Goal: Task Accomplishment & Management: Use online tool/utility

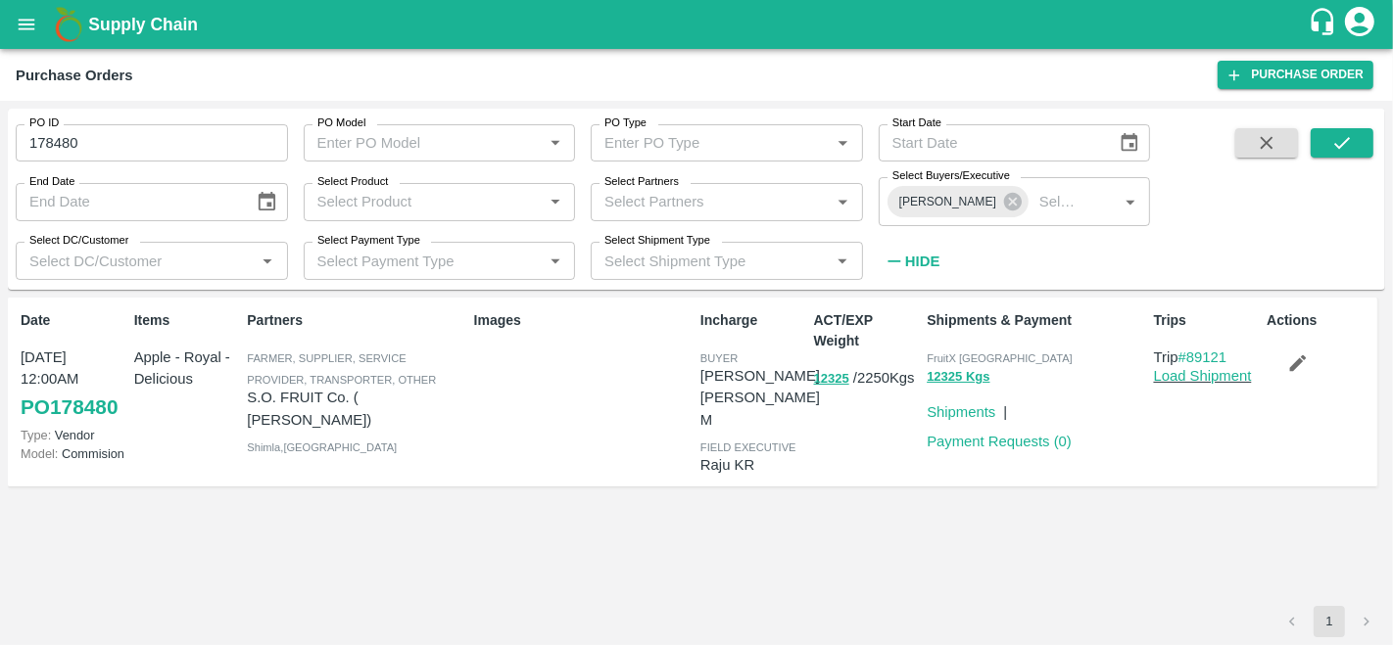
click at [19, 15] on icon "open drawer" at bounding box center [27, 25] width 22 height 22
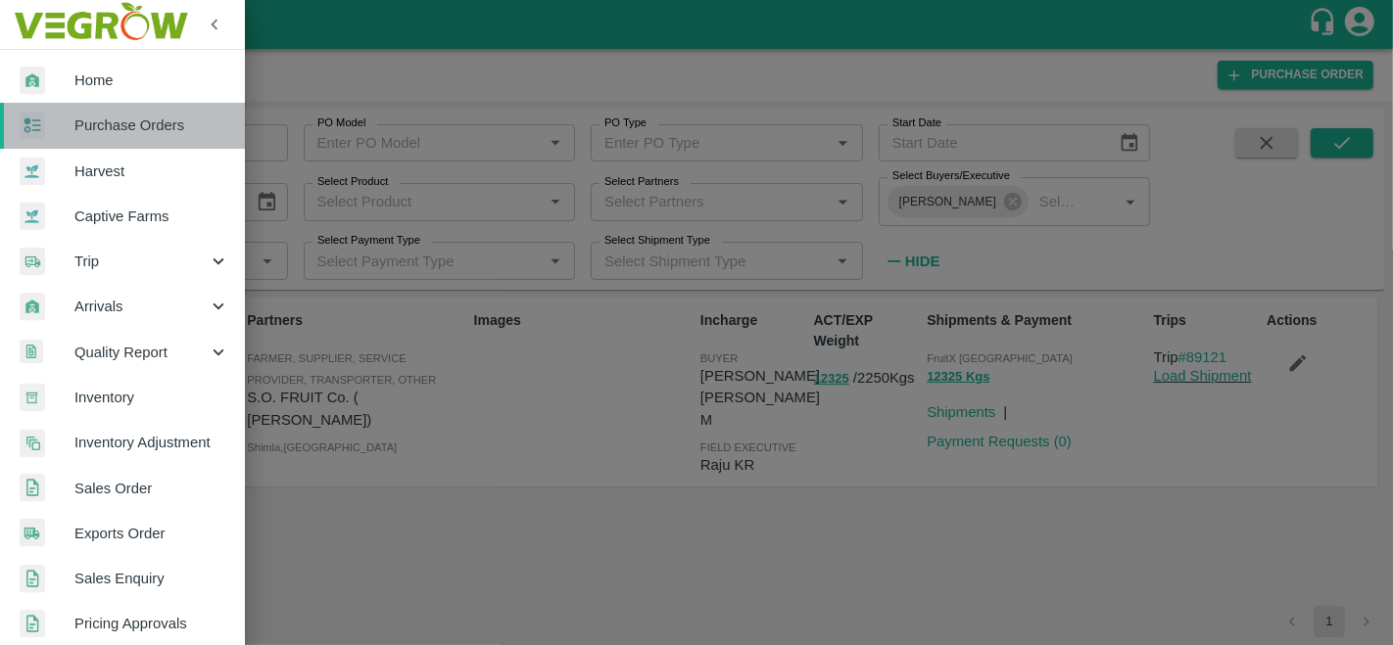
click at [135, 127] on span "Purchase Orders" at bounding box center [151, 126] width 155 height 22
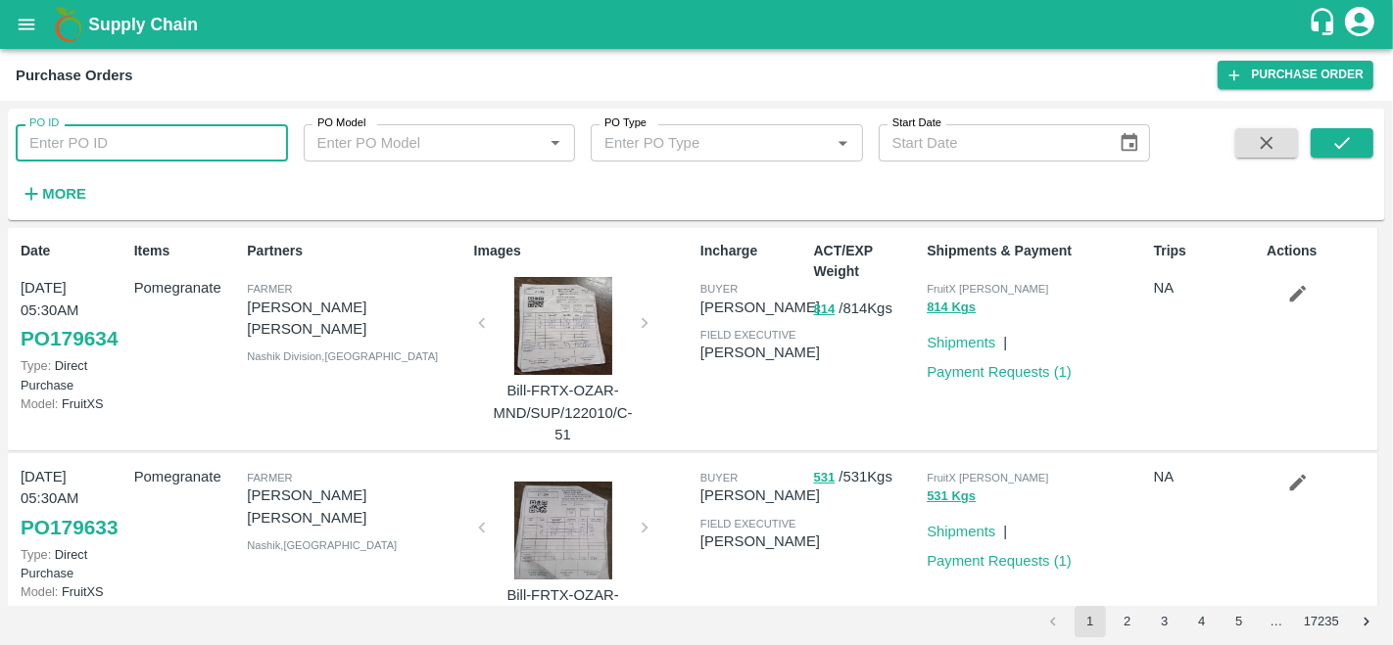
click at [88, 151] on input "PO ID" at bounding box center [152, 142] width 272 height 37
type input "178482"
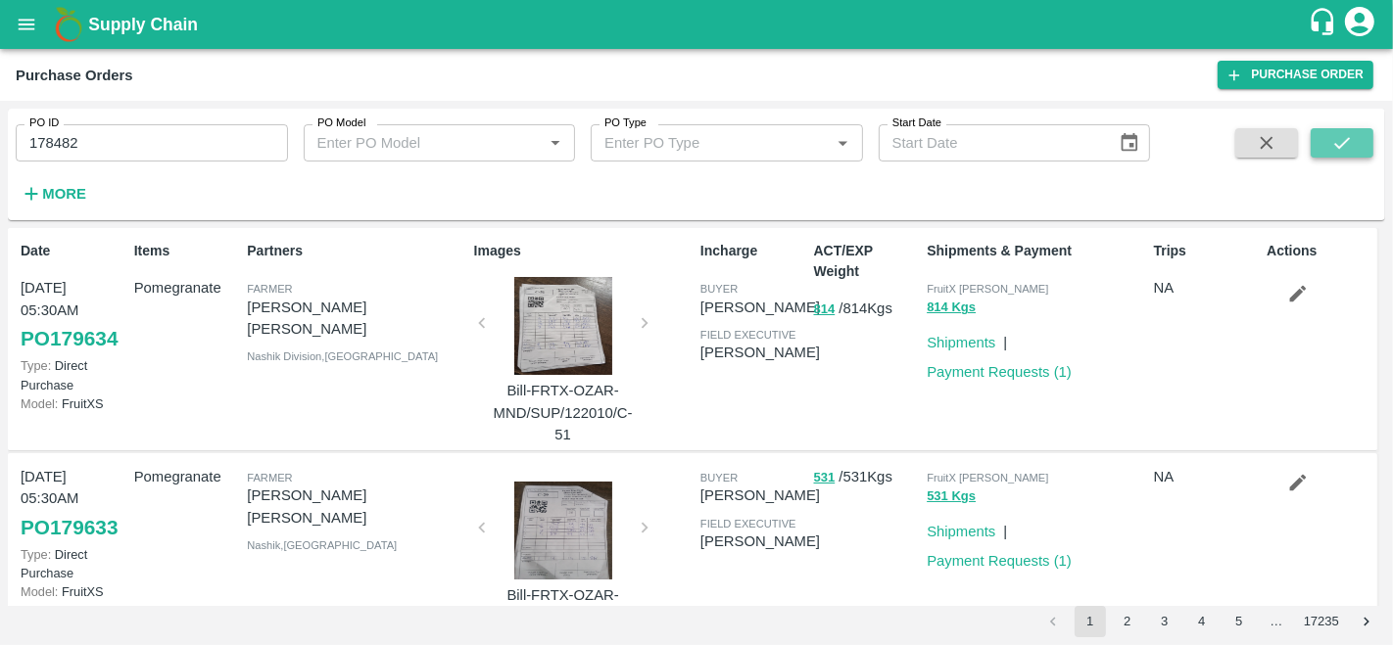
click at [1352, 151] on button "submit" at bounding box center [1341, 142] width 63 height 29
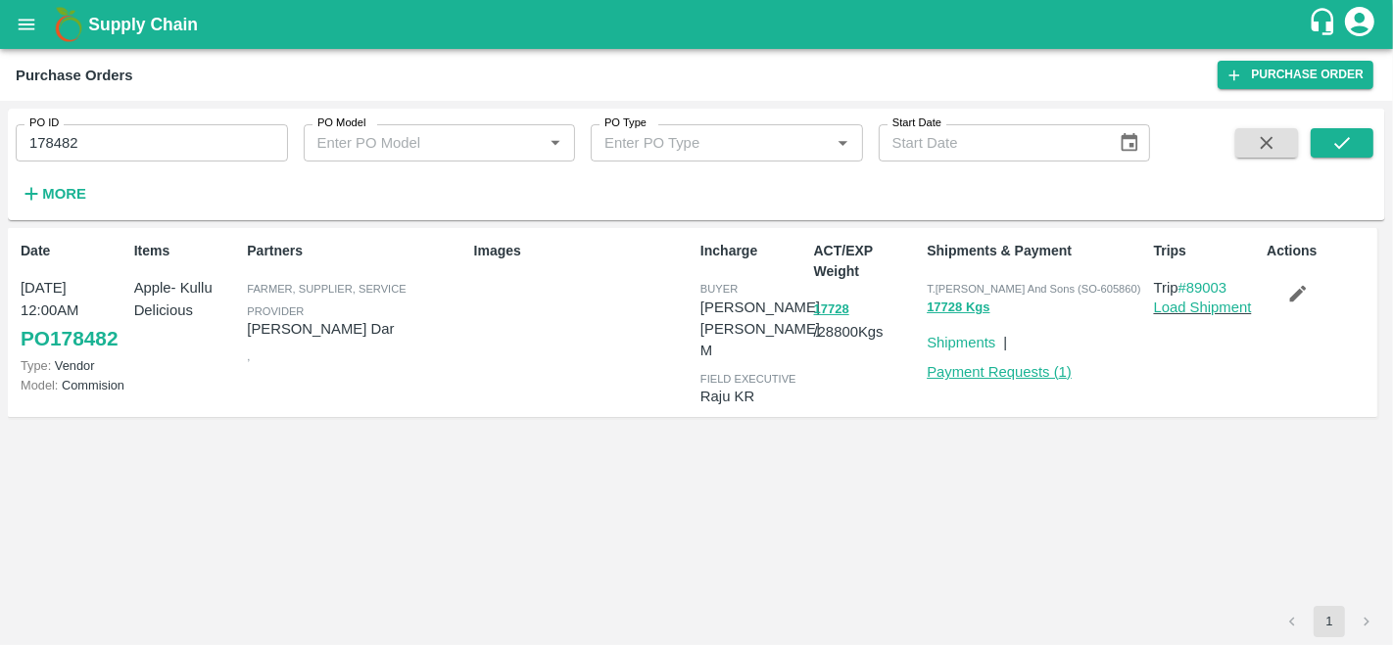
click at [989, 371] on link "Payment Requests ( 1 )" at bounding box center [998, 372] width 145 height 16
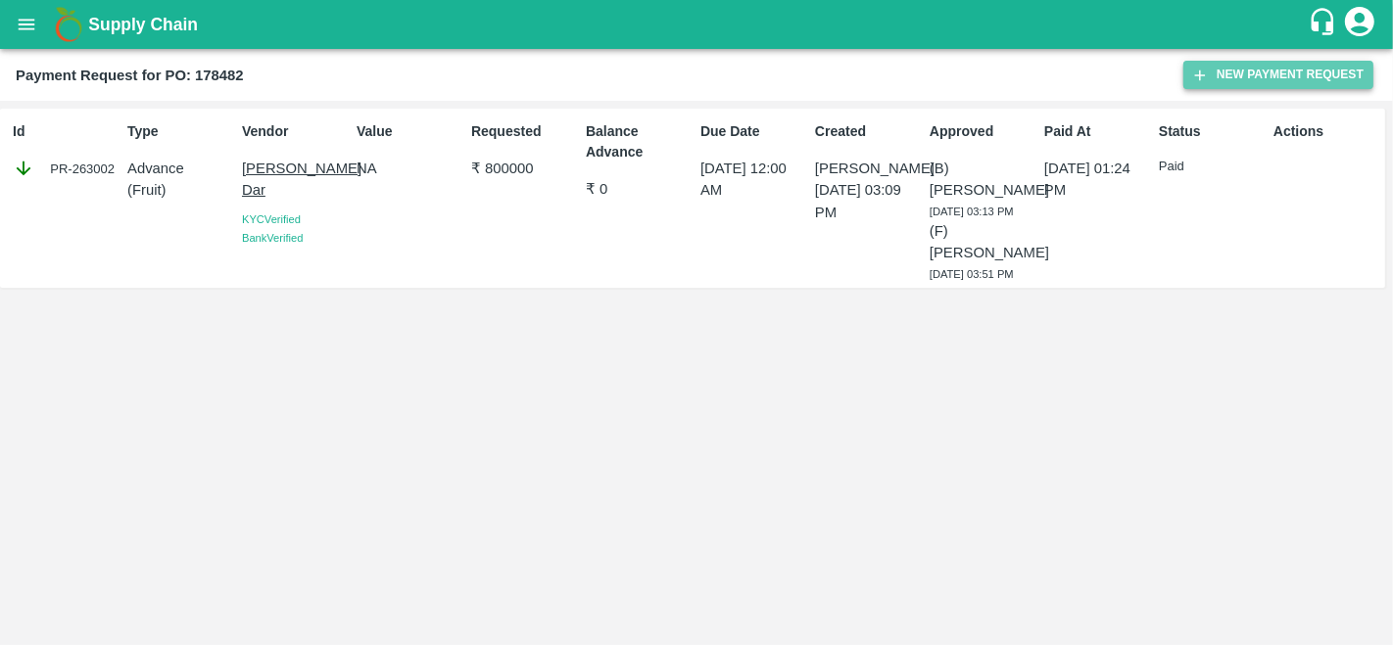
click at [1250, 79] on button "New Payment Request" at bounding box center [1278, 75] width 190 height 28
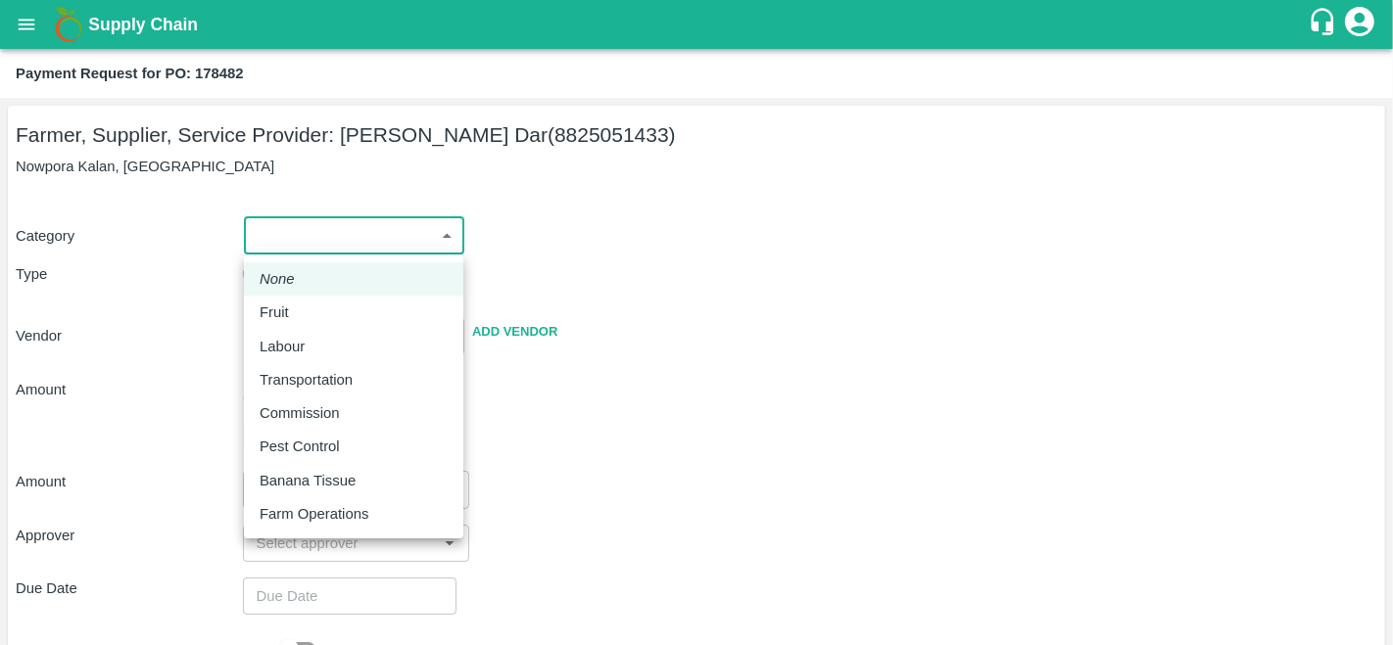
click at [308, 229] on body "Supply Chain Payment Request for PO: 178482 Farmer, Supplier, Service Provider:…" at bounding box center [696, 322] width 1393 height 645
click at [285, 307] on p "Fruit" at bounding box center [274, 313] width 29 height 22
type input "1"
type input "Amir Ayoub Dar - 8825051433(Farmer, Supplier, Service Provider)"
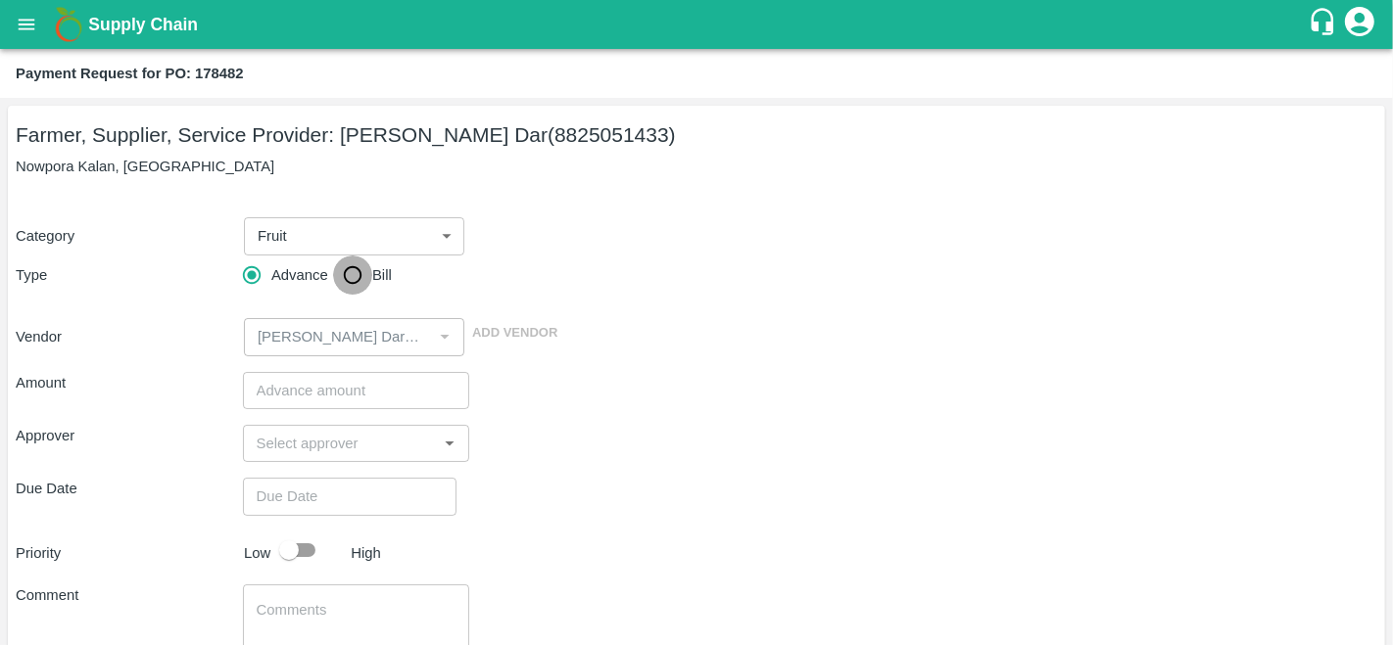
click at [345, 272] on input "Bill" at bounding box center [352, 275] width 39 height 39
radio input "true"
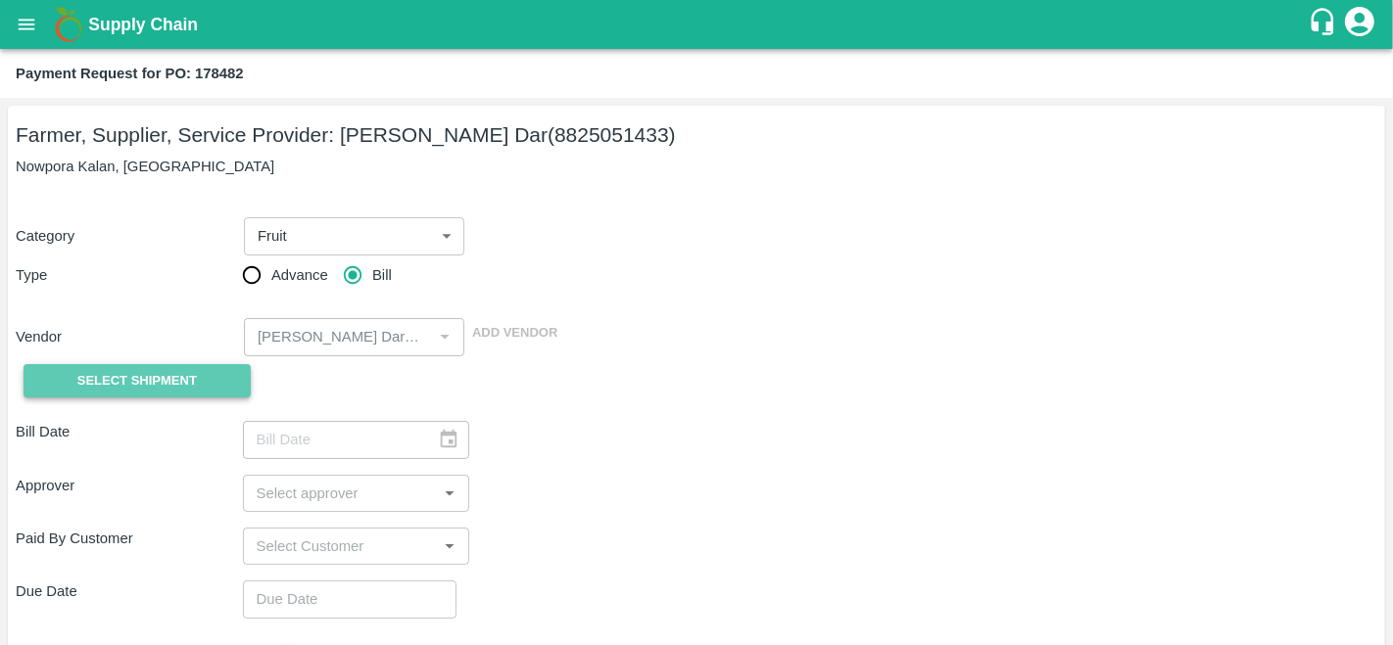
click at [70, 384] on button "Select Shipment" at bounding box center [137, 381] width 227 height 34
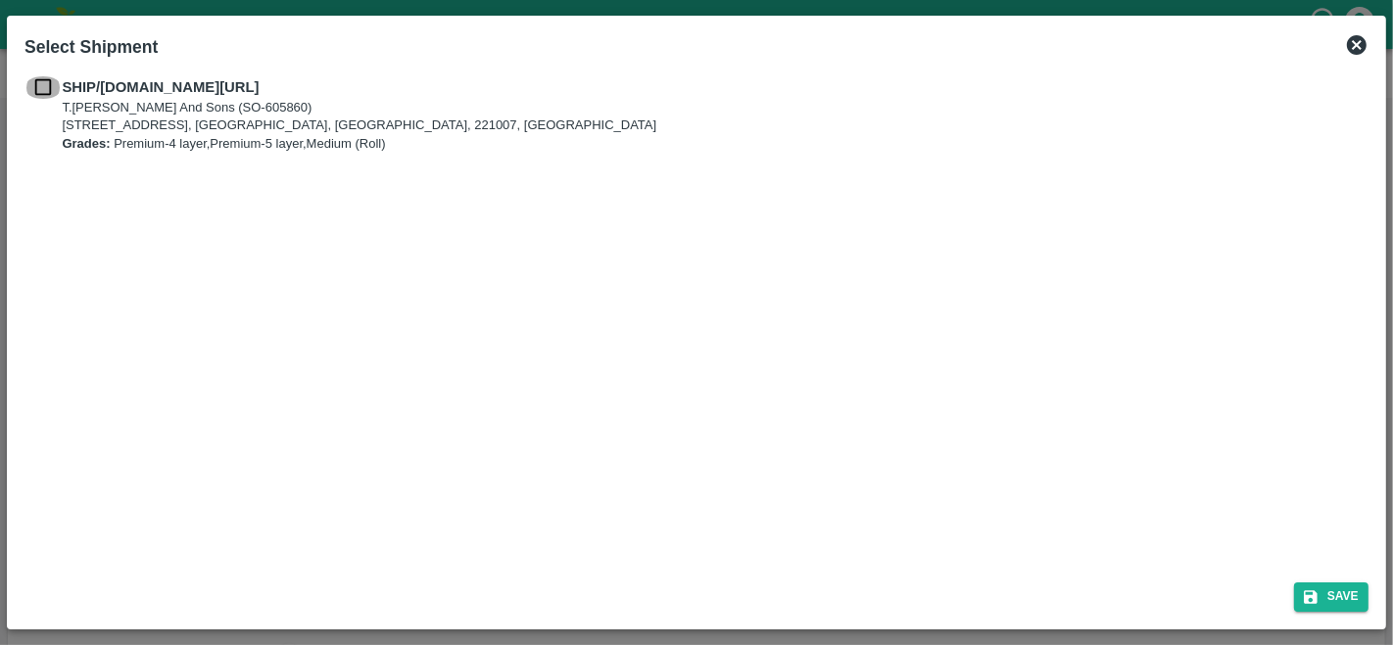
click at [52, 92] on input "checkbox" at bounding box center [42, 87] width 37 height 22
checkbox input "true"
click at [1330, 592] on button "Save" at bounding box center [1331, 597] width 74 height 28
type input "03/10/2025"
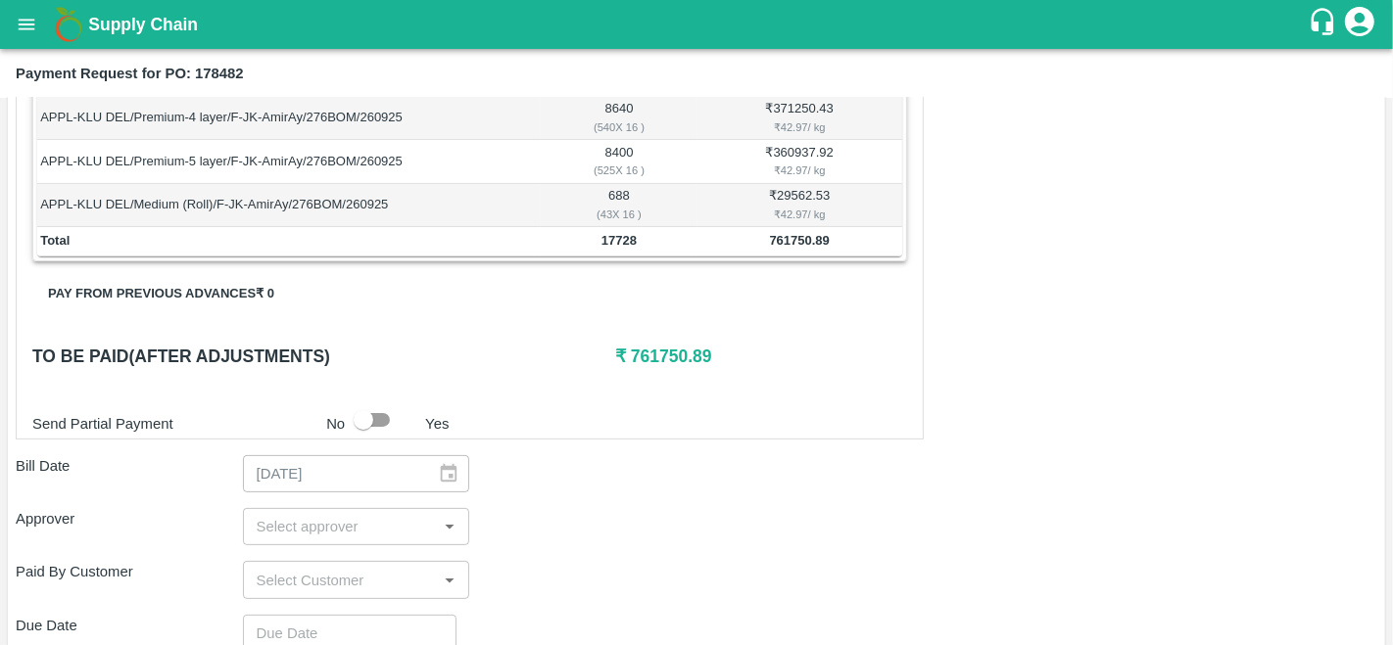
scroll to position [376, 0]
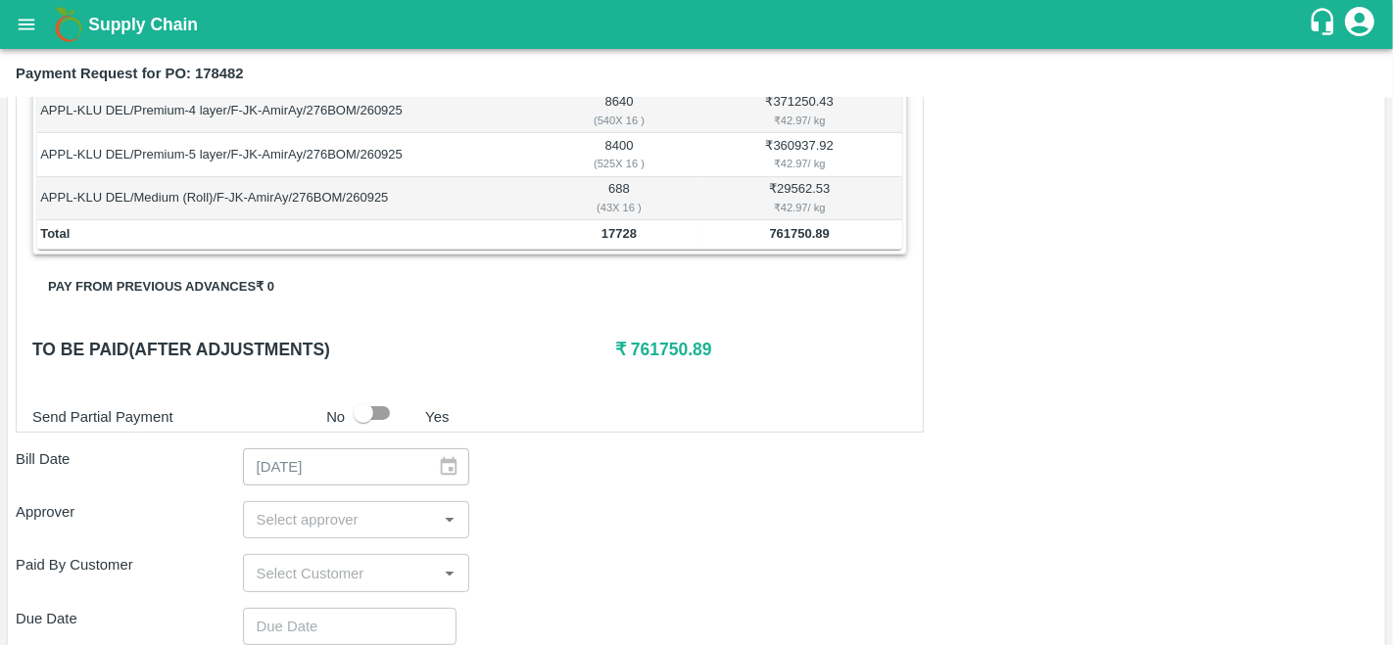
click at [291, 515] on input "input" at bounding box center [340, 519] width 183 height 25
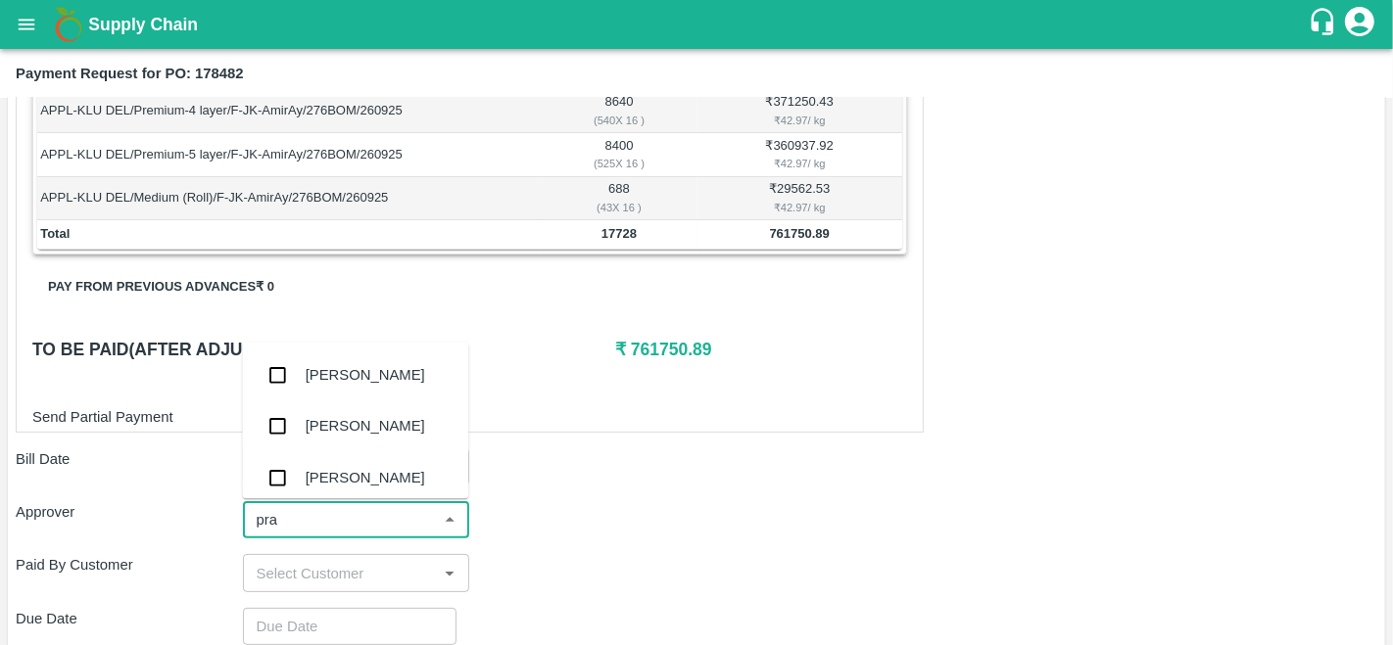
type input "prav"
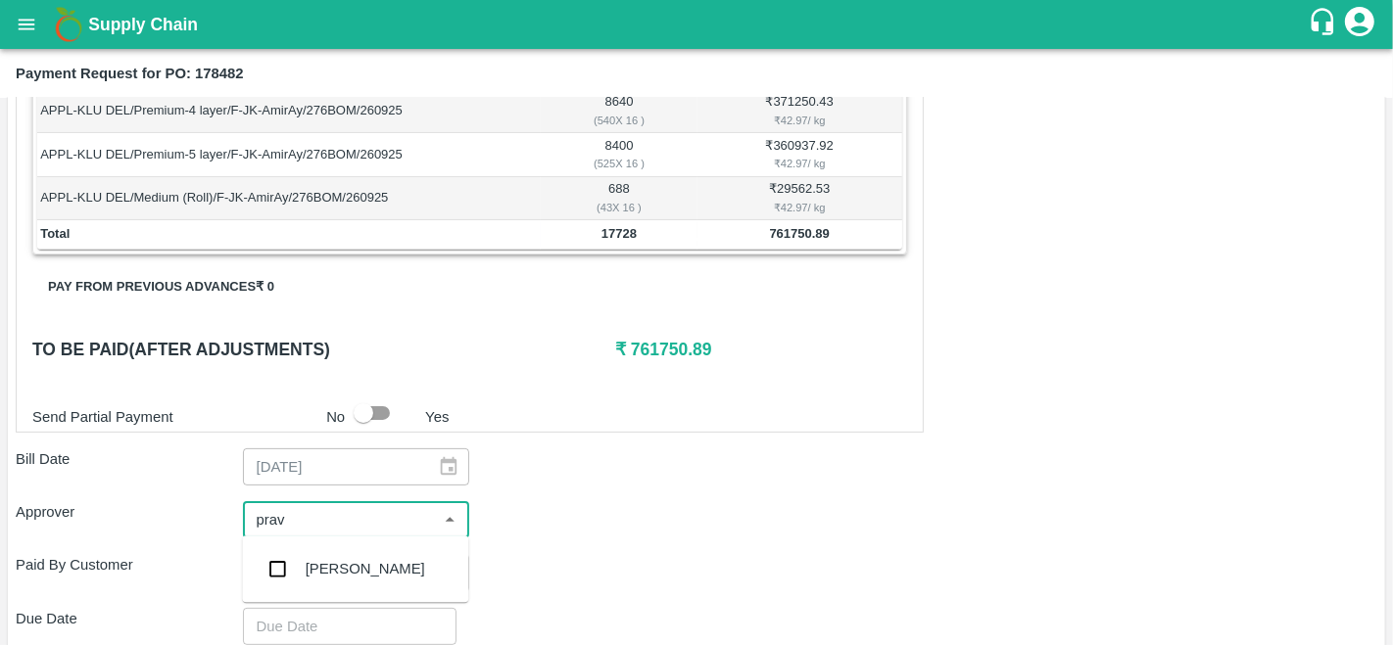
click at [299, 580] on div "Praveen Kumar" at bounding box center [355, 569] width 226 height 51
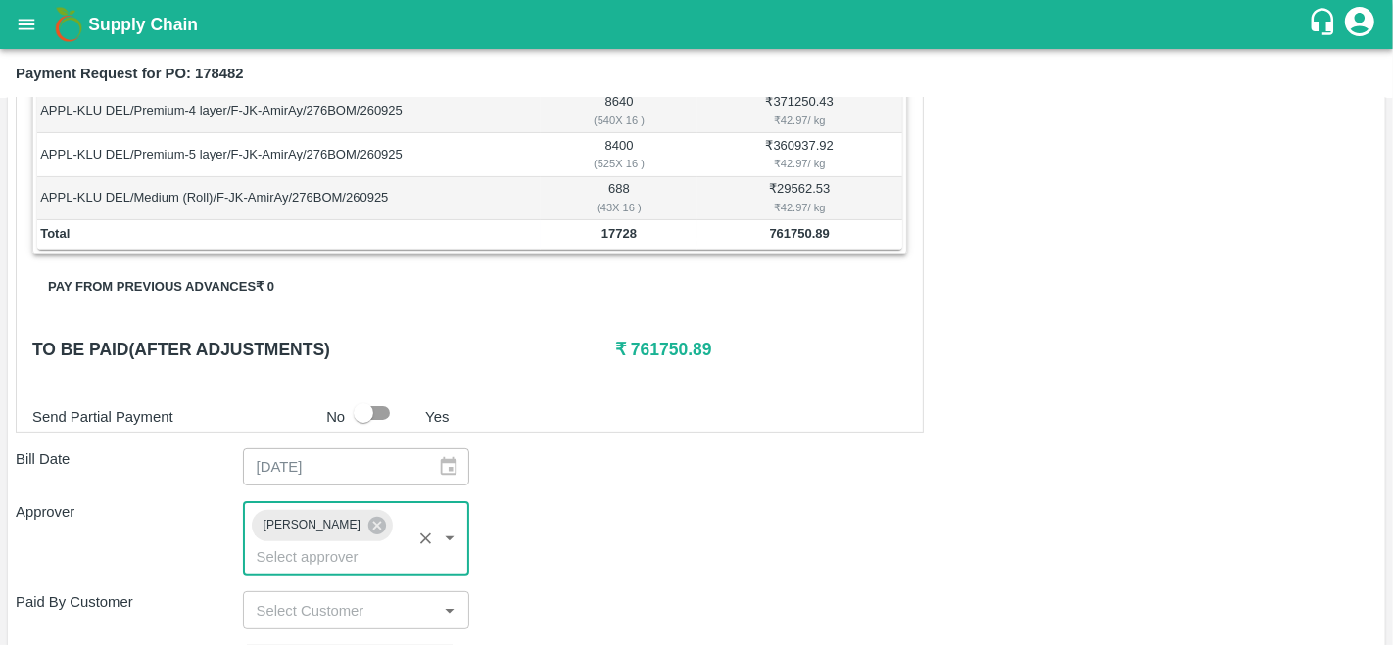
click at [839, 486] on div "Shipment - SHIP/T.KI/366722 Lots (Labels) Weight (Kgs) Total Price (₹) APPL-KLU…" at bounding box center [696, 476] width 1361 height 894
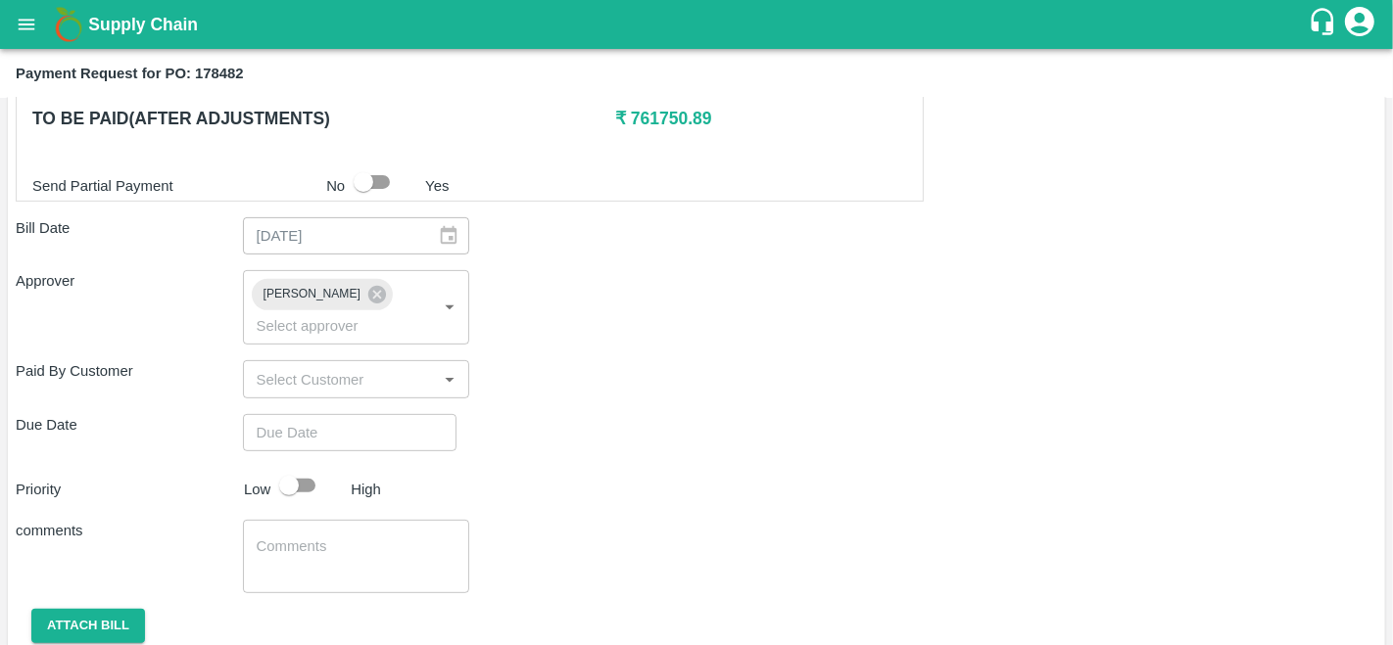
scroll to position [675, 0]
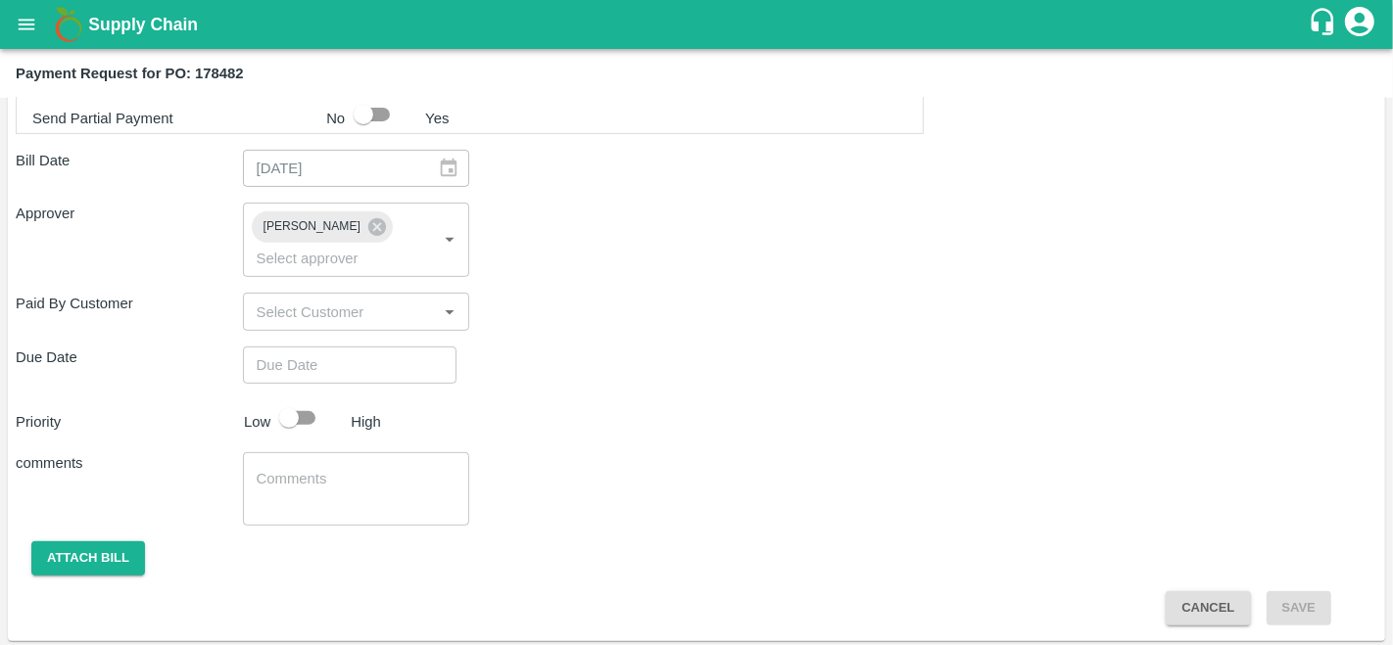
type input "DD/MM/YYYY hh:mm aa"
click at [308, 364] on input "DD/MM/YYYY hh:mm aa" at bounding box center [343, 365] width 200 height 37
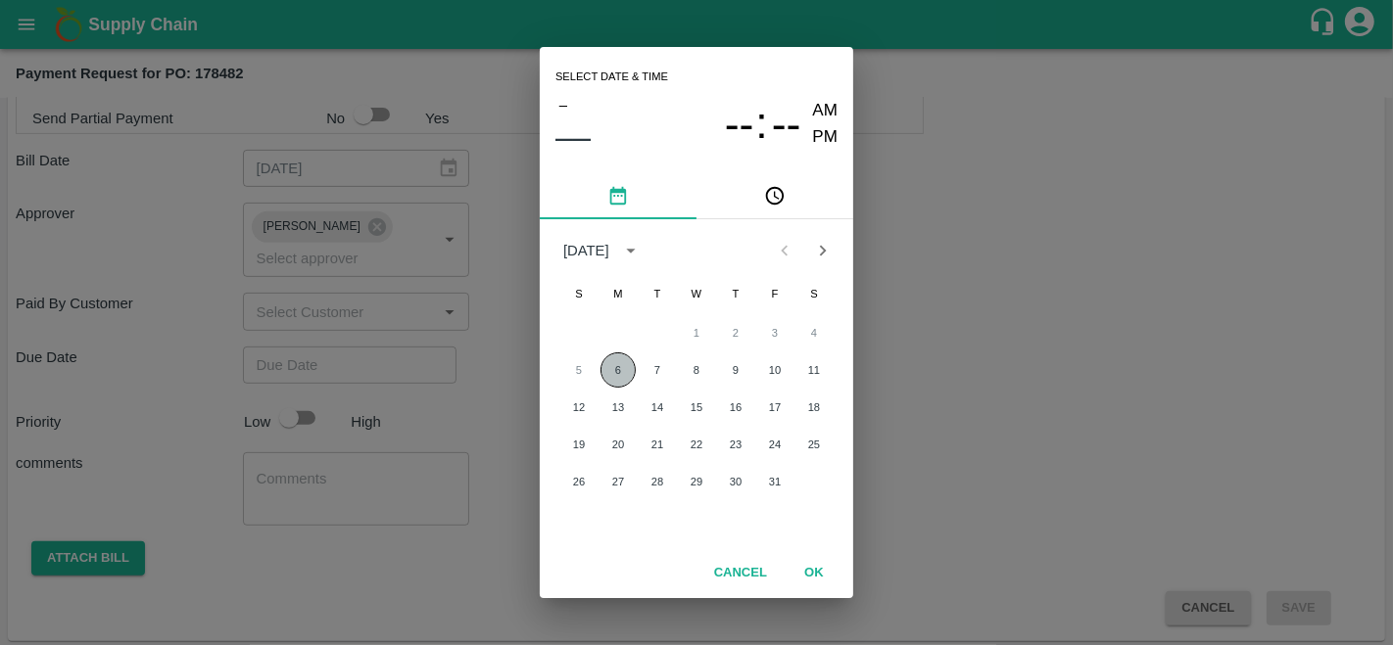
click at [621, 371] on button "6" at bounding box center [617, 370] width 35 height 35
type input "06/10/2025 12:00 AM"
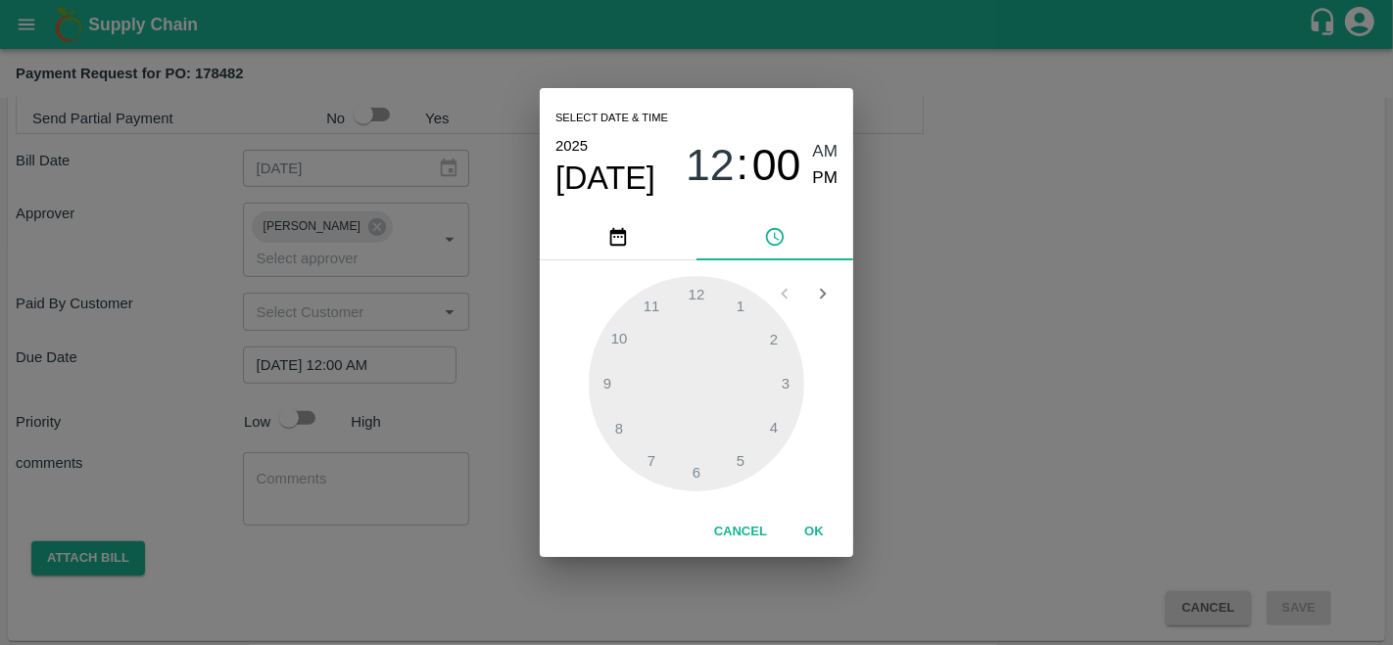
click at [932, 383] on div "Select date & time 2025 Oct 6 12 : 00 AM PM 1 2 3 4 5 6 7 8 9 10 11 12 Cancel OK" at bounding box center [696, 322] width 1393 height 645
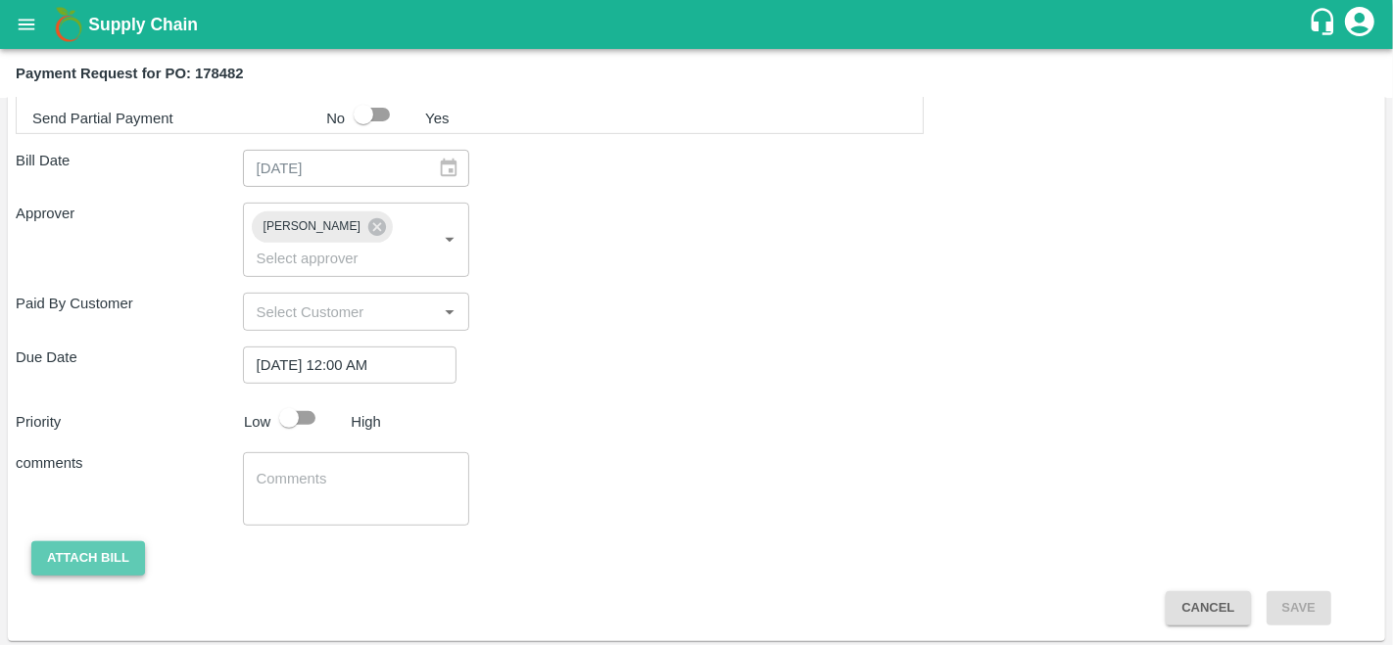
click at [82, 555] on button "Attach bill" at bounding box center [88, 559] width 114 height 34
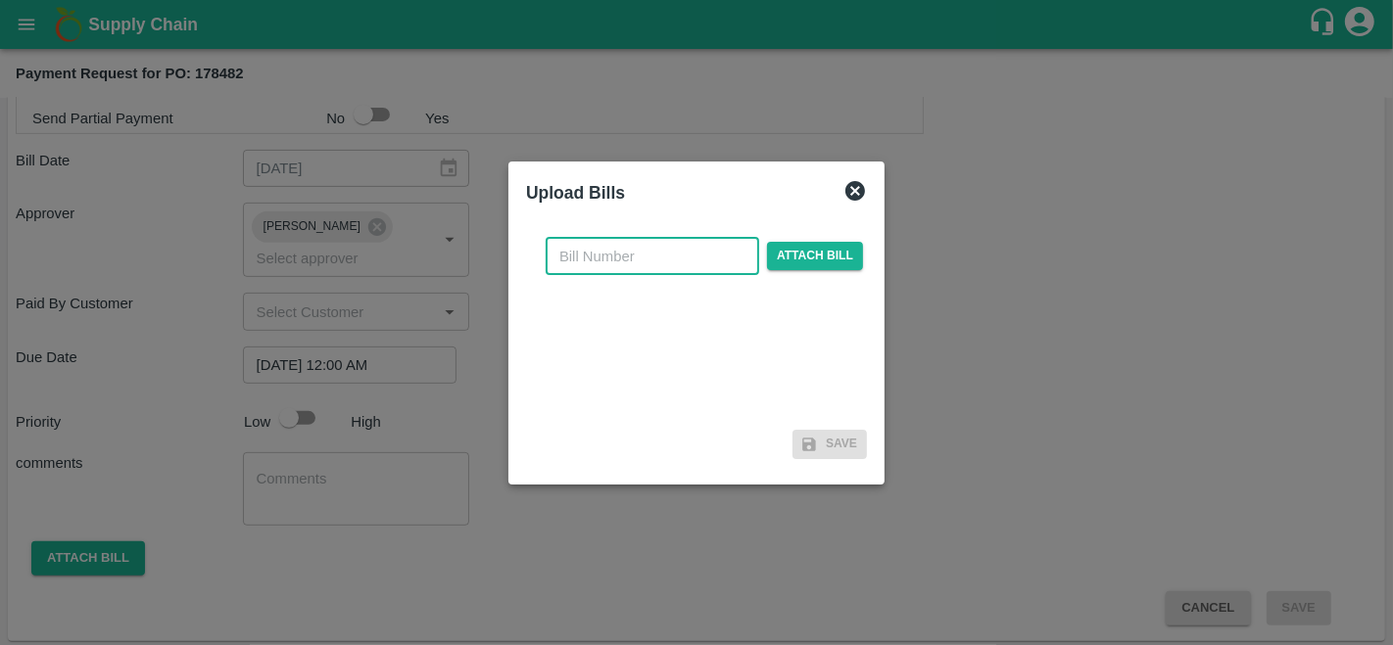
click at [640, 261] on input "text" at bounding box center [651, 256] width 213 height 37
type input "178482"
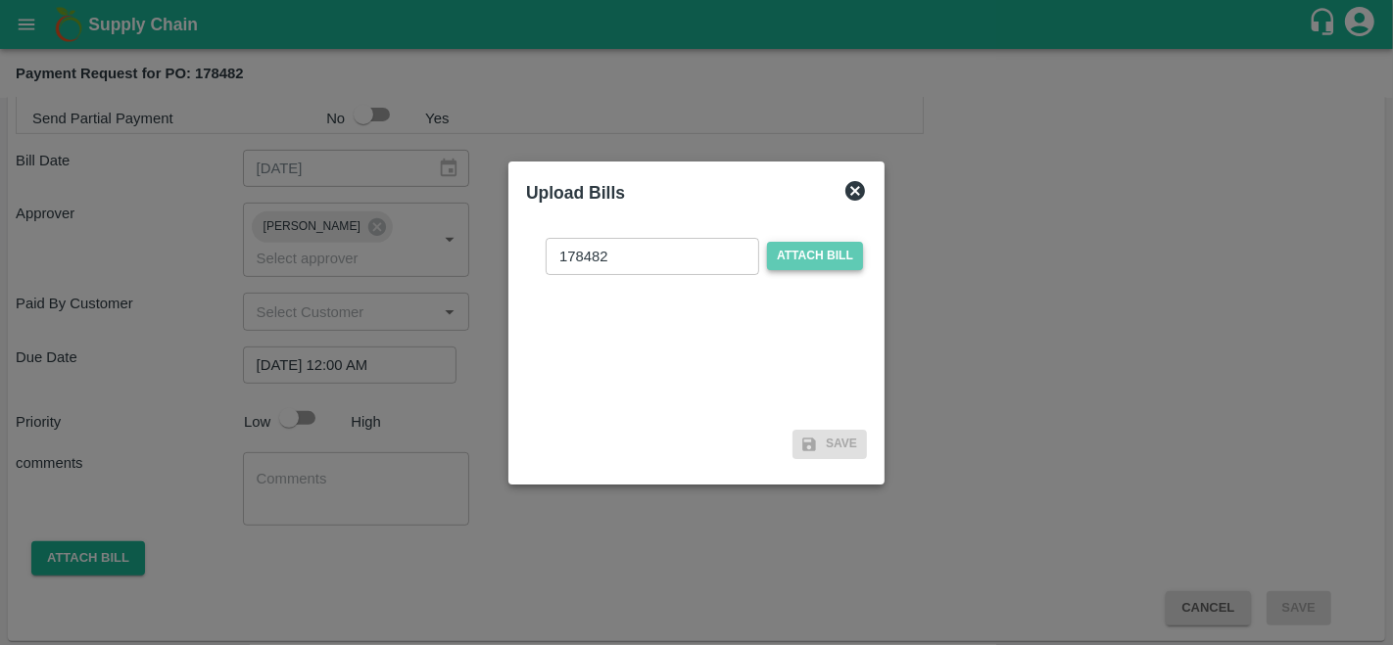
click at [816, 249] on span "Attach bill" at bounding box center [815, 256] width 96 height 28
click at [0, 0] on input "Attach bill" at bounding box center [0, 0] width 0 height 0
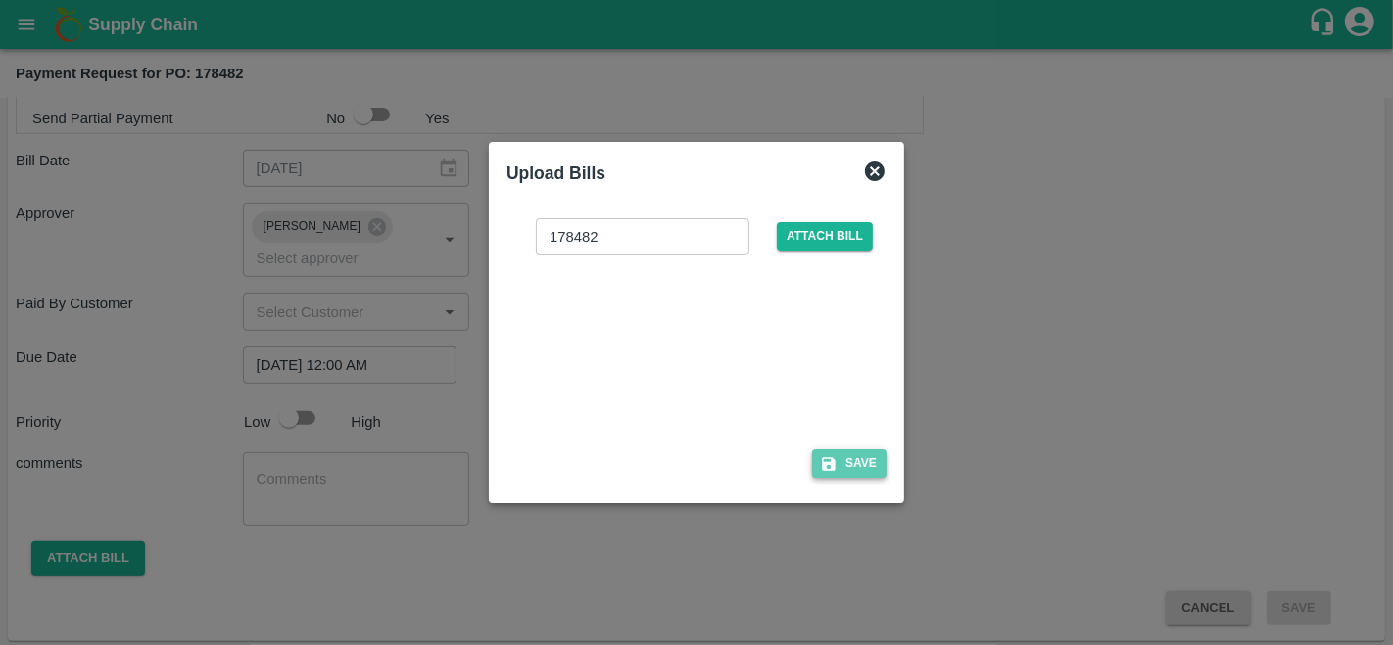
click at [844, 462] on button "Save" at bounding box center [849, 464] width 74 height 28
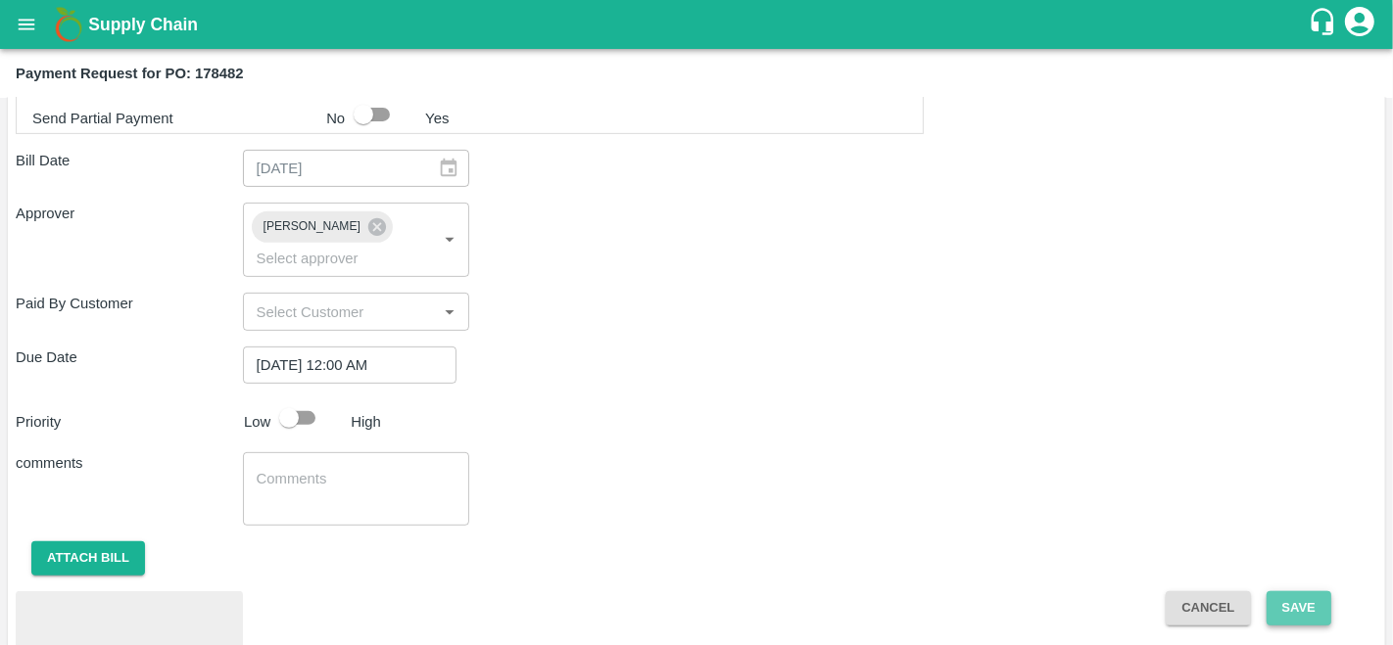
click at [1295, 598] on button "Save" at bounding box center [1298, 609] width 65 height 34
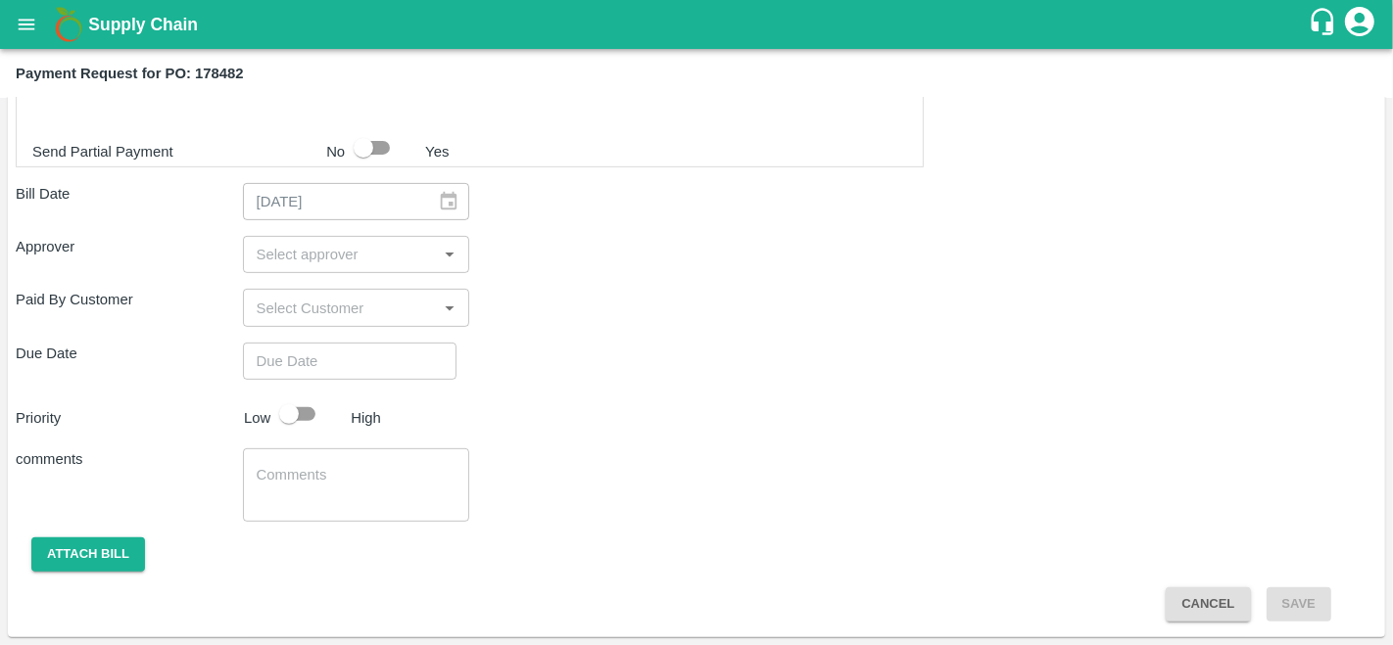
scroll to position [638, 0]
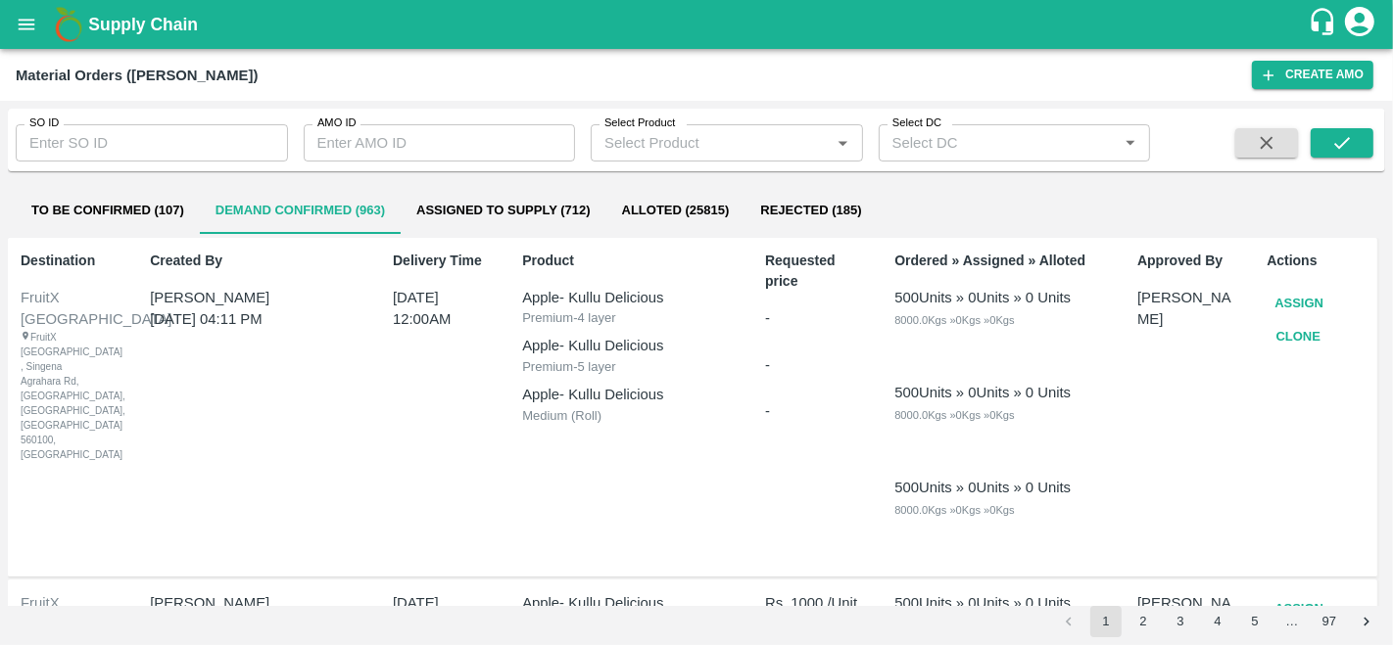
click at [20, 26] on icon "open drawer" at bounding box center [27, 25] width 22 height 22
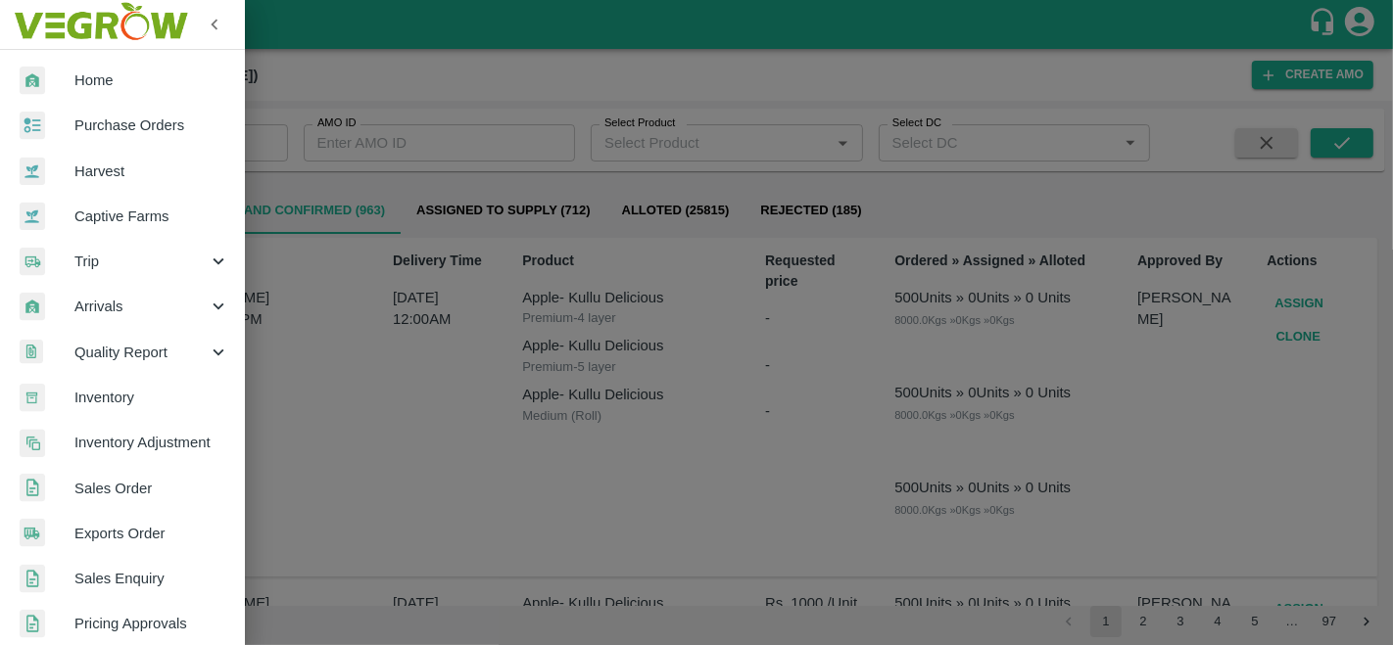
click at [98, 121] on span "Purchase Orders" at bounding box center [151, 126] width 155 height 22
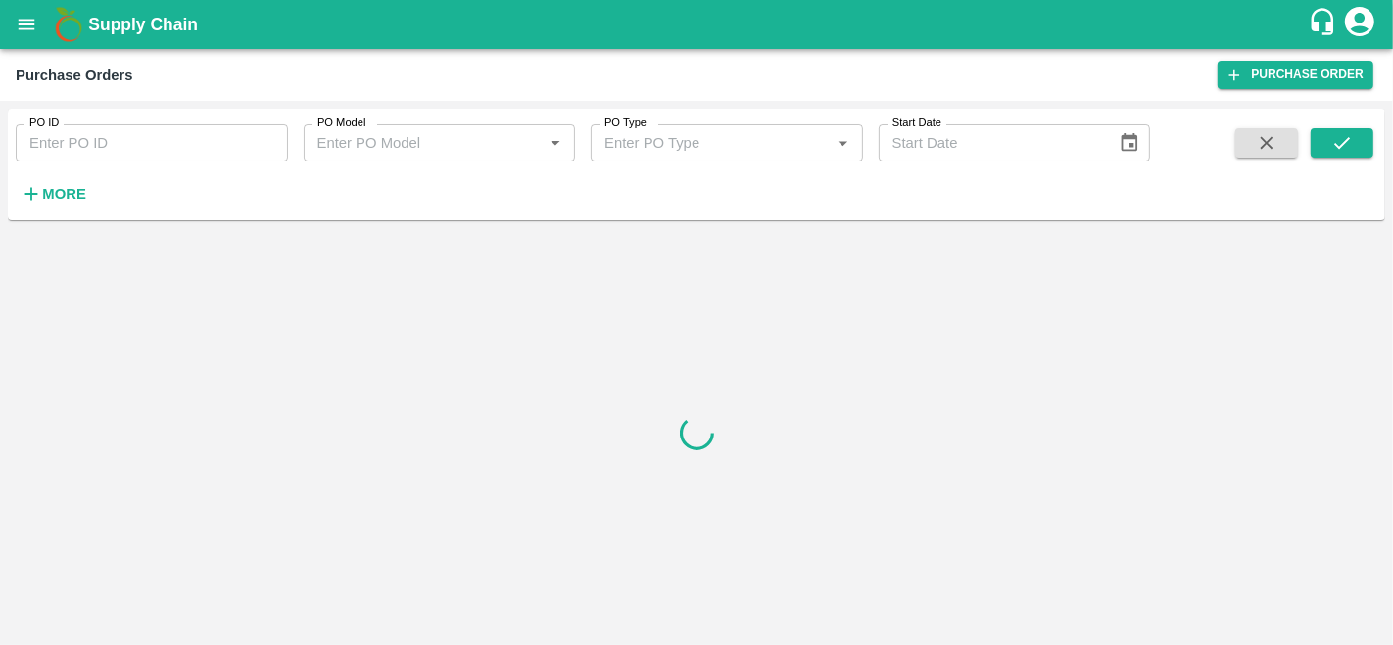
click at [56, 186] on strong "More" at bounding box center [64, 194] width 44 height 16
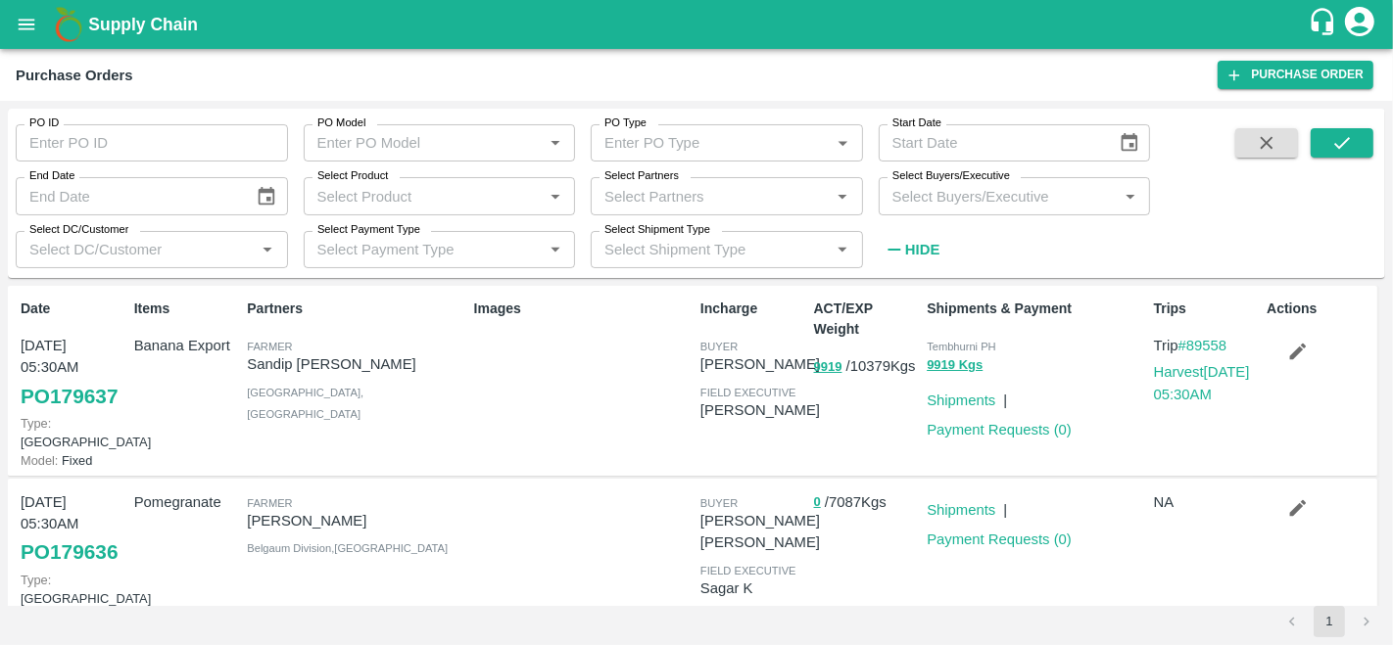
click at [657, 187] on input "Select Partners" at bounding box center [710, 195] width 228 height 25
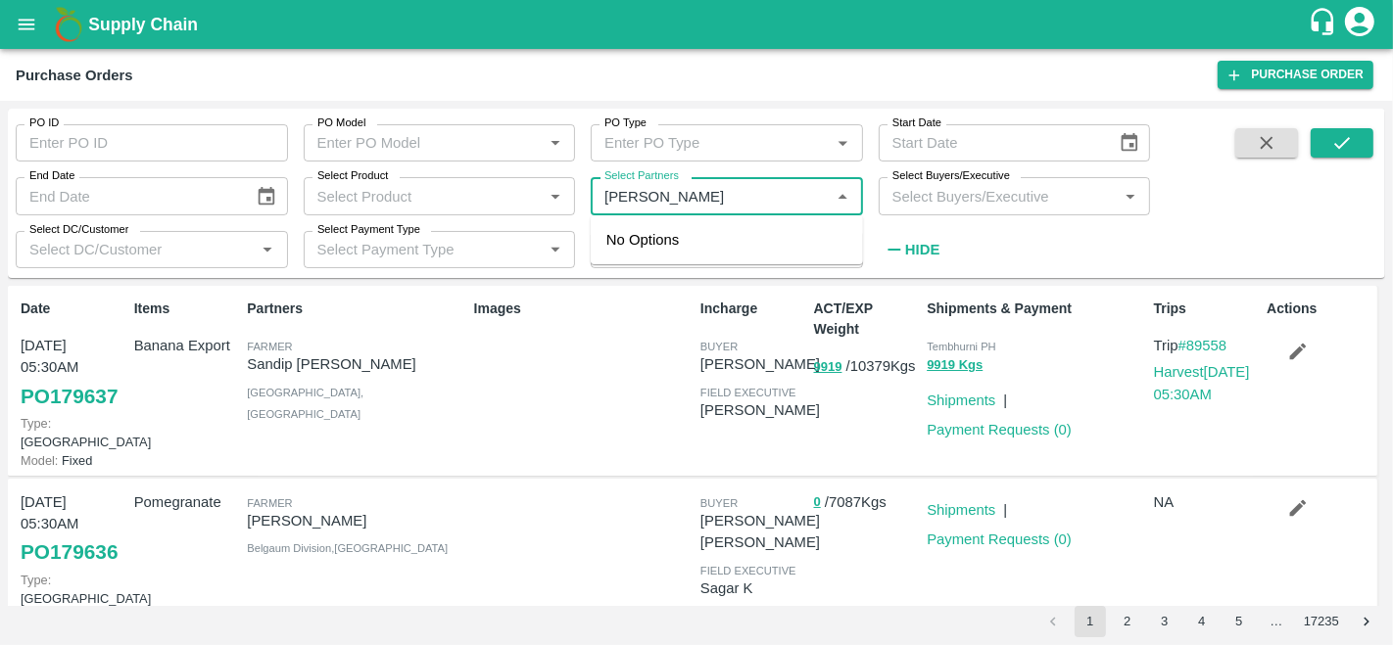
type input "amir ay"
click at [641, 255] on input "checkbox" at bounding box center [633, 261] width 39 height 39
click at [703, 205] on input "Select Partners" at bounding box center [710, 195] width 228 height 25
click at [673, 253] on div "Amir Ayoub Dar-Nowpora Kalan, Baramula-8825051433" at bounding box center [754, 262] width 186 height 66
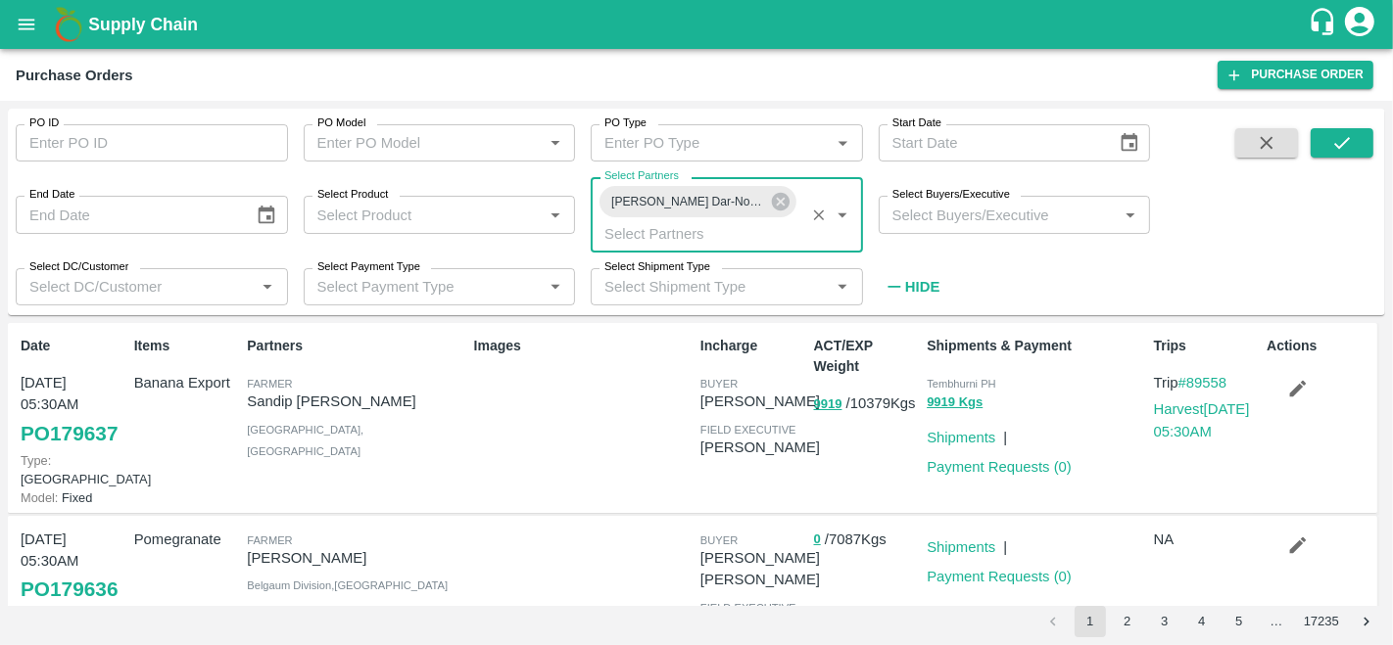
click at [940, 212] on input "Select Buyers/Executive" at bounding box center [998, 214] width 228 height 25
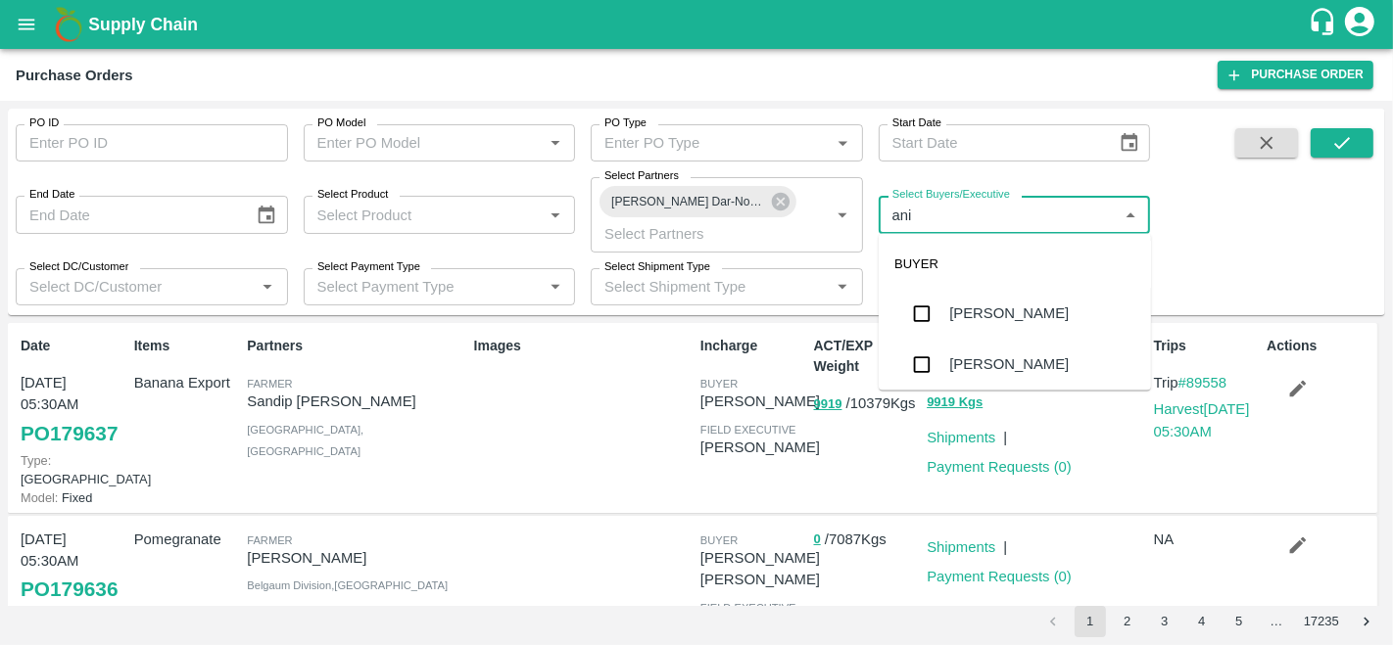
type input "anil"
click at [938, 328] on input "checkbox" at bounding box center [921, 314] width 39 height 39
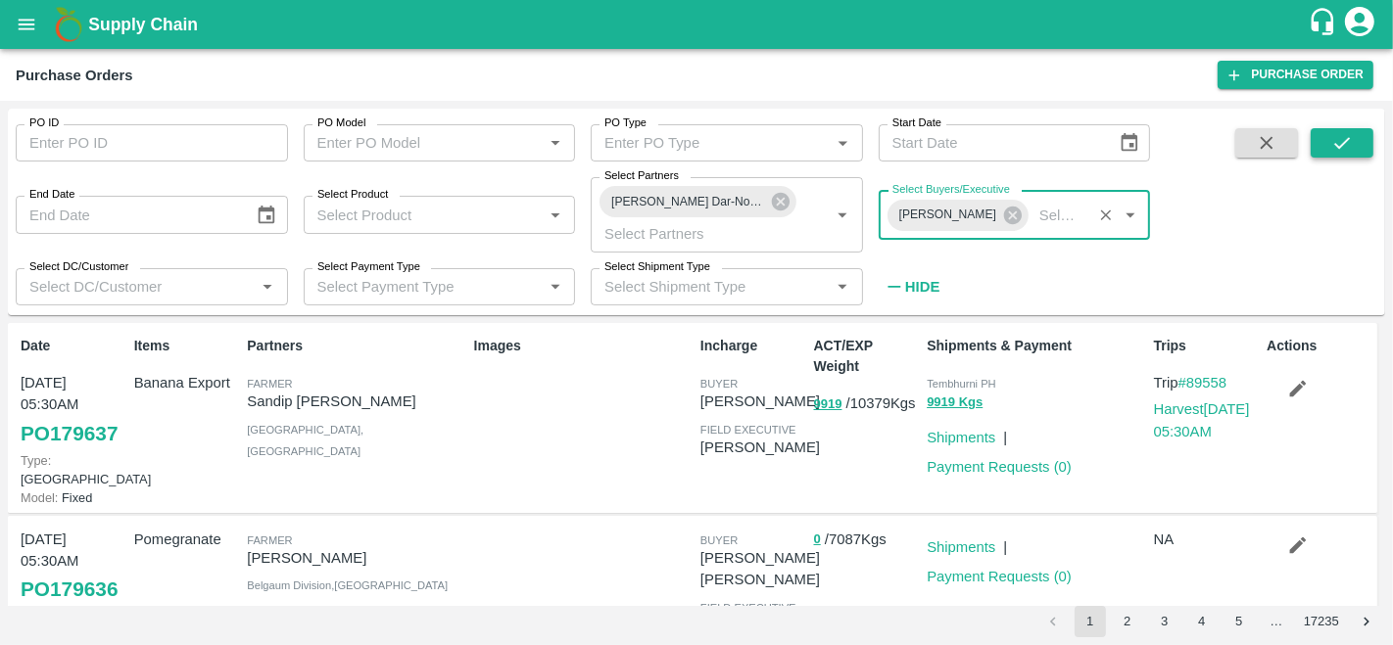
click at [1334, 139] on icon "submit" at bounding box center [1342, 143] width 22 height 22
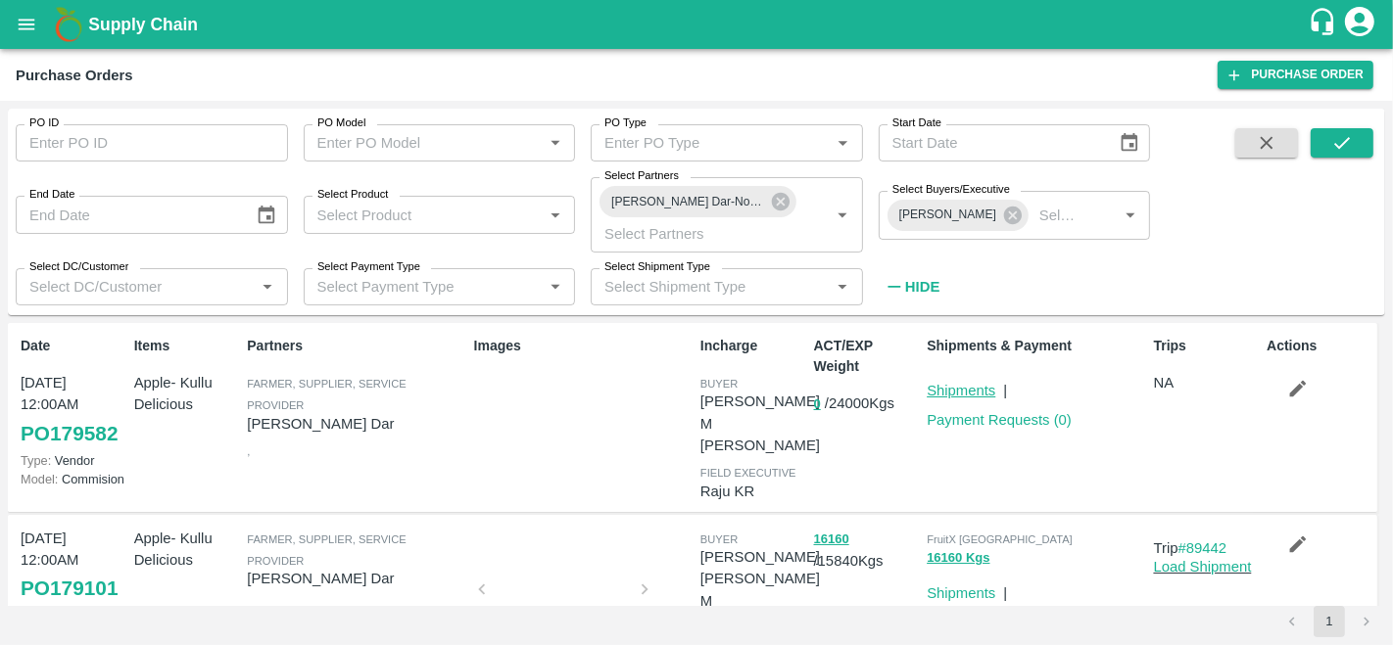
click at [959, 393] on link "Shipments" at bounding box center [960, 391] width 69 height 16
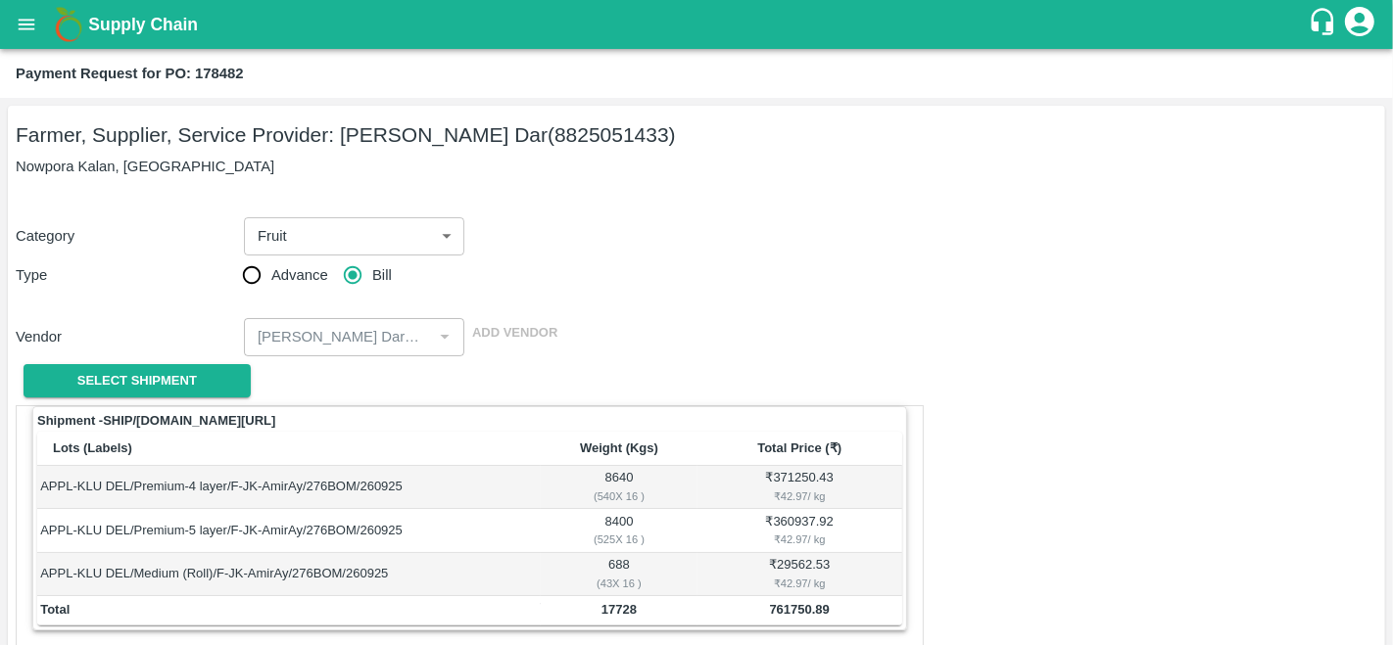
scroll to position [676, 0]
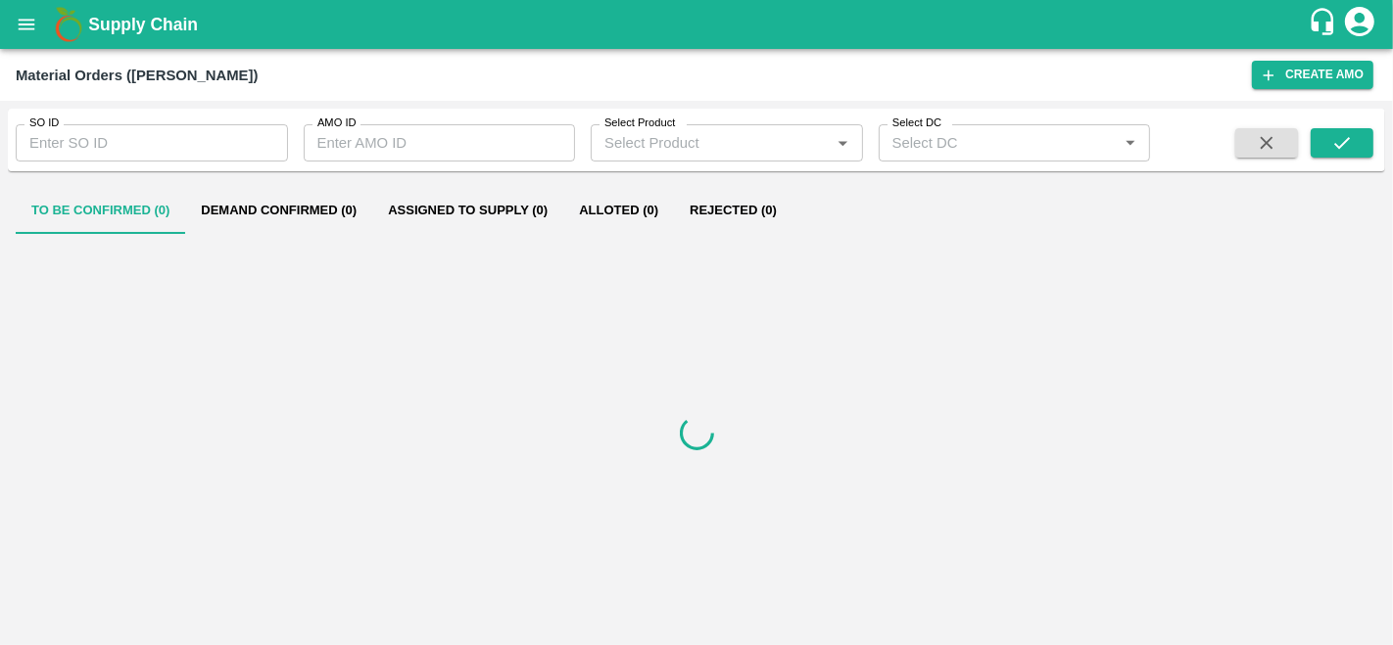
click at [74, 144] on input "SO ID" at bounding box center [152, 142] width 272 height 37
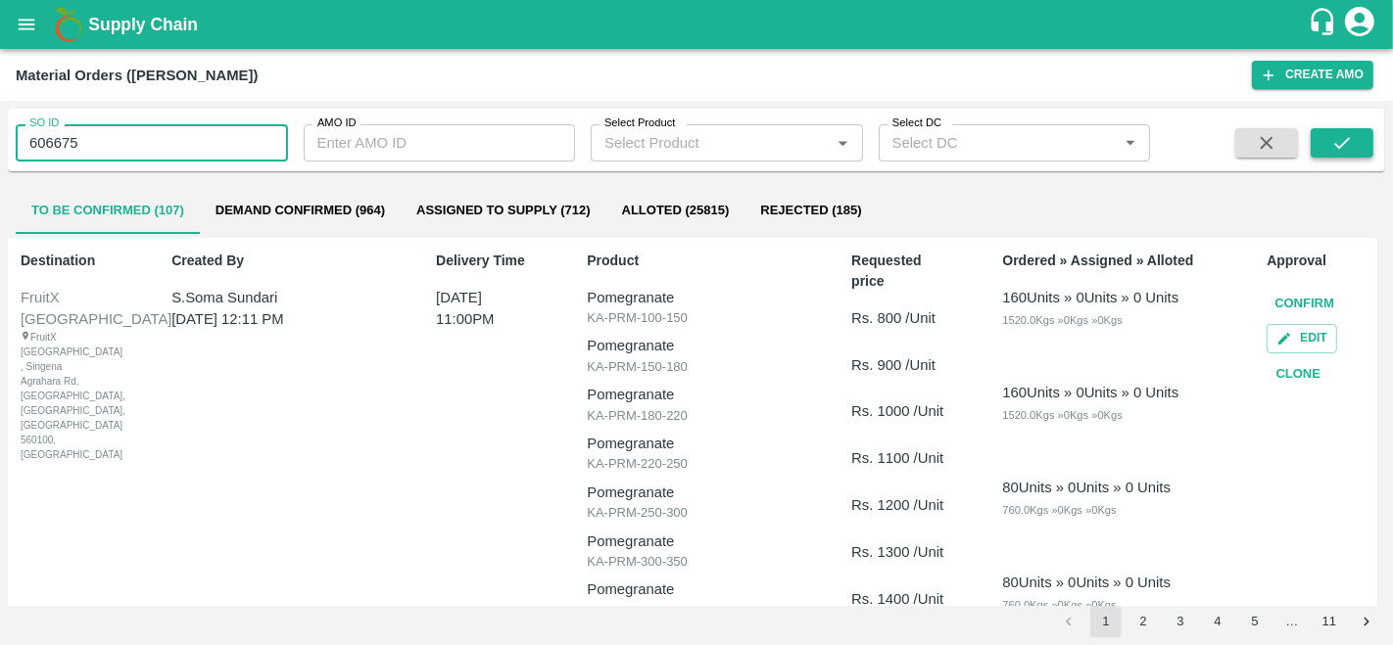
type input "606675"
click at [1353, 144] on button "submit" at bounding box center [1341, 142] width 63 height 29
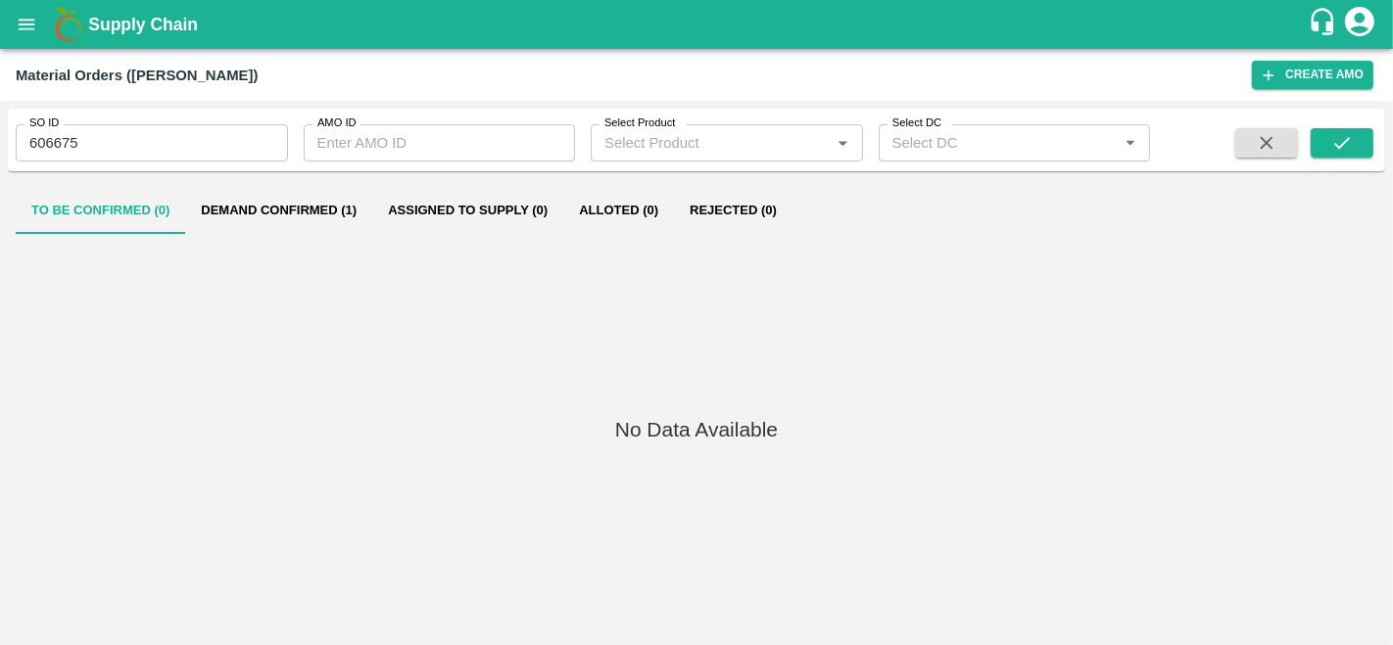
click at [328, 213] on button "Demand Confirmed (1)" at bounding box center [278, 210] width 187 height 47
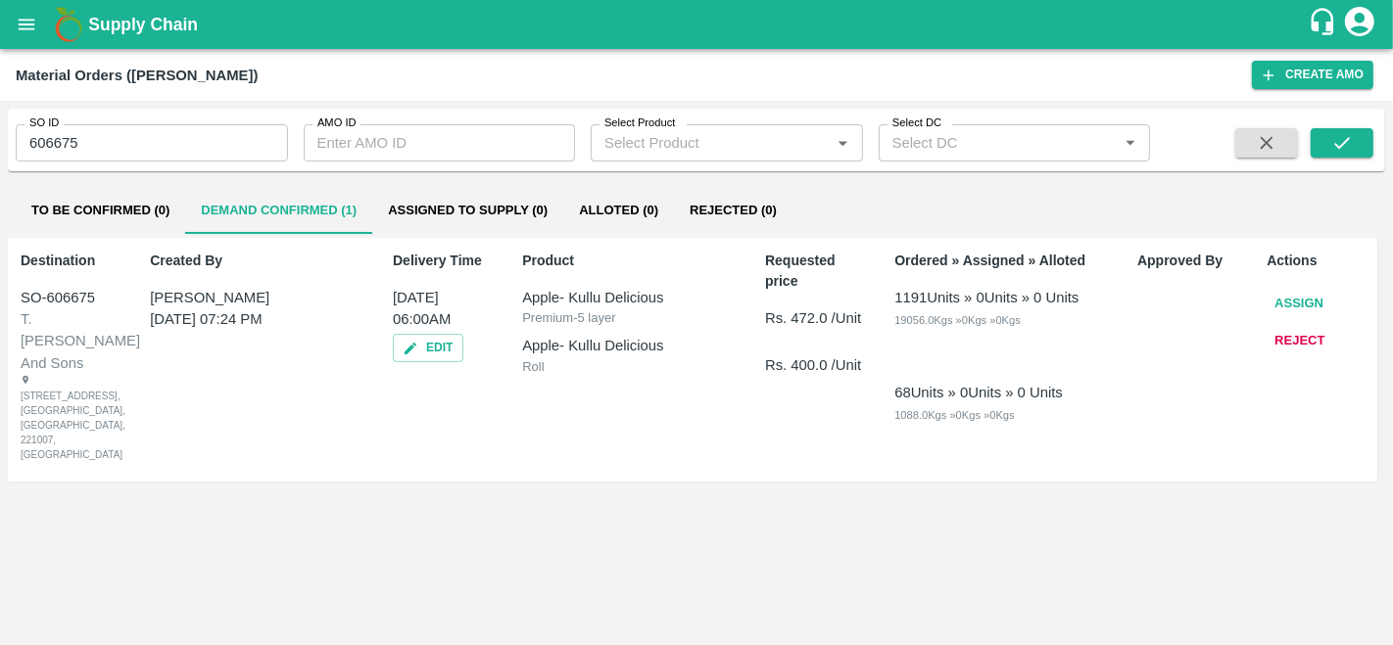
click at [1293, 303] on button "Assign" at bounding box center [1298, 304] width 65 height 34
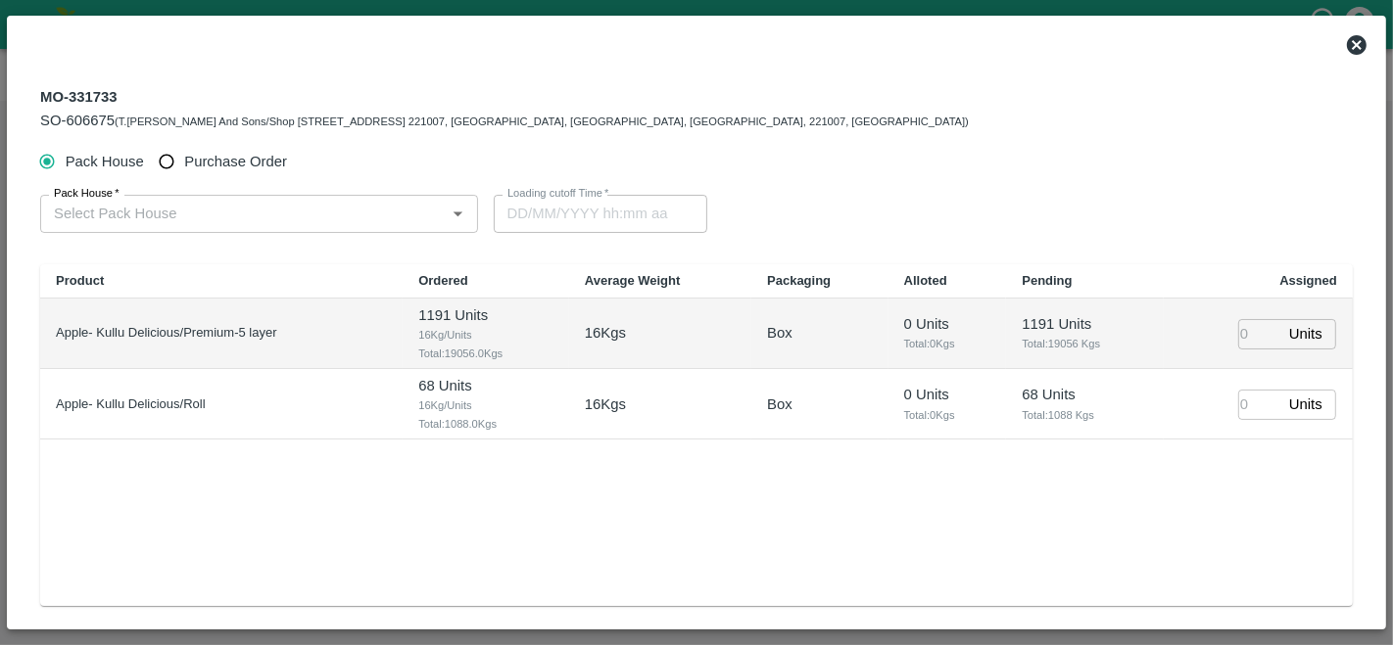
click at [175, 158] on input "Purchase Order" at bounding box center [167, 162] width 36 height 36
radio input "true"
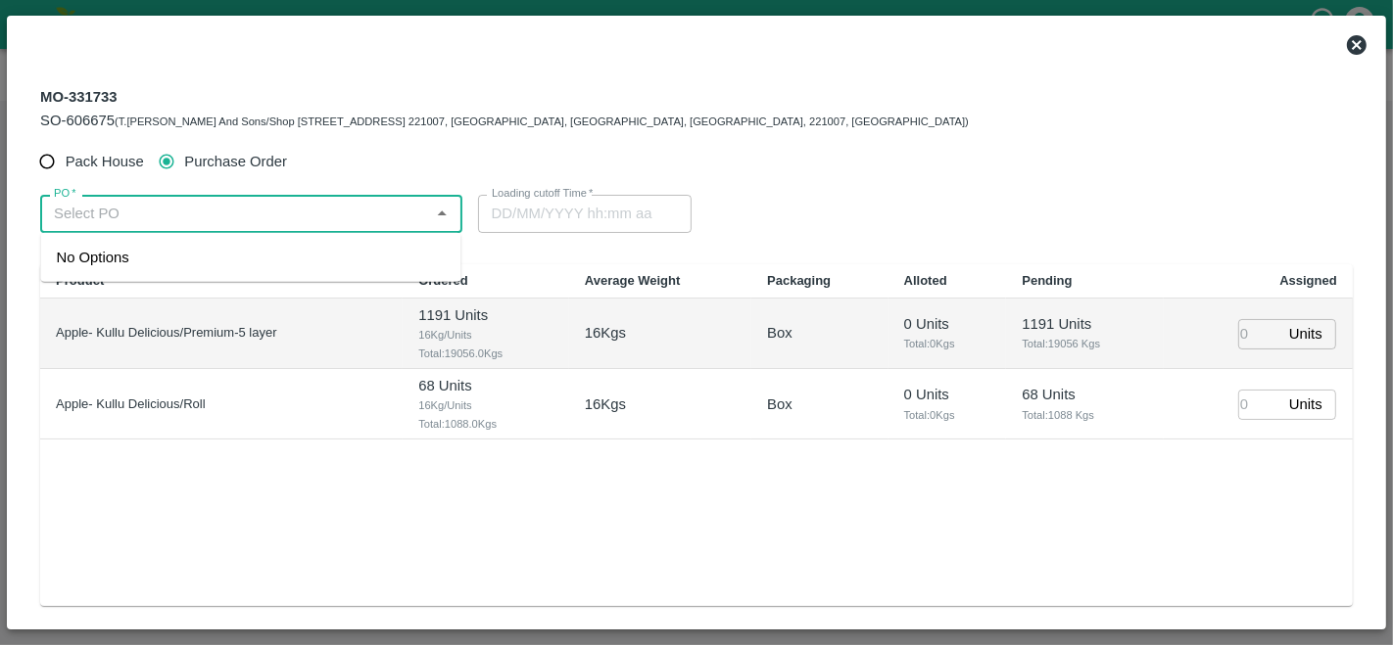
click at [149, 220] on input "PO   *" at bounding box center [235, 213] width 378 height 25
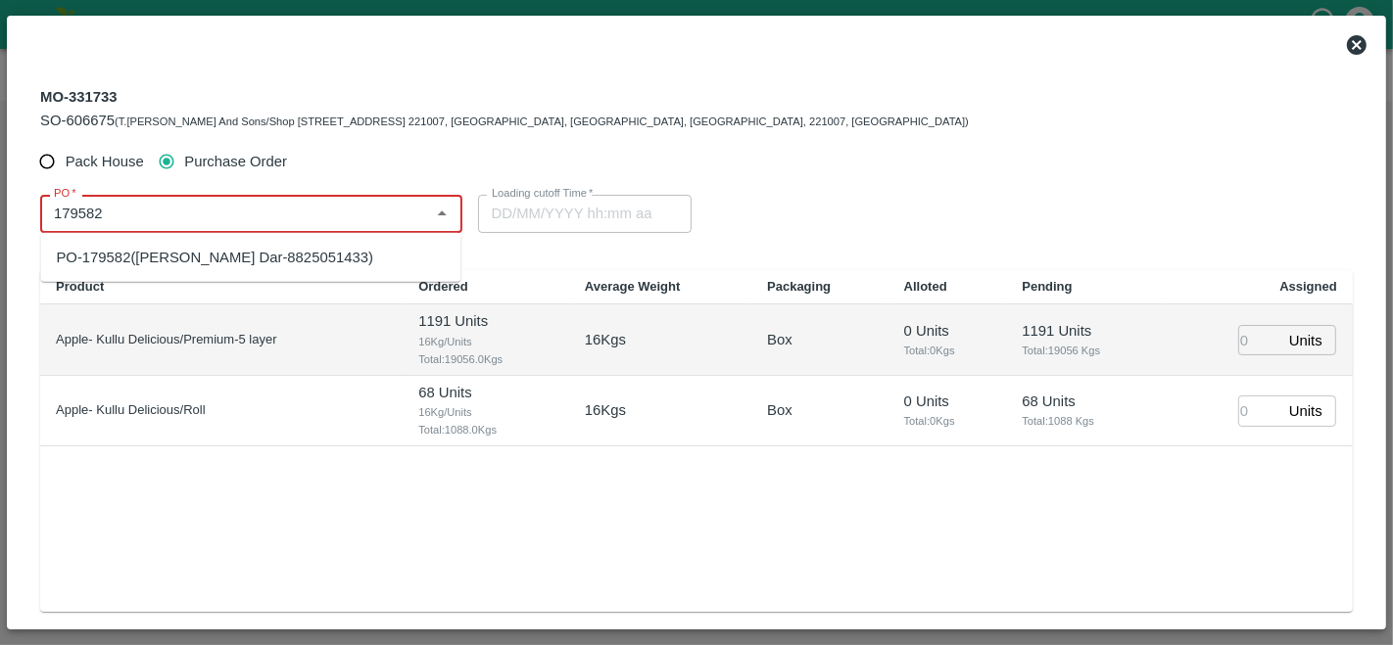
click at [278, 269] on div "PO-179582(Amir Ayoub Dar-8825051433)" at bounding box center [250, 257] width 420 height 33
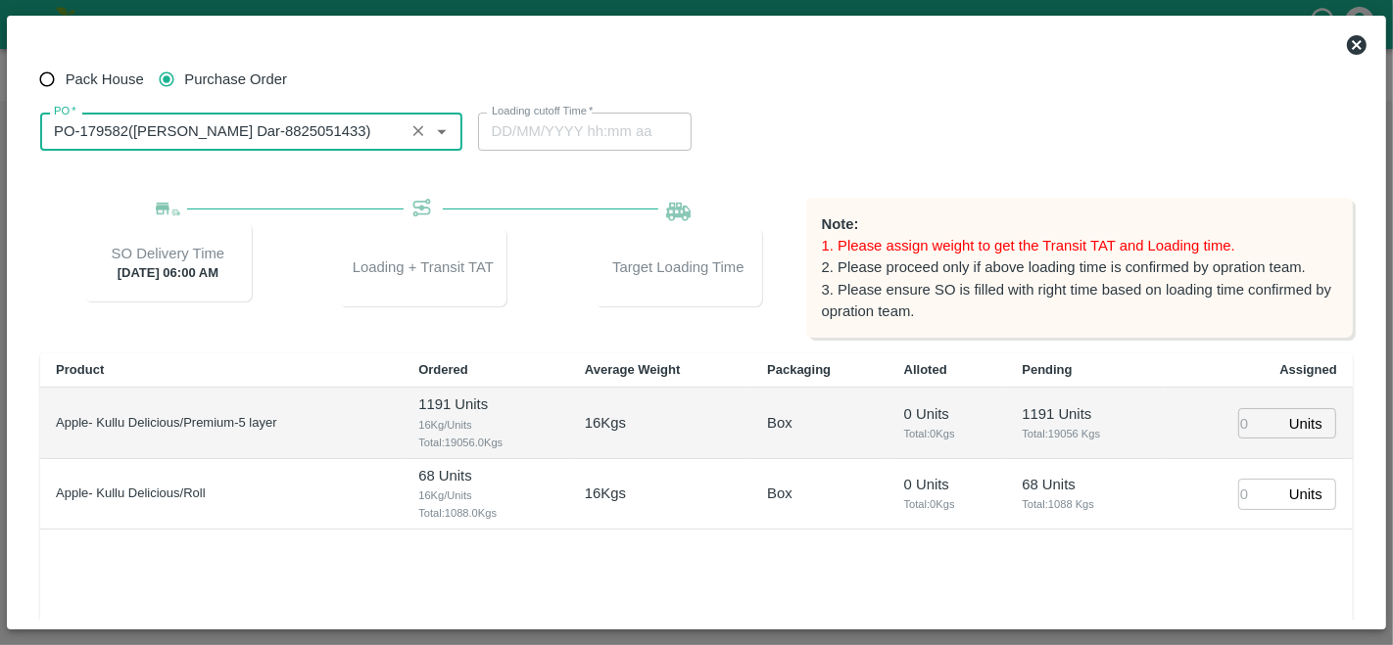
scroll to position [81, 0]
type input "PO-179582(Amir Ayoub Dar-8825051433)"
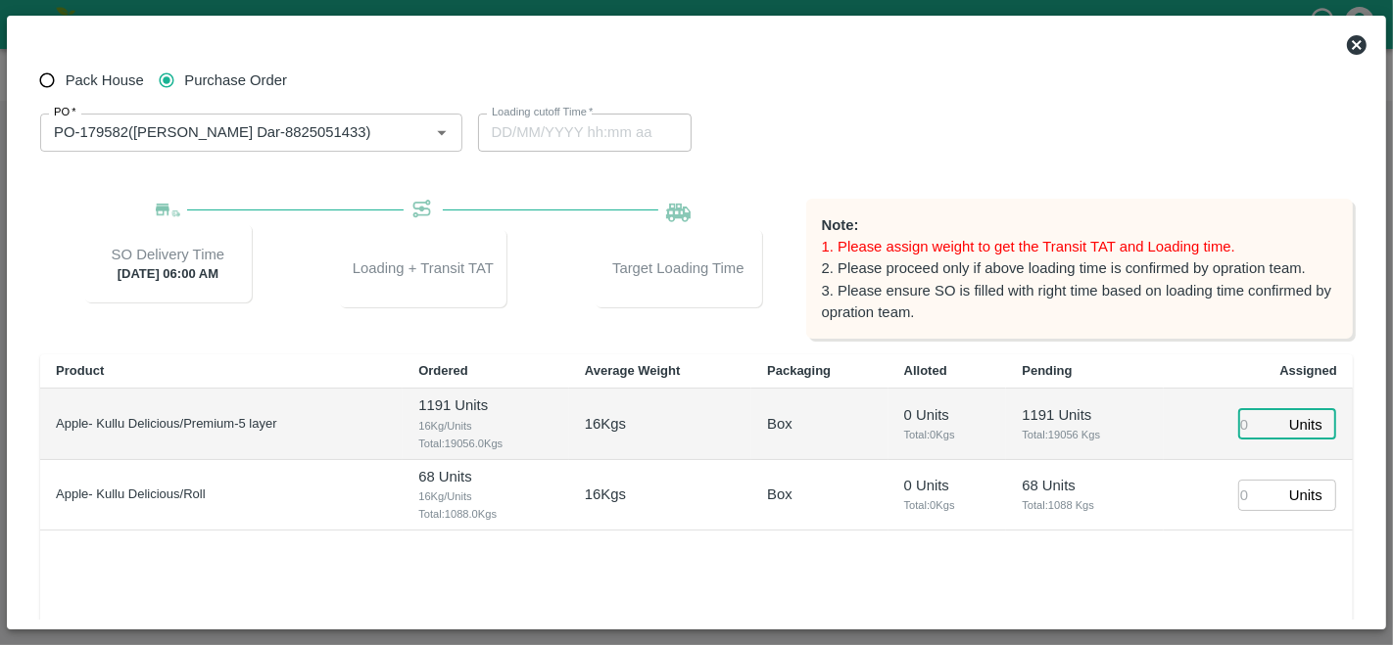
click at [1254, 426] on input "number" at bounding box center [1259, 424] width 43 height 30
type input "11"
type input "09/10/2025 08:38 PM"
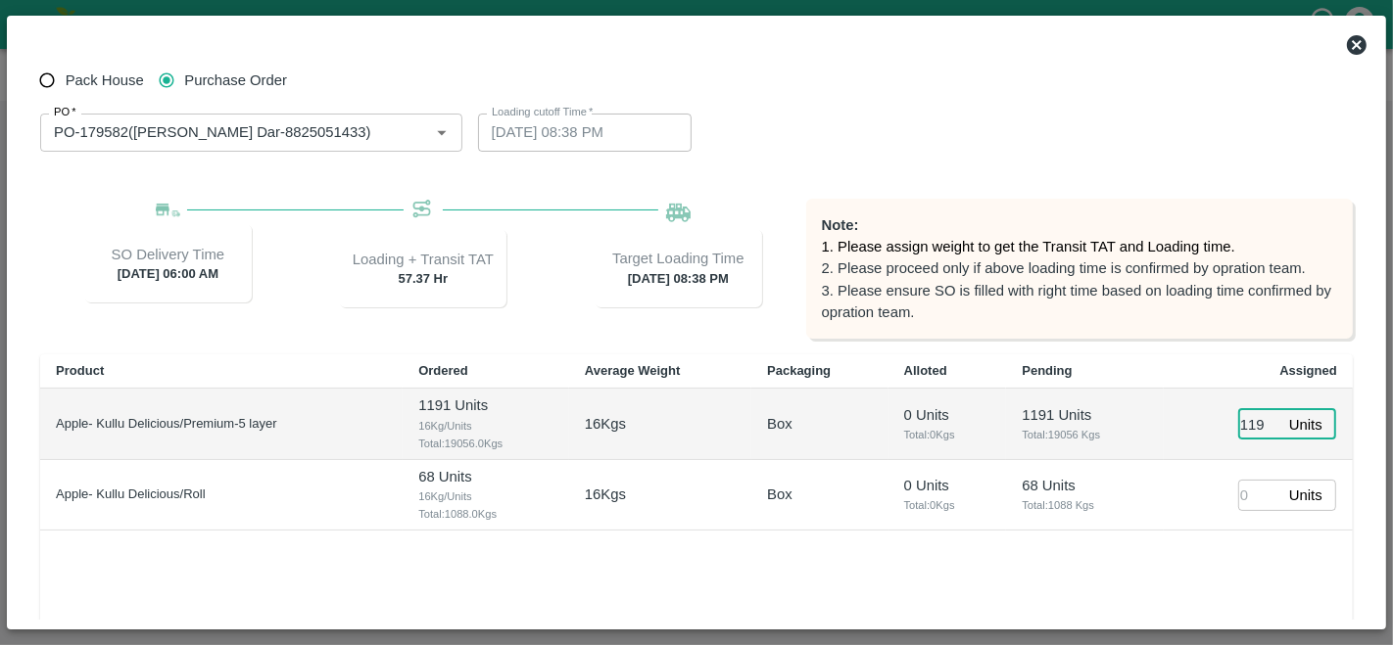
type input "1191"
type input "[DATE] 05:38 PM"
type input "1191"
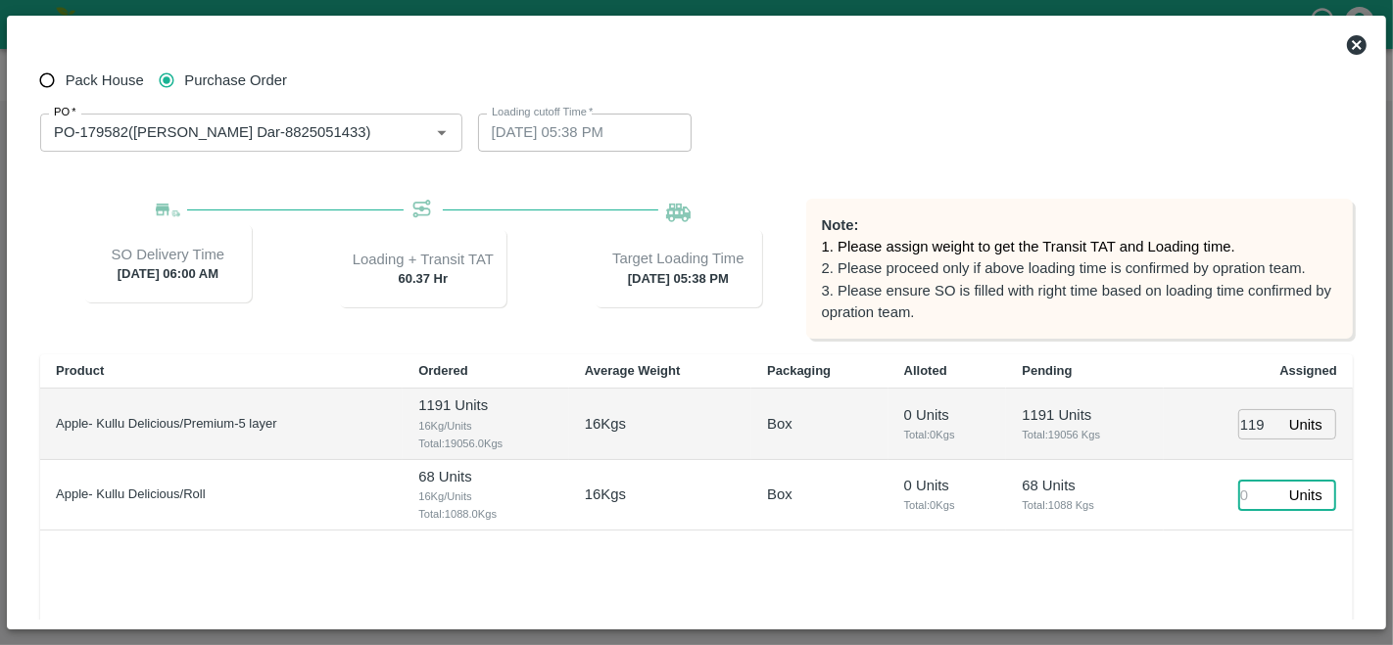
click at [1248, 489] on input "number" at bounding box center [1259, 495] width 43 height 30
type input "68"
click at [1211, 527] on td "68 Units ​" at bounding box center [1257, 495] width 189 height 71
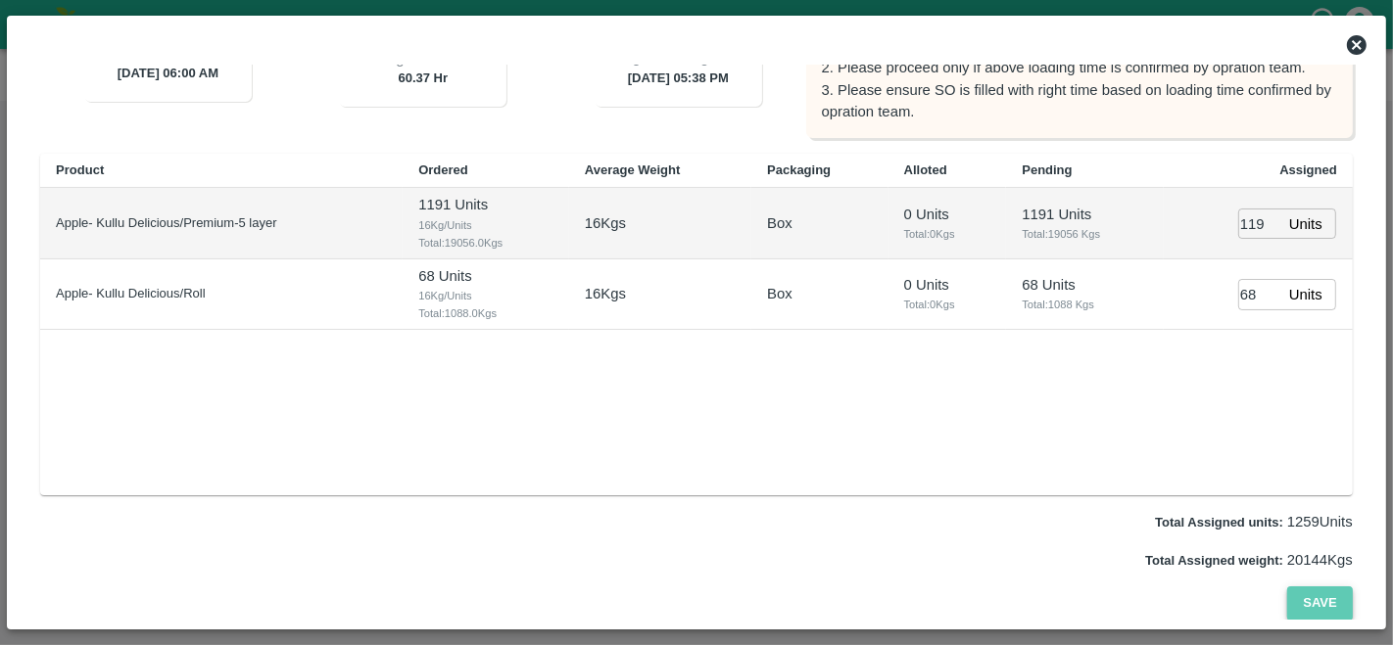
click at [1319, 598] on button "Save" at bounding box center [1319, 604] width 65 height 34
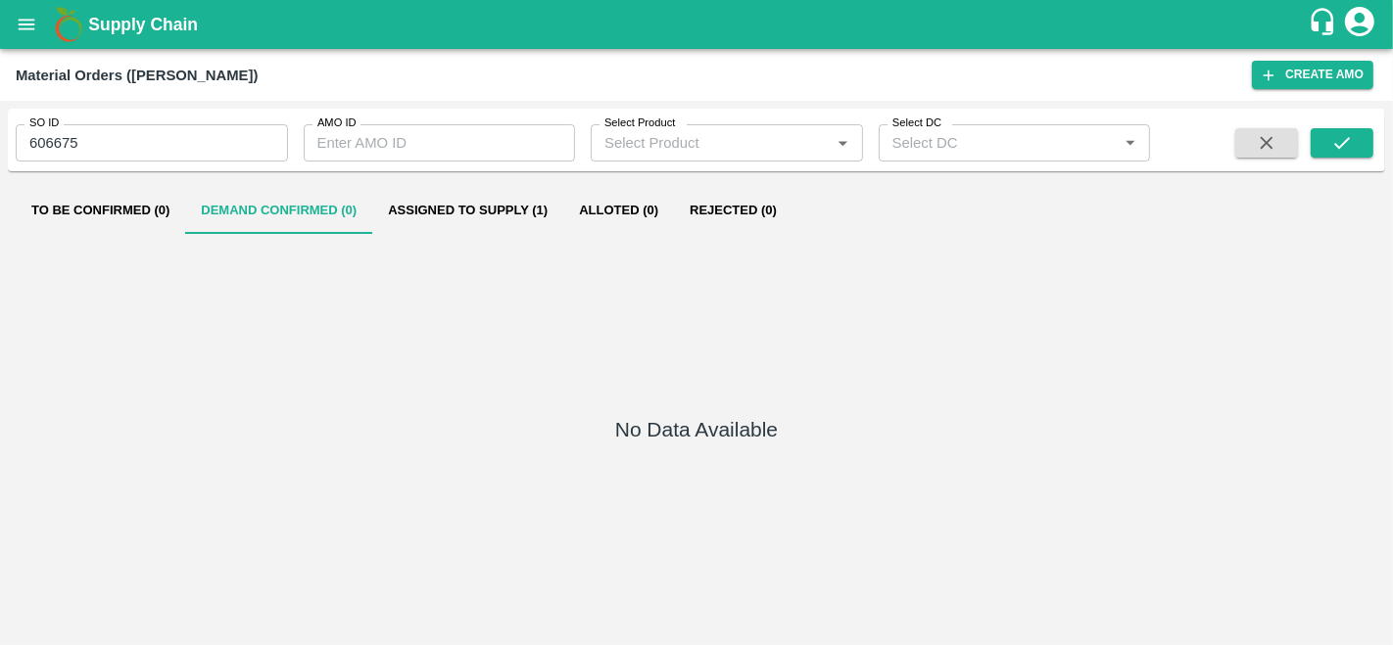
click at [500, 203] on button "Assigned to Supply (1)" at bounding box center [467, 210] width 191 height 47
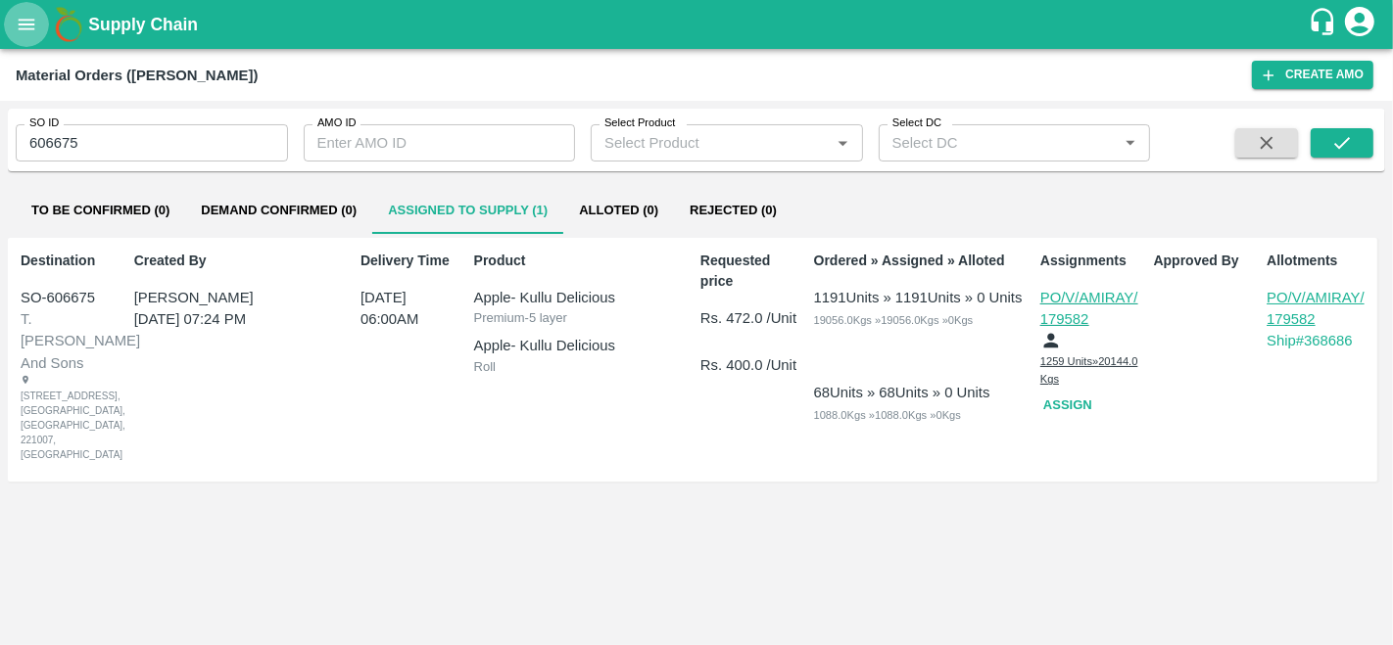
click at [34, 26] on icon "open drawer" at bounding box center [27, 25] width 22 height 22
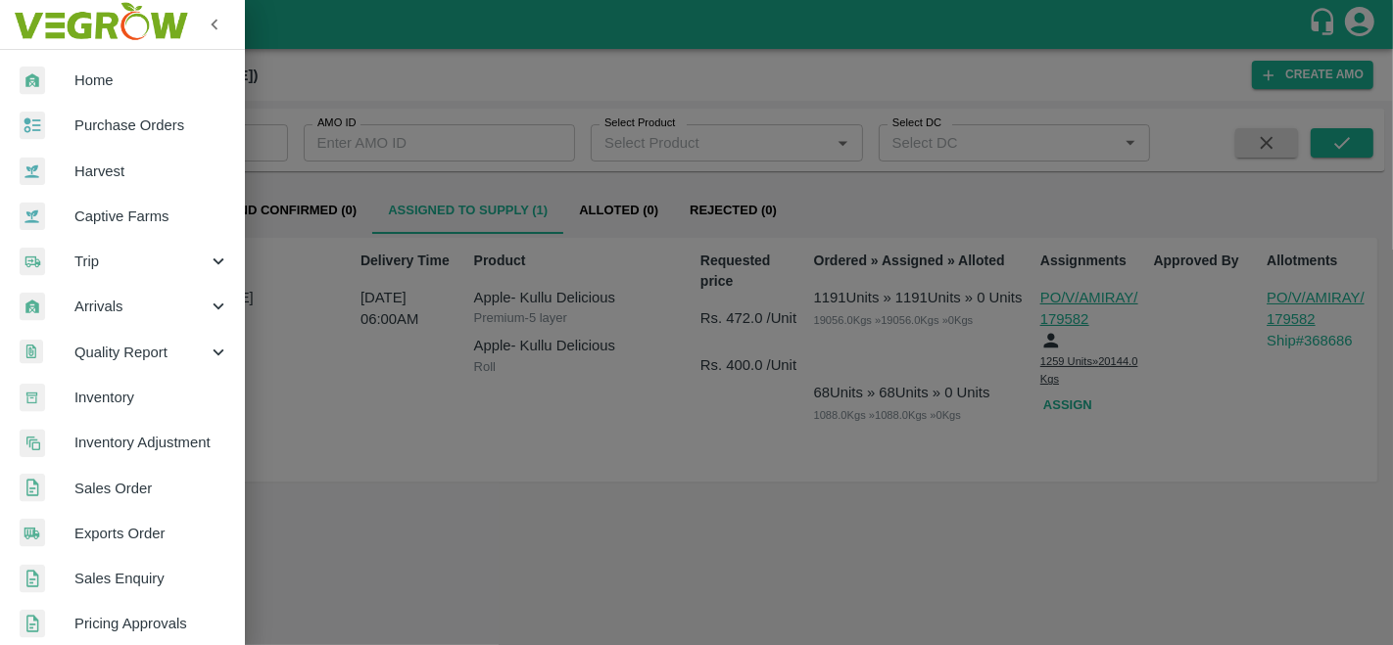
click at [100, 125] on span "Purchase Orders" at bounding box center [151, 126] width 155 height 22
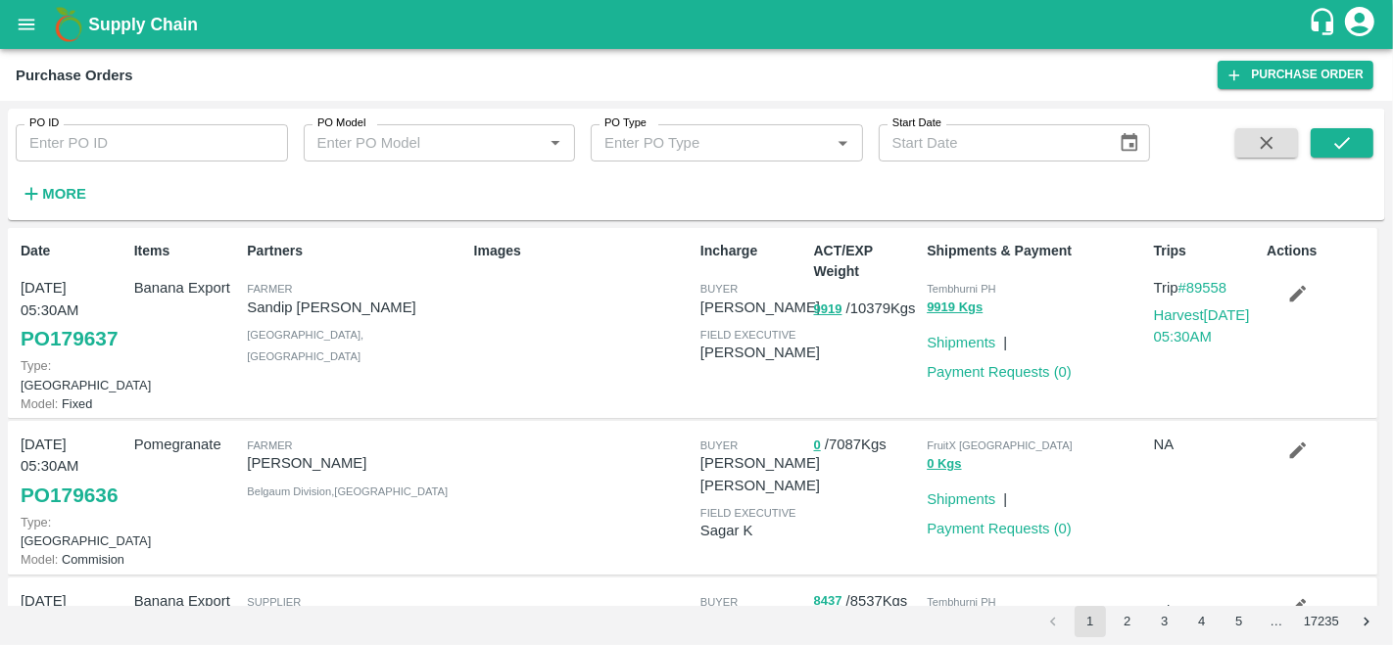
click at [47, 191] on strong "More" at bounding box center [64, 194] width 44 height 16
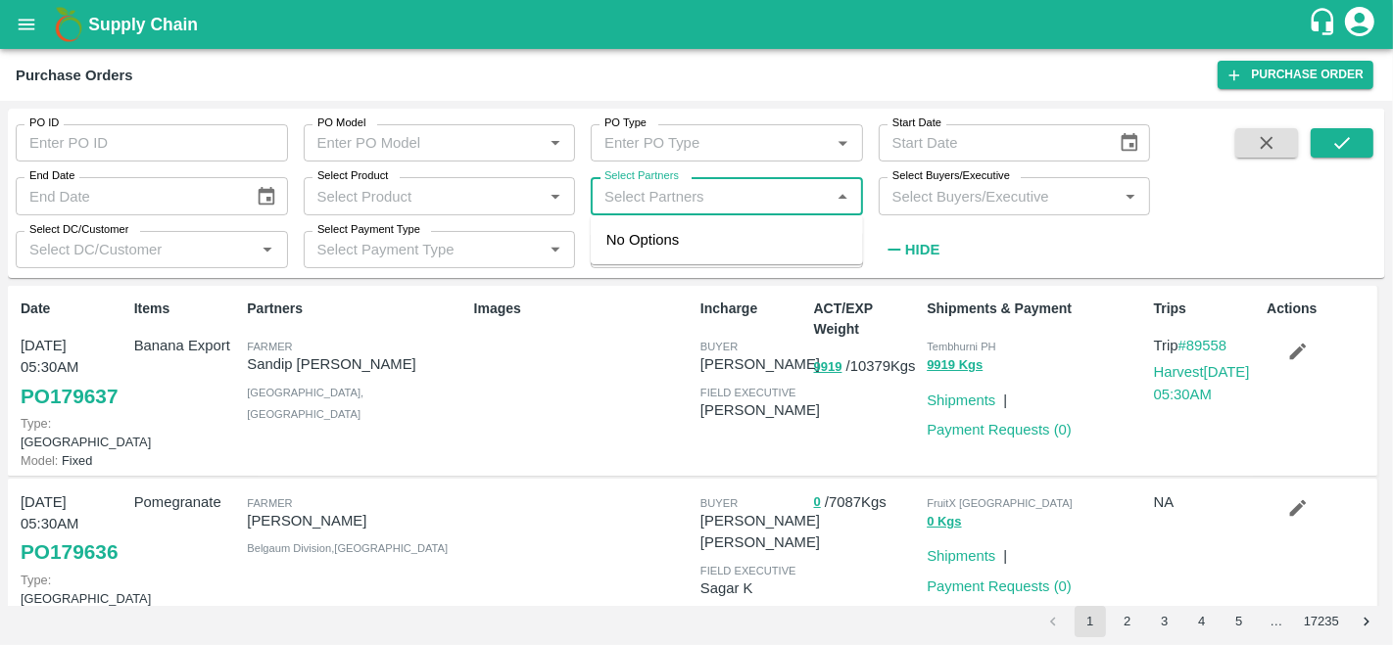
click at [708, 195] on input "Select Partners" at bounding box center [710, 195] width 228 height 25
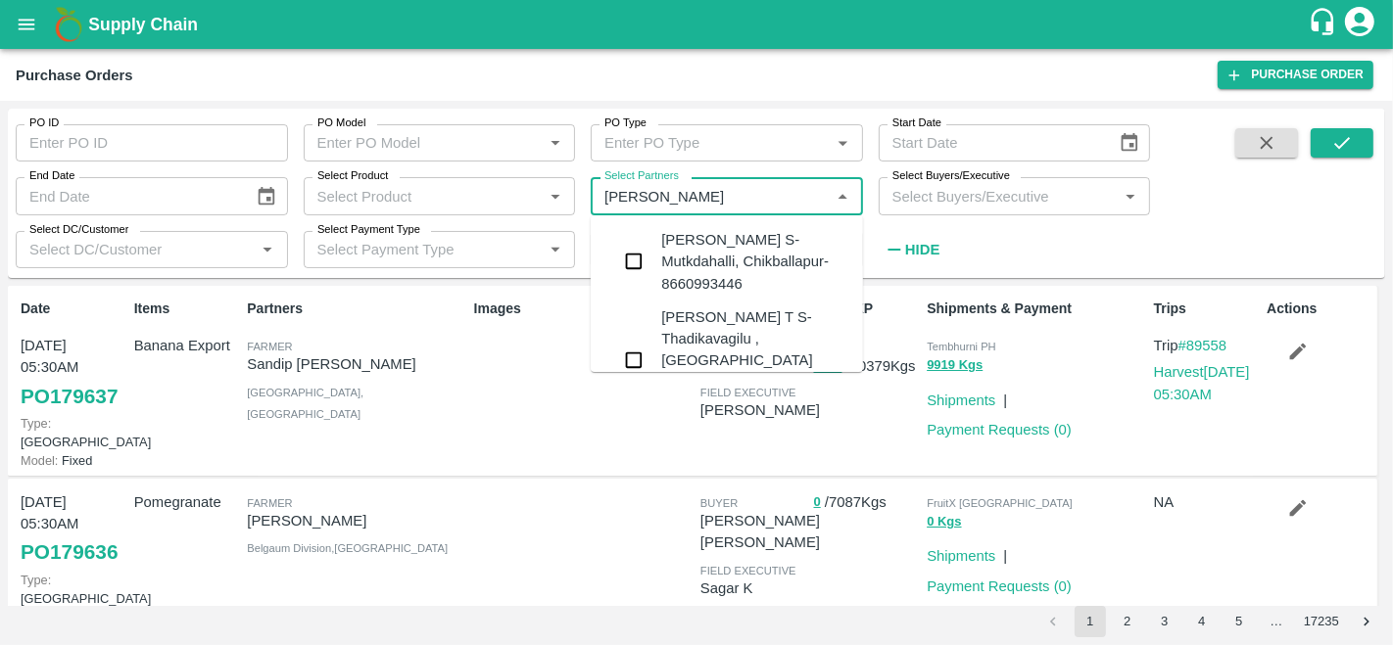
type input "abhilash m"
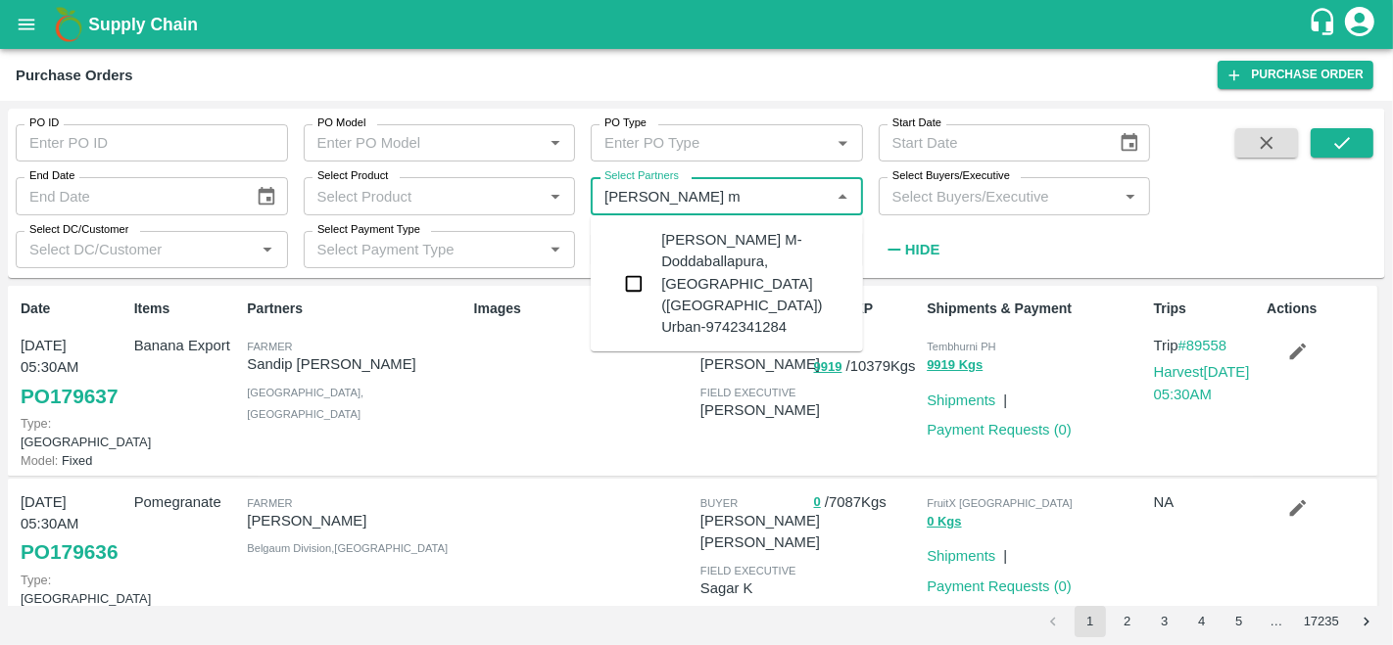
click at [630, 264] on input "checkbox" at bounding box center [633, 283] width 39 height 39
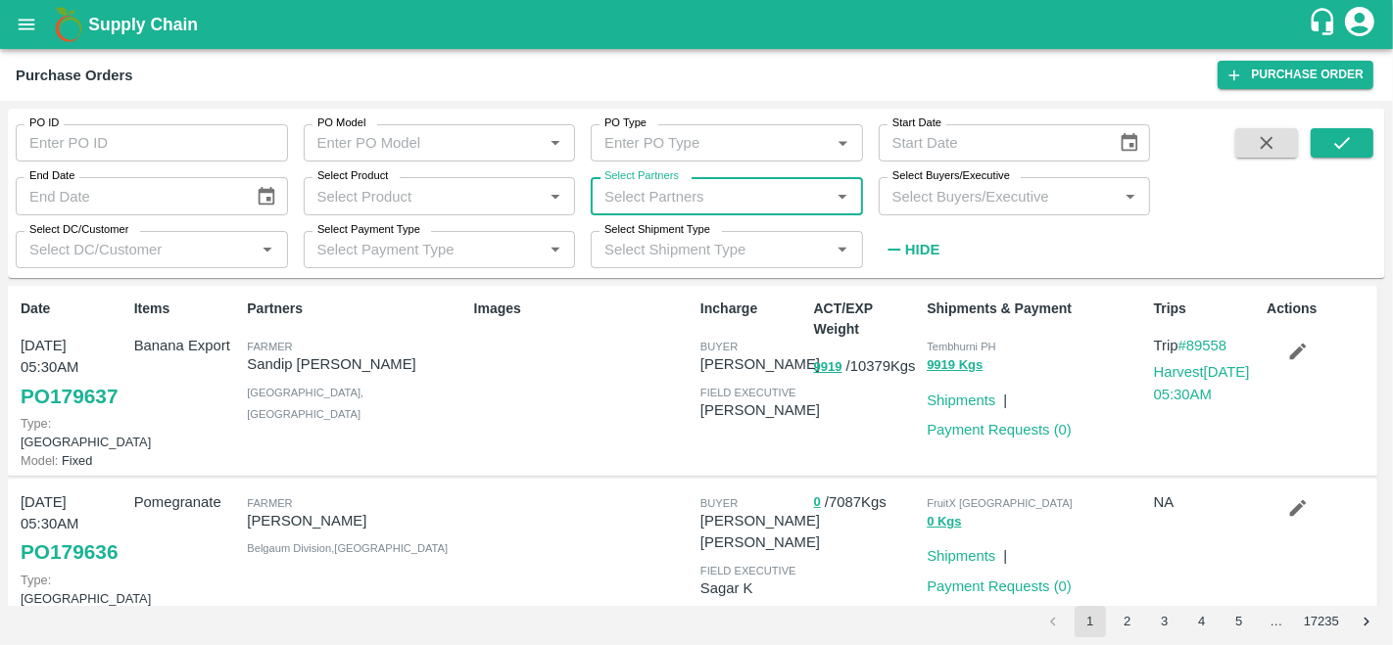
click at [692, 200] on input "Select Partners" at bounding box center [710, 195] width 228 height 25
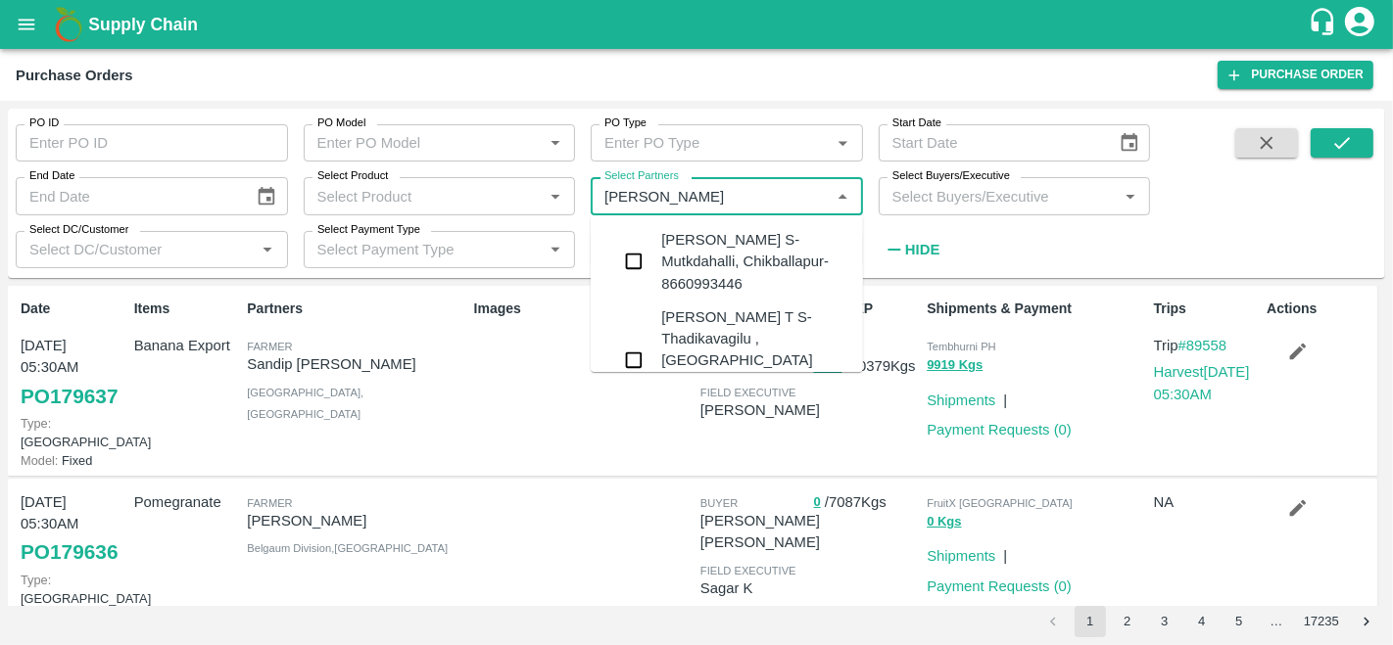
type input "abhilash m"
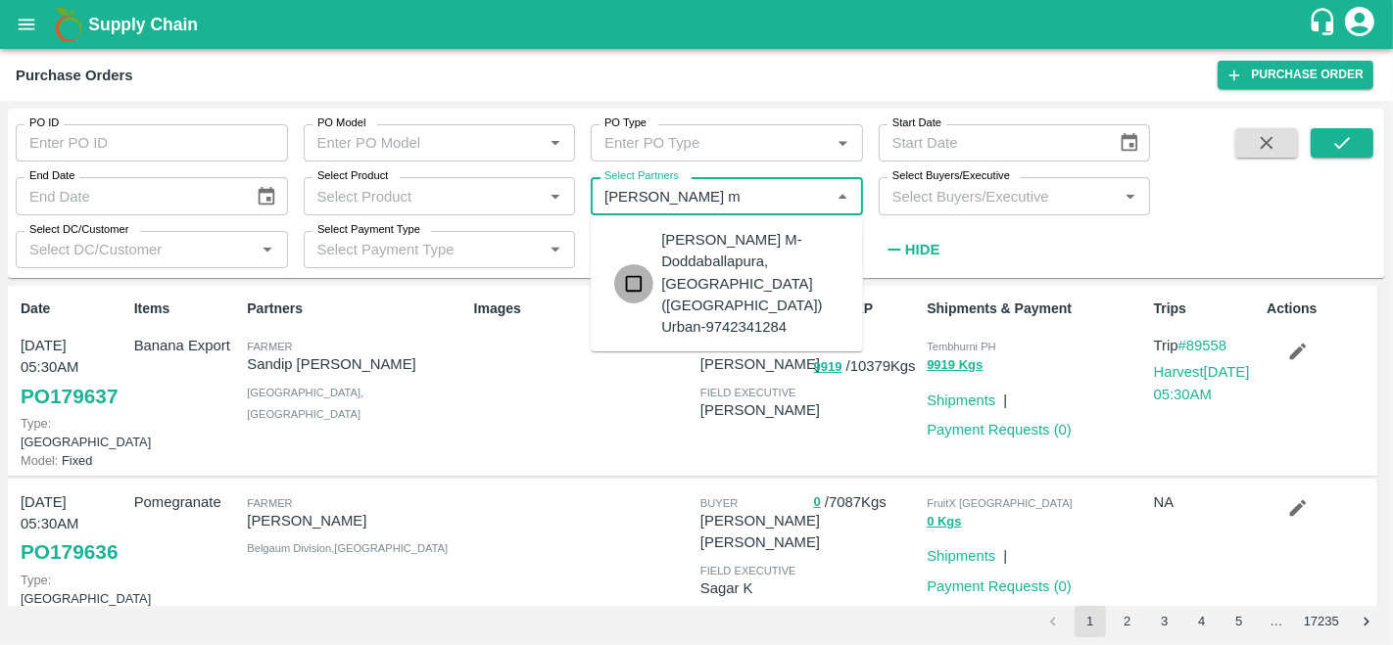
click at [639, 264] on input "checkbox" at bounding box center [633, 283] width 39 height 39
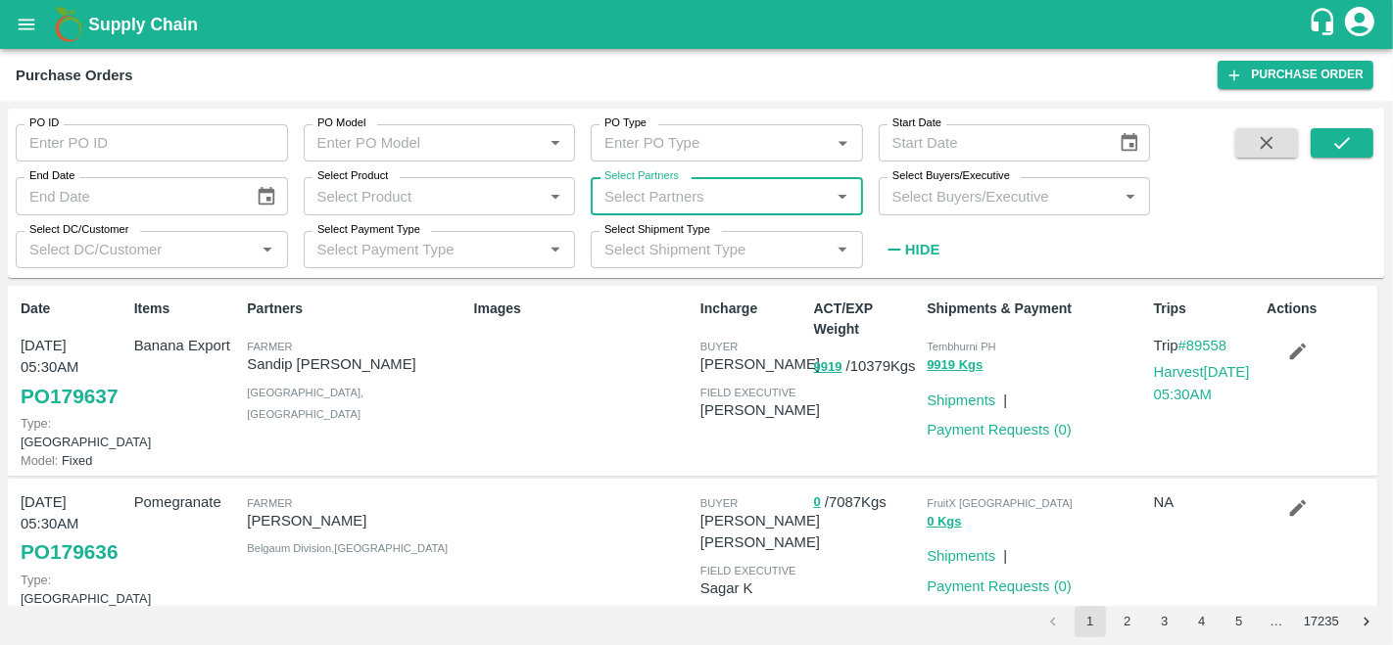
click at [751, 188] on input "Select Partners" at bounding box center [710, 195] width 228 height 25
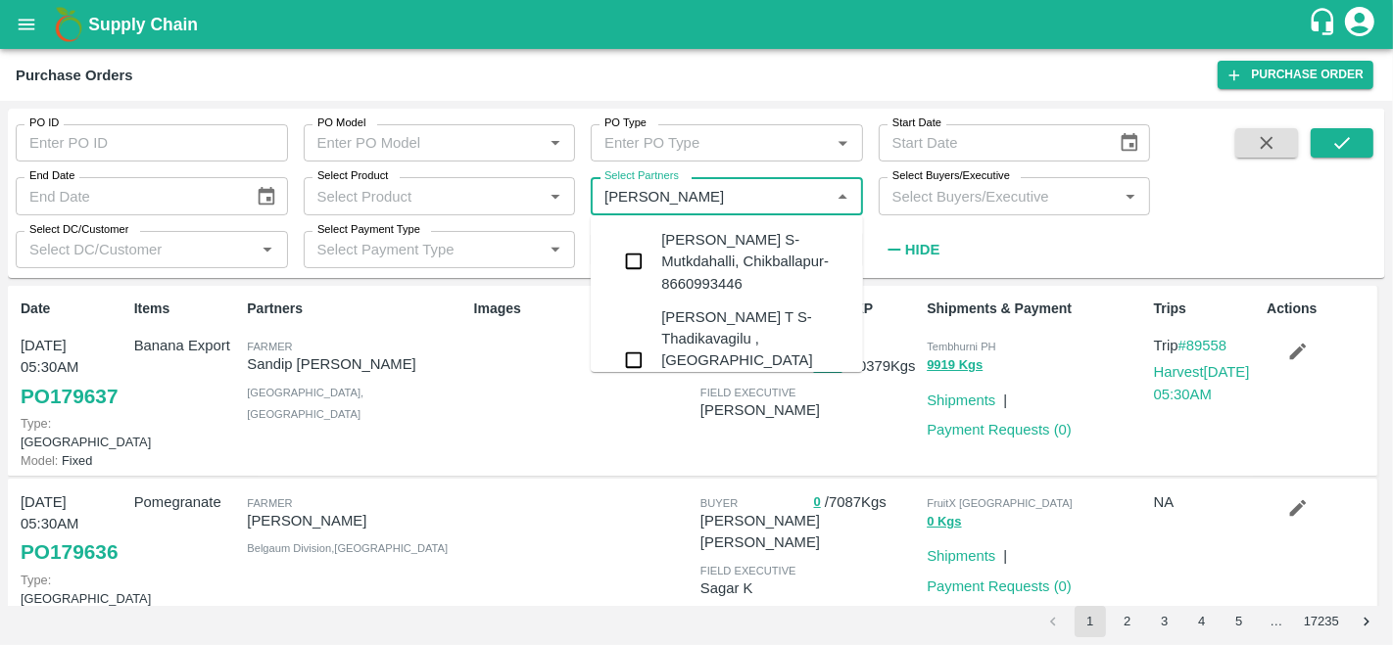
type input "abhilash m"
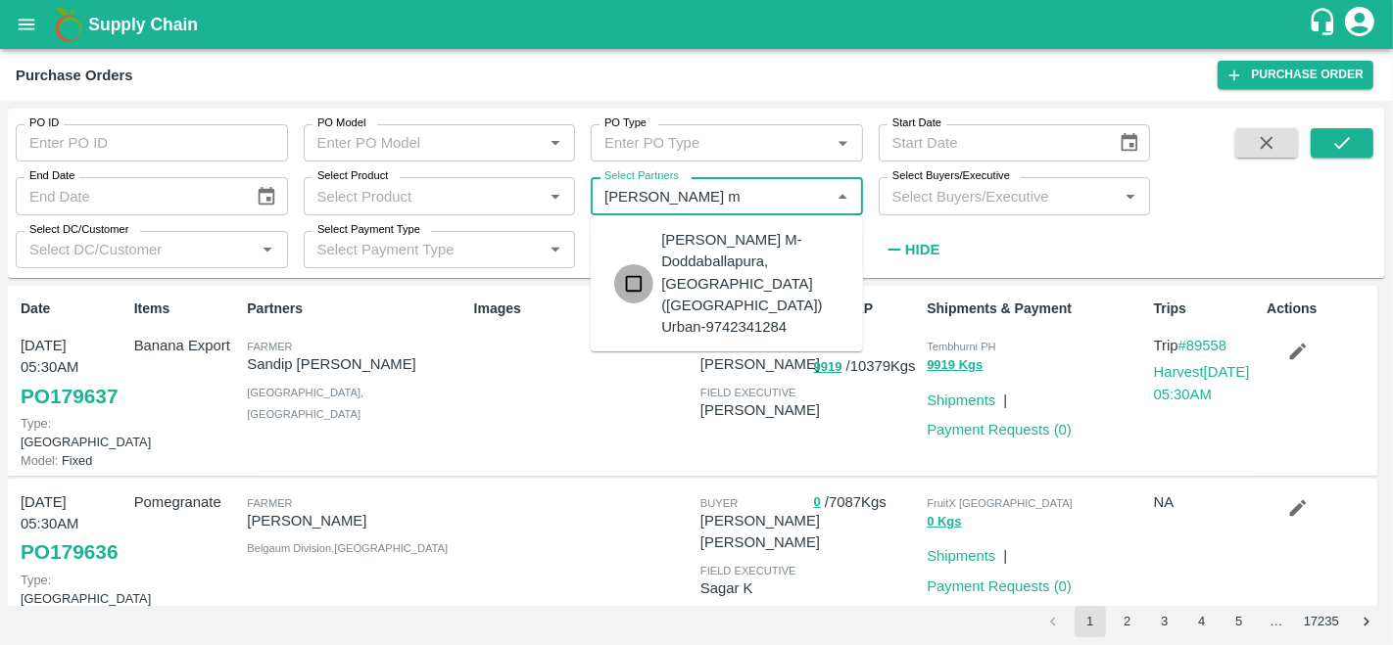
click at [640, 264] on input "checkbox" at bounding box center [633, 283] width 39 height 39
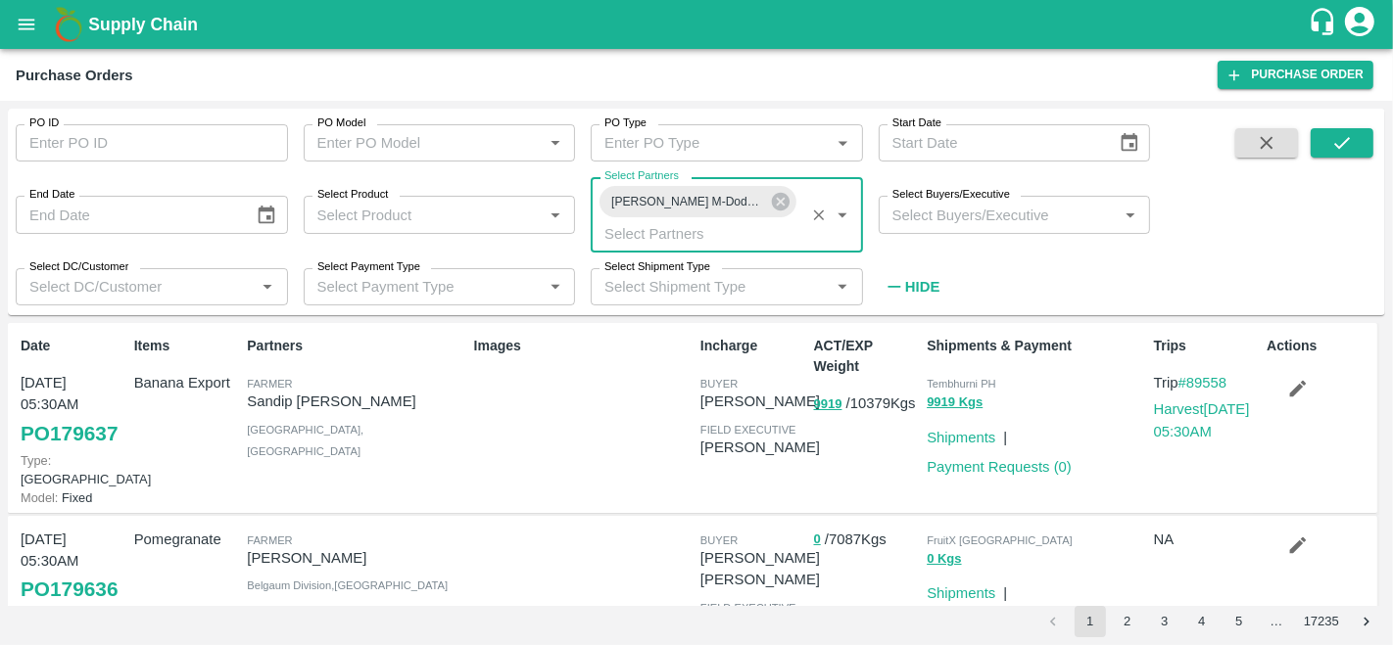
click at [715, 233] on input "Select Partners" at bounding box center [697, 232] width 203 height 25
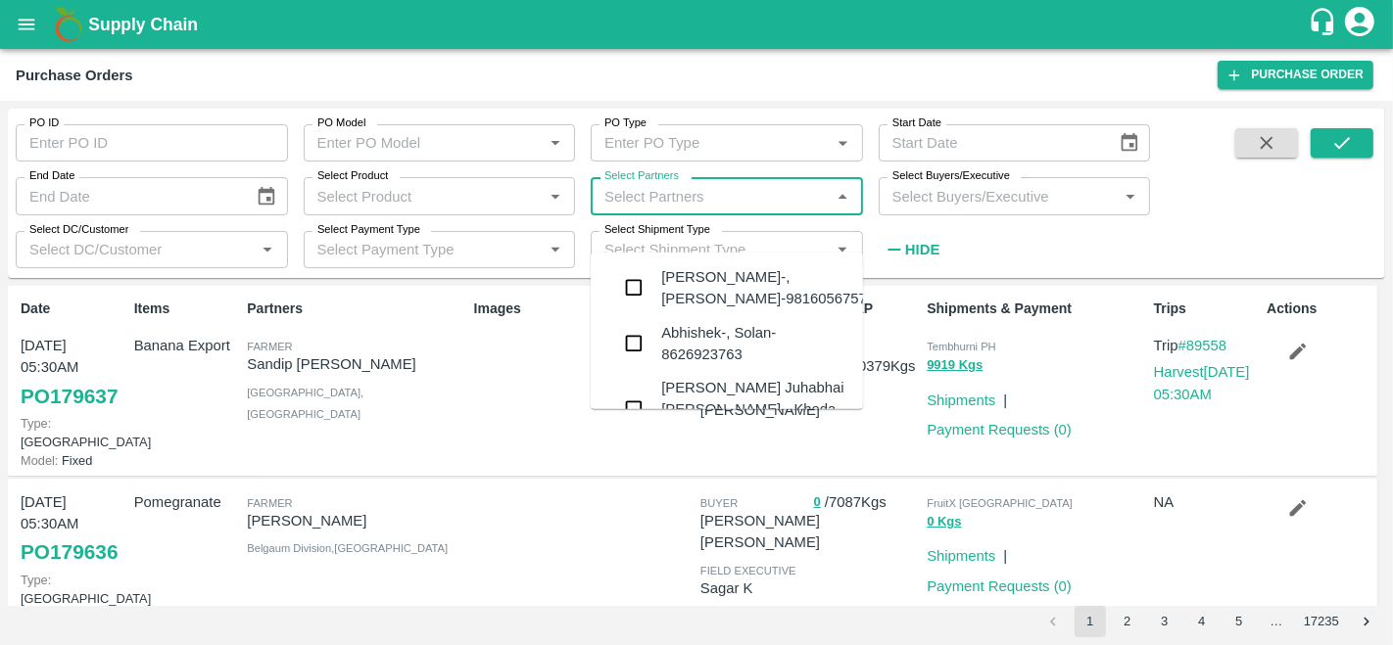
checkbox input "false"
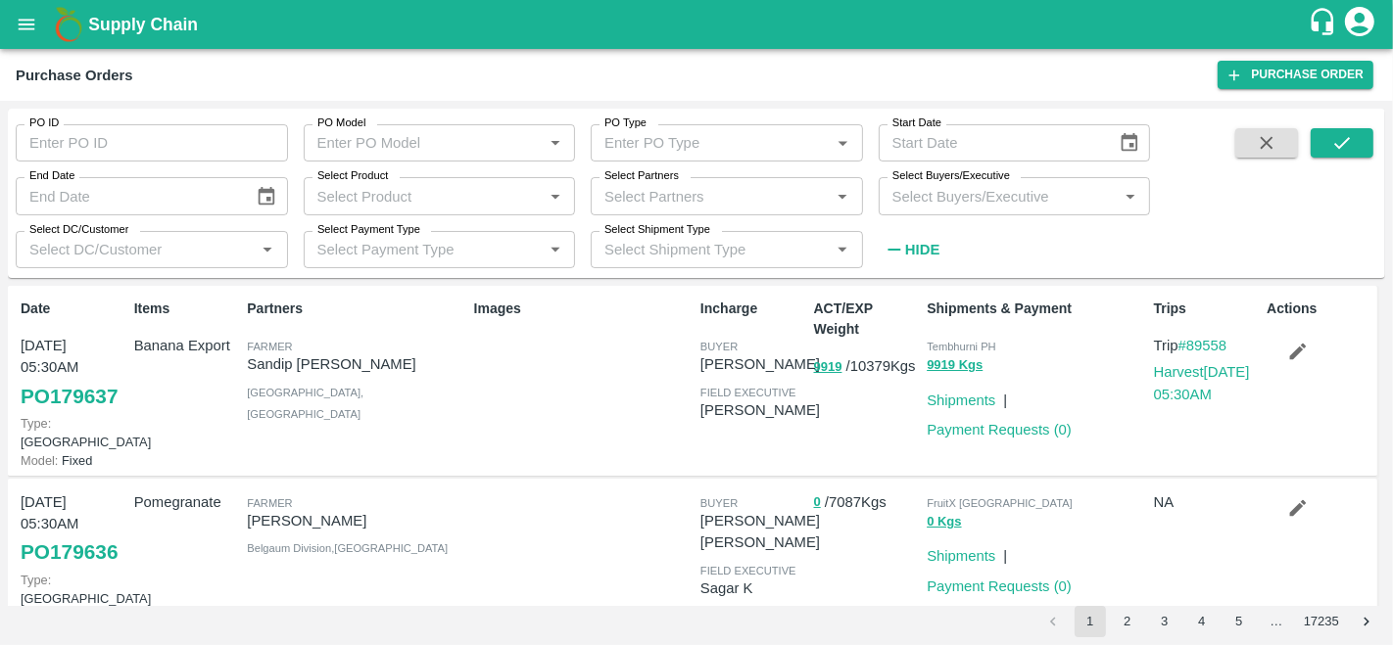
click at [1189, 204] on div "PO ID PO ID PO Model PO Model   * PO Type PO Type   * Start Date Start Date End…" at bounding box center [696, 194] width 1377 height 154
click at [716, 198] on input "Select Partners" at bounding box center [710, 195] width 228 height 25
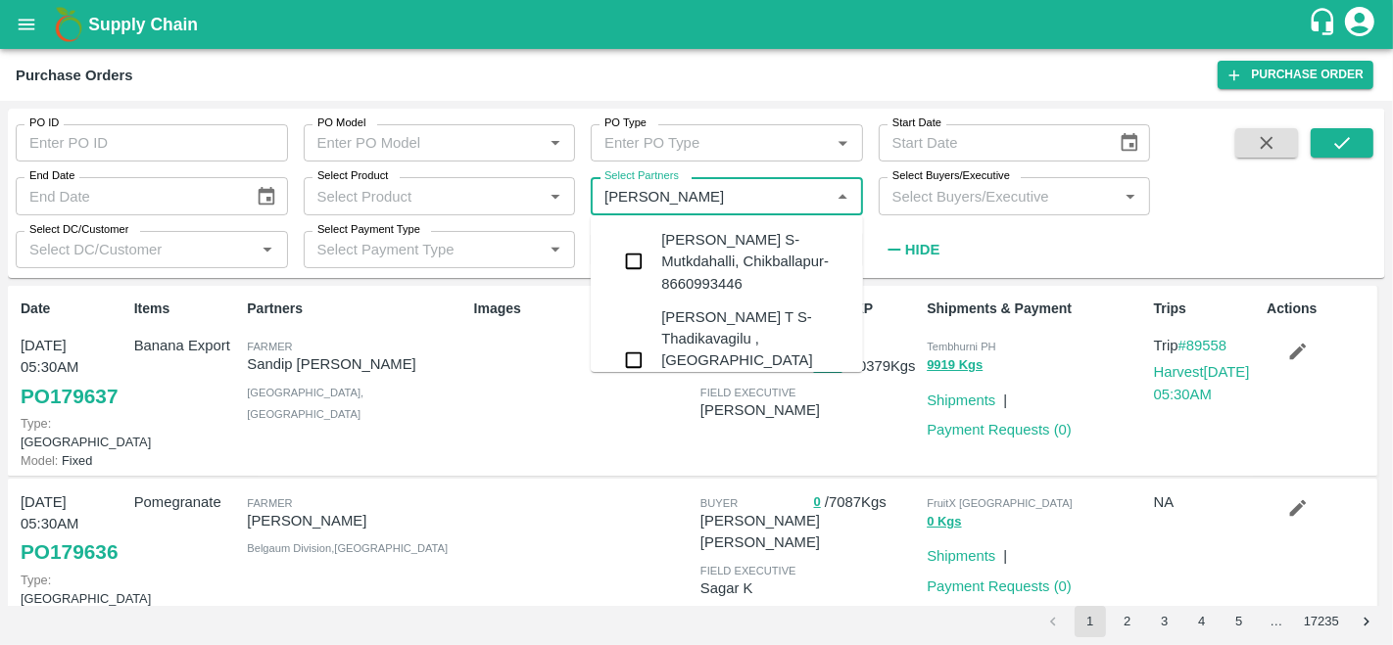
type input "abhilash m"
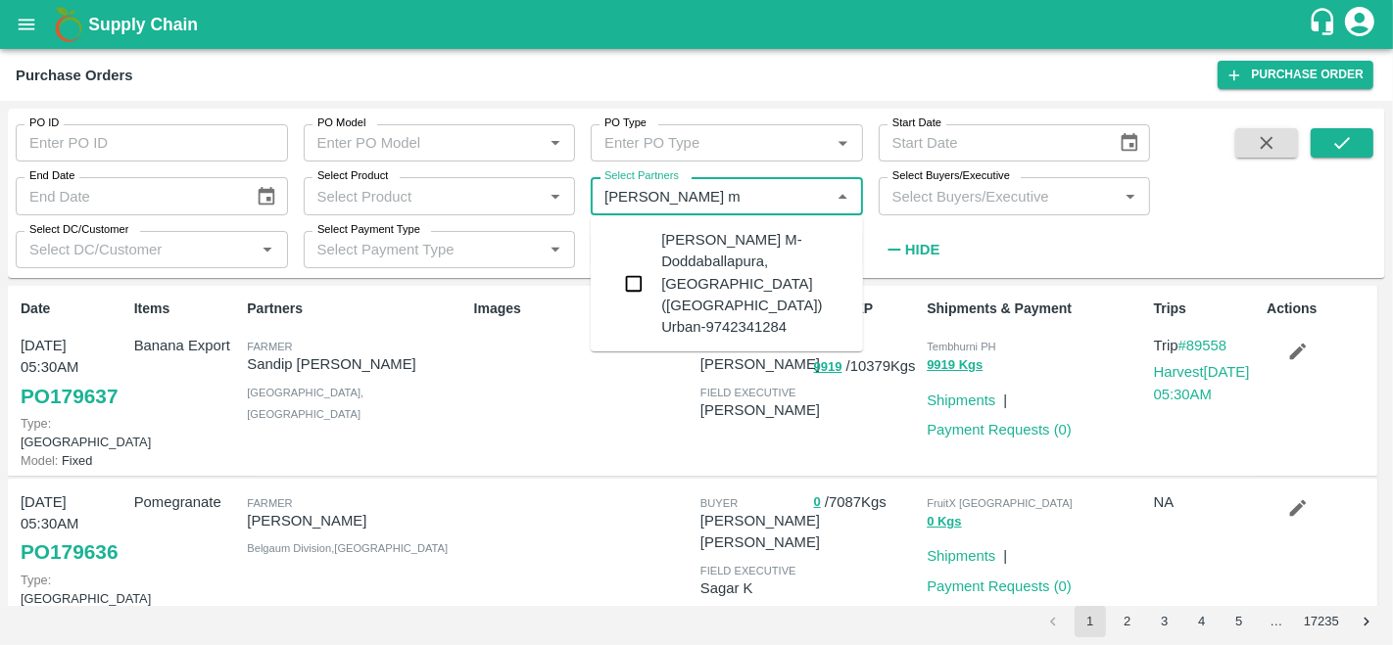
click at [713, 250] on div "Abhilash M-Doddaballapura, Bengaluru (Bangalore) Urban-9742341284" at bounding box center [754, 283] width 186 height 109
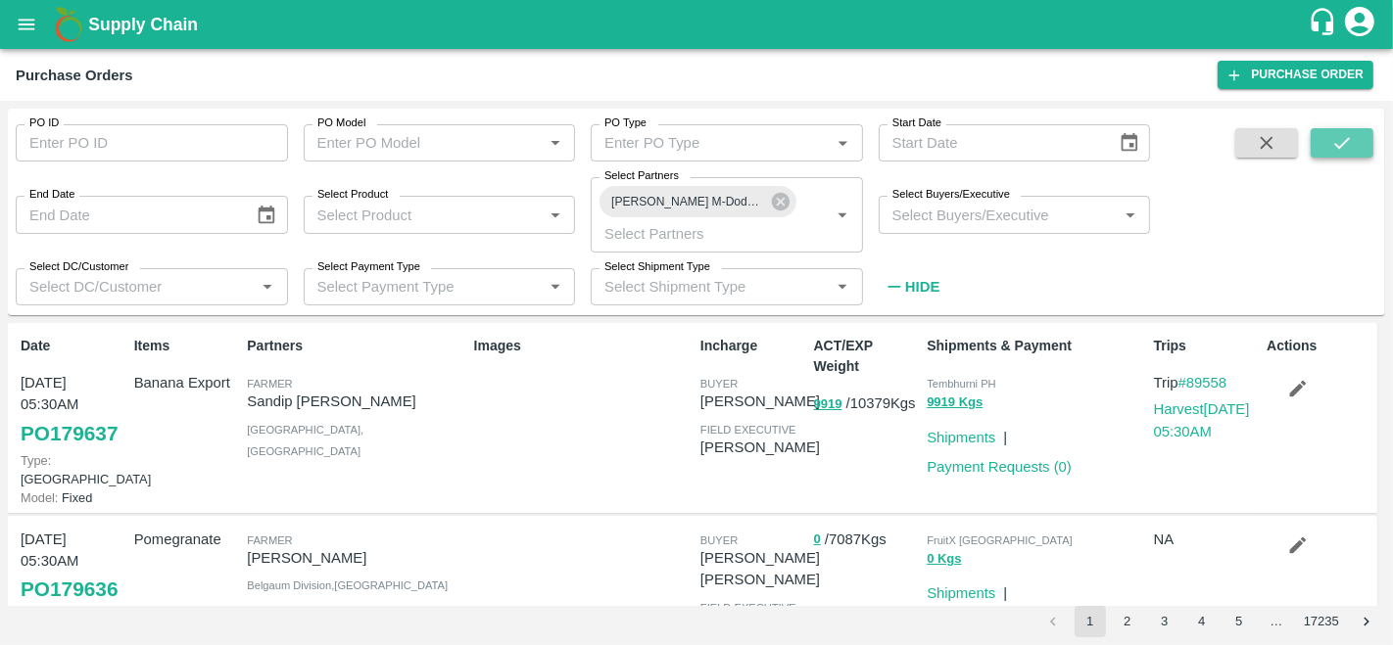
click at [1329, 132] on button "submit" at bounding box center [1341, 142] width 63 height 29
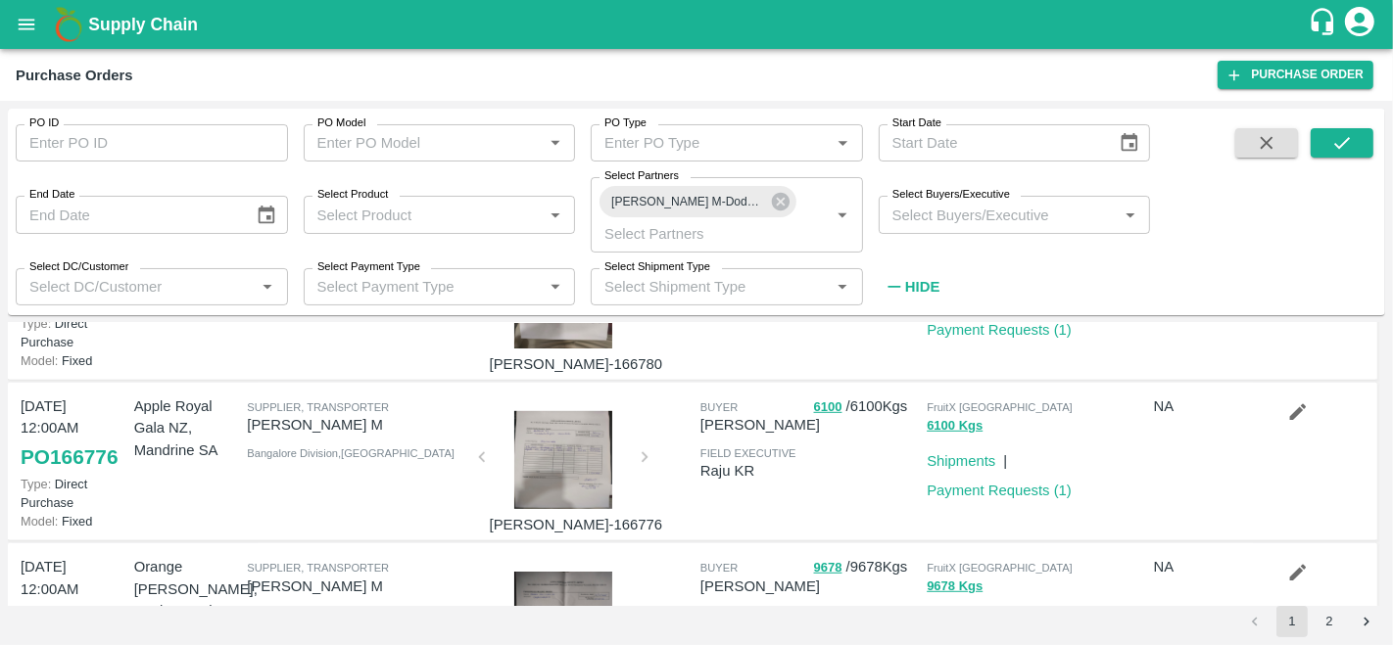
scroll to position [1094, 0]
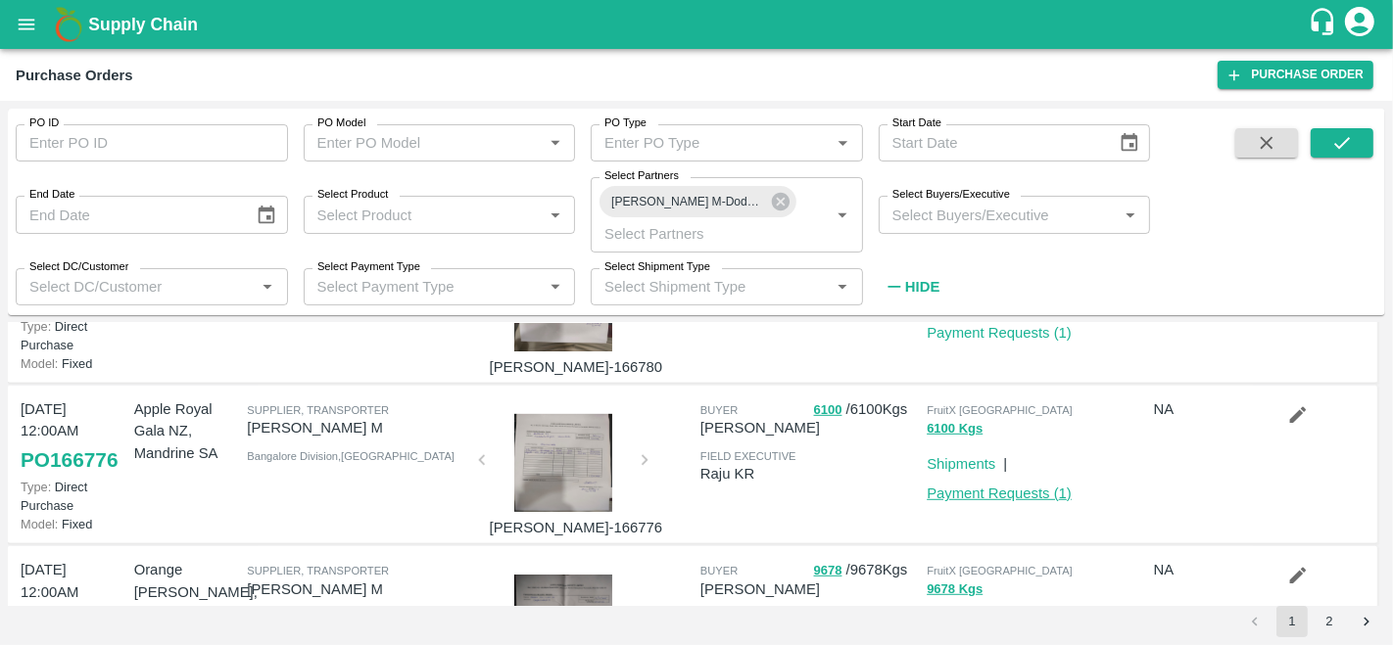
click at [973, 492] on link "Payment Requests ( 1 )" at bounding box center [998, 494] width 145 height 16
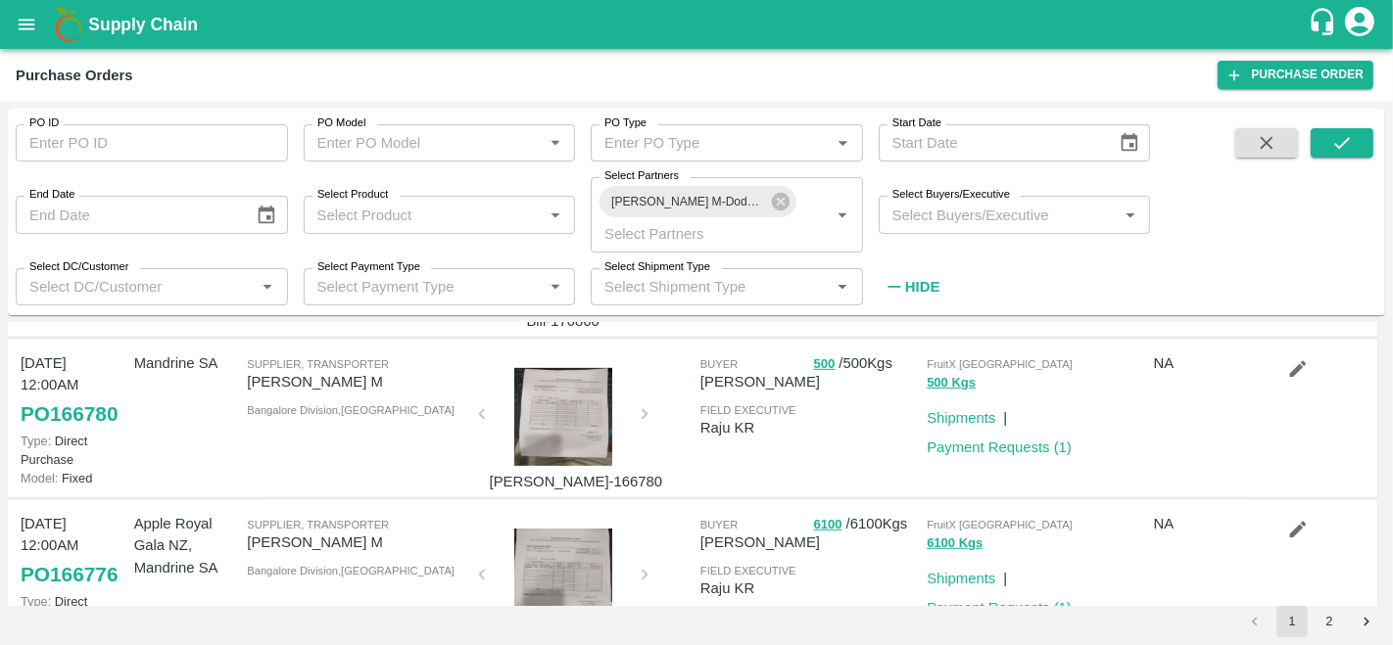
scroll to position [971, 0]
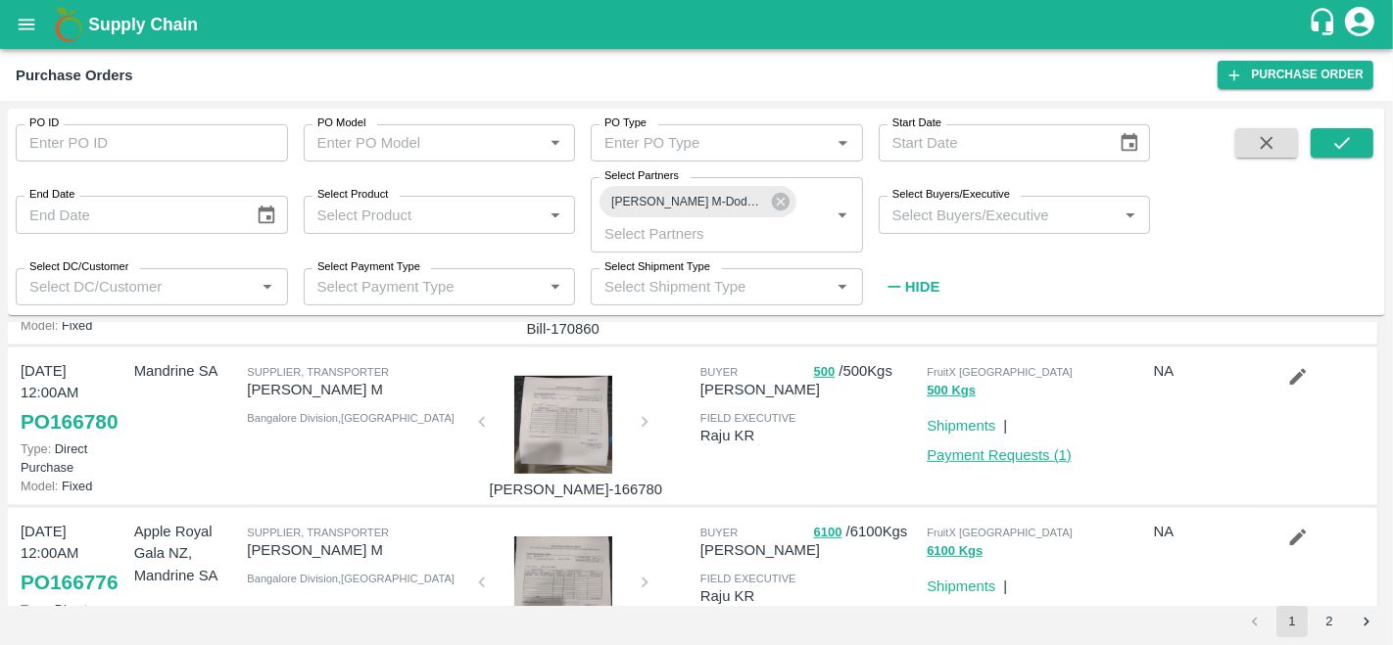
click at [960, 459] on link "Payment Requests ( 1 )" at bounding box center [998, 456] width 145 height 16
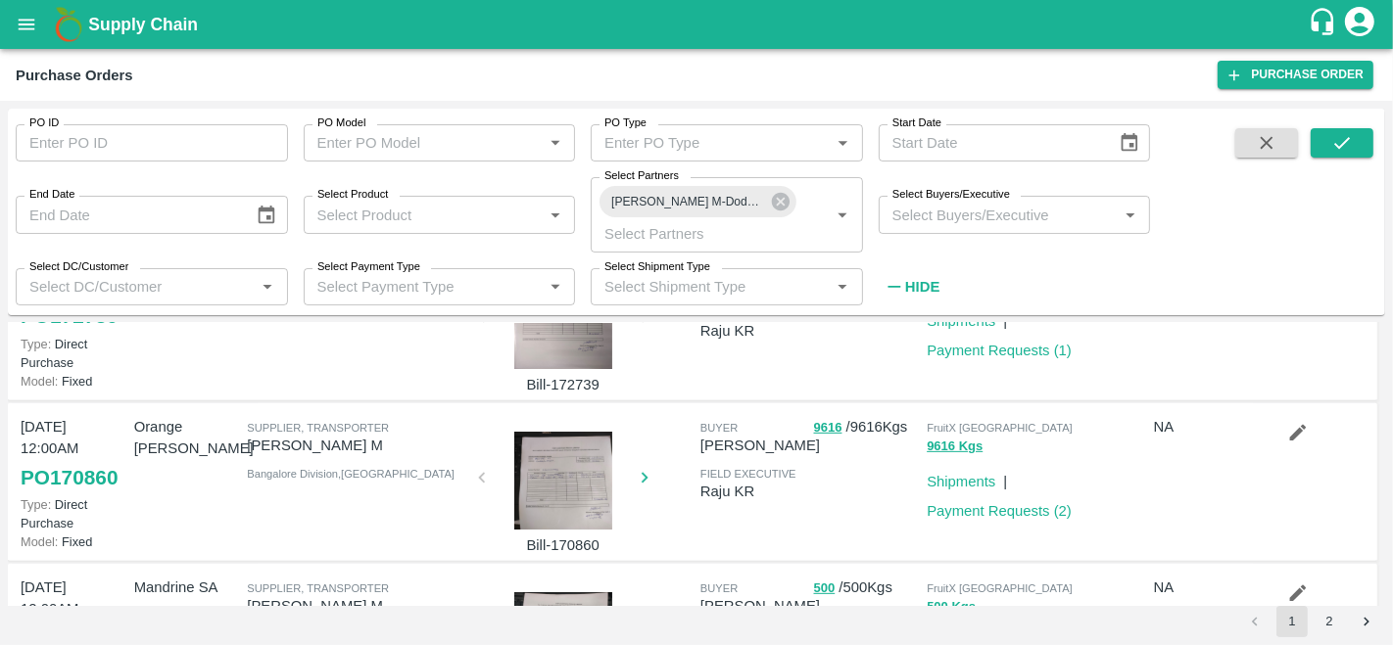
scroll to position [749, 0]
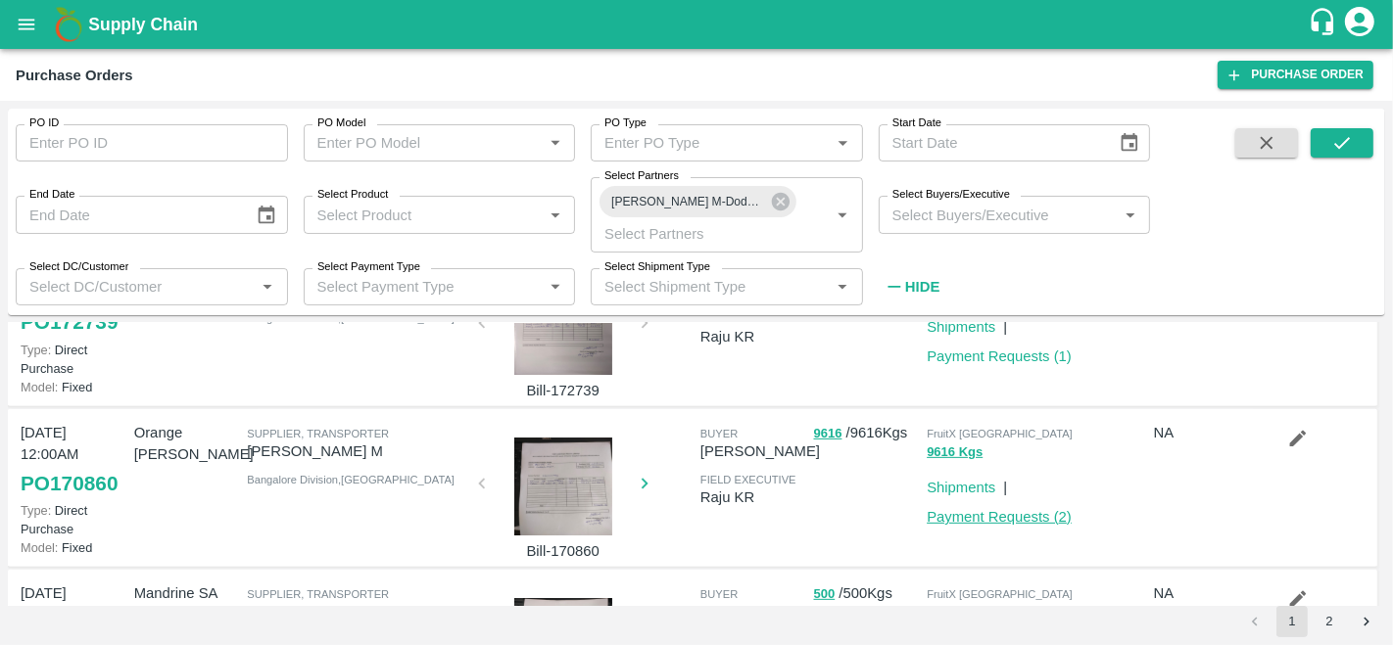
click at [945, 509] on link "Payment Requests ( 2 )" at bounding box center [998, 517] width 145 height 16
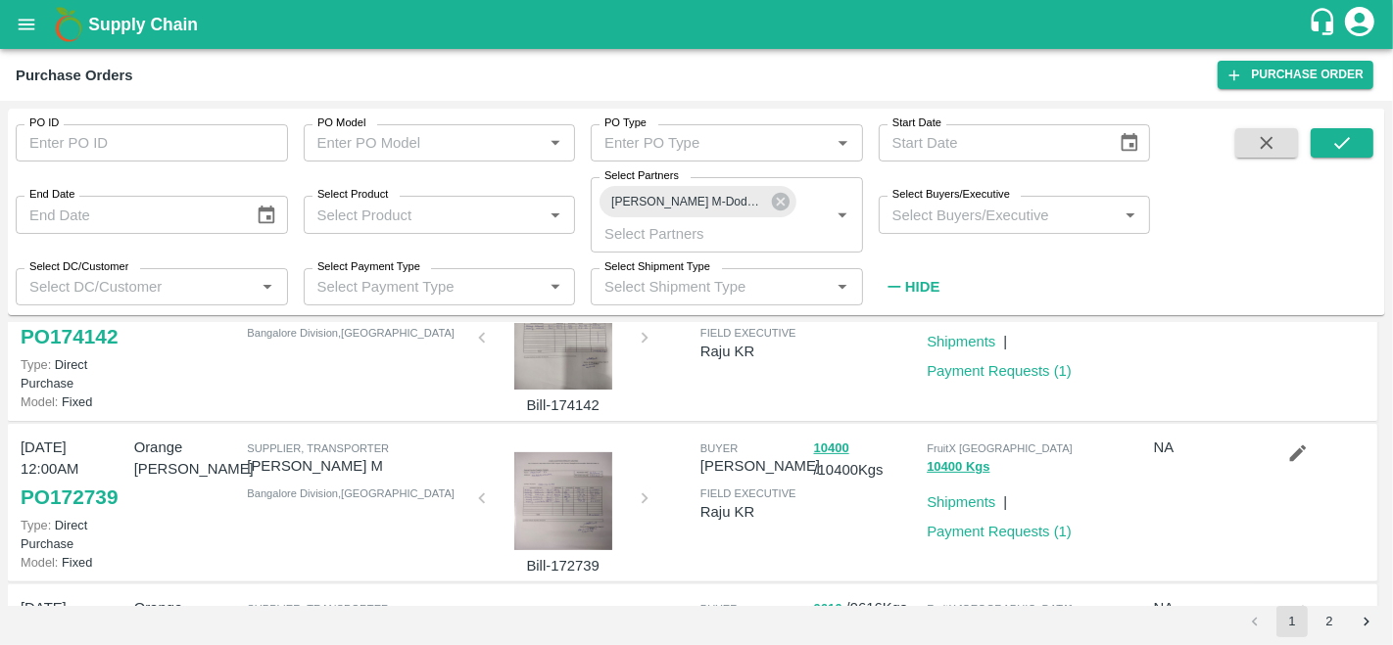
scroll to position [573, 0]
click at [1007, 527] on link "Payment Requests ( 1 )" at bounding box center [998, 533] width 145 height 16
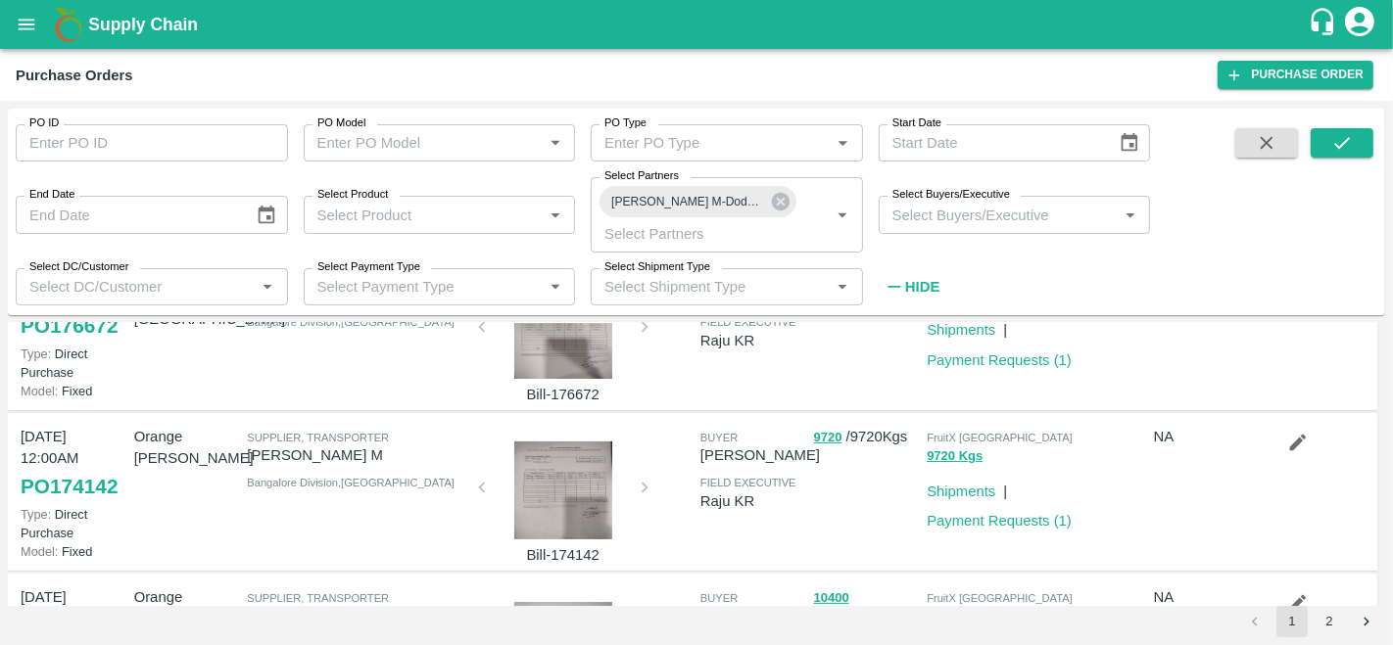
scroll to position [417, 0]
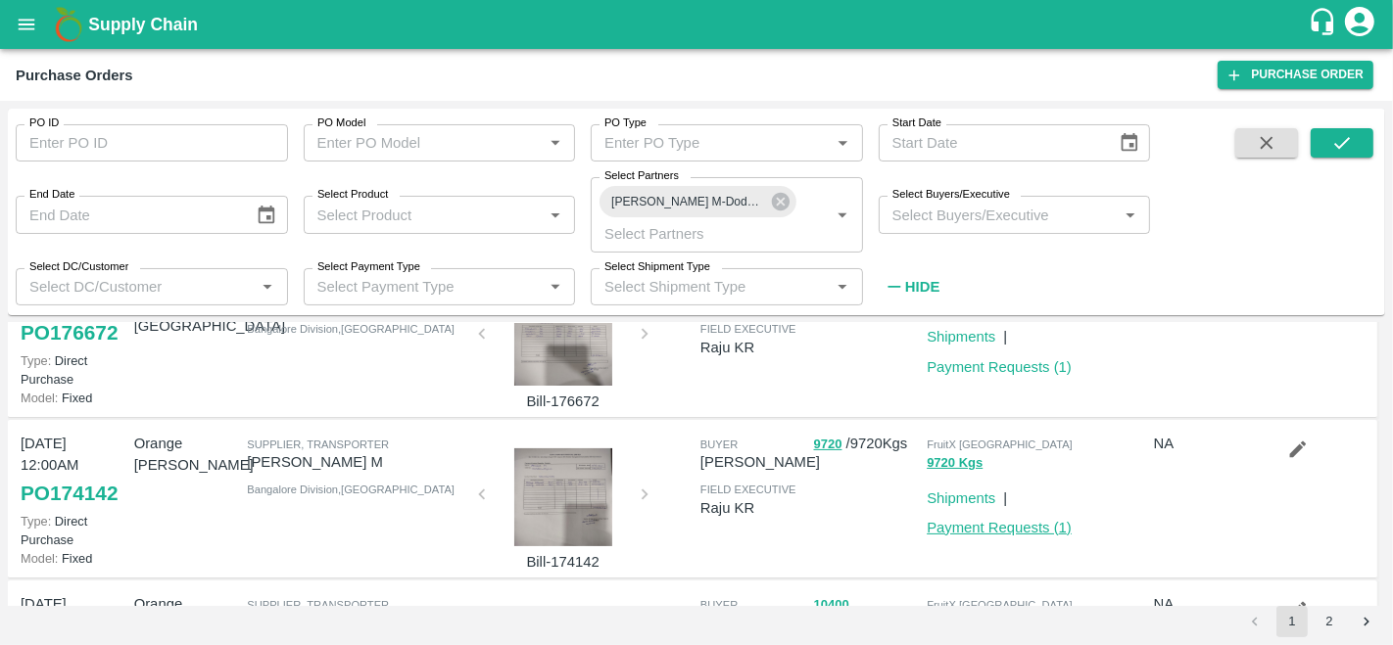
click at [1013, 531] on link "Payment Requests ( 1 )" at bounding box center [998, 528] width 145 height 16
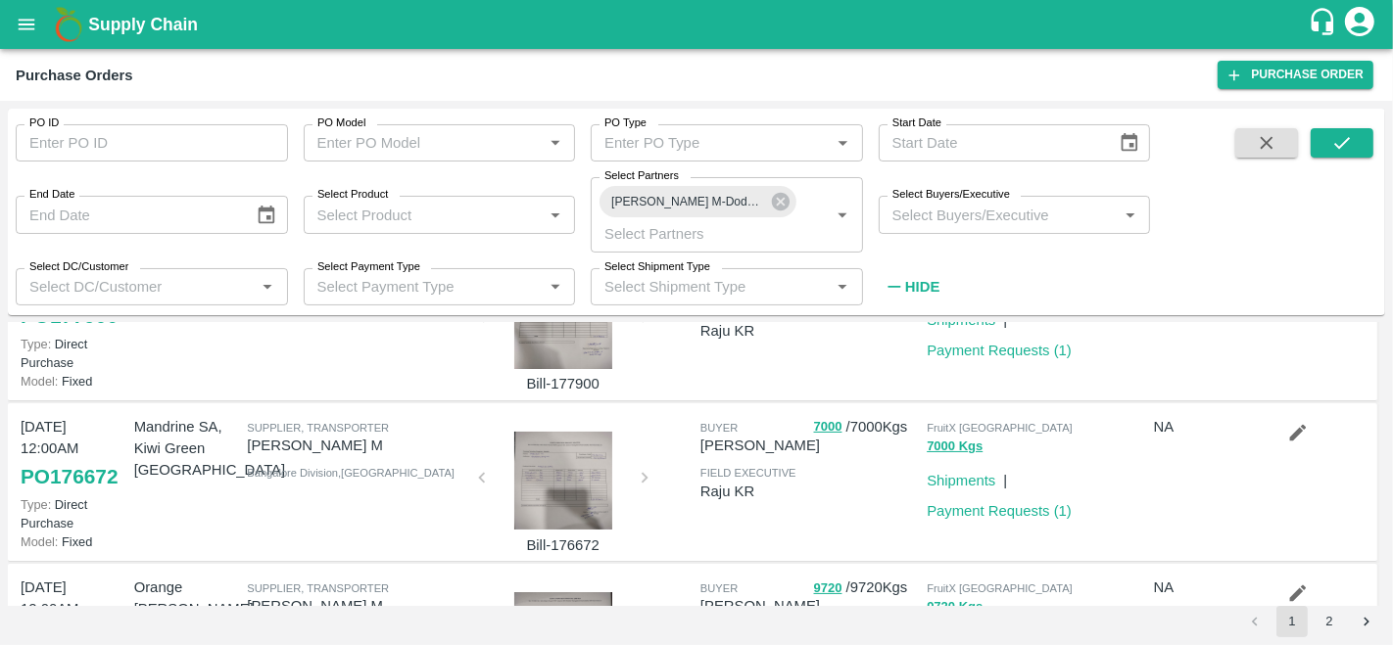
scroll to position [271, 0]
click at [1002, 509] on link "Payment Requests ( 1 )" at bounding box center [998, 513] width 145 height 16
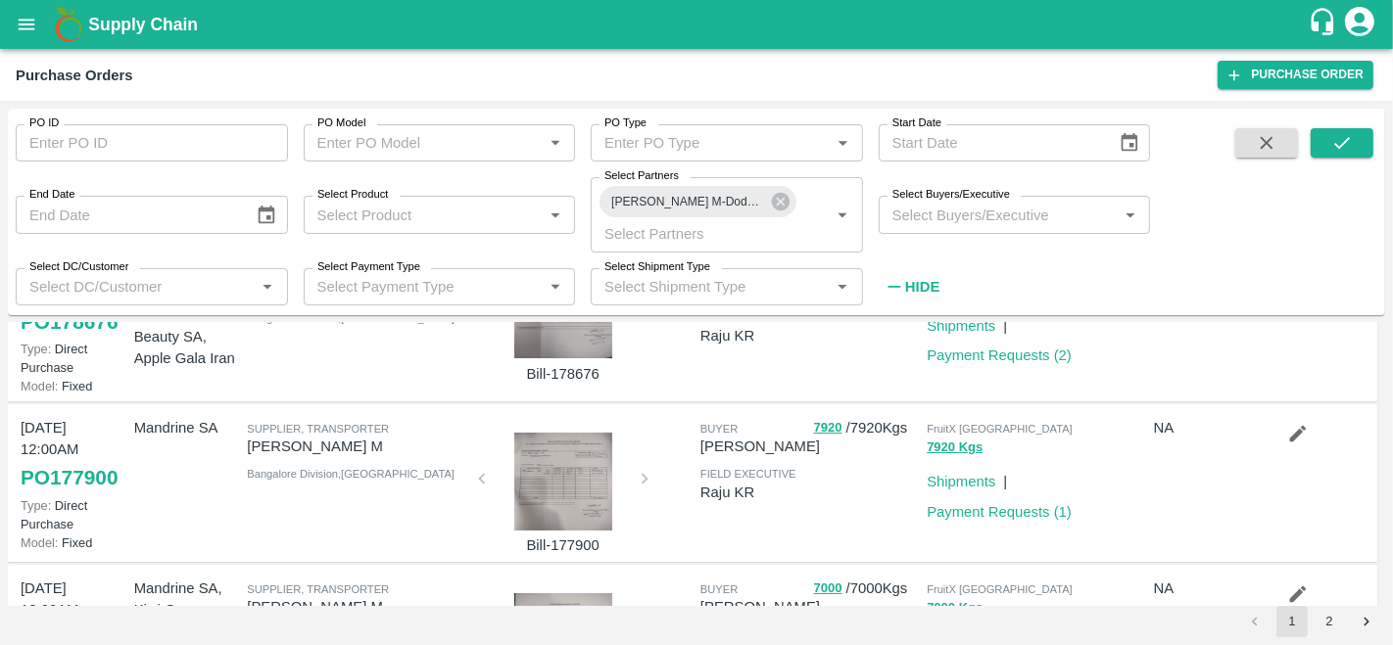
scroll to position [91, 0]
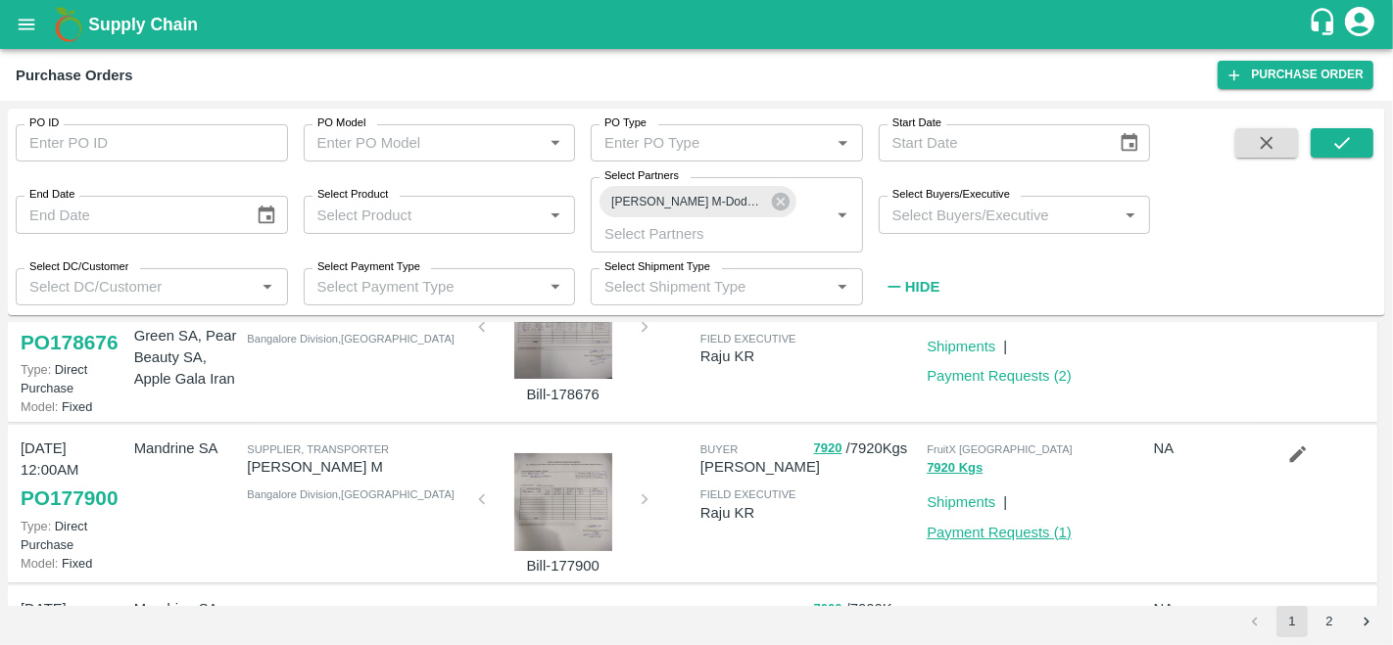
click at [958, 535] on link "Payment Requests ( 1 )" at bounding box center [998, 533] width 145 height 16
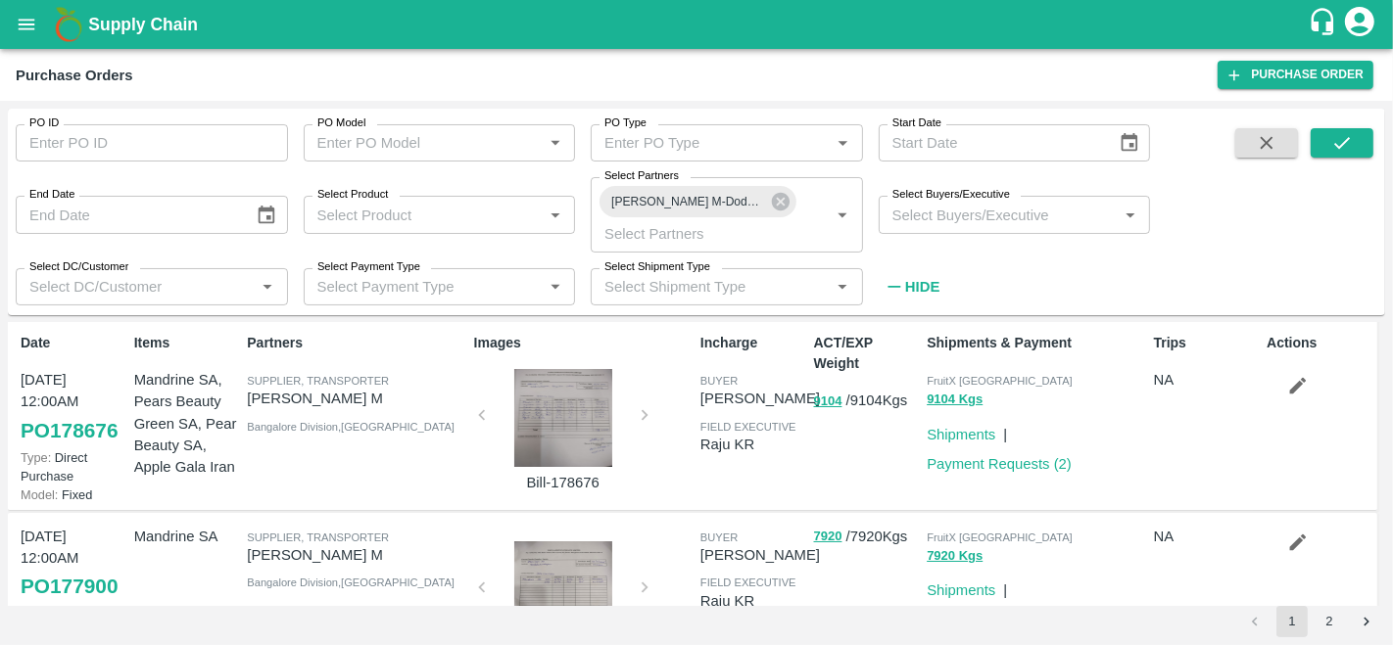
scroll to position [0, 0]
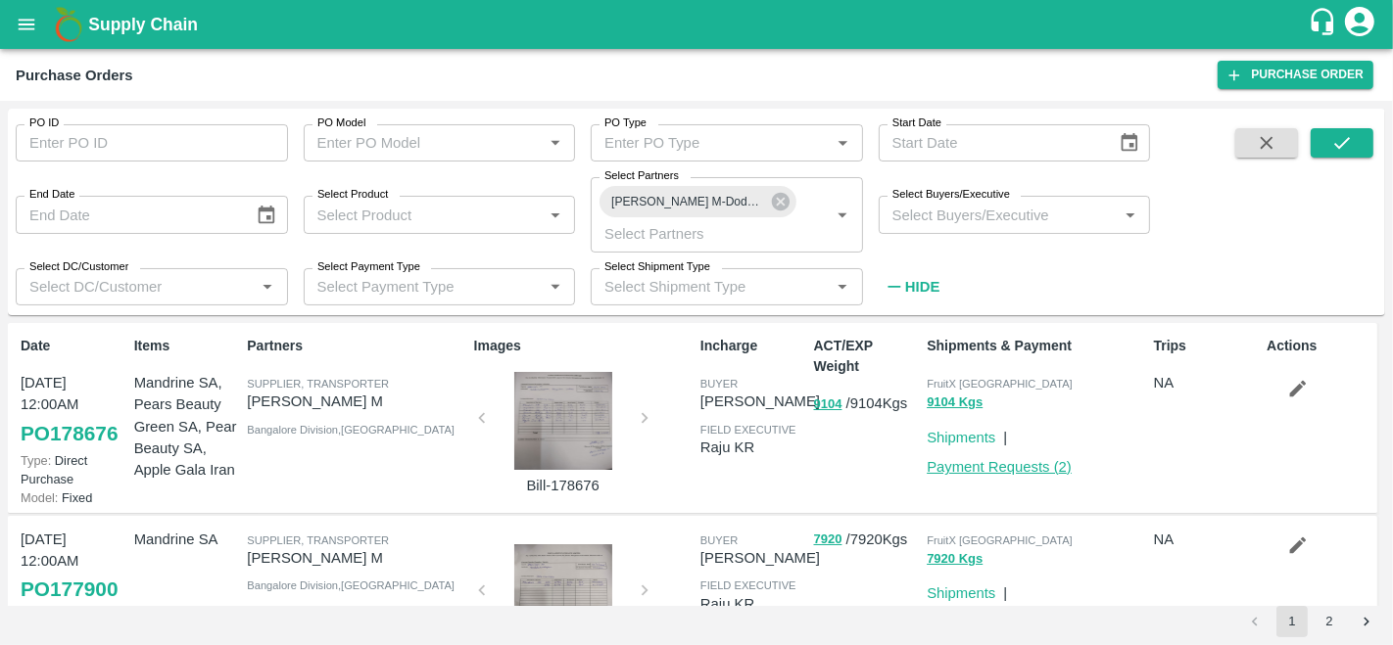
click at [992, 471] on link "Payment Requests ( 2 )" at bounding box center [998, 467] width 145 height 16
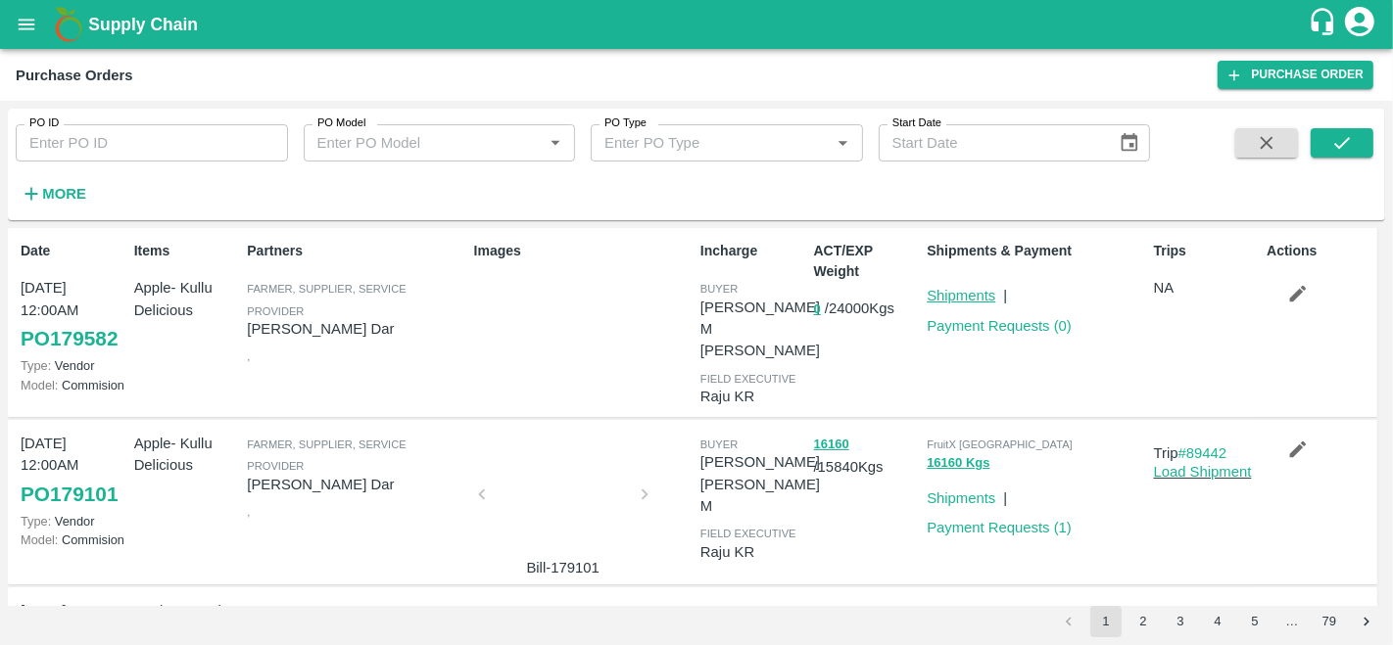
click at [964, 292] on link "Shipments" at bounding box center [960, 296] width 69 height 16
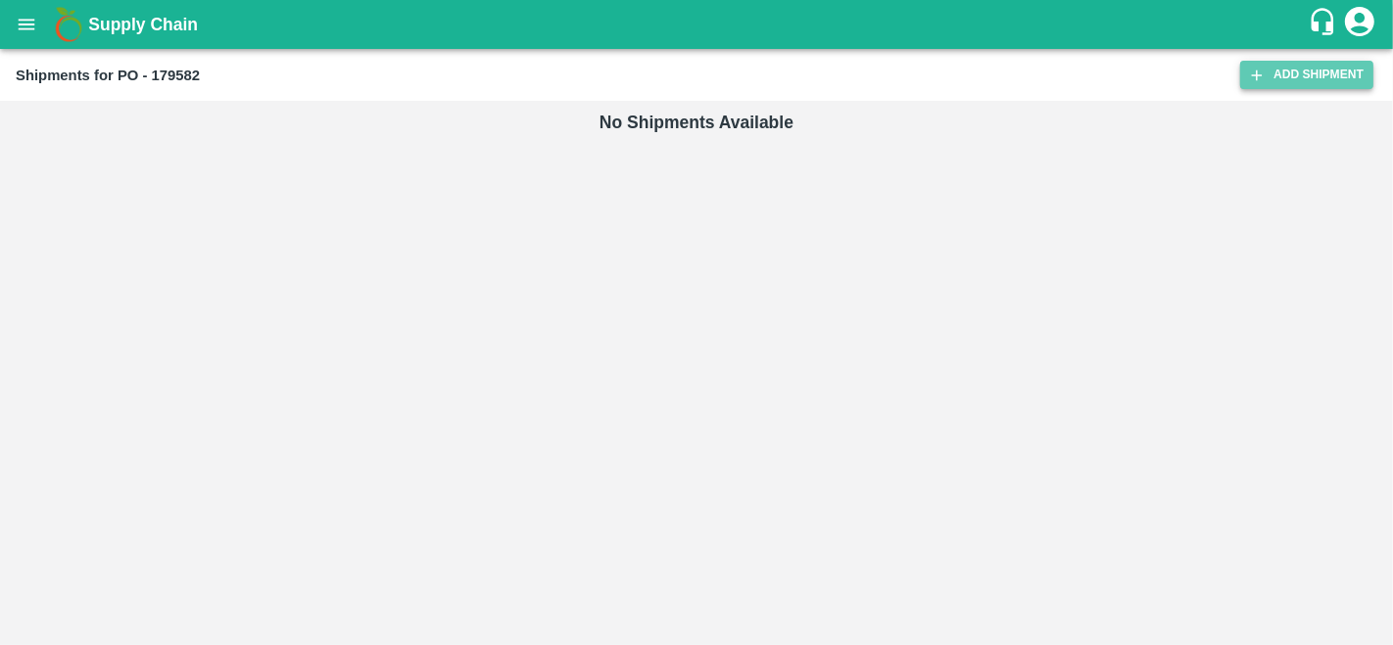
click at [1298, 71] on link "Add Shipment" at bounding box center [1306, 75] width 133 height 28
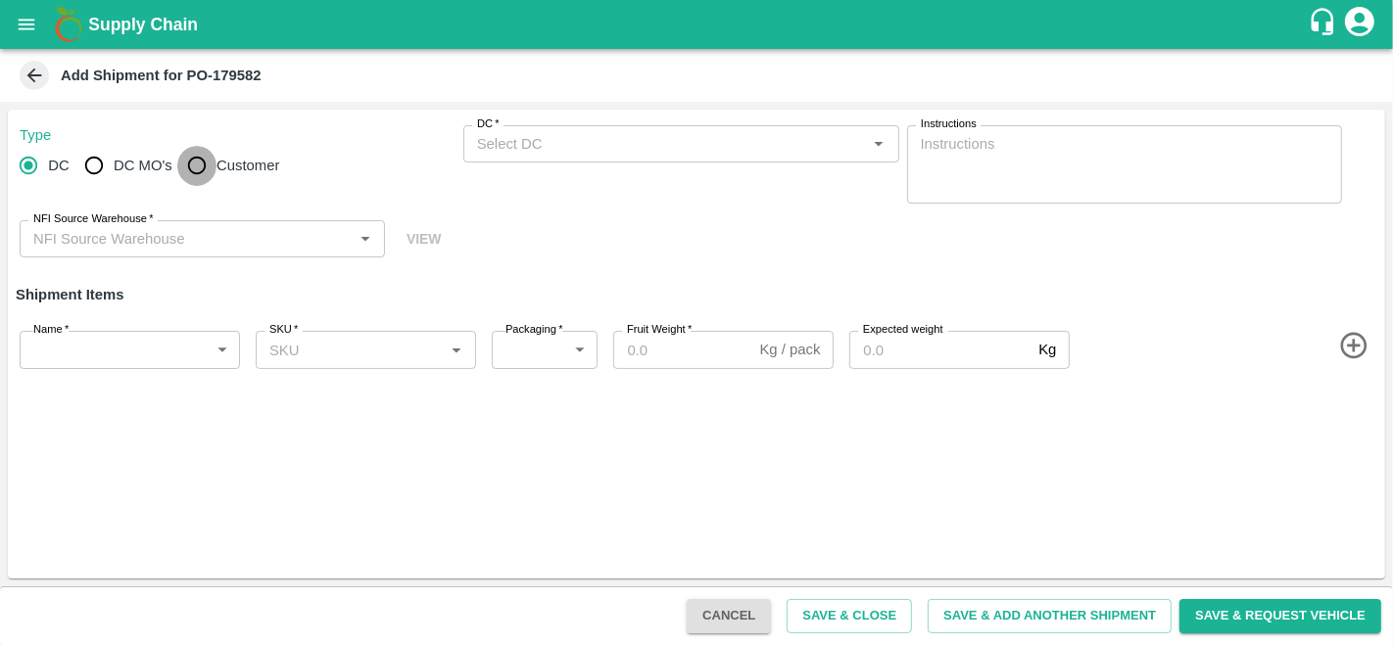
click at [214, 164] on input "Customer" at bounding box center [196, 165] width 39 height 39
radio input "true"
click at [490, 149] on input "DC   *" at bounding box center [665, 143] width 392 height 25
click at [197, 171] on input "Customer" at bounding box center [196, 165] width 39 height 39
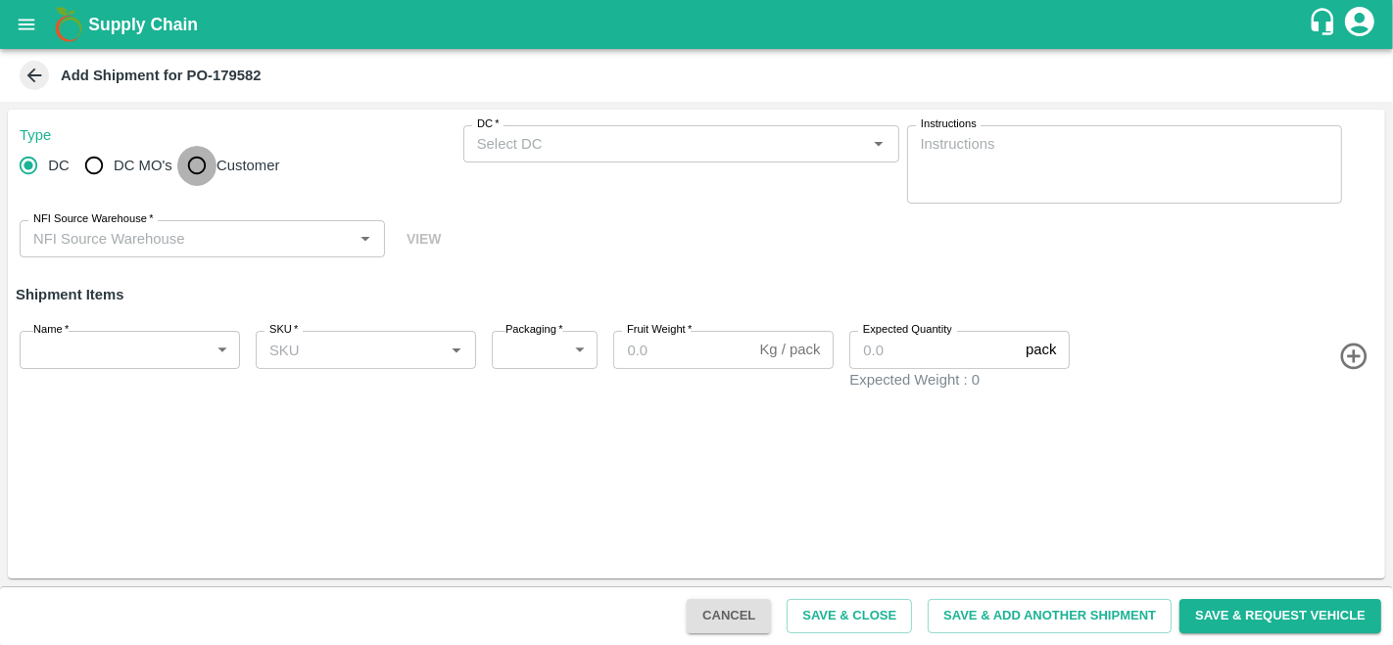
radio input "true"
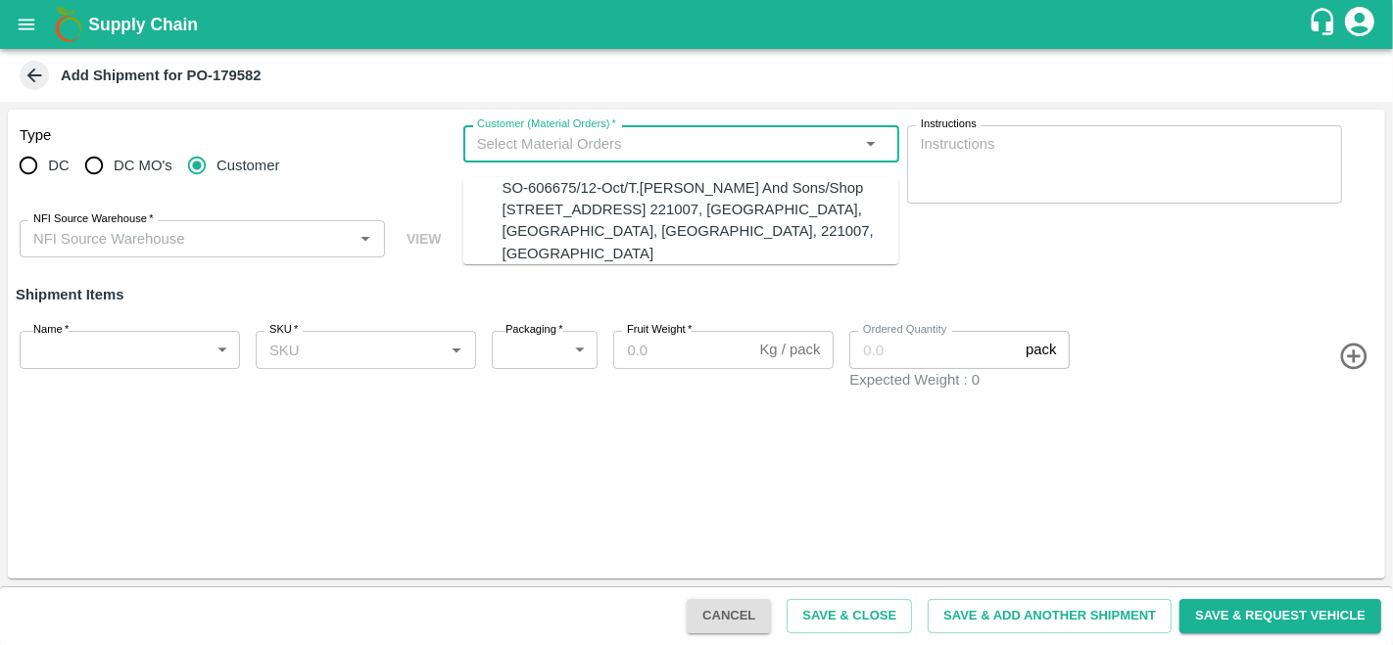
click at [541, 147] on input "Customer (Material Orders)   *" at bounding box center [665, 143] width 392 height 25
click at [569, 208] on div "SO-606675/12-Oct/T.[PERSON_NAME] And Sons/Shop [STREET_ADDRESS] 221007, [GEOGRA…" at bounding box center [700, 220] width 397 height 87
type input "SO-606675/12-Oct/T.[PERSON_NAME] And Sons/Shop [STREET_ADDRESS] 221007, [GEOGRA…"
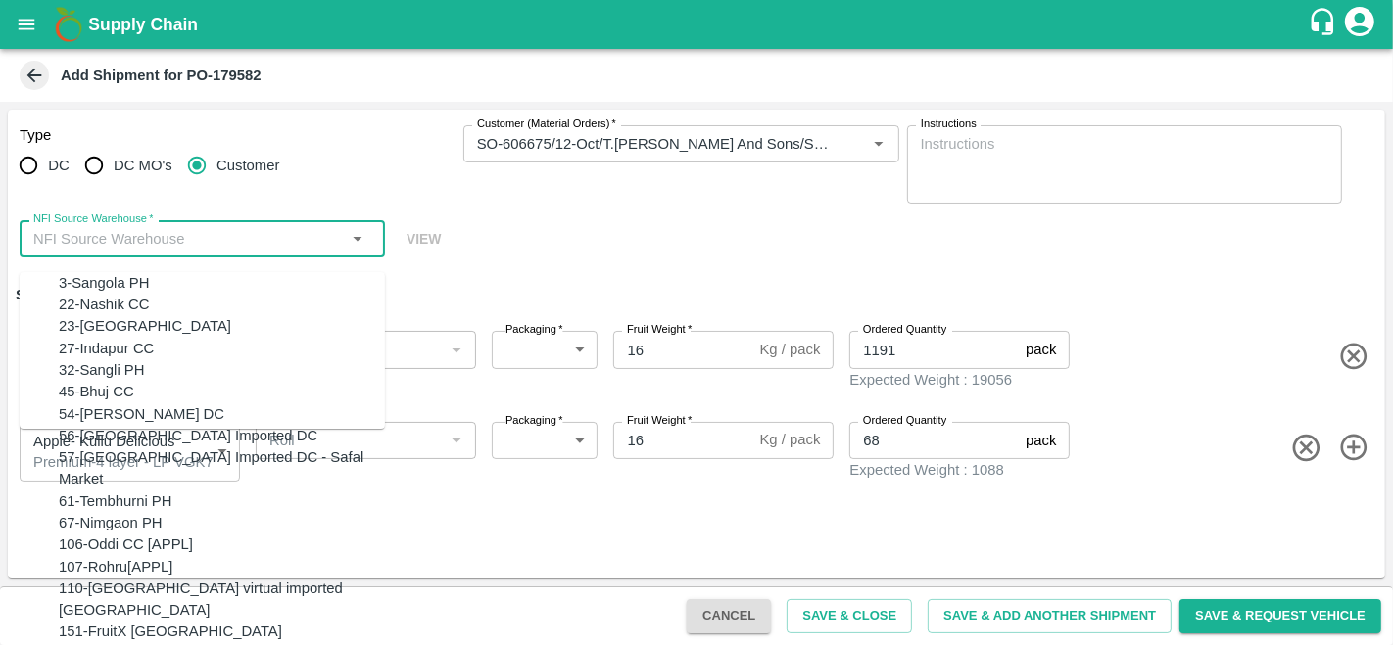
click at [181, 236] on input "NFI Source Warehouse   *" at bounding box center [185, 238] width 321 height 25
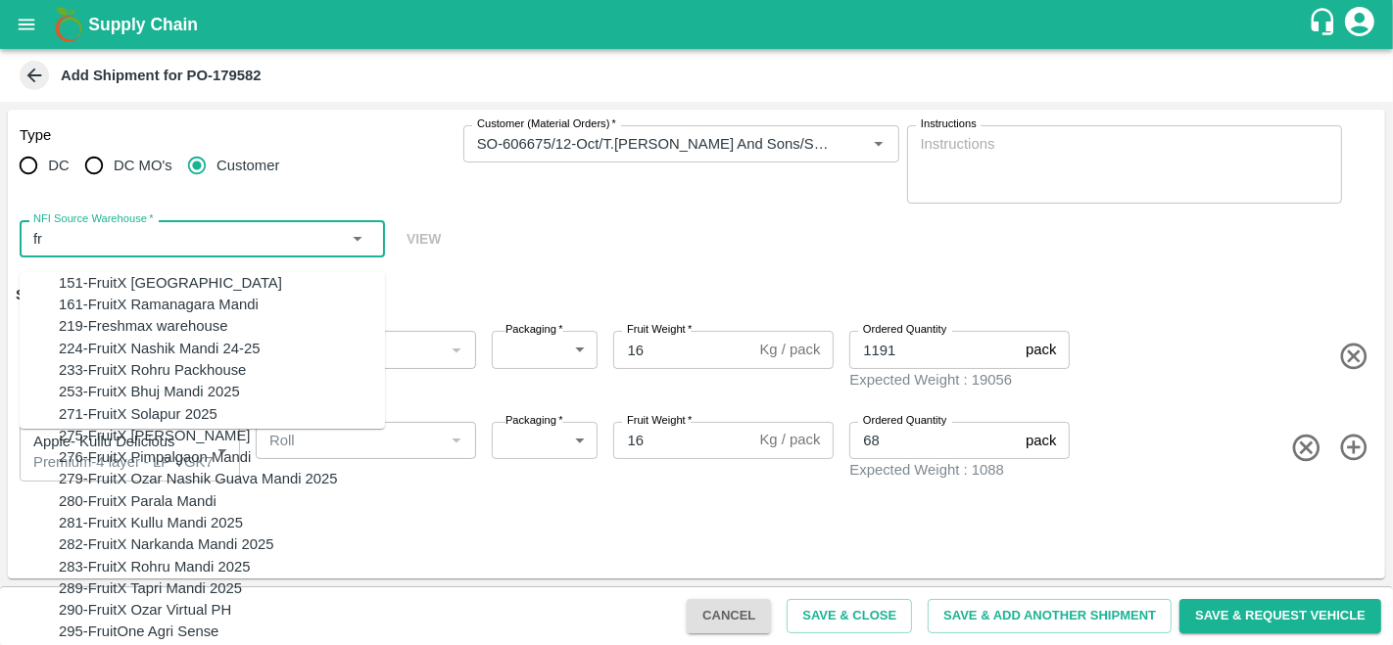
click at [131, 282] on div "151-FruitX [GEOGRAPHIC_DATA]" at bounding box center [170, 283] width 223 height 22
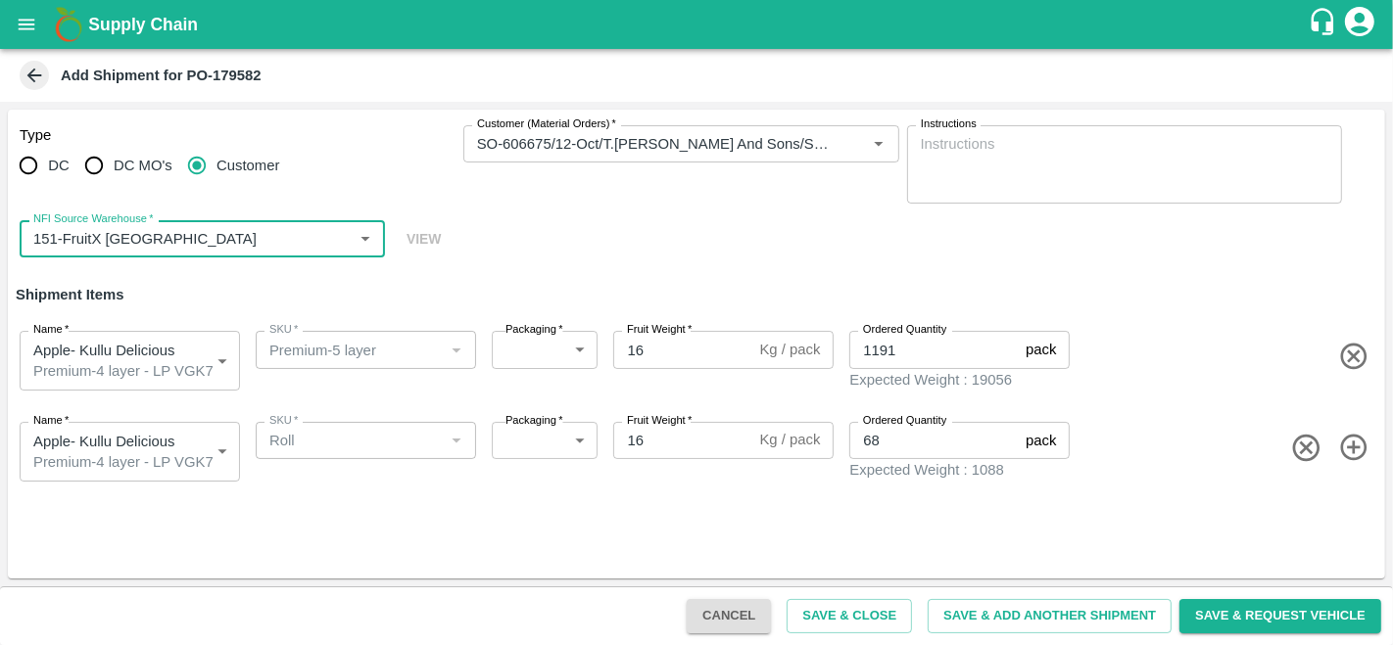
type input "151-FruitX [GEOGRAPHIC_DATA]"
click at [1161, 281] on h6 "Shipment Items" at bounding box center [696, 294] width 1377 height 41
click at [87, 440] on body "Supply Chain Add Shipment for PO-179582 Type DC DC MO's Customer Customer (Mate…" at bounding box center [696, 322] width 1393 height 645
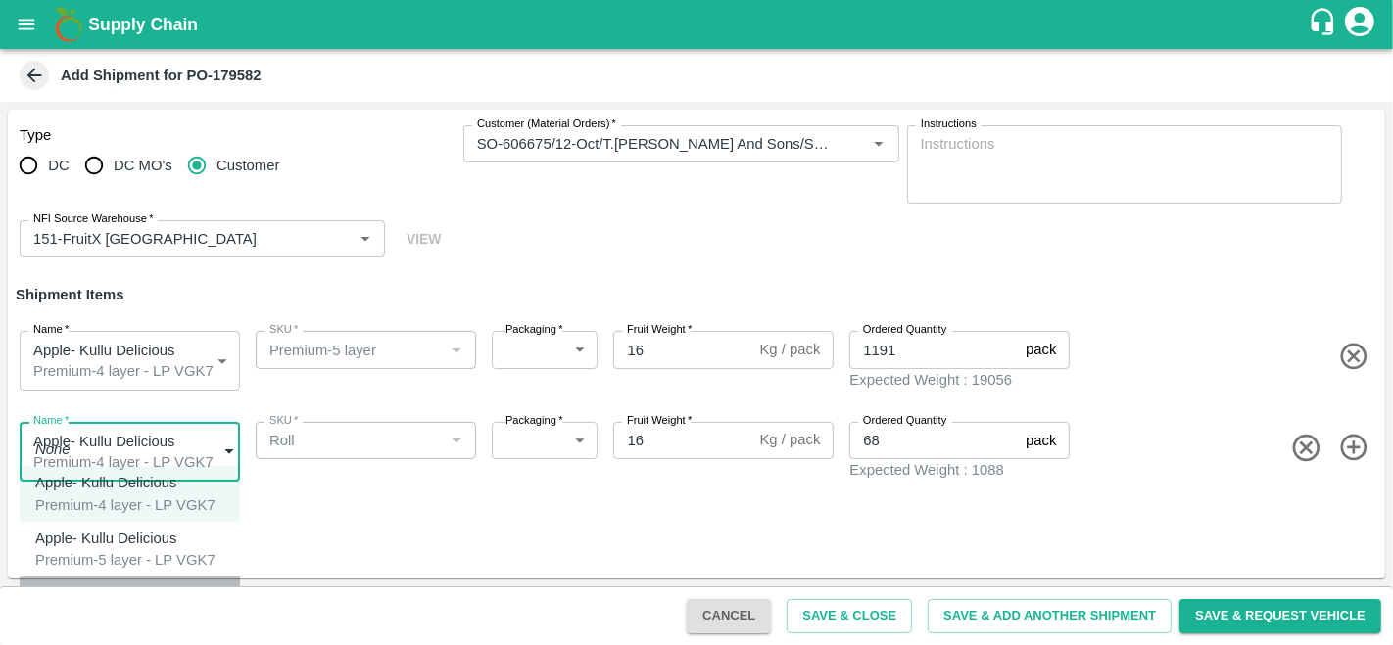
click at [128, 594] on p "Apple- Kullu Delicious" at bounding box center [112, 594] width 154 height 22
type input "2098173"
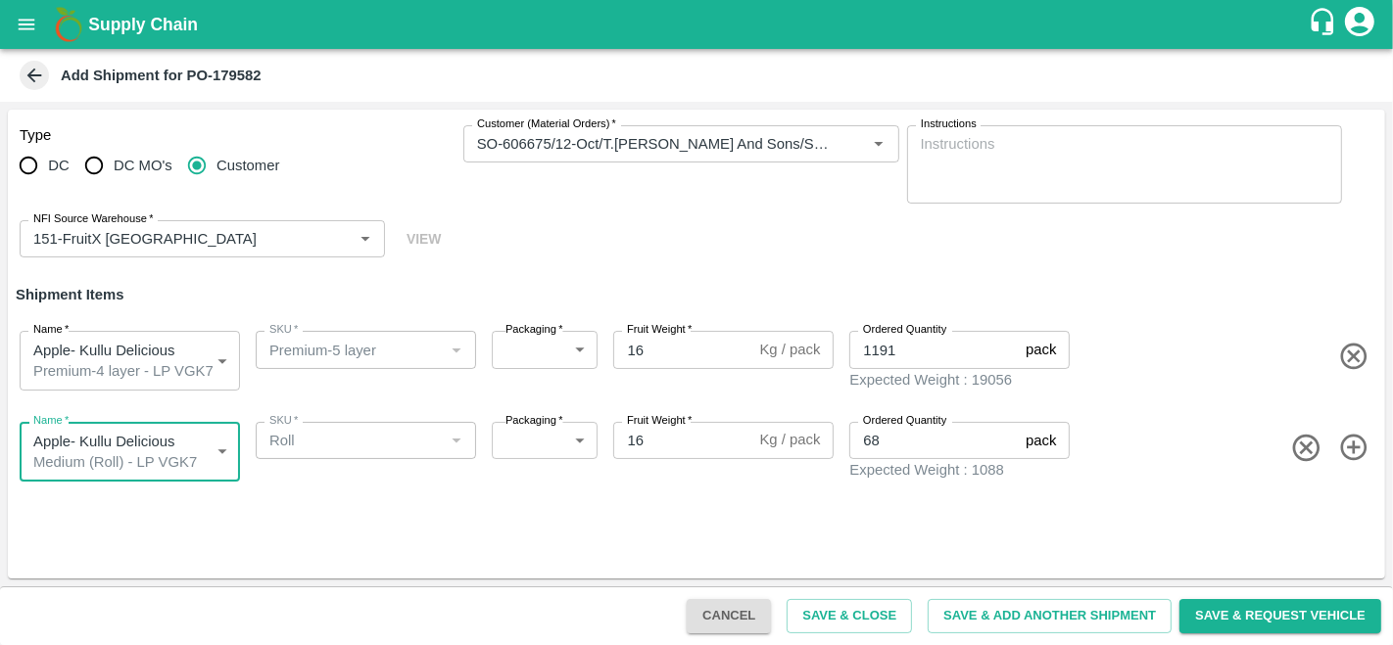
click at [474, 520] on div "Type DC DC MO's Customer Customer (Material Orders)   * Customer (Material Orde…" at bounding box center [696, 344] width 1377 height 469
click at [1185, 441] on span at bounding box center [1225, 448] width 304 height 32
click at [1162, 402] on div "Name   * Apple- Kullu Delicious Medium (Roll) - LP VGK7 2098173 Name SKU   * SK…" at bounding box center [692, 448] width 1385 height 99
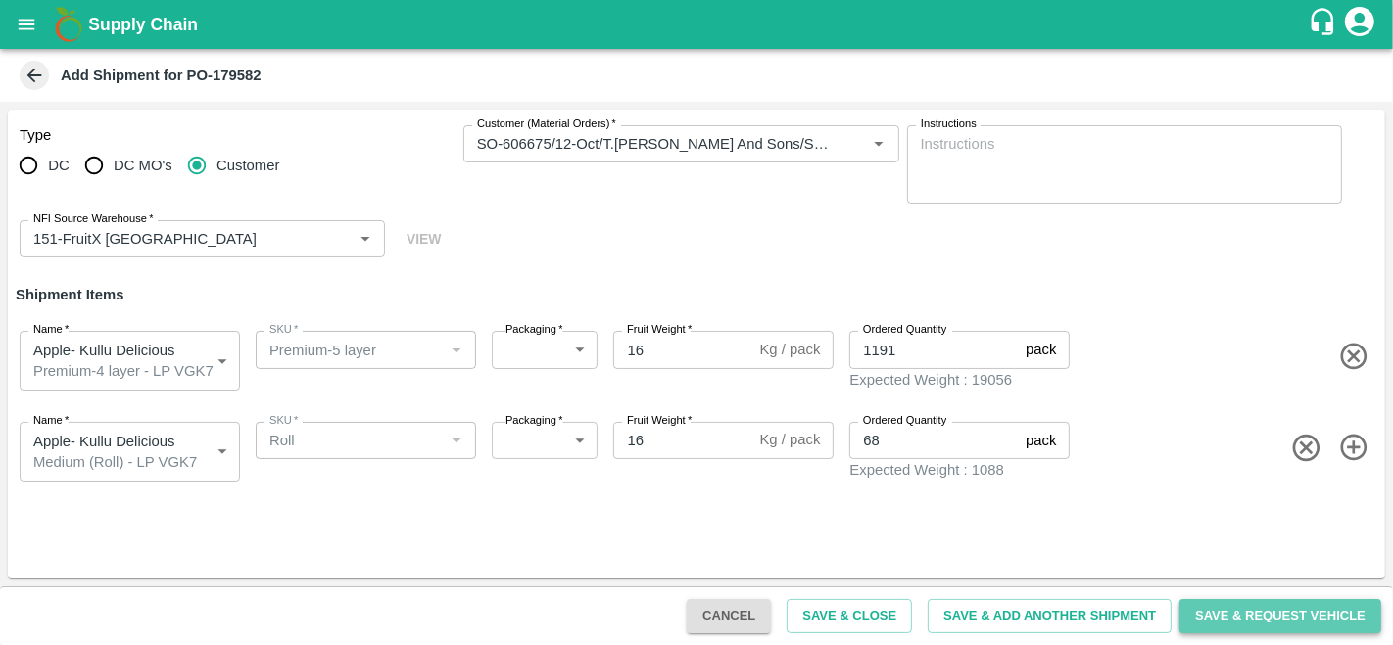
click at [1251, 611] on button "Save & Request Vehicle" at bounding box center [1280, 616] width 202 height 34
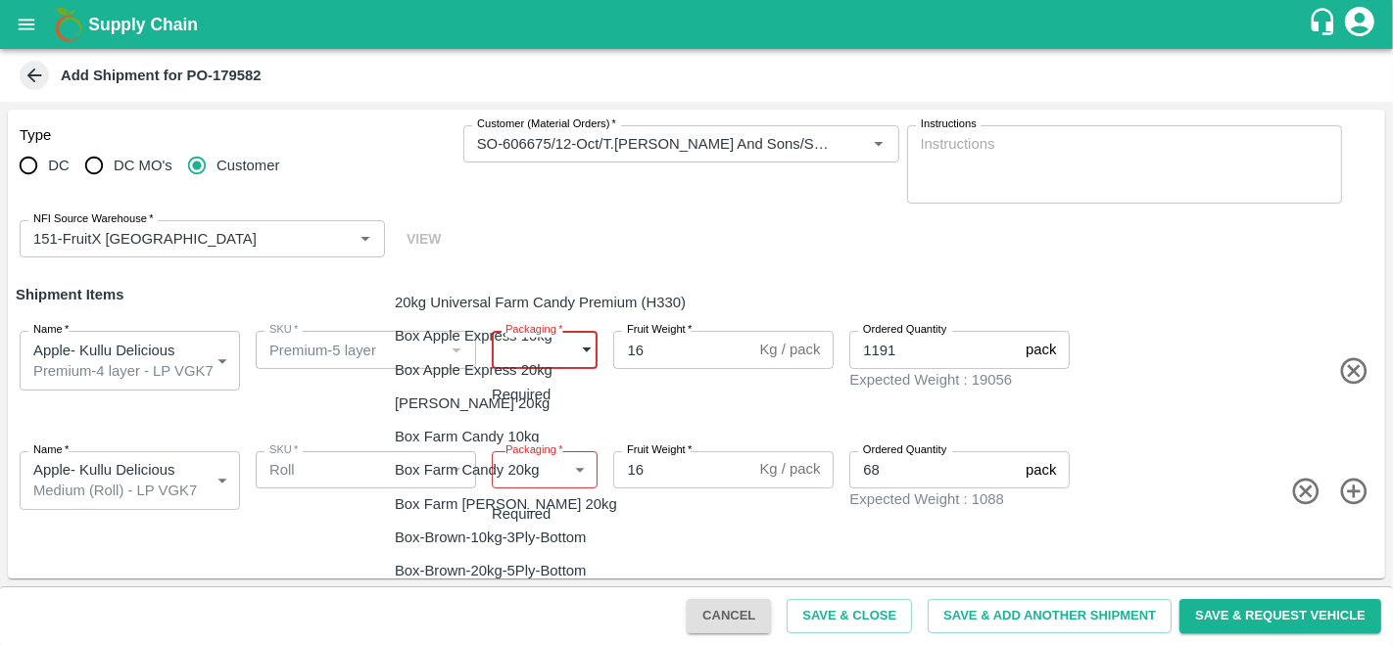
click at [523, 350] on body "Supply Chain Add Shipment for PO-179582 Type DC DC MO's Customer Customer (Mate…" at bounding box center [696, 322] width 1393 height 645
type input "276"
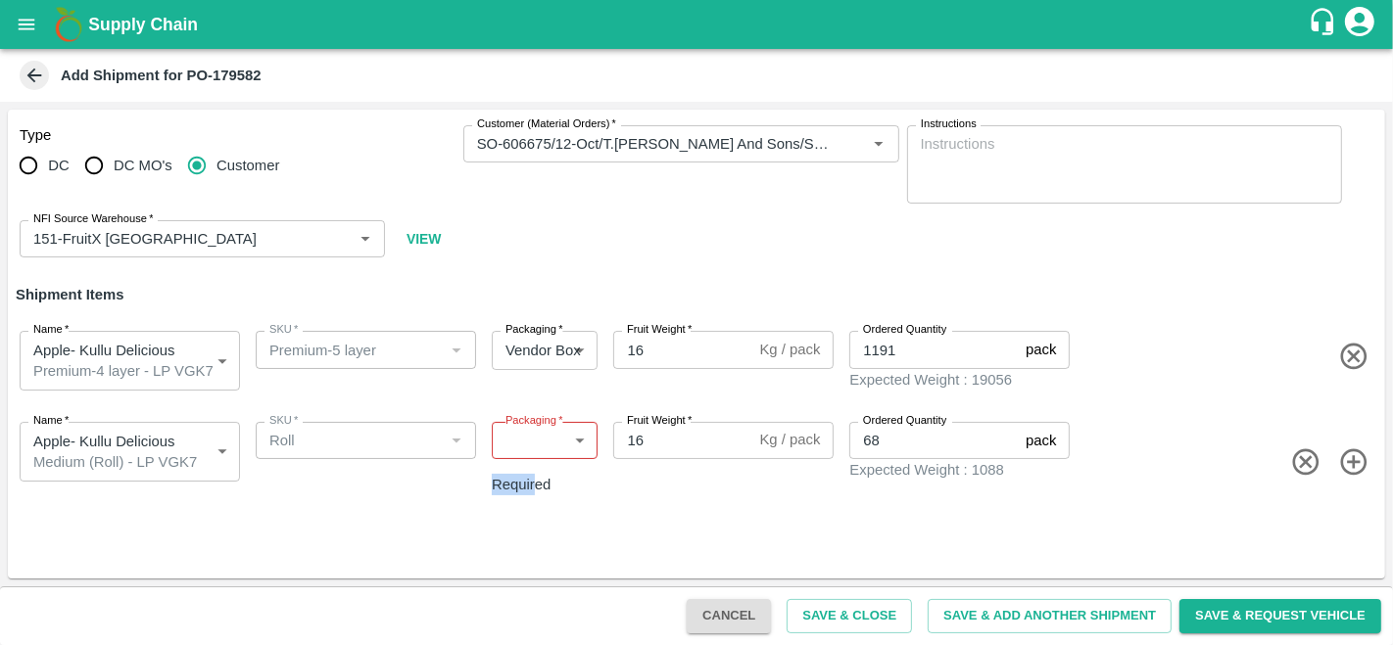
drag, startPoint x: 537, startPoint y: 460, endPoint x: 530, endPoint y: 450, distance: 12.0
click at [530, 450] on div "Packaging   * ​ Packaging Required" at bounding box center [545, 466] width 106 height 88
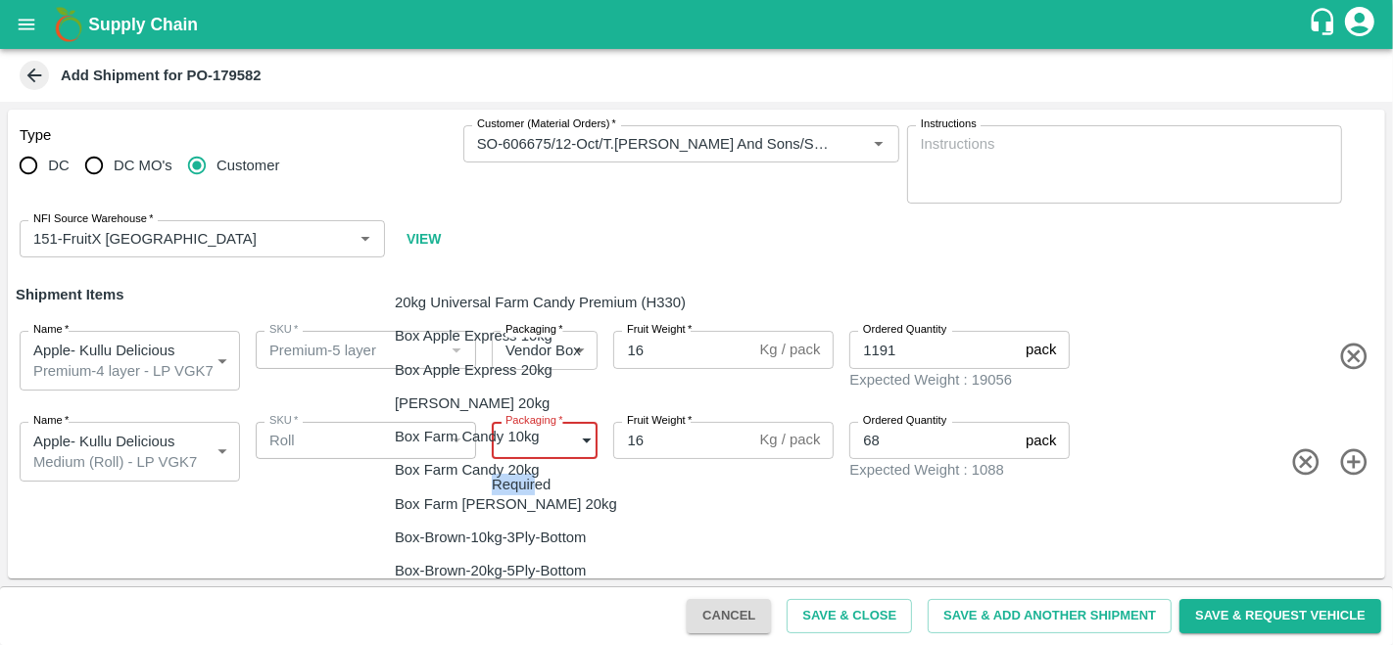
click at [530, 450] on body "Supply Chain Add Shipment for PO-179582 Type DC DC MO's Customer Customer (Mate…" at bounding box center [696, 322] width 1393 height 645
type input "276"
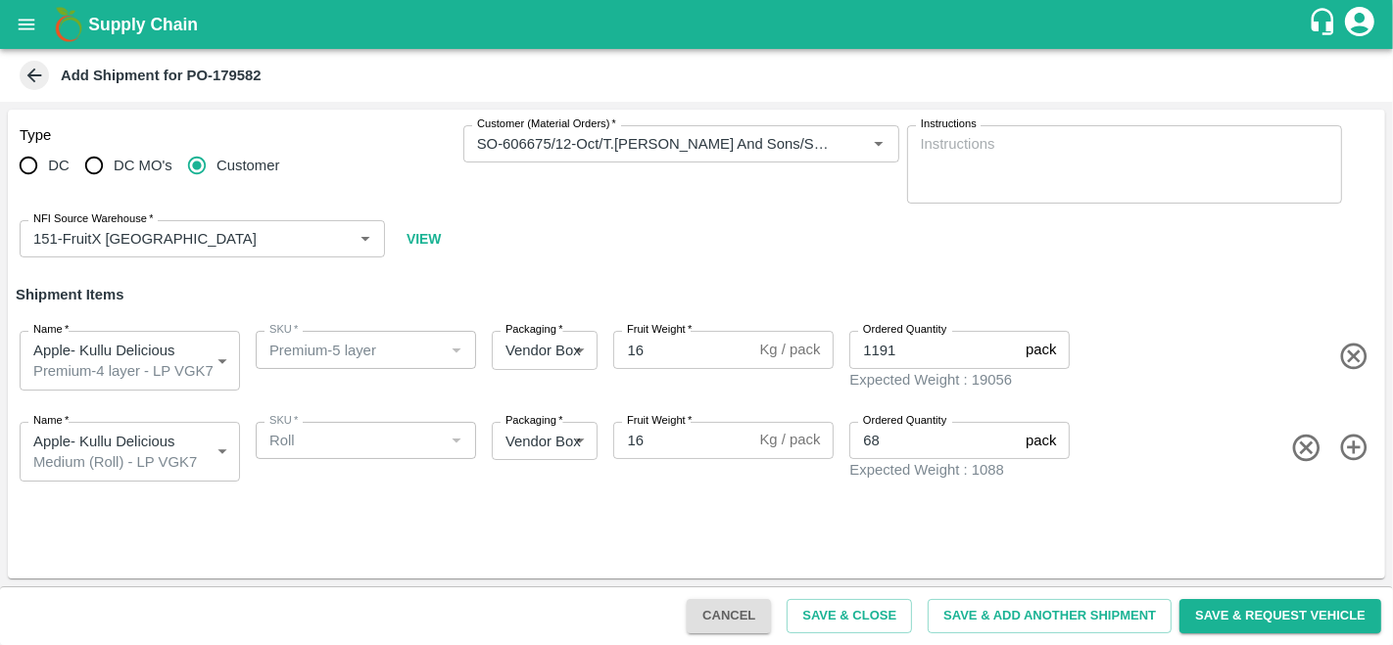
click at [720, 499] on div "Type DC DC MO's Customer Customer (Material Orders)   * Customer (Material Orde…" at bounding box center [696, 344] width 1377 height 469
click at [1227, 608] on button "Save & Request Vehicle" at bounding box center [1280, 616] width 202 height 34
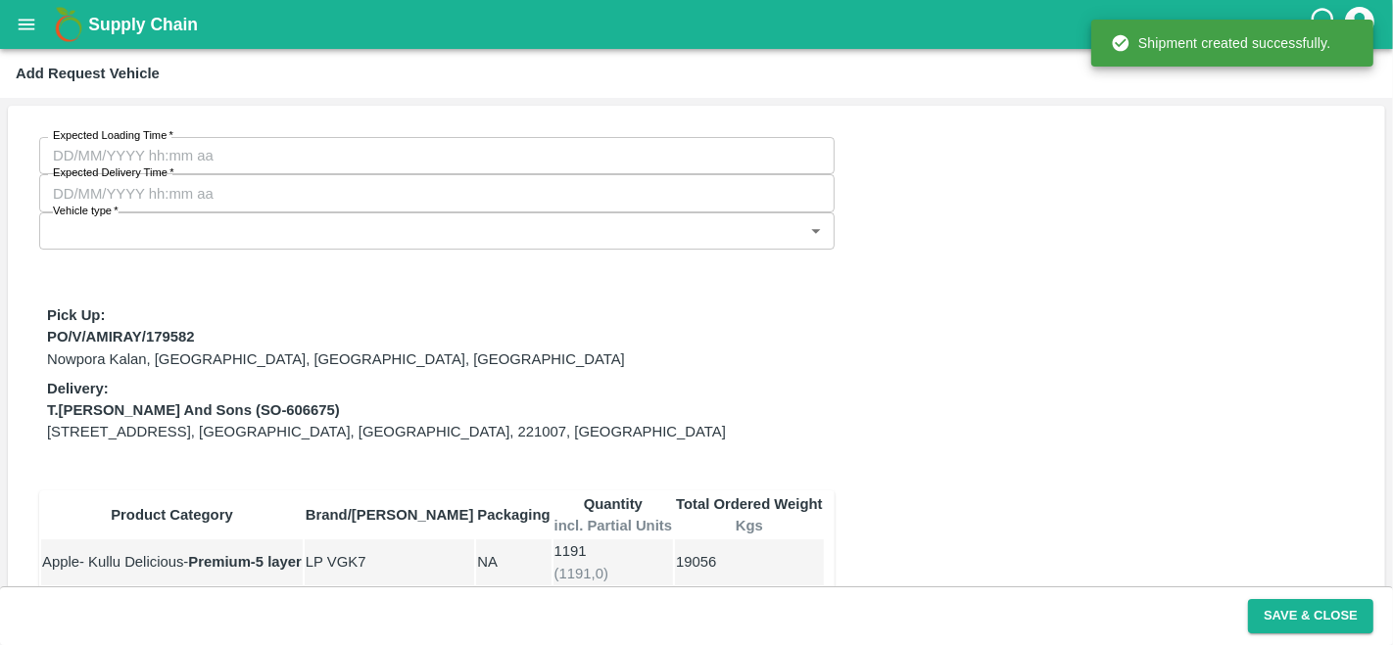
type input "[DATE] 05:38 PM"
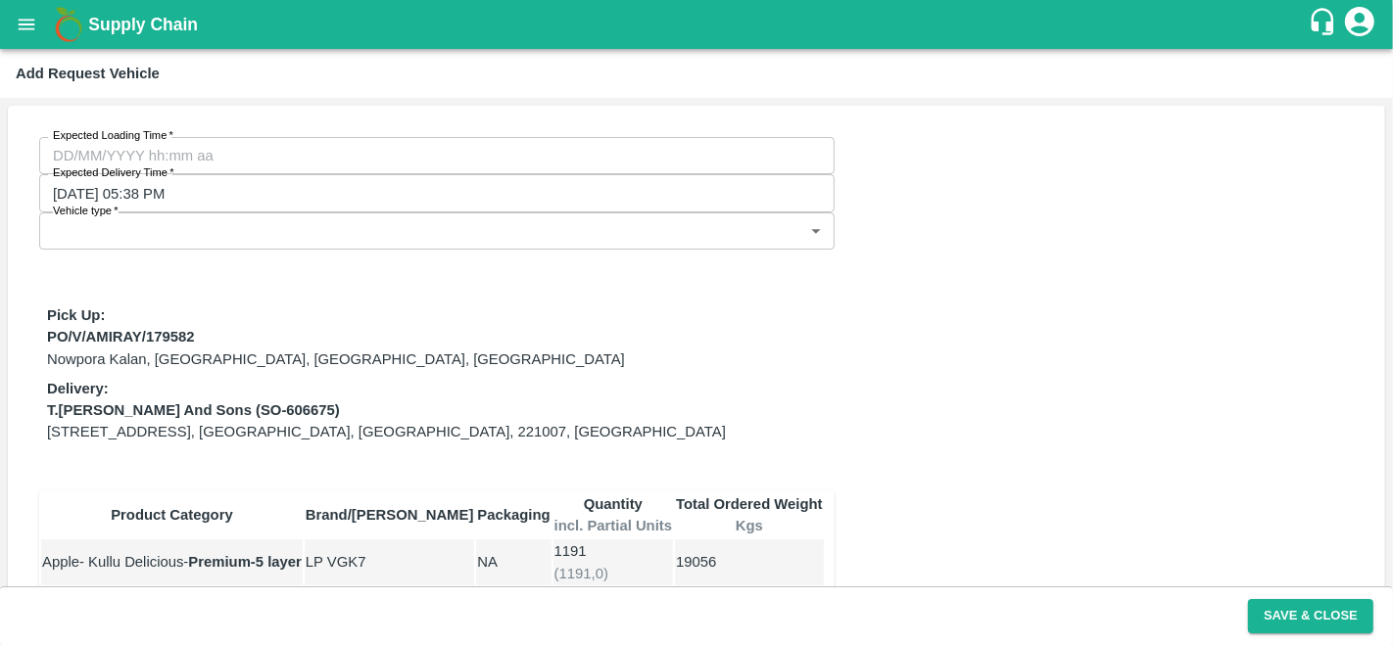
drag, startPoint x: 1020, startPoint y: 301, endPoint x: 934, endPoint y: 270, distance: 91.4
click at [934, 270] on div "Expected Loading Time   * Expected Loading Time Expected Delivery Time   * [DAT…" at bounding box center [696, 456] width 1377 height 701
type input "DD/MM/YYYY hh:mm aa"
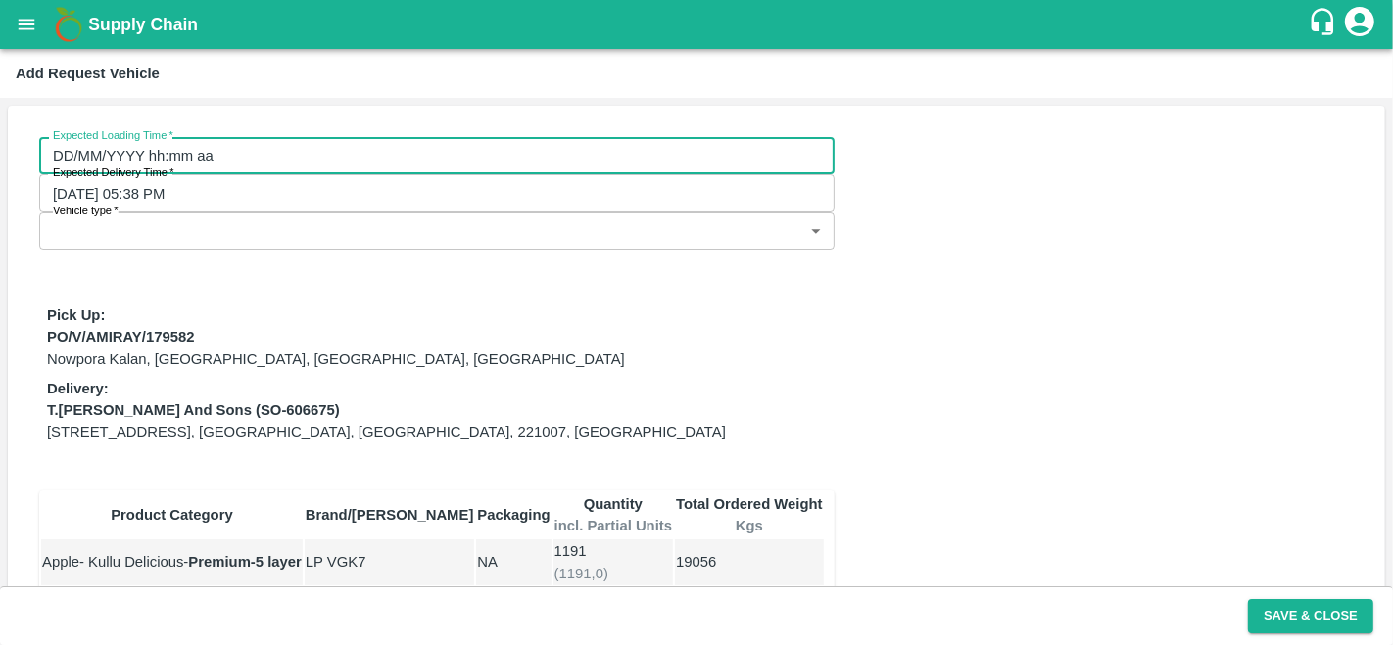
click at [124, 173] on input "DD/MM/YYYY hh:mm aa" at bounding box center [429, 155] width 781 height 37
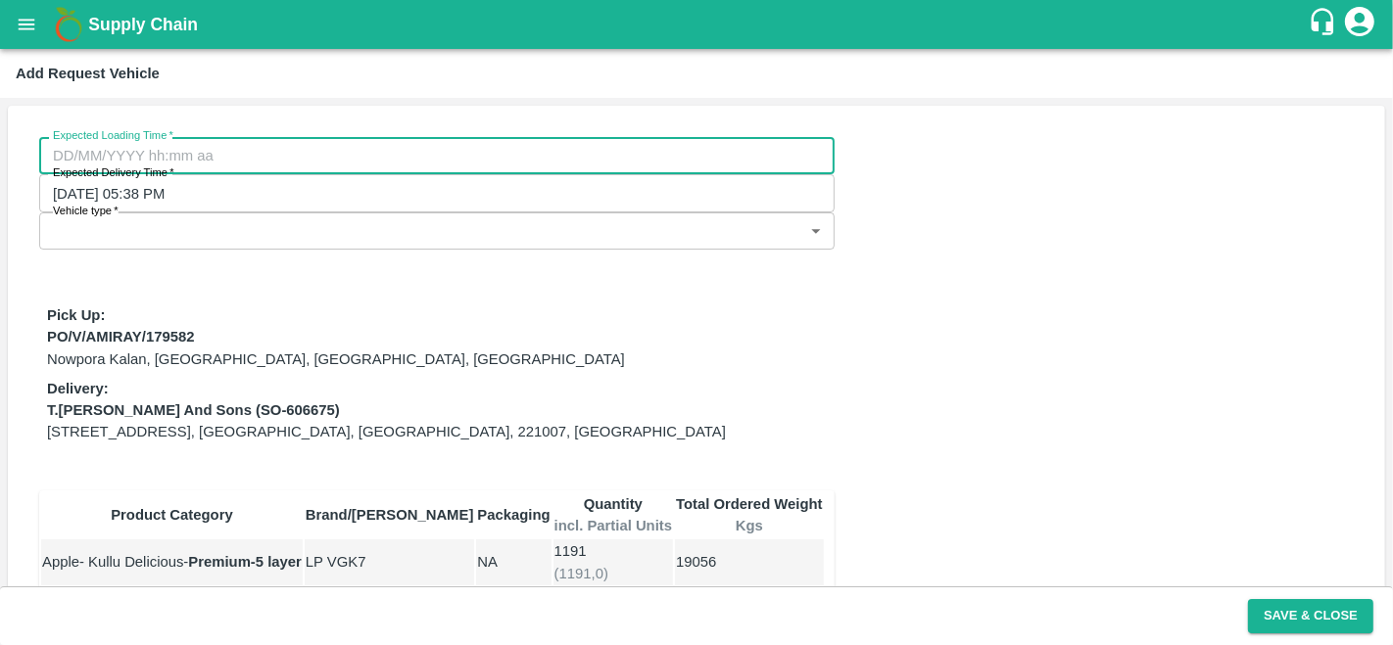
type input "DD/MM/YYYY hh:mm aa"
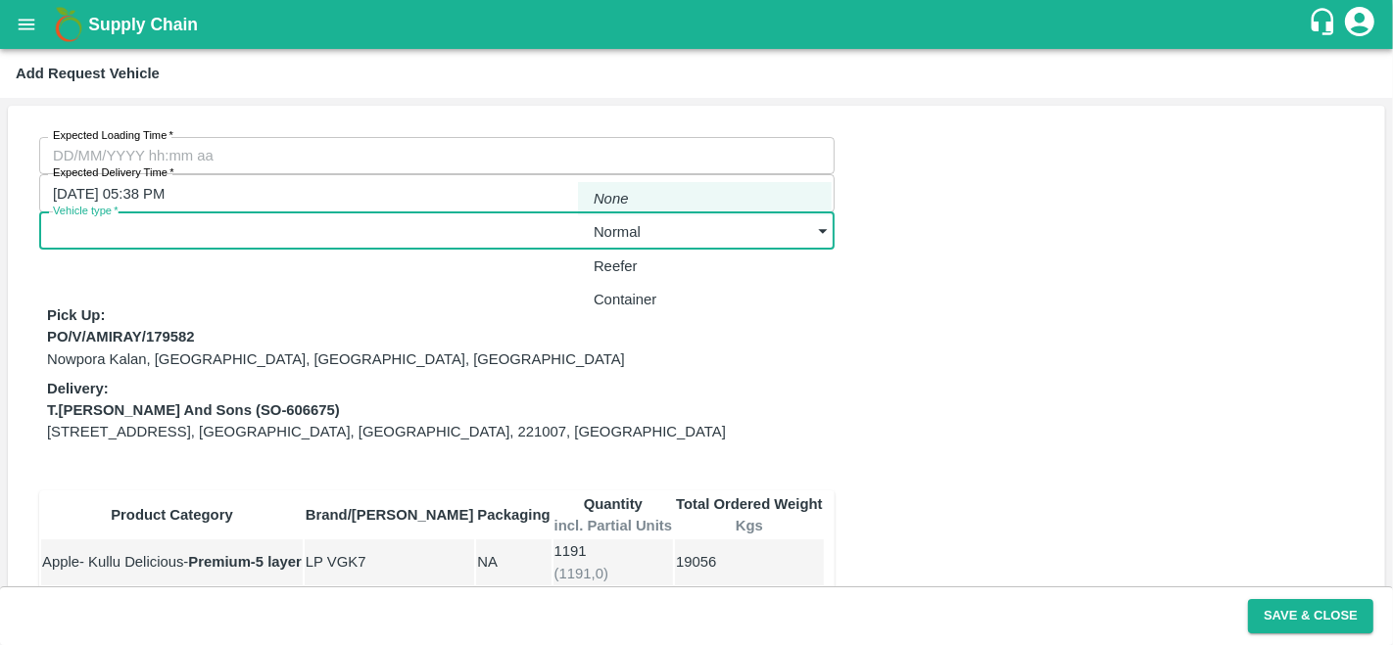
click at [608, 166] on body "Supply Chain Add Request Vehicle Expected Loading Time   * Expected Loading Tim…" at bounding box center [696, 322] width 1393 height 645
click at [629, 239] on p "Normal" at bounding box center [616, 232] width 47 height 22
type input "1"
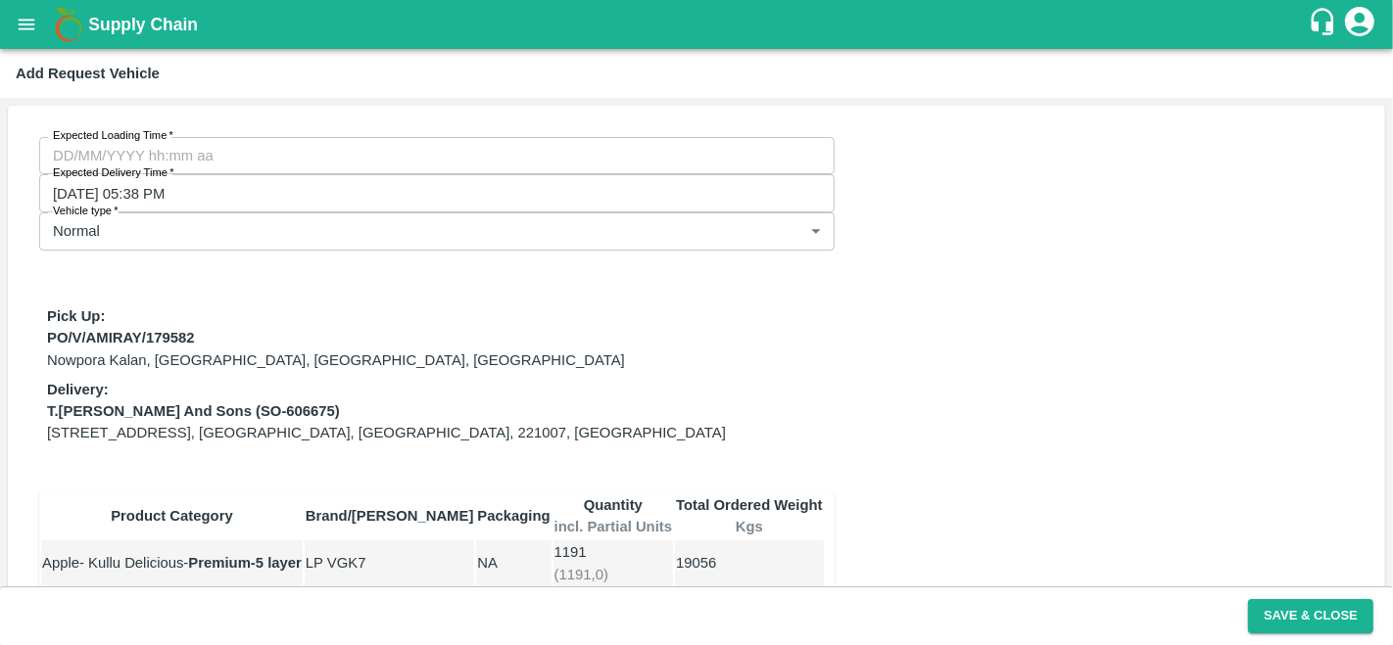
click at [144, 143] on label "Expected Loading Time   *" at bounding box center [113, 136] width 120 height 16
type input "[DATE] 05:00 AM"
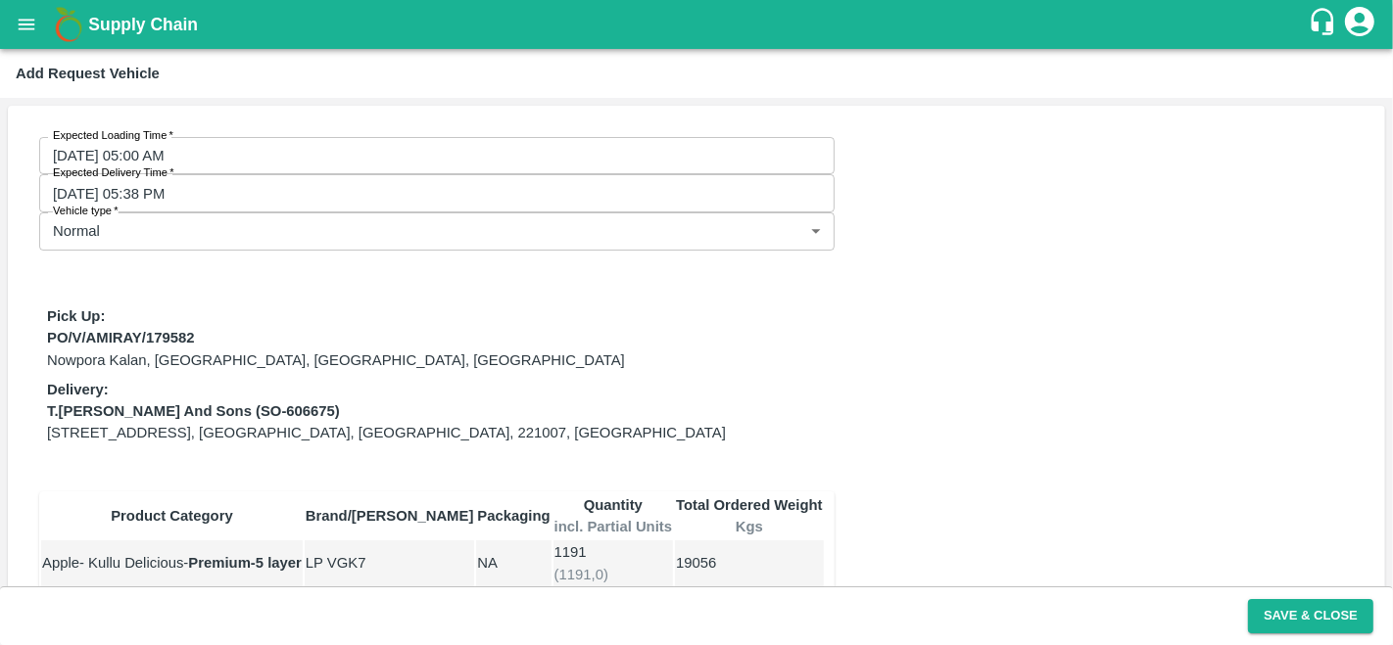
click at [1032, 383] on div "Expected Loading Time   * [DATE] 05:00 AM Expected Loading Time Expected Delive…" at bounding box center [696, 457] width 1377 height 702
click at [1297, 610] on button "Save & Close" at bounding box center [1310, 616] width 125 height 34
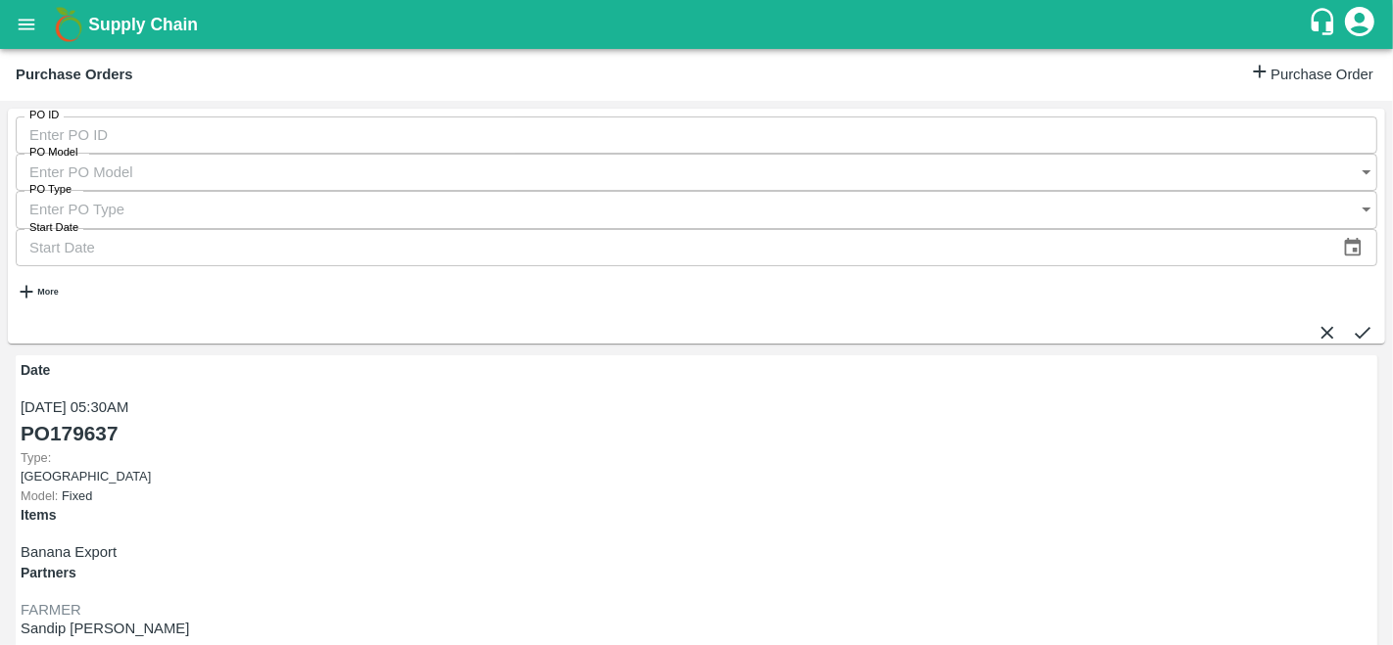
click at [86, 147] on input "PO ID" at bounding box center [696, 135] width 1361 height 37
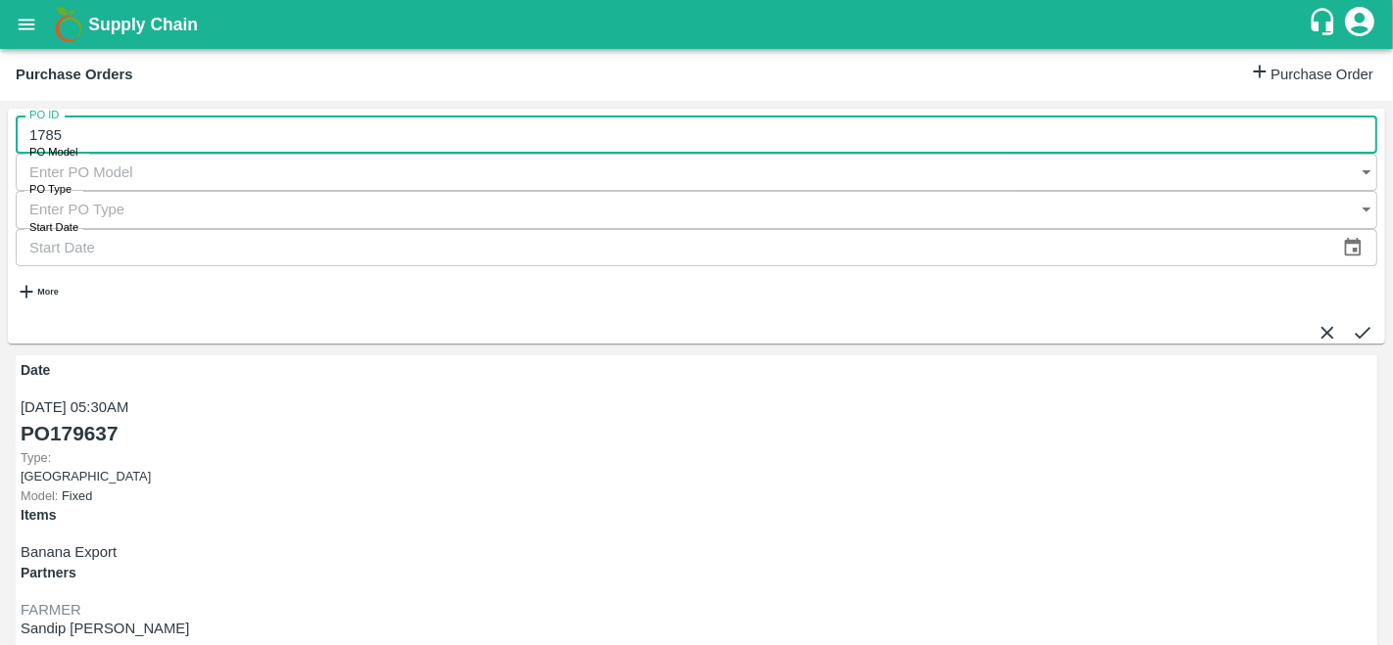
type input "1785"
click at [53, 287] on strong "More" at bounding box center [47, 292] width 21 height 10
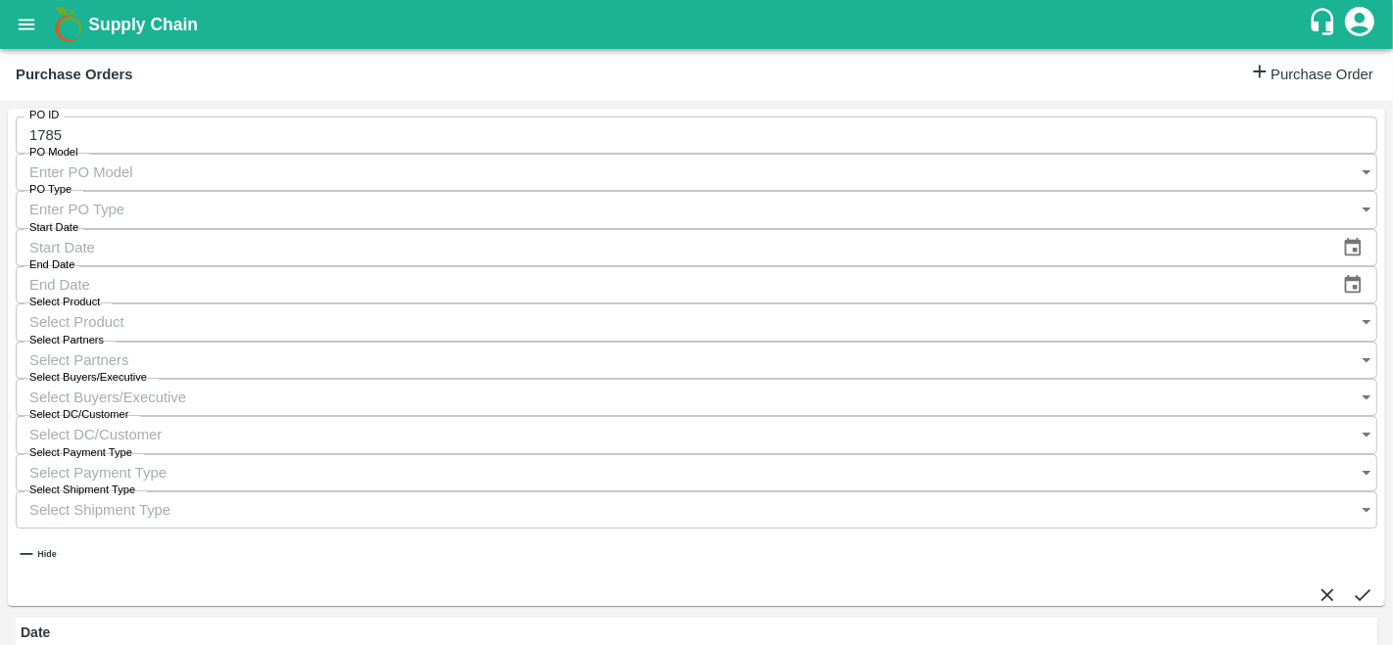
click at [957, 379] on div "Select Buyers/Executive   *" at bounding box center [696, 397] width 1361 height 37
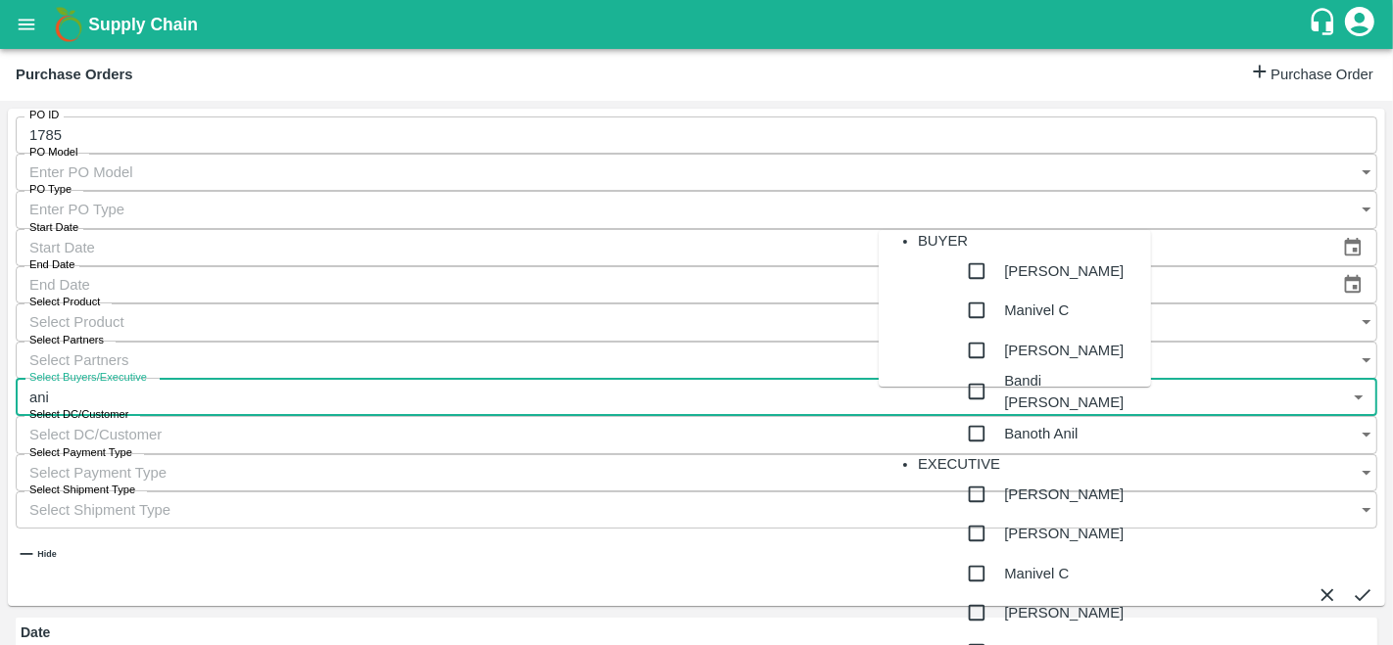
type input "anil"
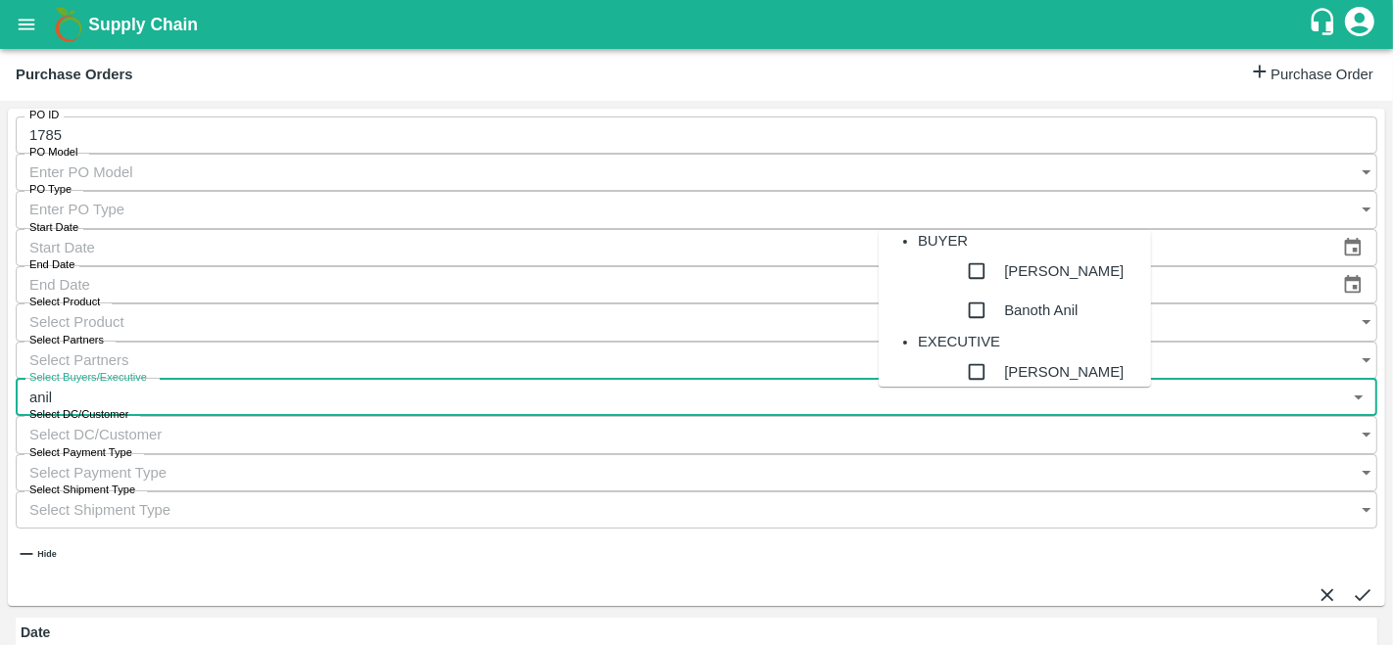
click at [976, 279] on div "[PERSON_NAME]" at bounding box center [1054, 271] width 194 height 39
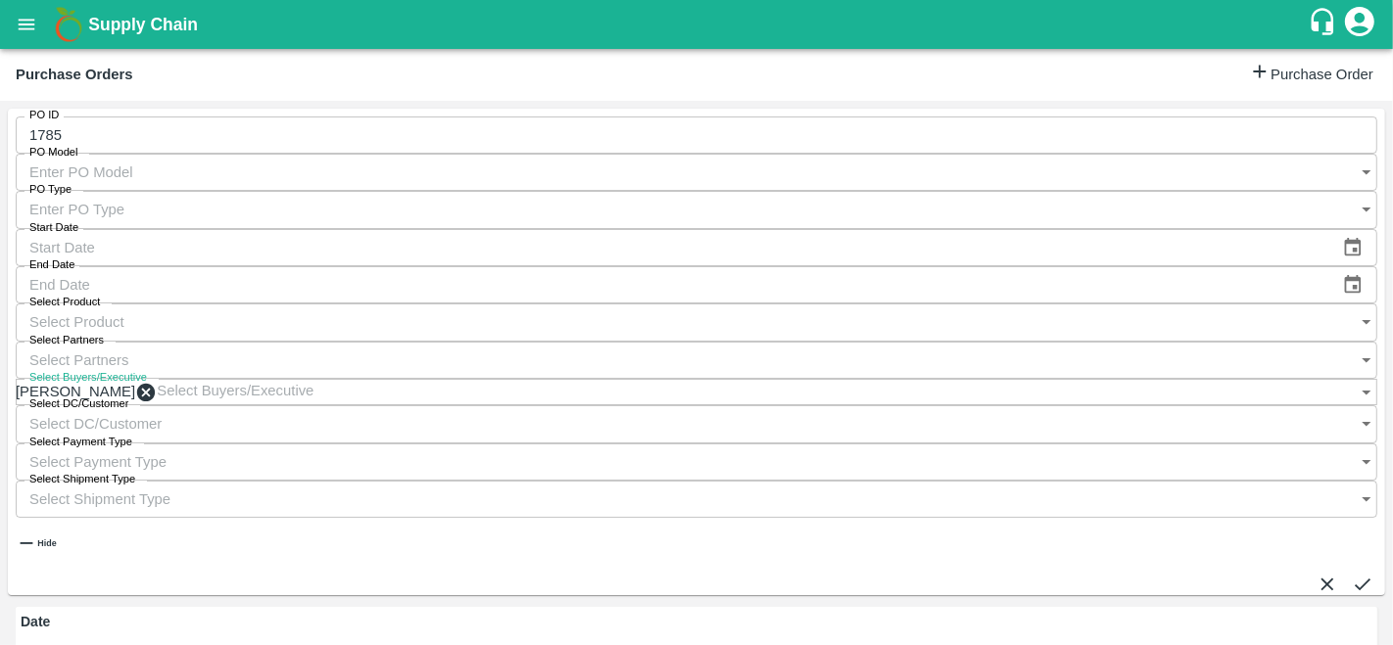
click at [1359, 574] on button "submit" at bounding box center [1362, 585] width 22 height 22
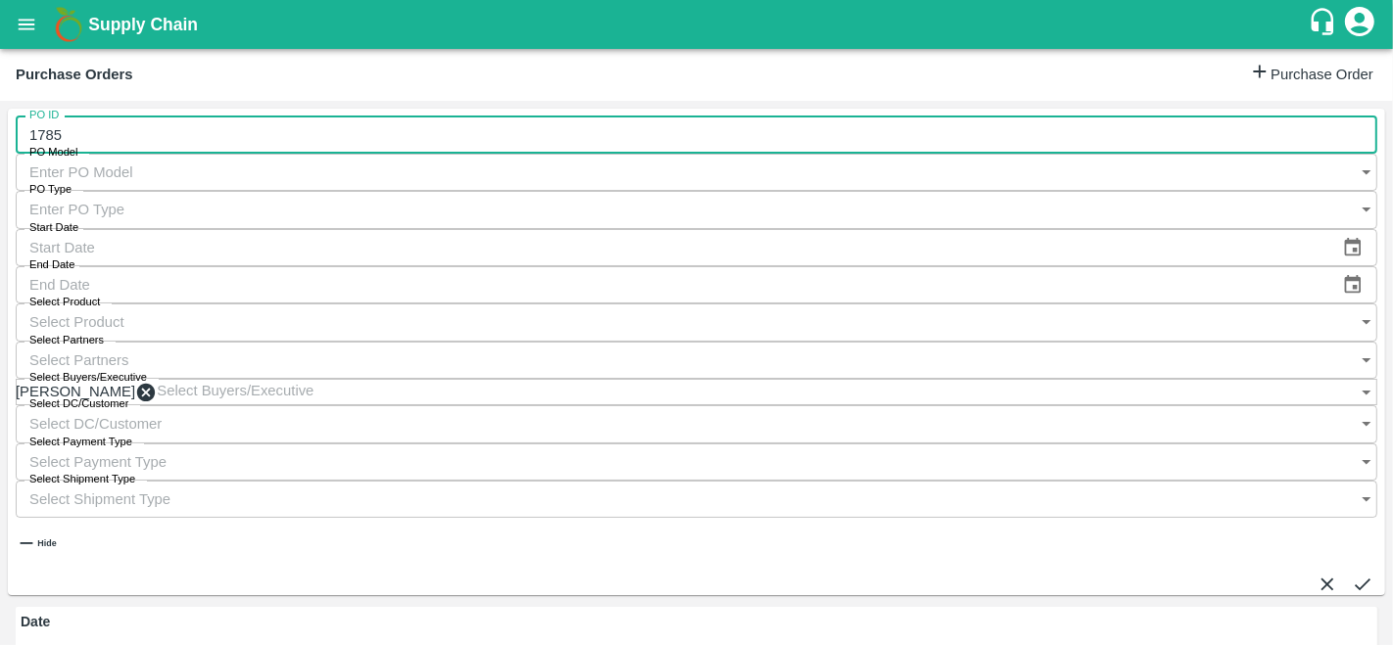
drag, startPoint x: 79, startPoint y: 140, endPoint x: 6, endPoint y: 152, distance: 74.4
click at [6, 152] on div "PO ID 1785 PO ID PO Model PO Model   * PO Type PO Type   * Start Date Start Dat…" at bounding box center [696, 373] width 1393 height 544
type input "1785"
click at [1351, 574] on icon "submit" at bounding box center [1362, 585] width 22 height 22
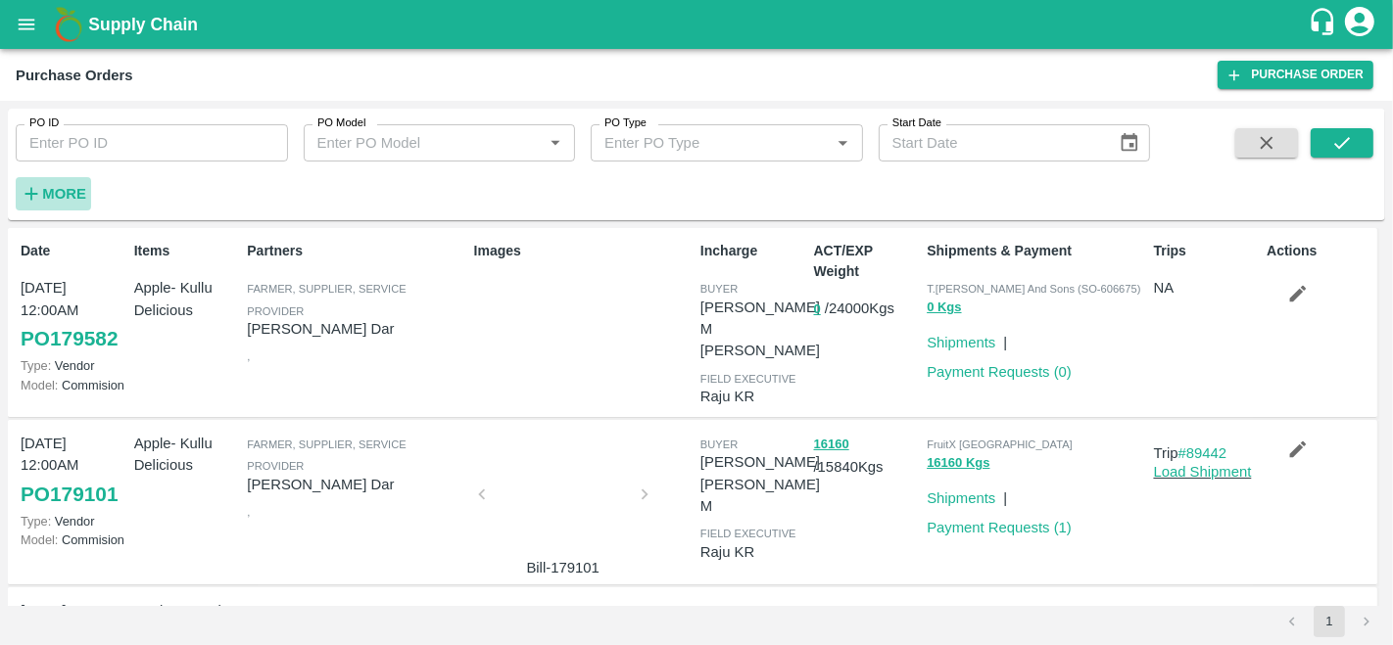
click at [64, 197] on strong "More" at bounding box center [64, 194] width 44 height 16
click at [24, 32] on icon "open drawer" at bounding box center [27, 25] width 22 height 22
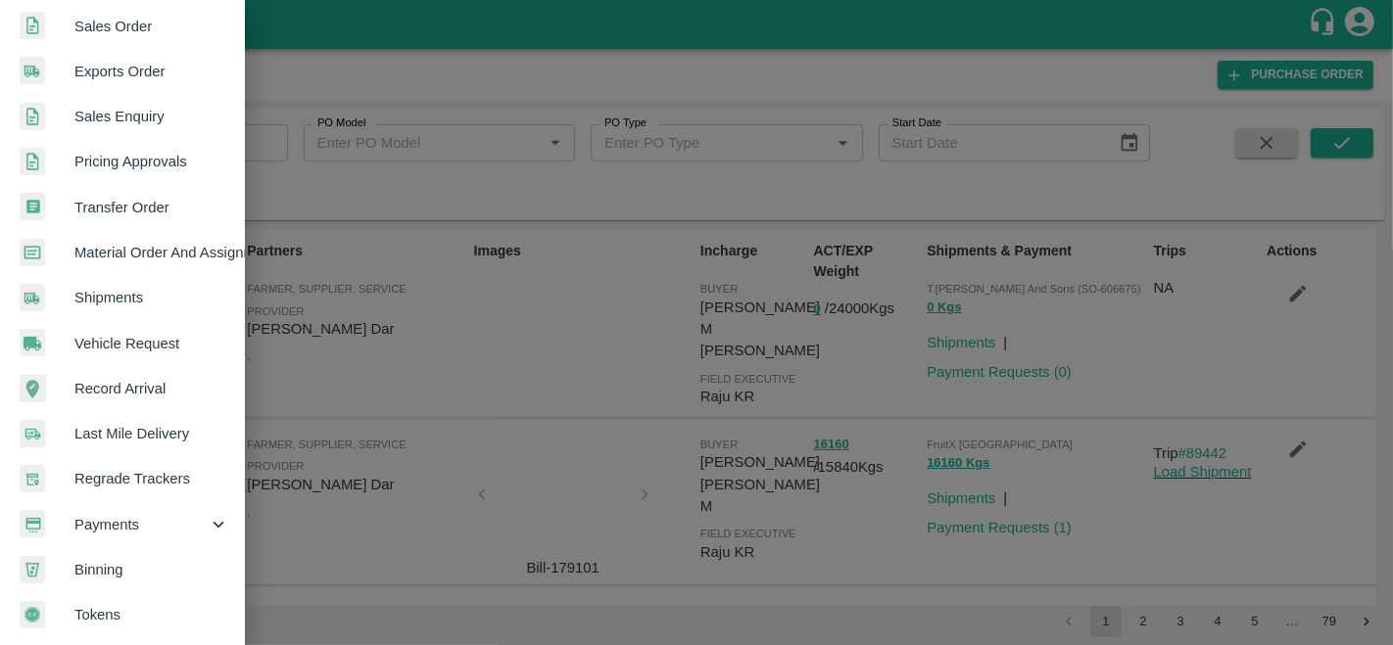
scroll to position [469, 0]
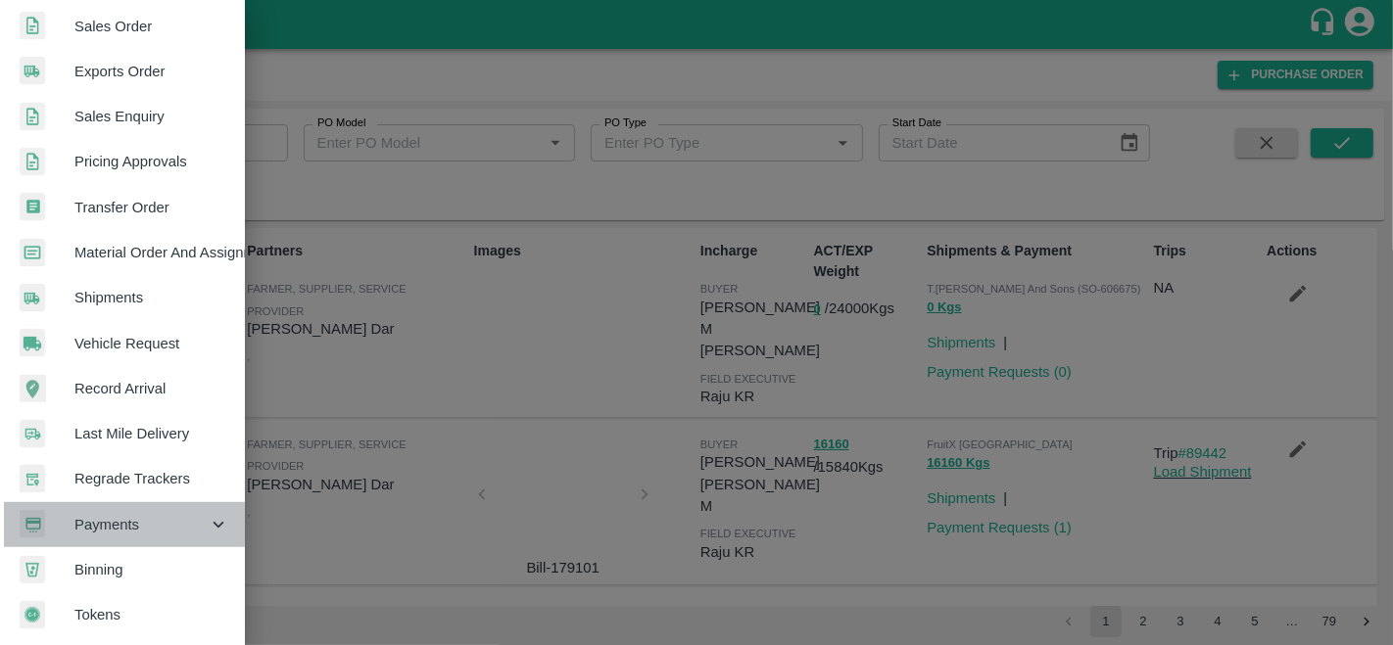
click at [125, 514] on span "Payments" at bounding box center [140, 525] width 133 height 22
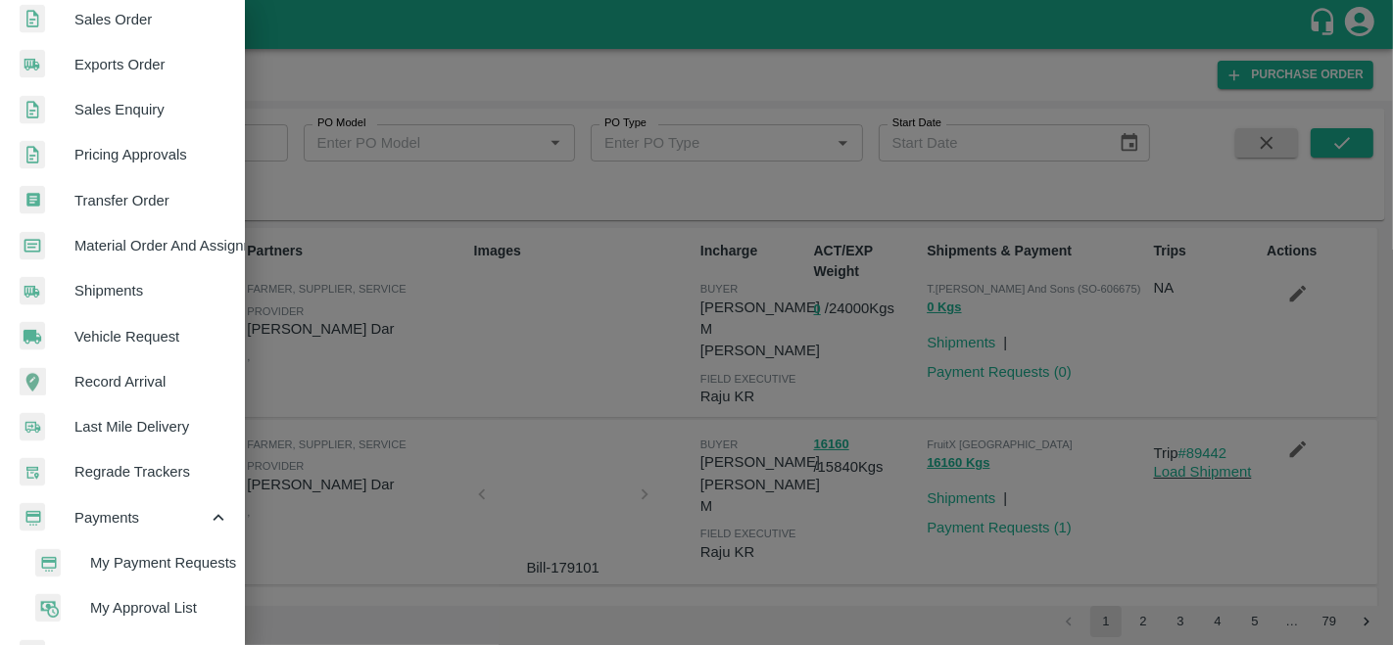
click at [131, 552] on span "My Payment Requests" at bounding box center [159, 563] width 139 height 22
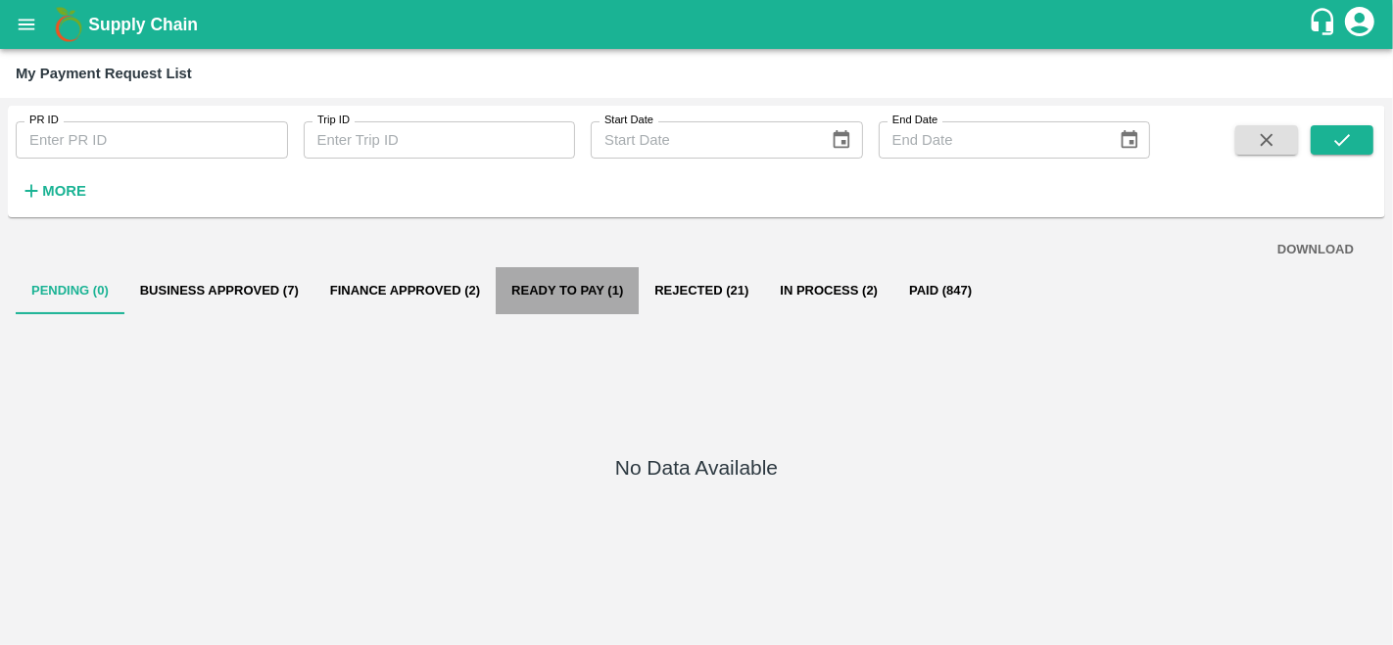
click at [542, 288] on button "Ready To Pay (1)" at bounding box center [567, 290] width 143 height 47
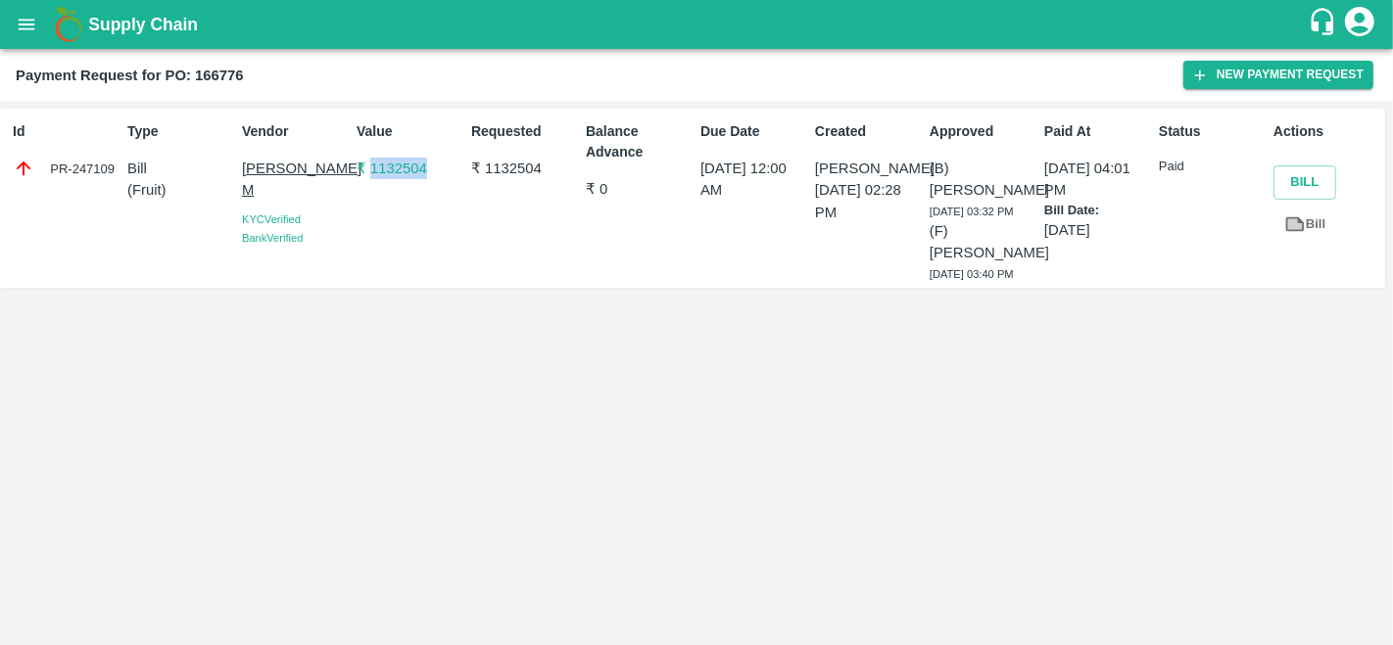
drag, startPoint x: 422, startPoint y: 166, endPoint x: 371, endPoint y: 171, distance: 51.2
click at [371, 171] on p "₹ 1132504" at bounding box center [409, 169] width 107 height 22
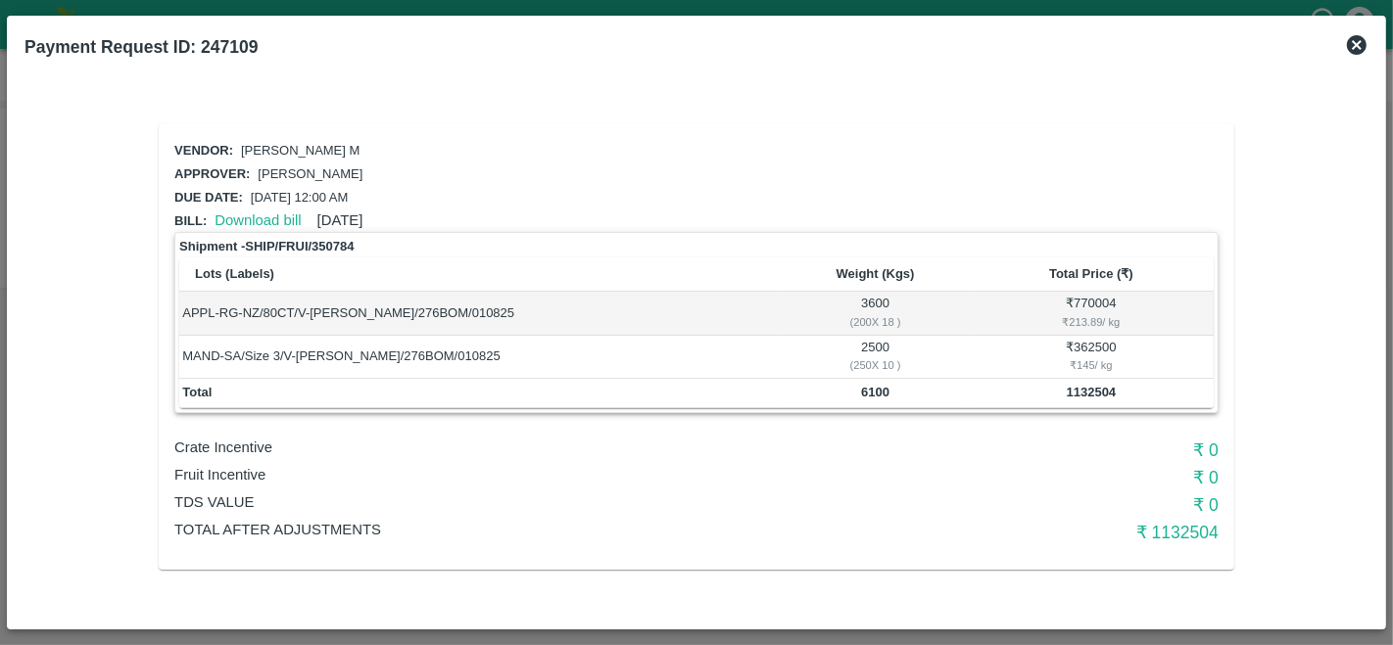
click at [1359, 43] on icon at bounding box center [1357, 45] width 24 height 24
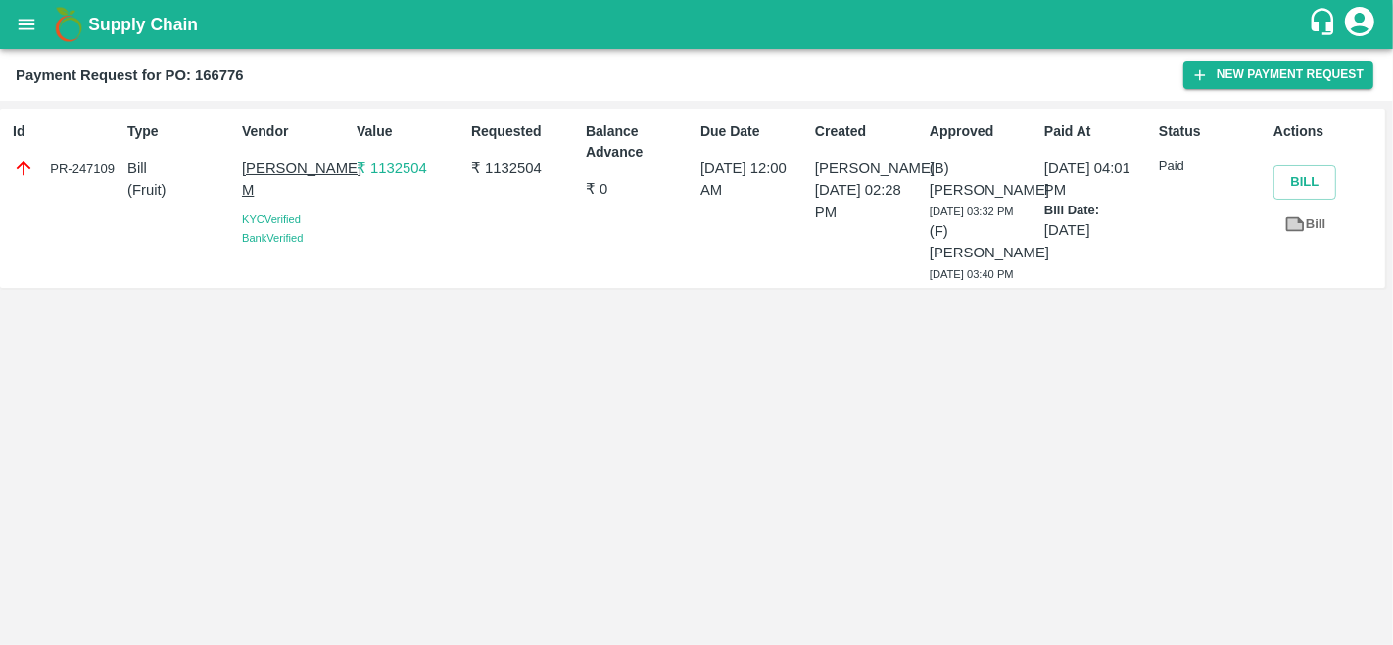
click at [465, 283] on div "Requested ₹ 1132504" at bounding box center [520, 198] width 115 height 169
click at [412, 172] on p "₹ 1132504" at bounding box center [409, 169] width 107 height 22
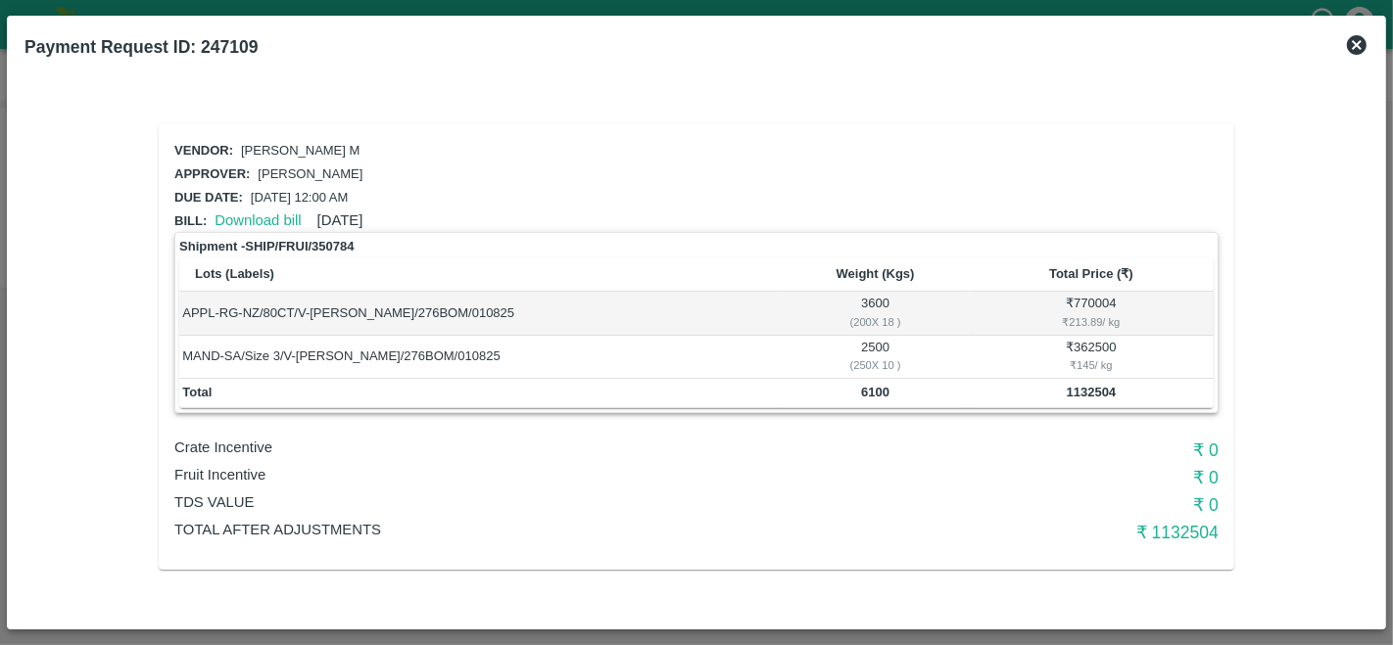
click at [1089, 388] on b "1132504" at bounding box center [1091, 392] width 50 height 15
copy b "1132504"
click at [1358, 41] on icon at bounding box center [1357, 45] width 20 height 20
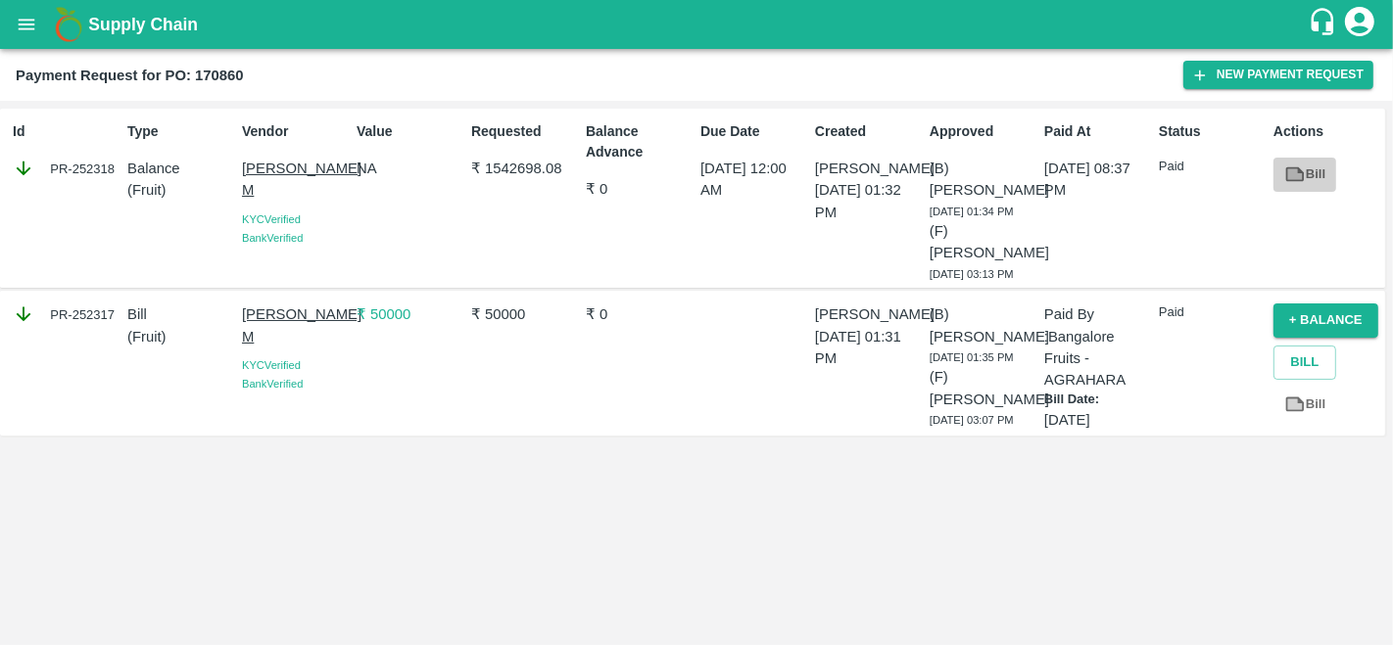
click at [1292, 178] on icon at bounding box center [1294, 174] width 15 height 11
click at [1320, 380] on button "Bill" at bounding box center [1304, 363] width 63 height 34
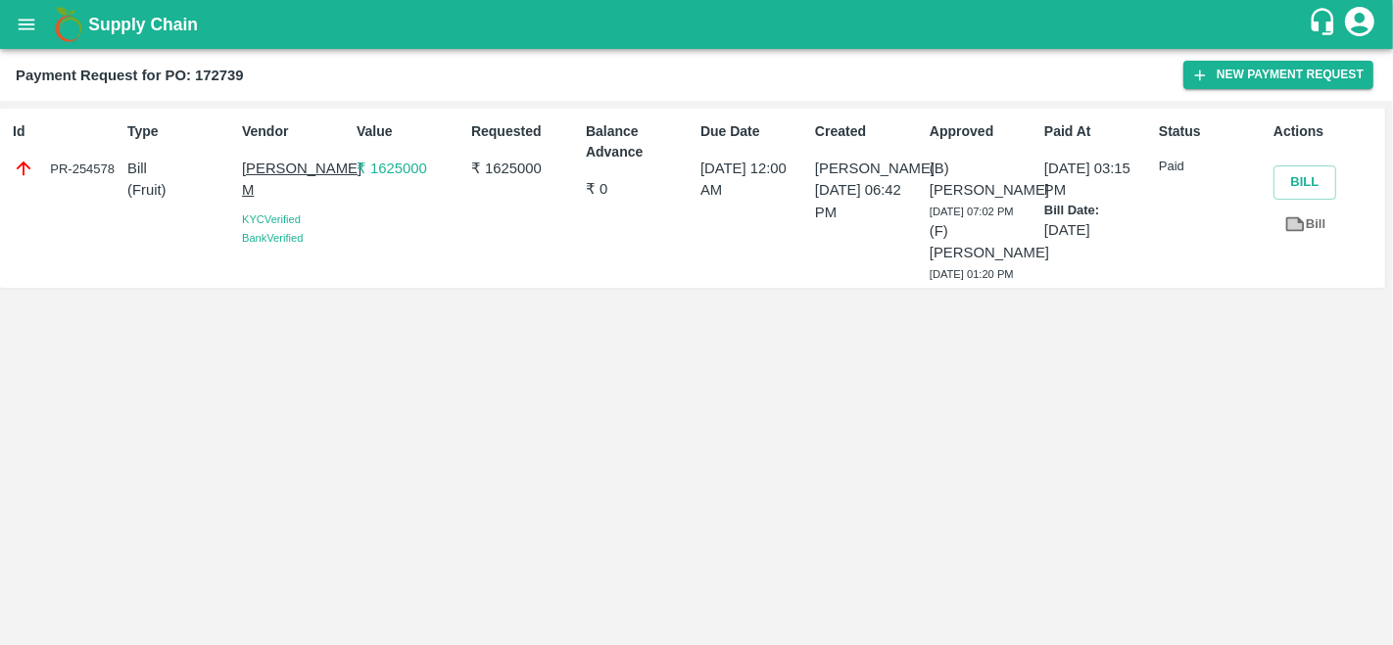
click at [511, 164] on p "₹ 1625000" at bounding box center [524, 169] width 107 height 22
copy p "1625000"
click at [529, 166] on p "₹ 1490367.6" at bounding box center [524, 169] width 107 height 22
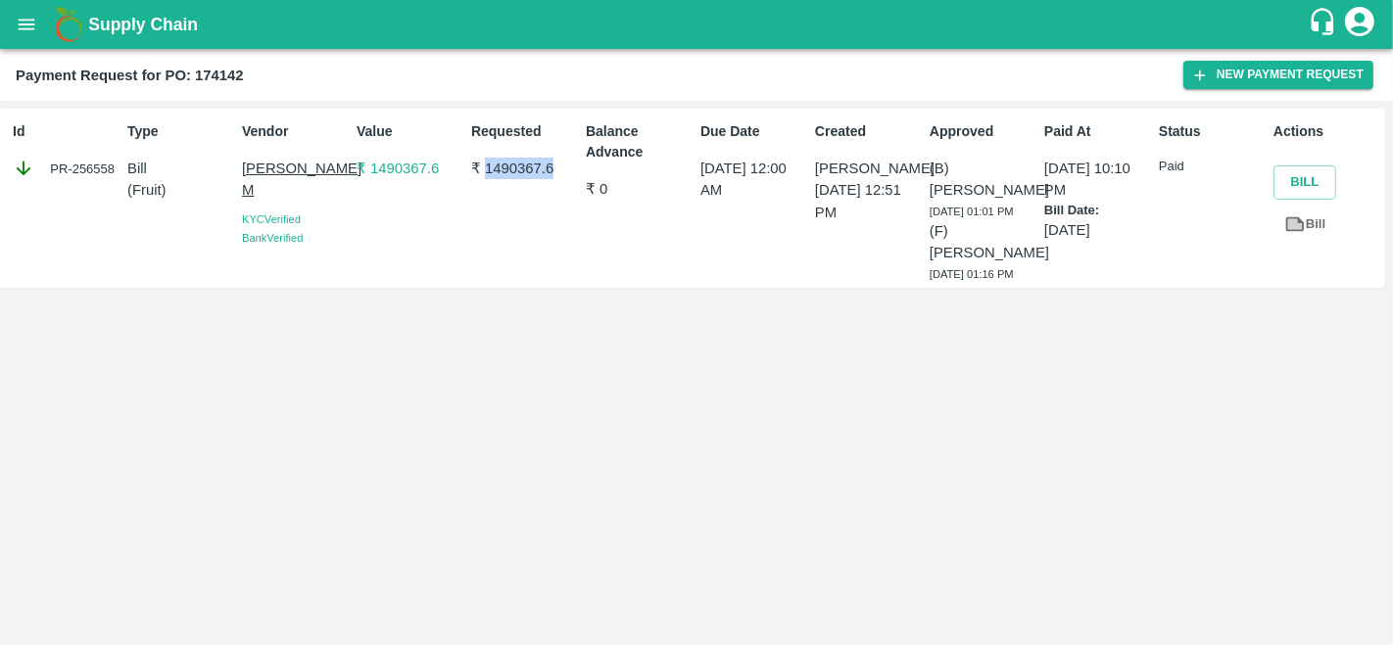
copy p "1490367.6"
click at [535, 161] on p "₹ 1315000" at bounding box center [524, 169] width 107 height 22
copy p "1315000"
click at [504, 161] on p "₹ 1306800" at bounding box center [524, 169] width 107 height 22
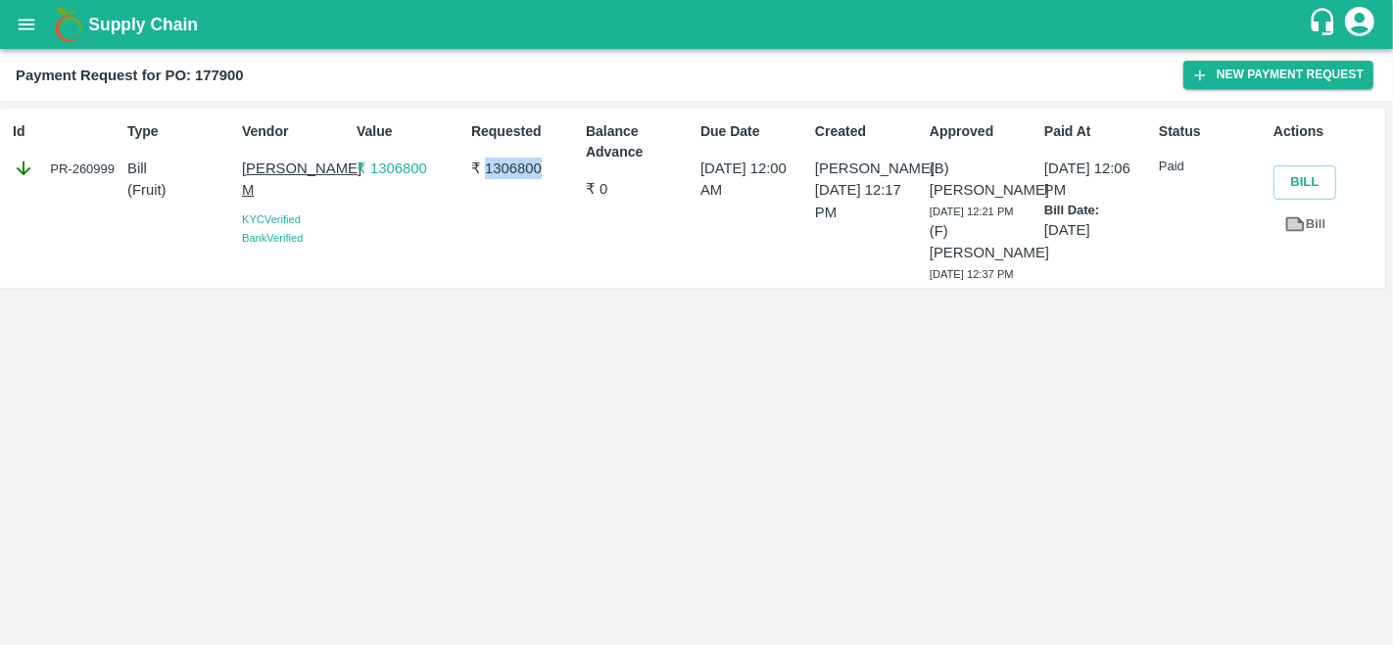
click at [504, 161] on p "₹ 1306800" at bounding box center [524, 169] width 107 height 22
copy p "1306800"
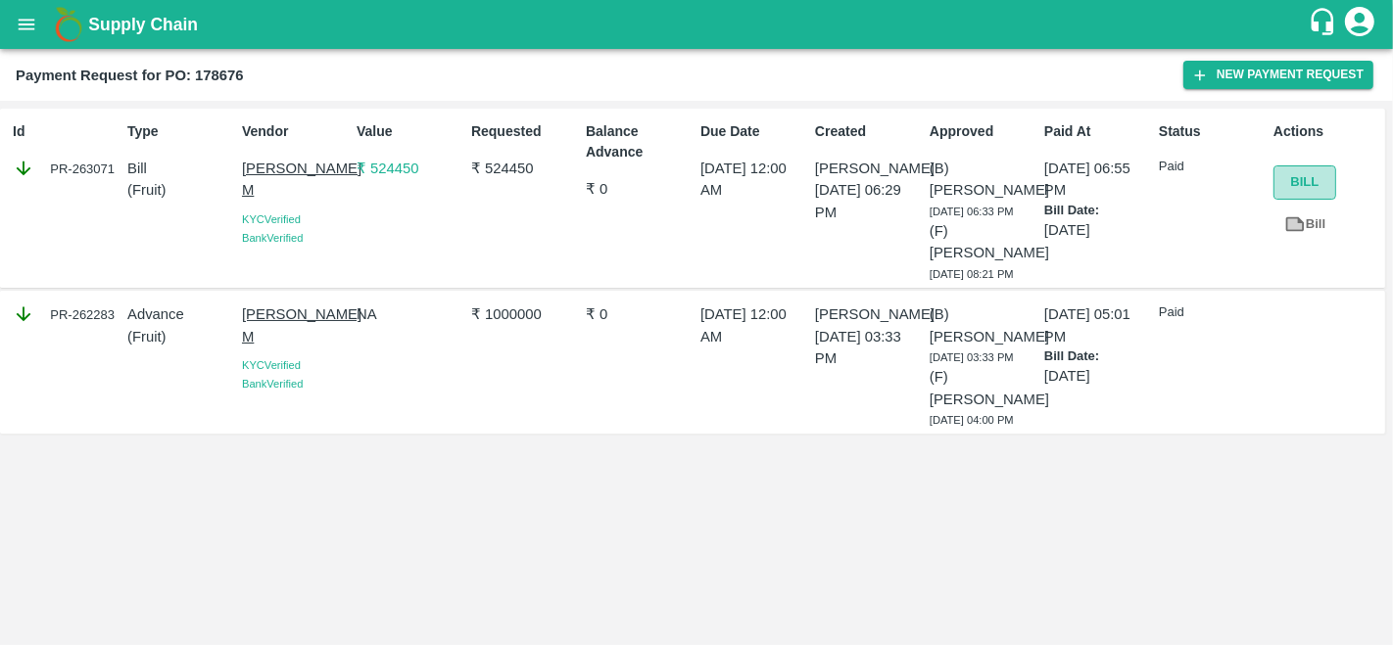
click at [1308, 178] on button "Bill" at bounding box center [1304, 183] width 63 height 34
click at [28, 22] on icon "open drawer" at bounding box center [27, 25] width 22 height 22
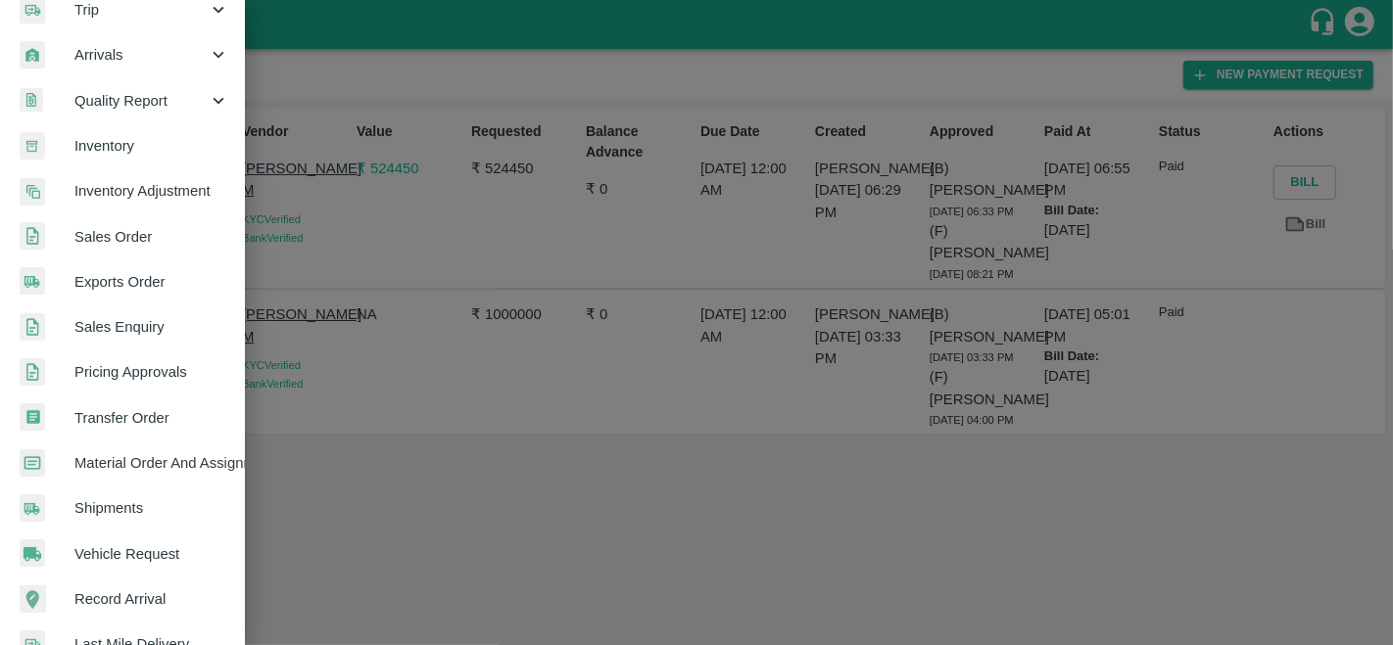
scroll to position [250, 0]
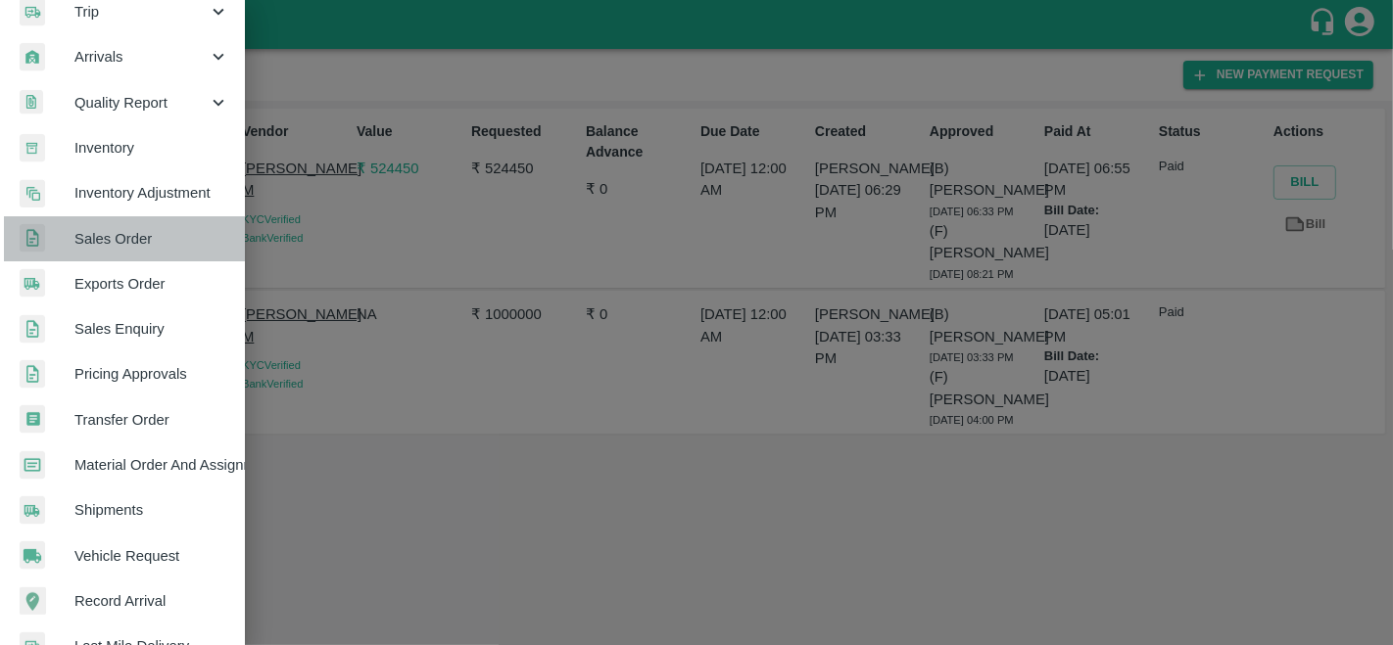
click at [136, 245] on span "Sales Order" at bounding box center [151, 239] width 155 height 22
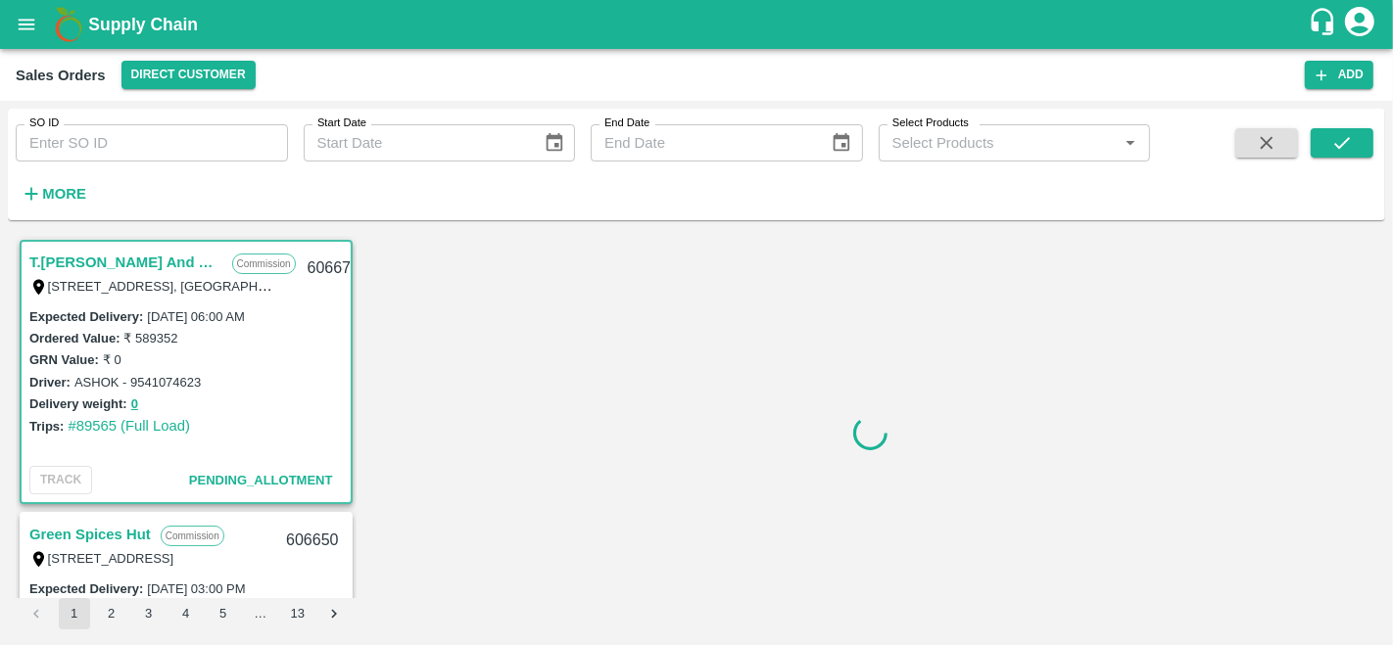
click at [964, 145] on input "Select Products" at bounding box center [998, 142] width 228 height 25
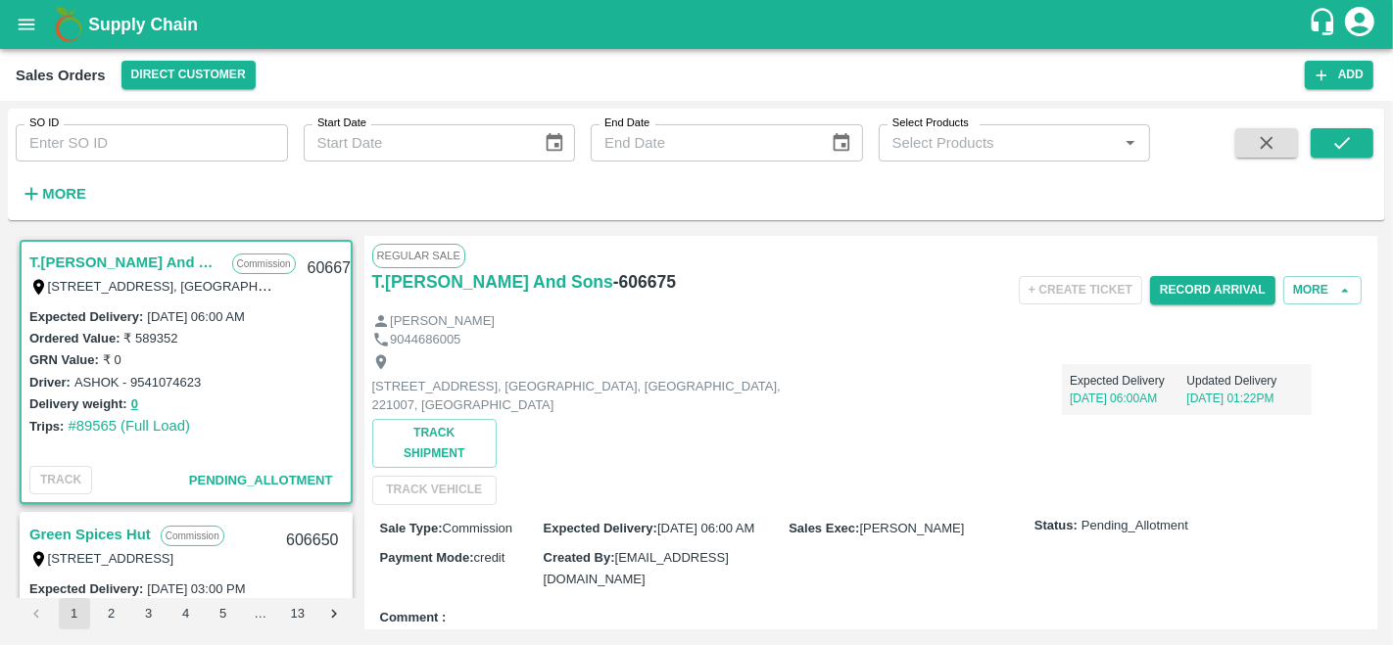
click at [136, 261] on link "T.[PERSON_NAME] And Sons" at bounding box center [125, 262] width 193 height 25
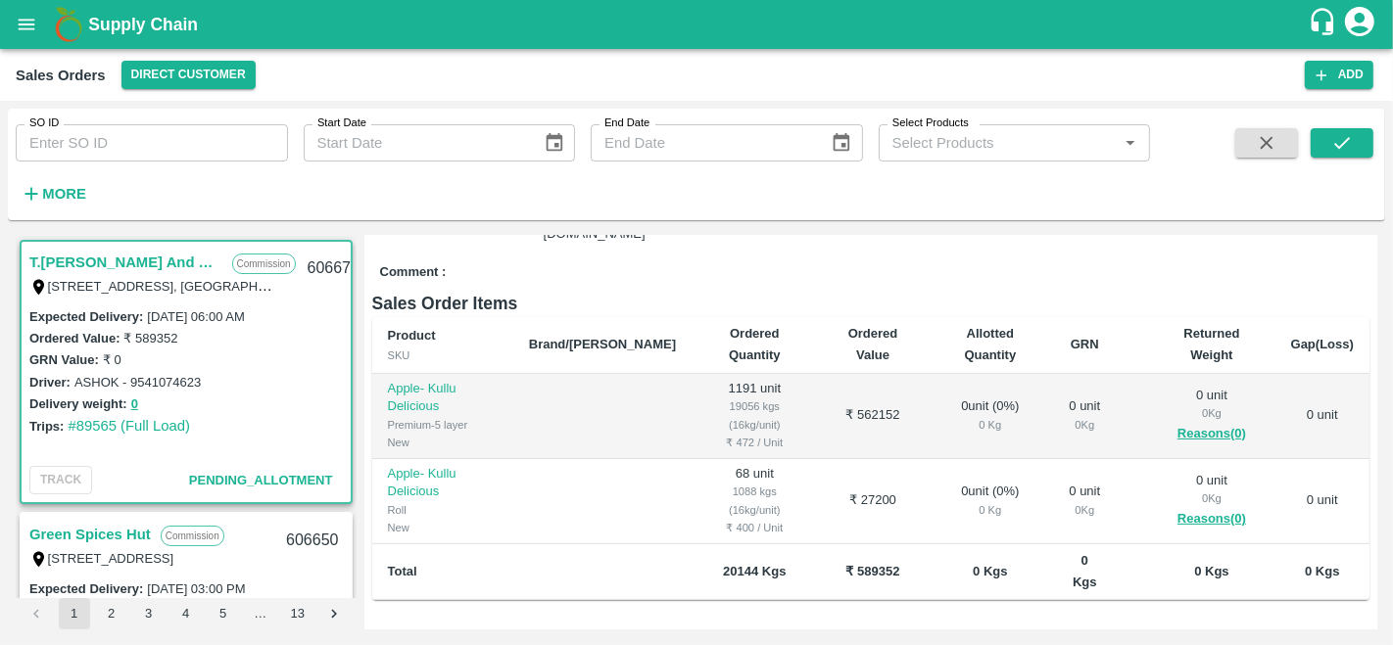
scroll to position [347, 0]
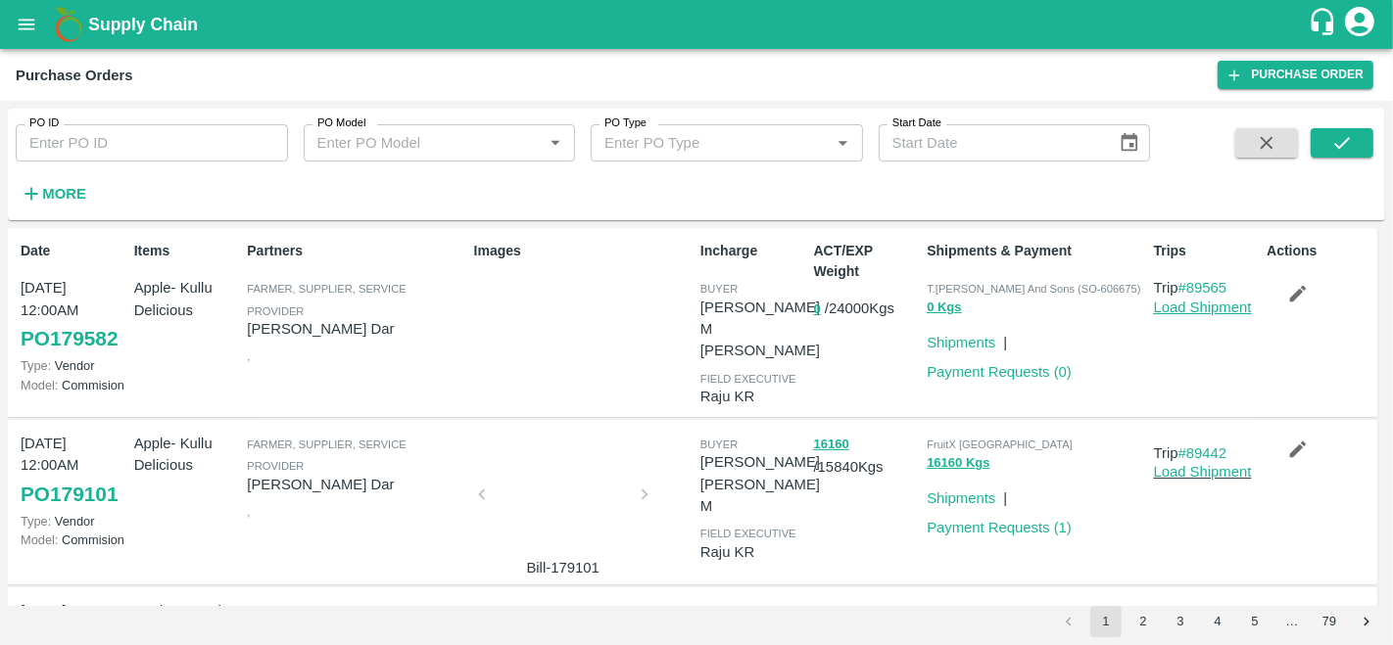
click at [1202, 310] on link "Load Shipment" at bounding box center [1203, 308] width 98 height 16
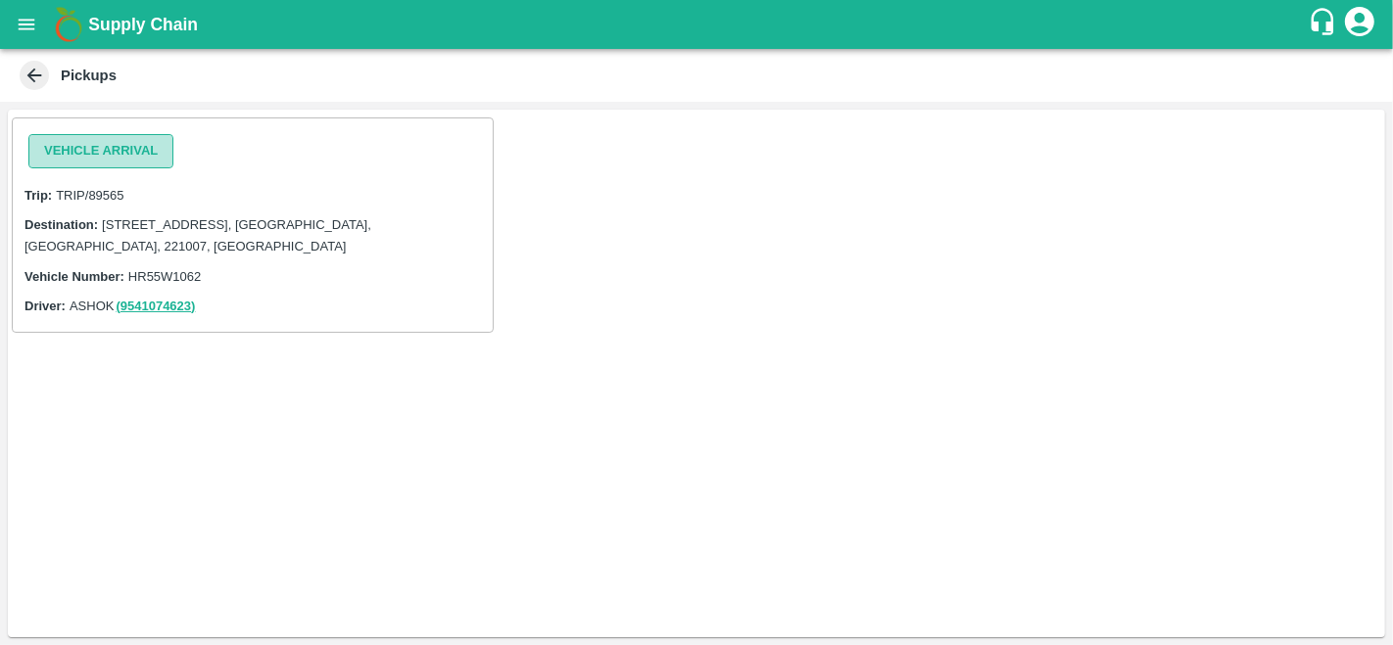
click at [123, 157] on button "Vehicle Arrival" at bounding box center [100, 151] width 145 height 34
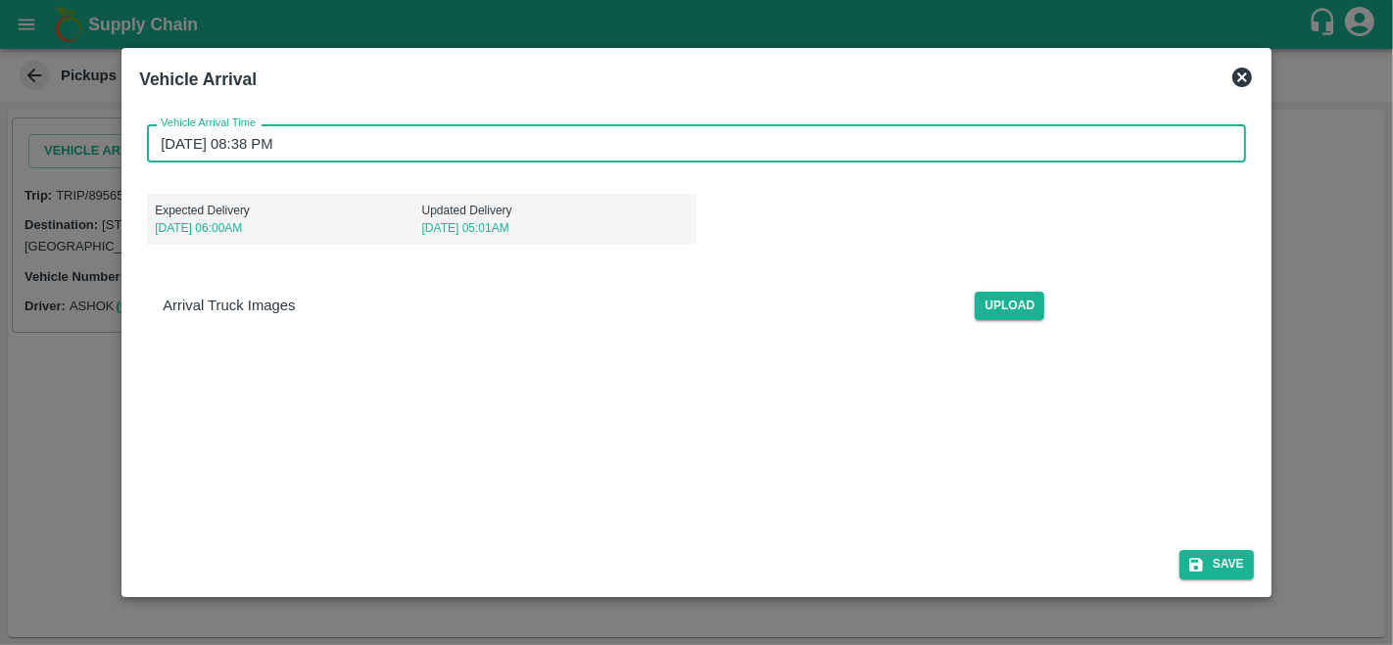
click at [172, 141] on input "06/10/2025 08:38 PM" at bounding box center [689, 142] width 1085 height 37
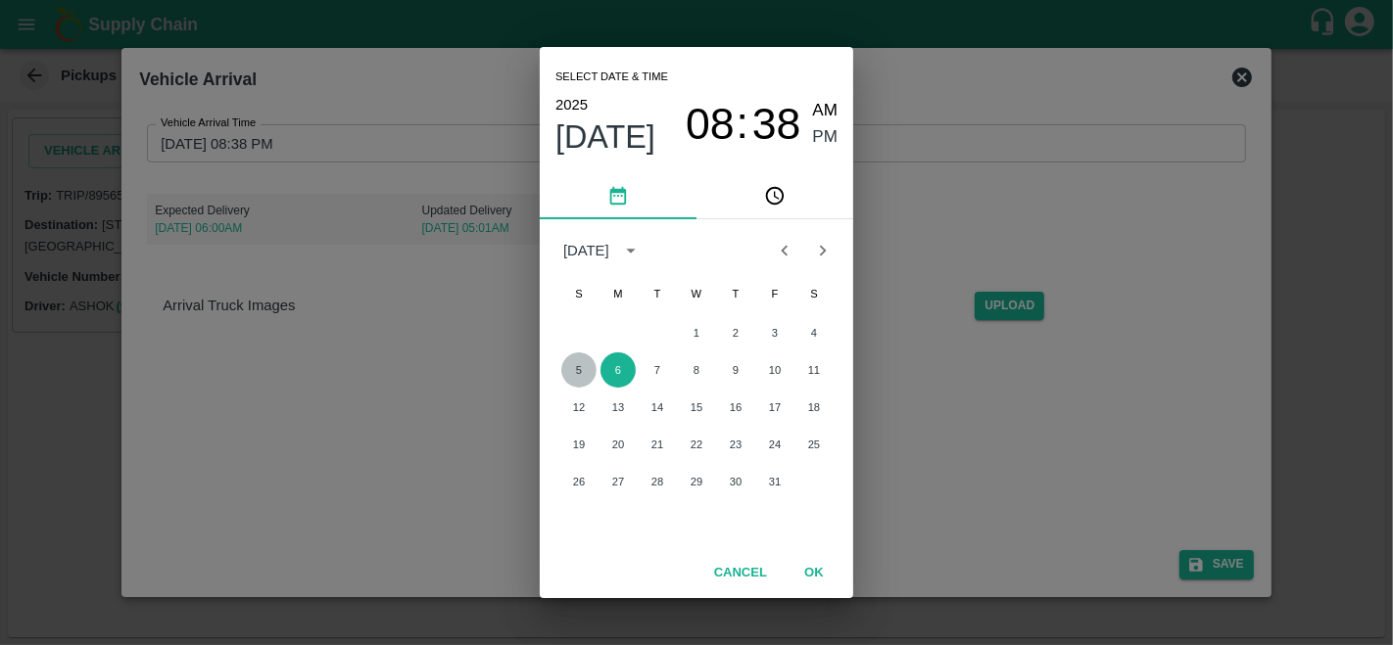
click at [573, 362] on button "5" at bounding box center [578, 370] width 35 height 35
type input "05/10/2025 08:38 PM"
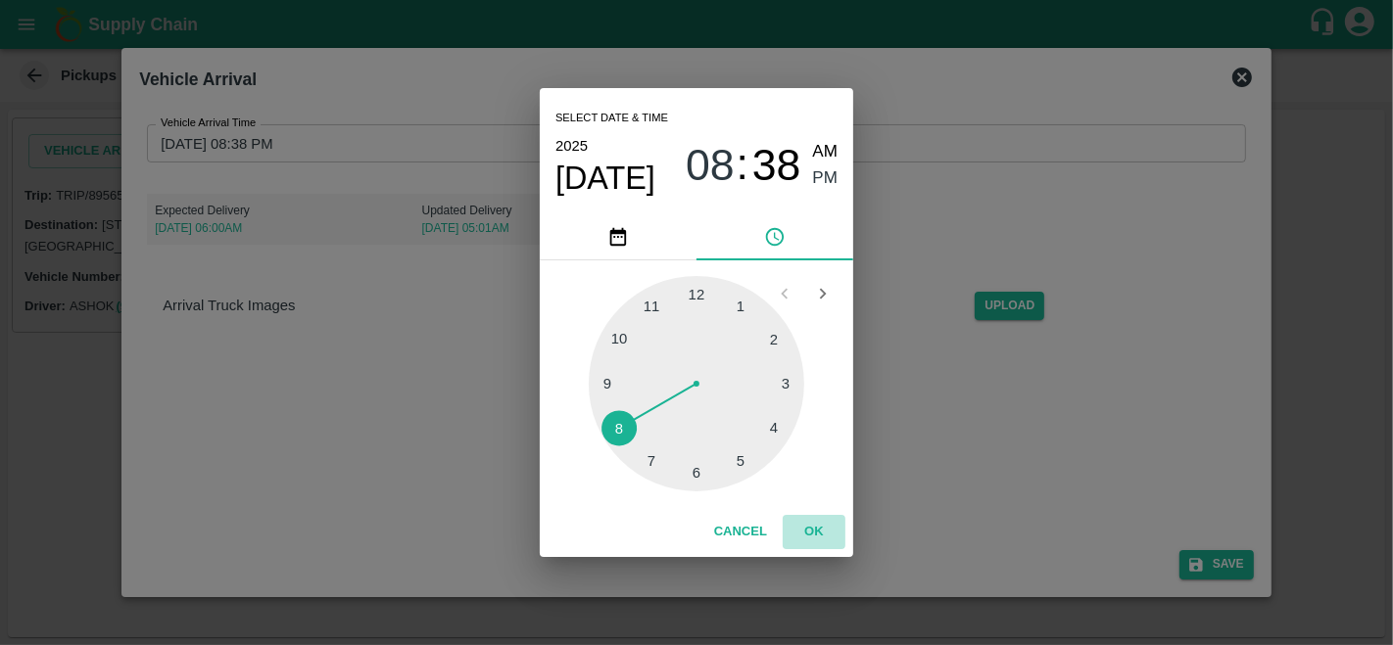
click at [813, 539] on button "OK" at bounding box center [813, 532] width 63 height 34
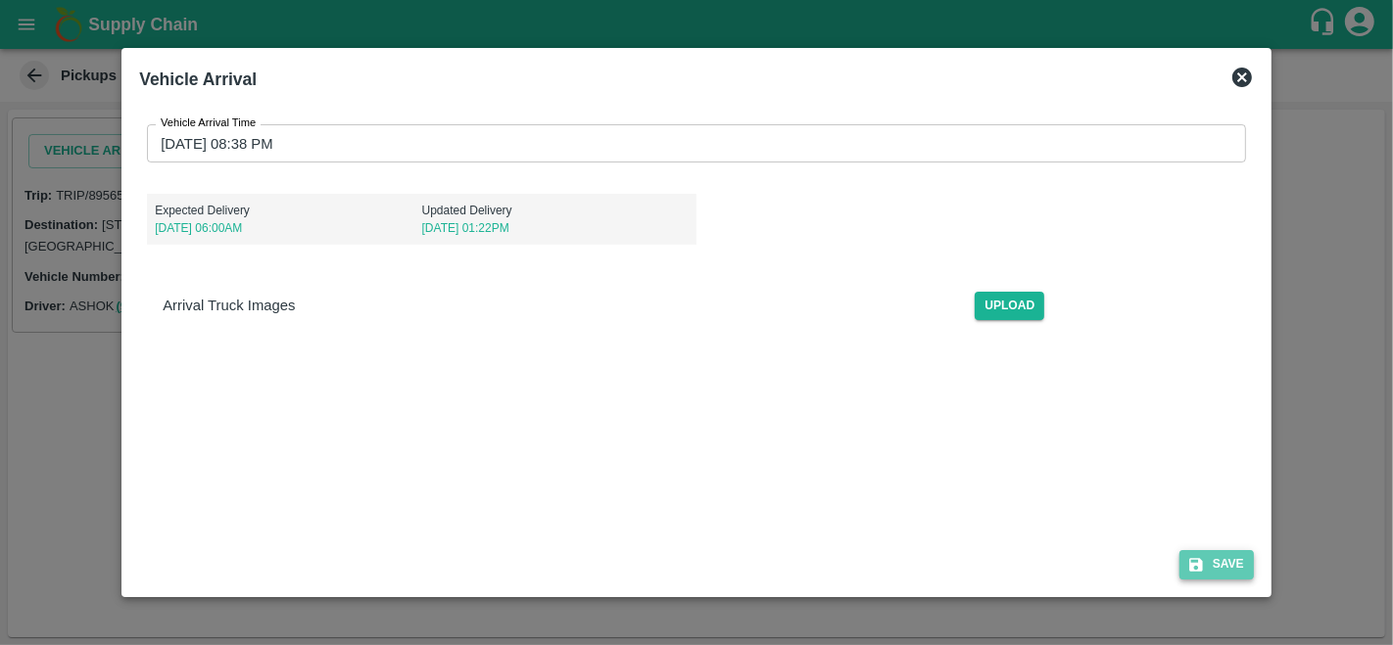
click at [1230, 569] on button "Save" at bounding box center [1216, 564] width 74 height 28
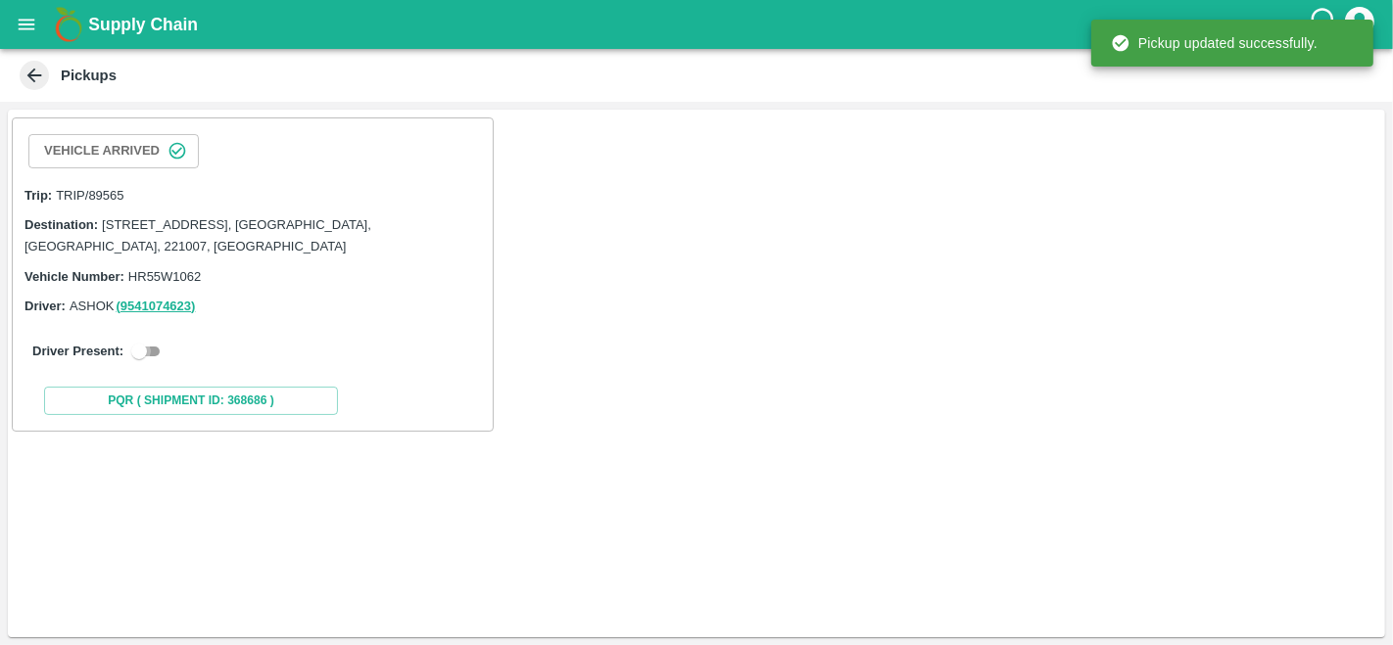
click at [158, 356] on input "checkbox" at bounding box center [139, 352] width 71 height 24
checkbox input "true"
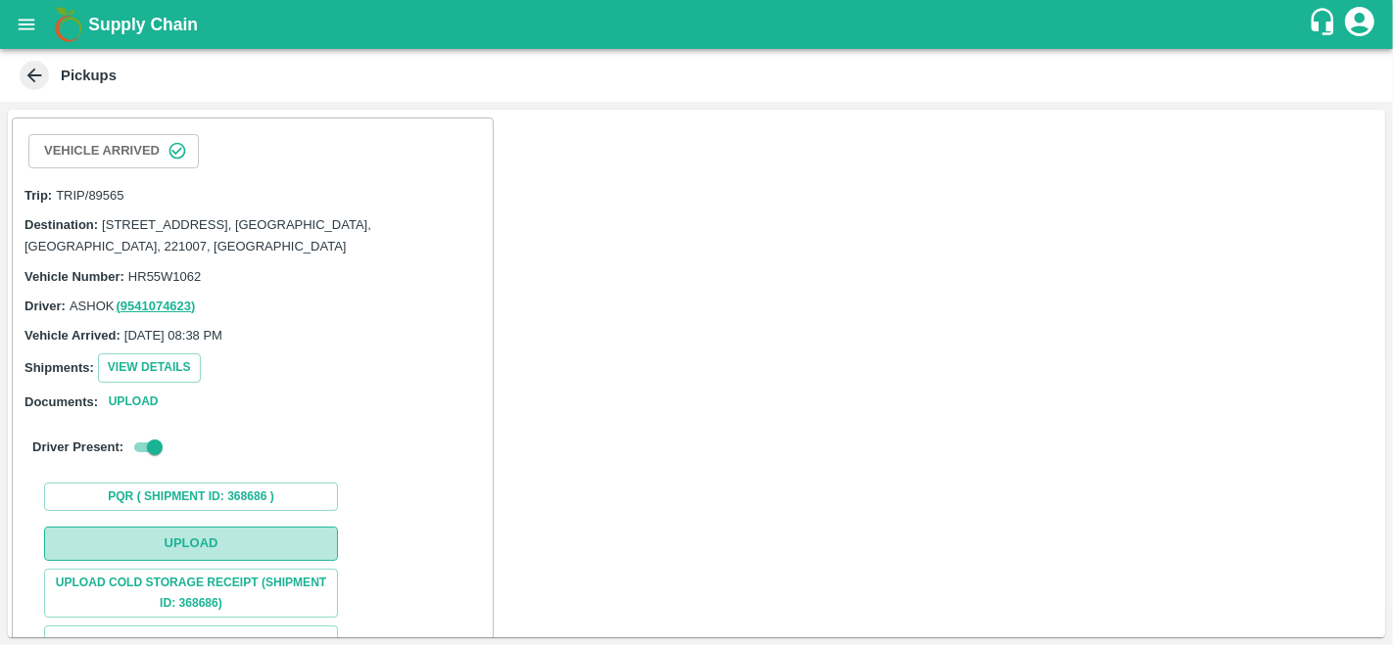
click at [209, 549] on button "Upload" at bounding box center [191, 544] width 294 height 34
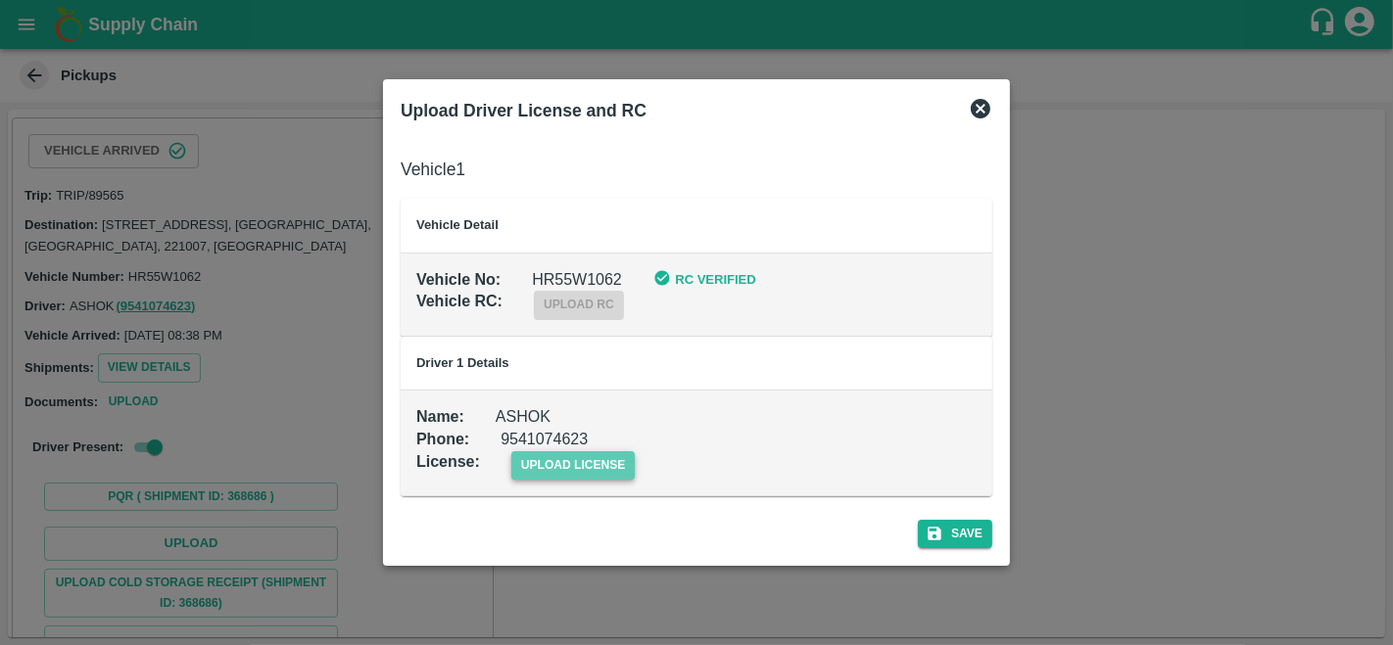
click at [601, 465] on span "upload license" at bounding box center [573, 465] width 124 height 28
click at [0, 0] on input "upload license" at bounding box center [0, 0] width 0 height 0
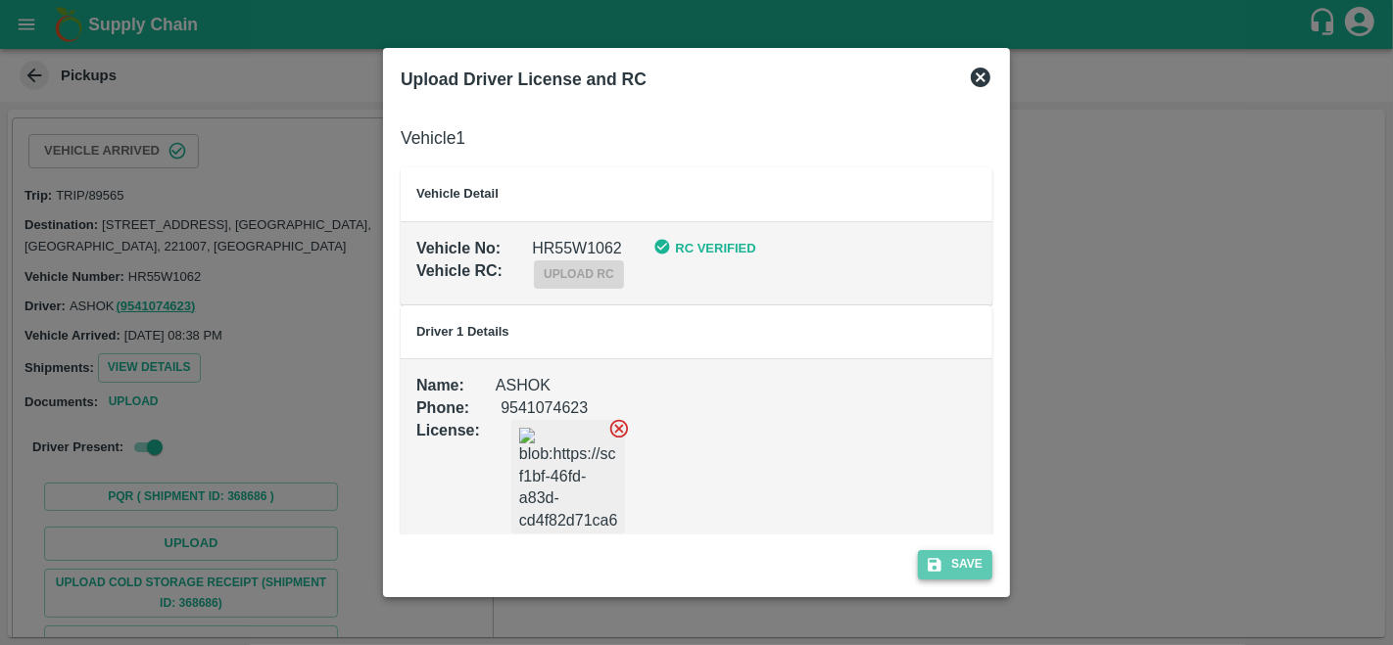
click at [944, 566] on button "Save" at bounding box center [955, 564] width 74 height 28
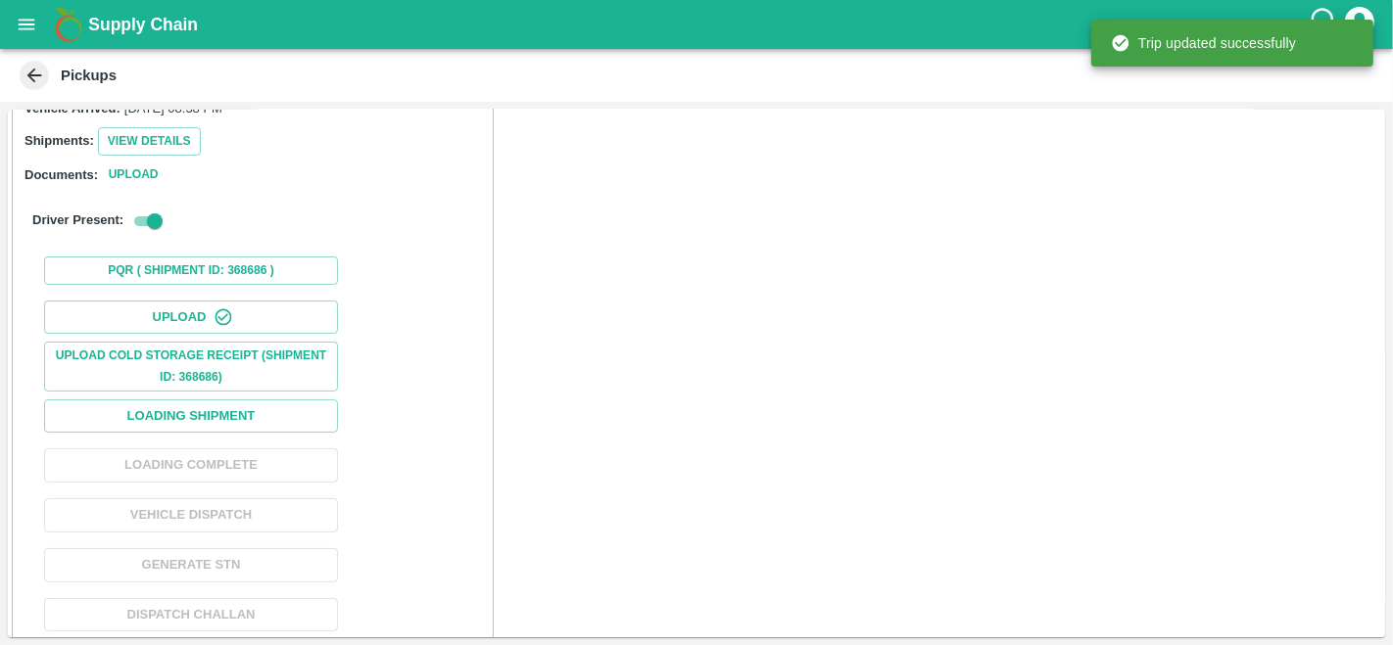
scroll to position [258, 0]
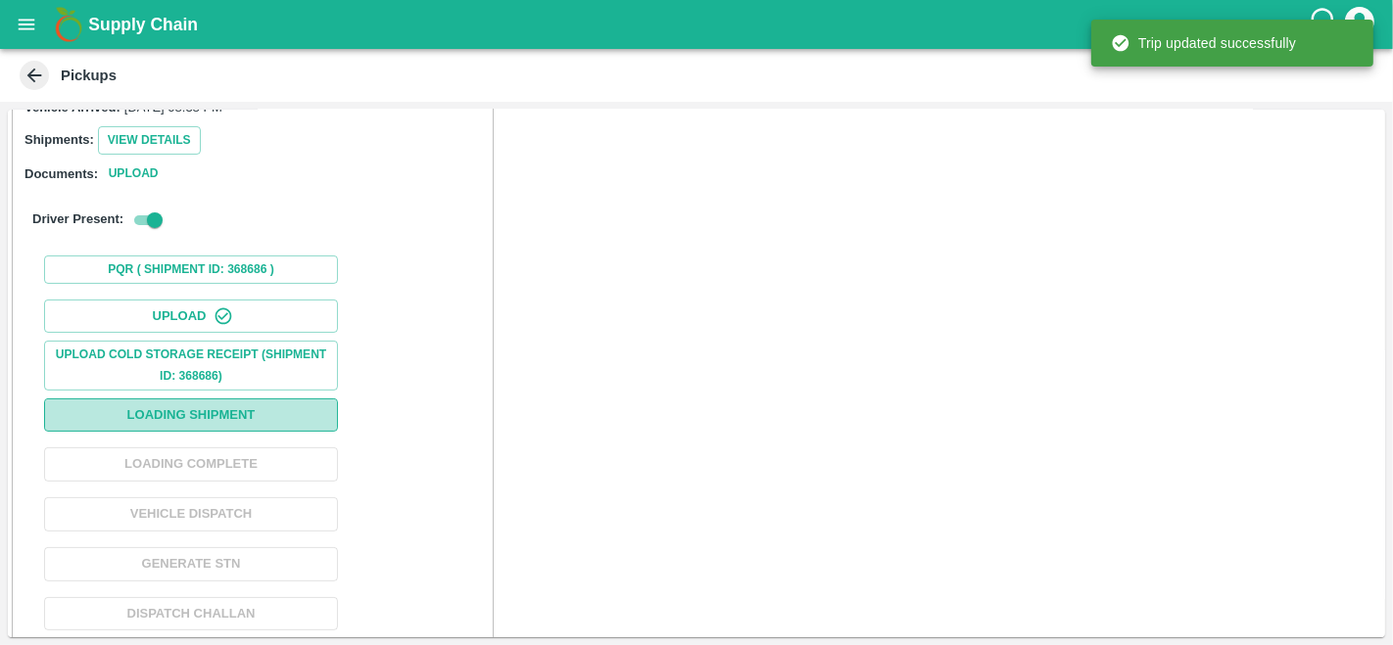
click at [204, 403] on button "Loading Shipment" at bounding box center [191, 416] width 294 height 34
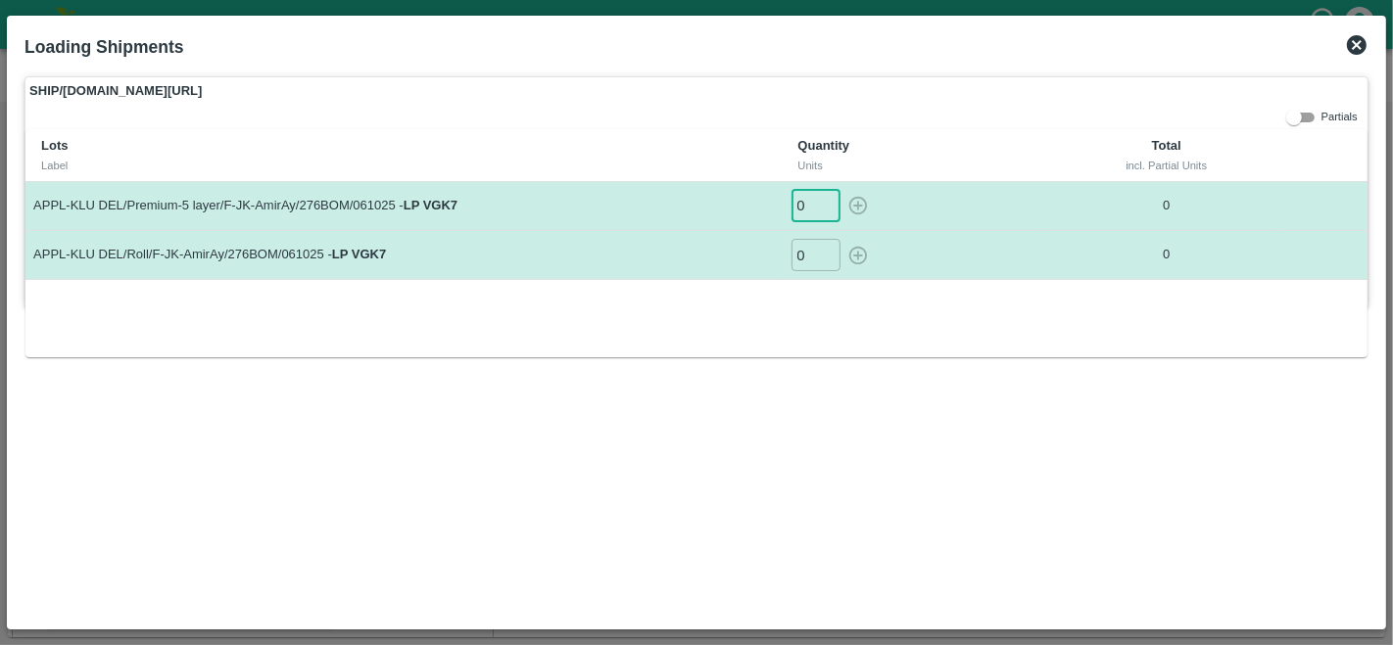
click at [809, 202] on input "0" at bounding box center [815, 206] width 49 height 32
click at [856, 201] on icon "button" at bounding box center [858, 206] width 22 height 22
type input "0"
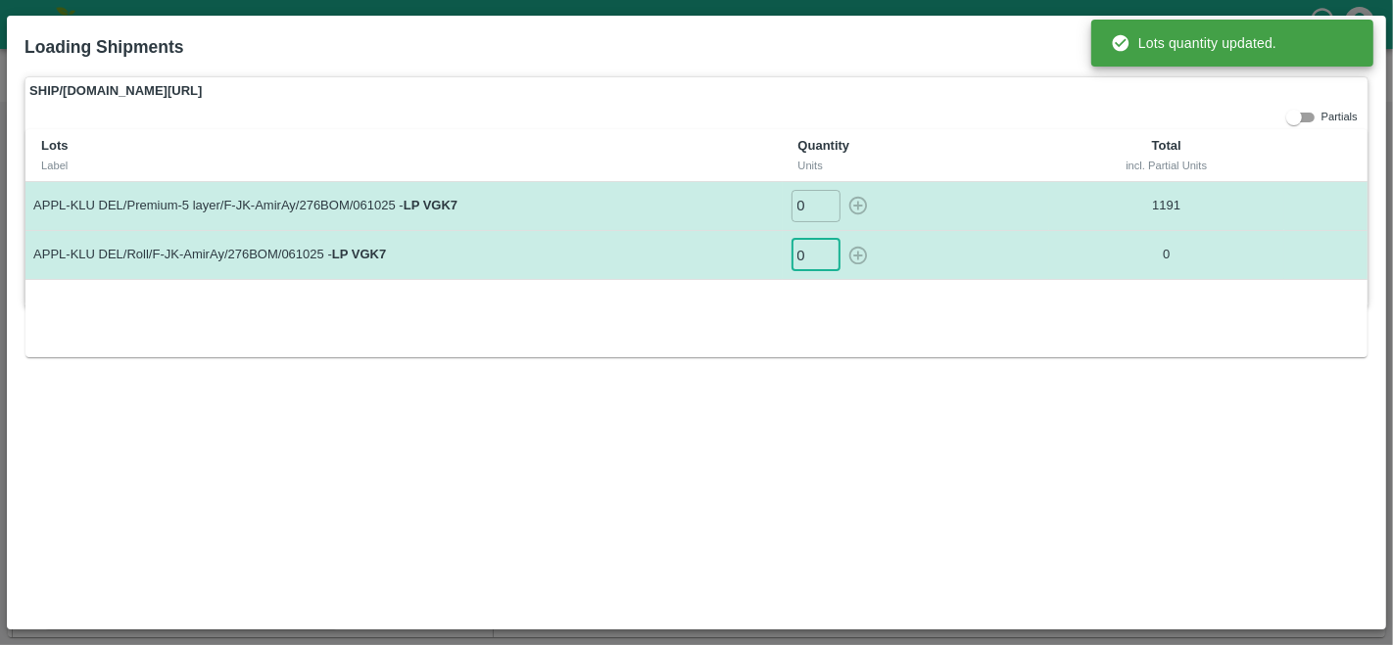
click at [803, 253] on input "0" at bounding box center [815, 255] width 49 height 32
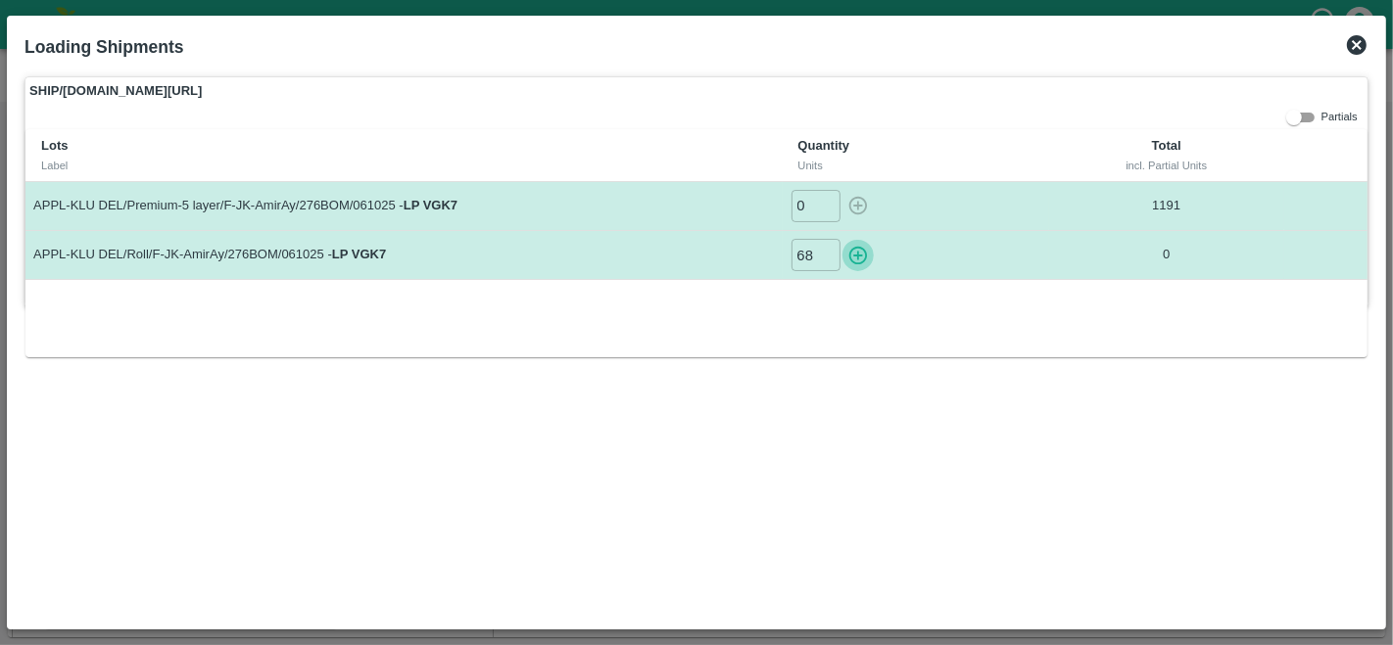
click at [851, 254] on icon "button" at bounding box center [858, 256] width 22 height 22
type input "0"
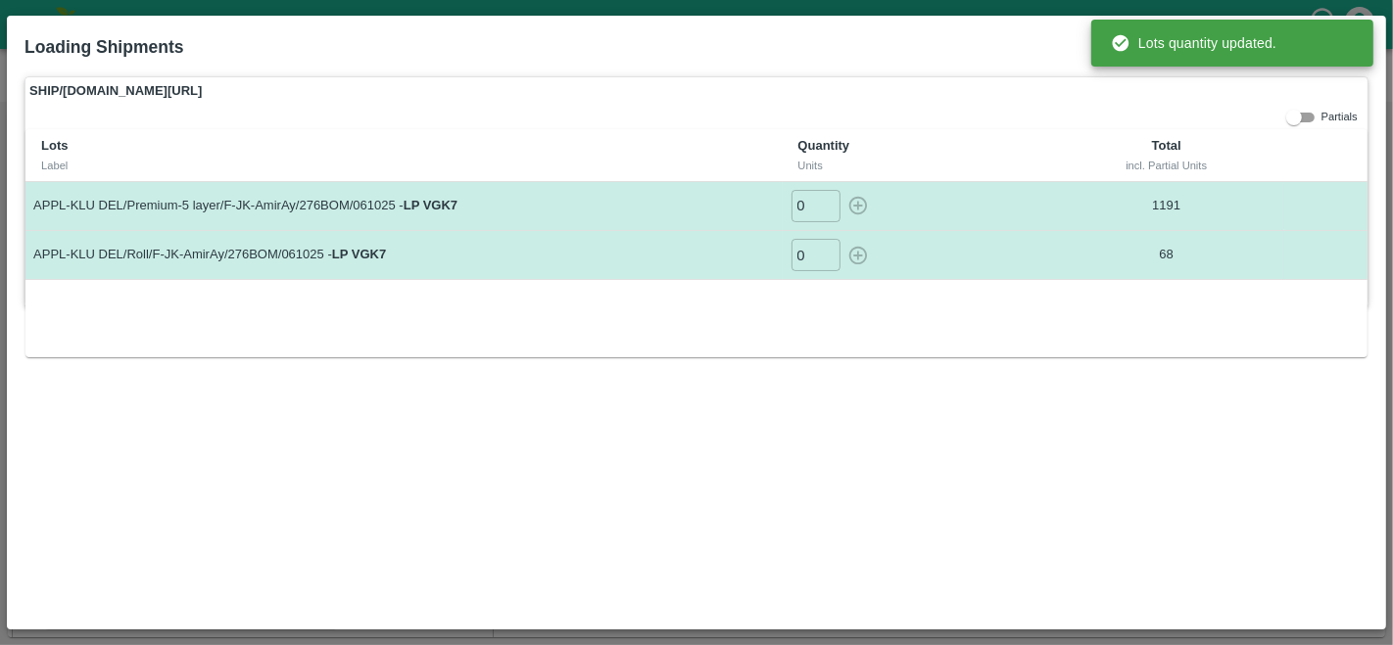
click at [1070, 423] on div "SHIP/T.KI/368686 Partials Lots Label Quantity Units Total incl. Partial Units A…" at bounding box center [696, 344] width 1359 height 550
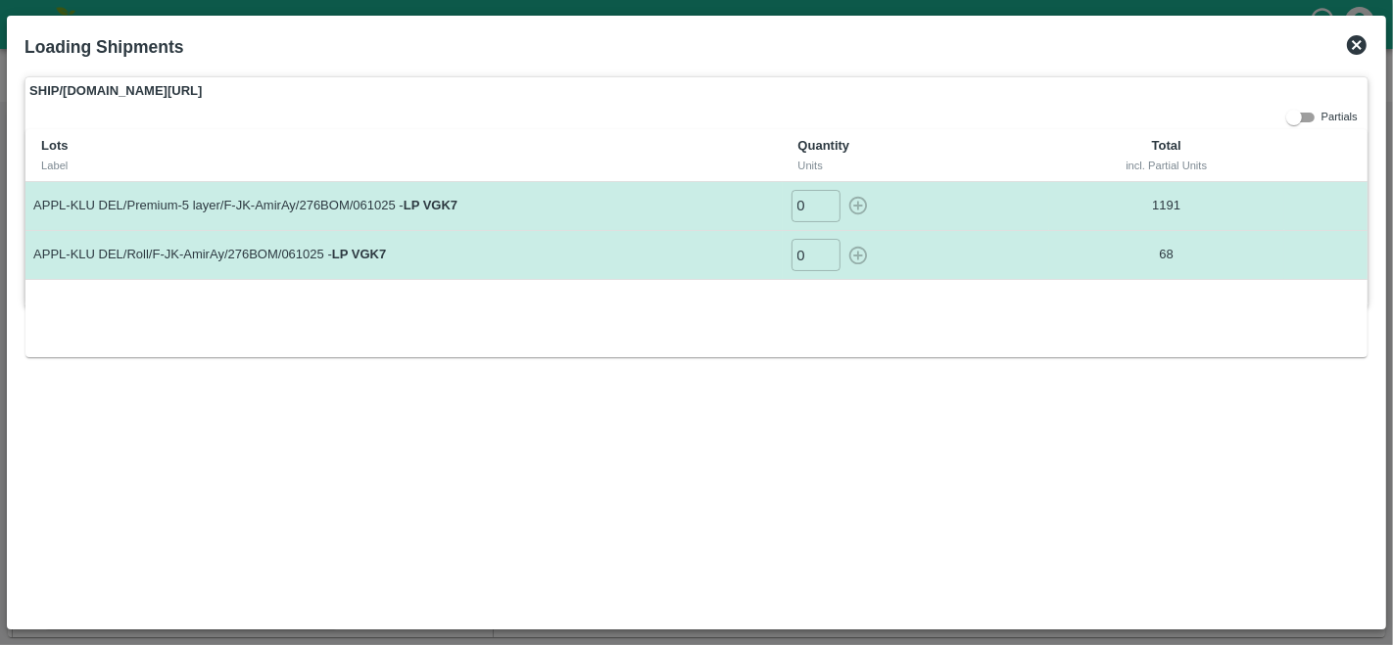
click at [1357, 43] on icon at bounding box center [1357, 45] width 24 height 24
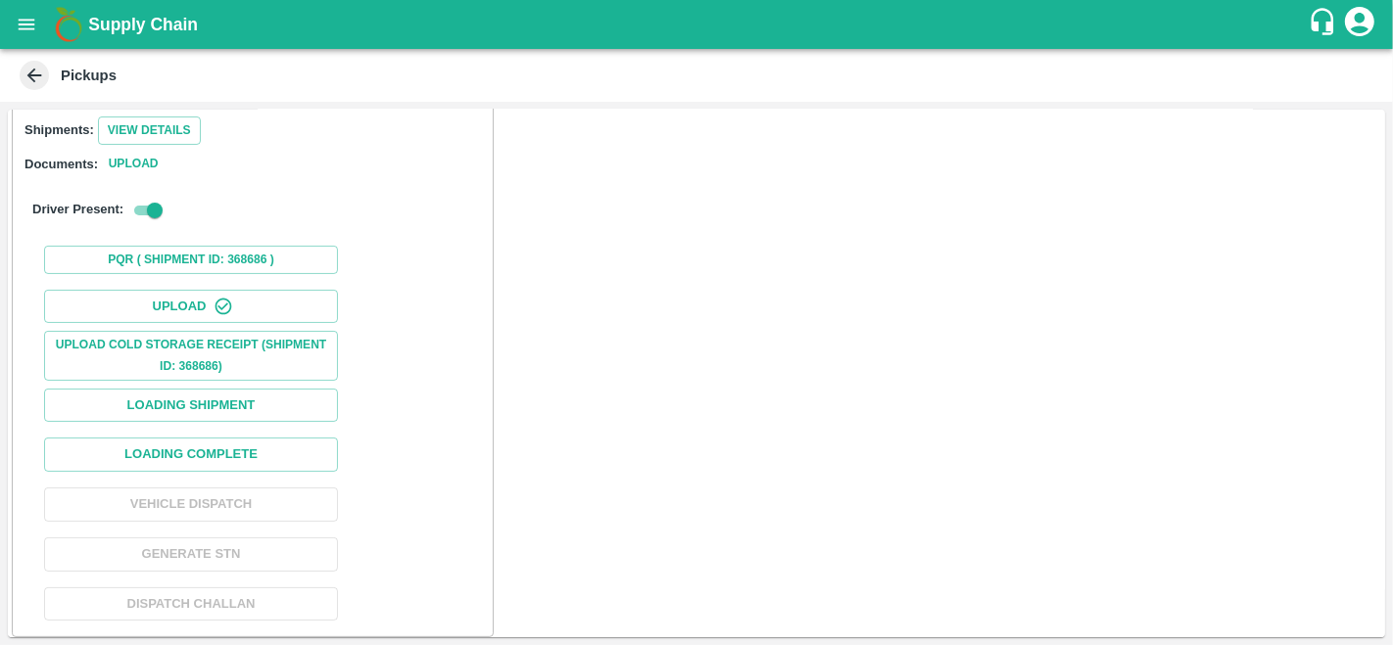
scroll to position [269, 0]
click at [260, 452] on button "Loading Complete" at bounding box center [191, 453] width 294 height 34
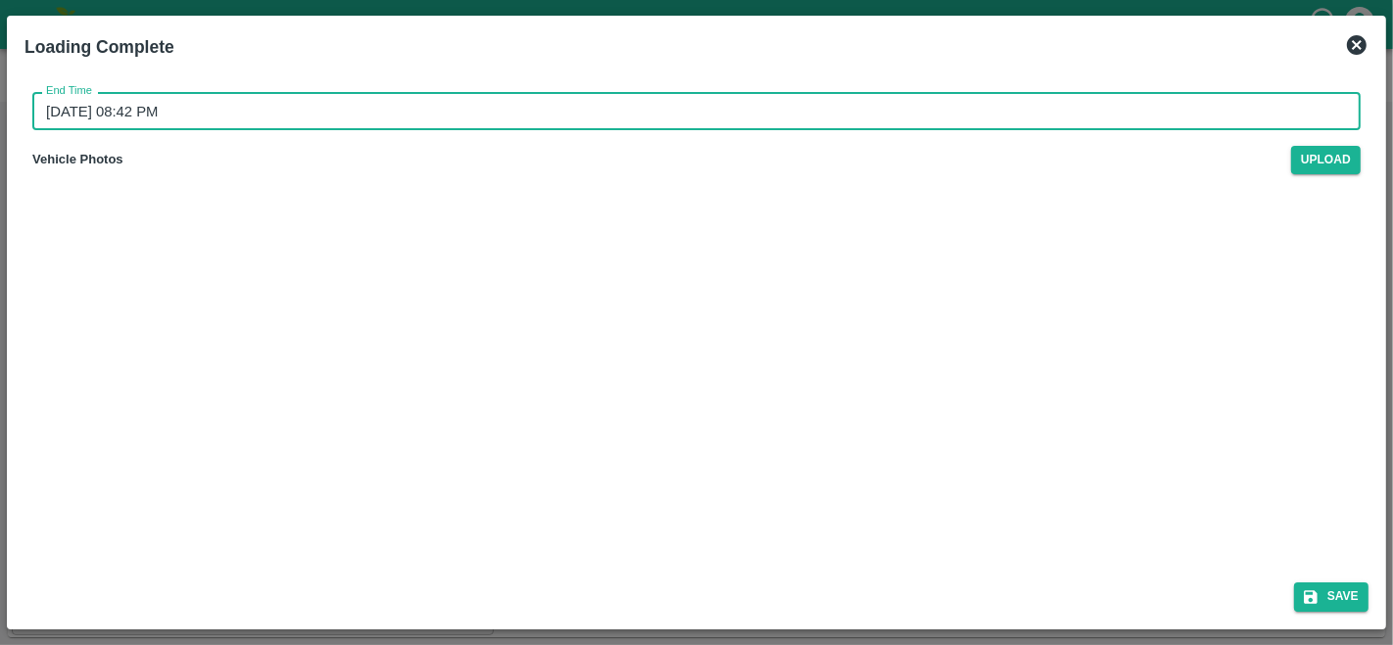
click at [59, 110] on input "06/10/2025 08:42 PM" at bounding box center [689, 110] width 1314 height 37
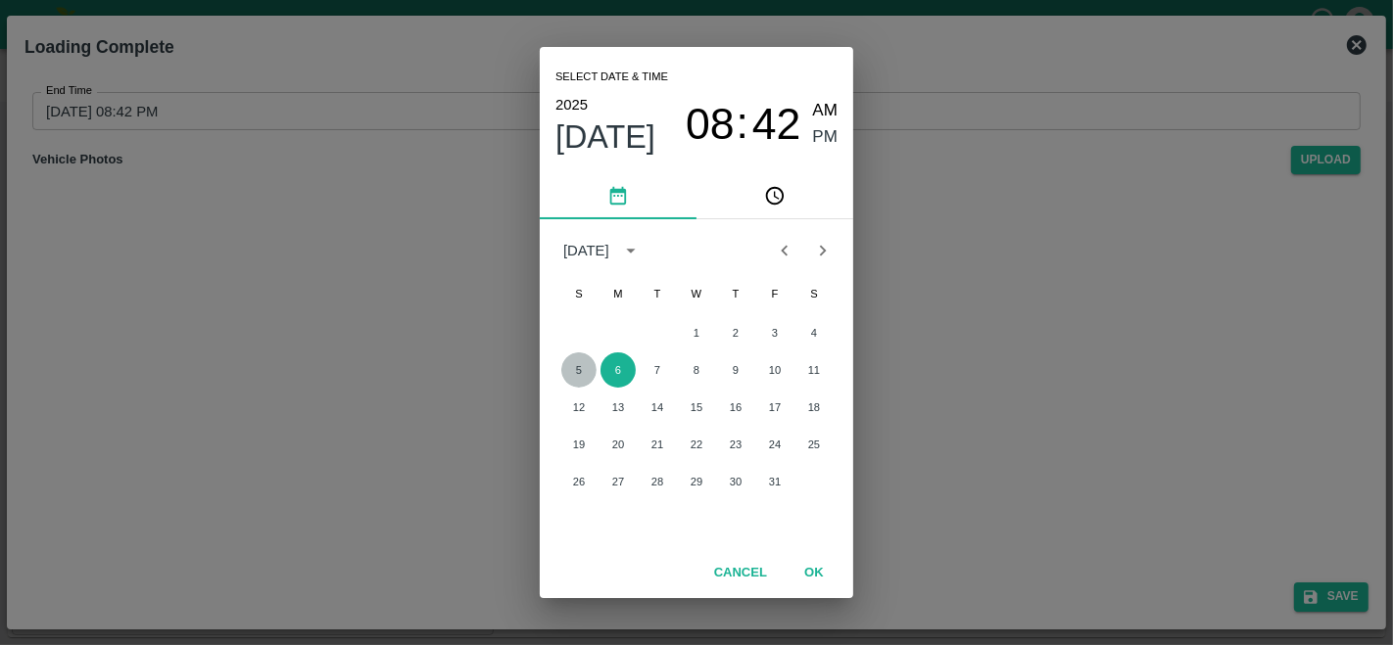
click at [582, 373] on button "5" at bounding box center [578, 370] width 35 height 35
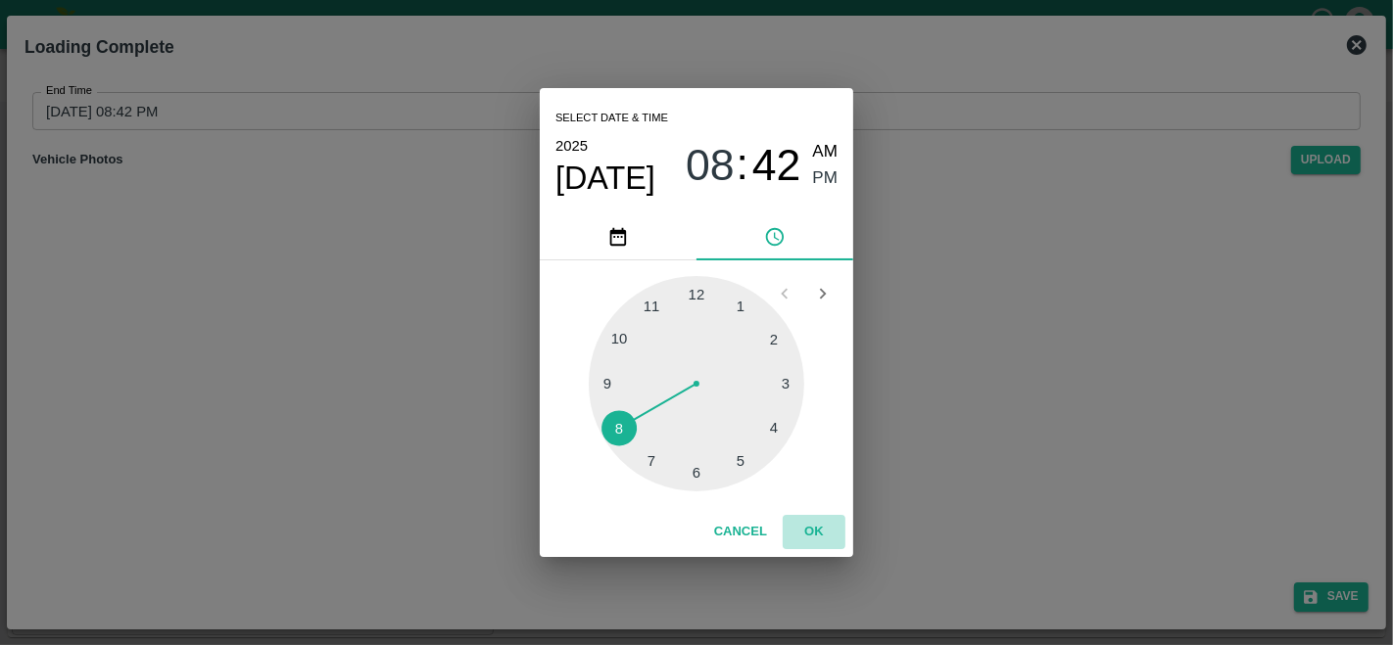
click at [811, 521] on button "OK" at bounding box center [813, 532] width 63 height 34
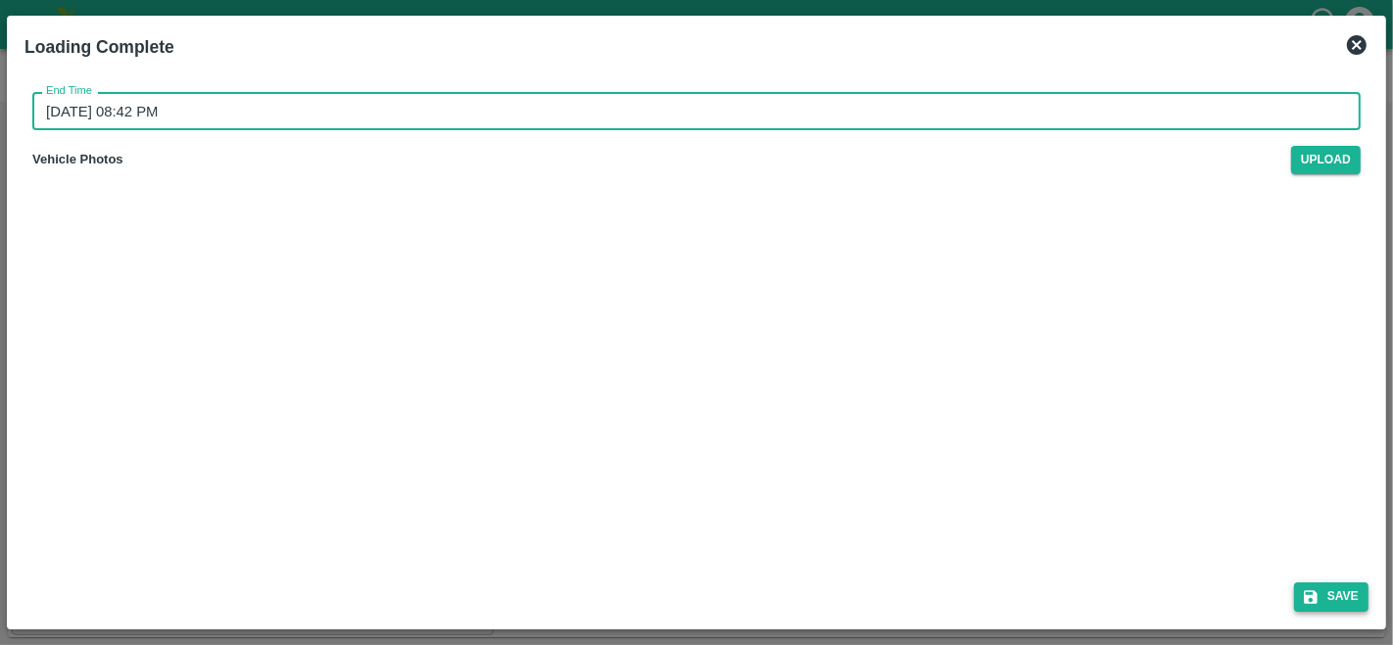
click at [1306, 594] on icon "submit" at bounding box center [1311, 598] width 18 height 18
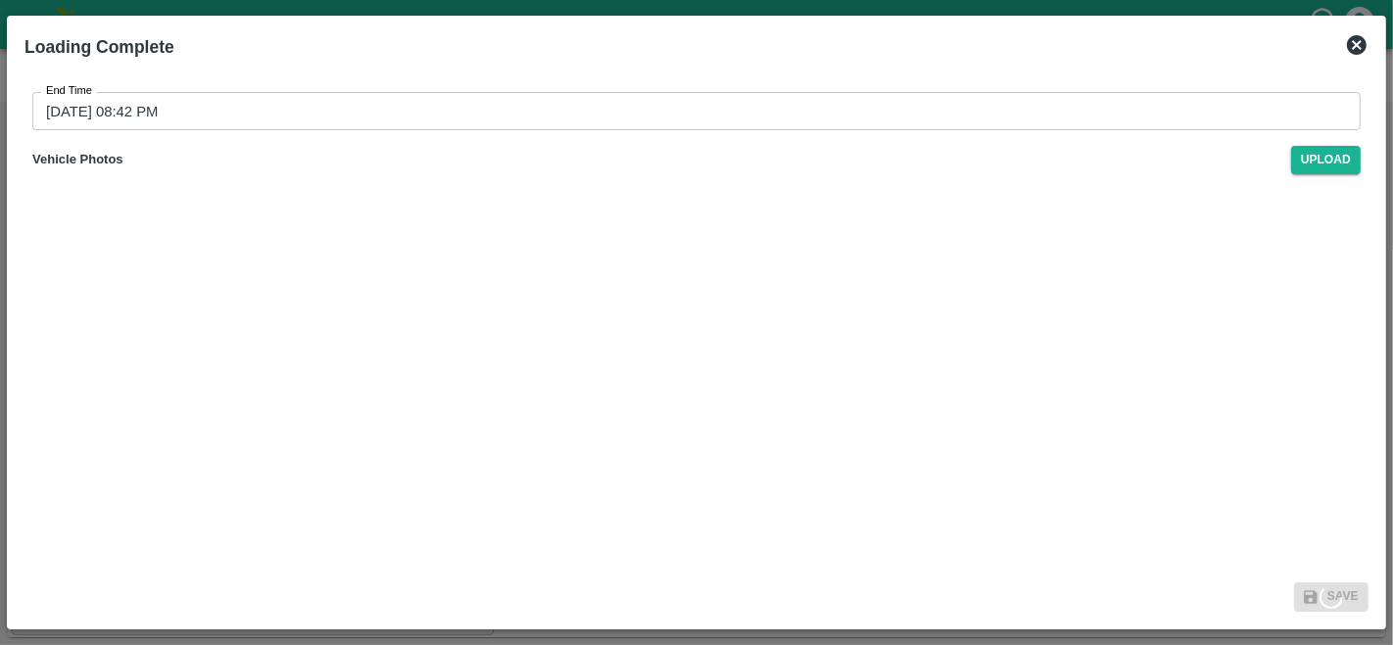
type input "06/10/2025 08:42 PM"
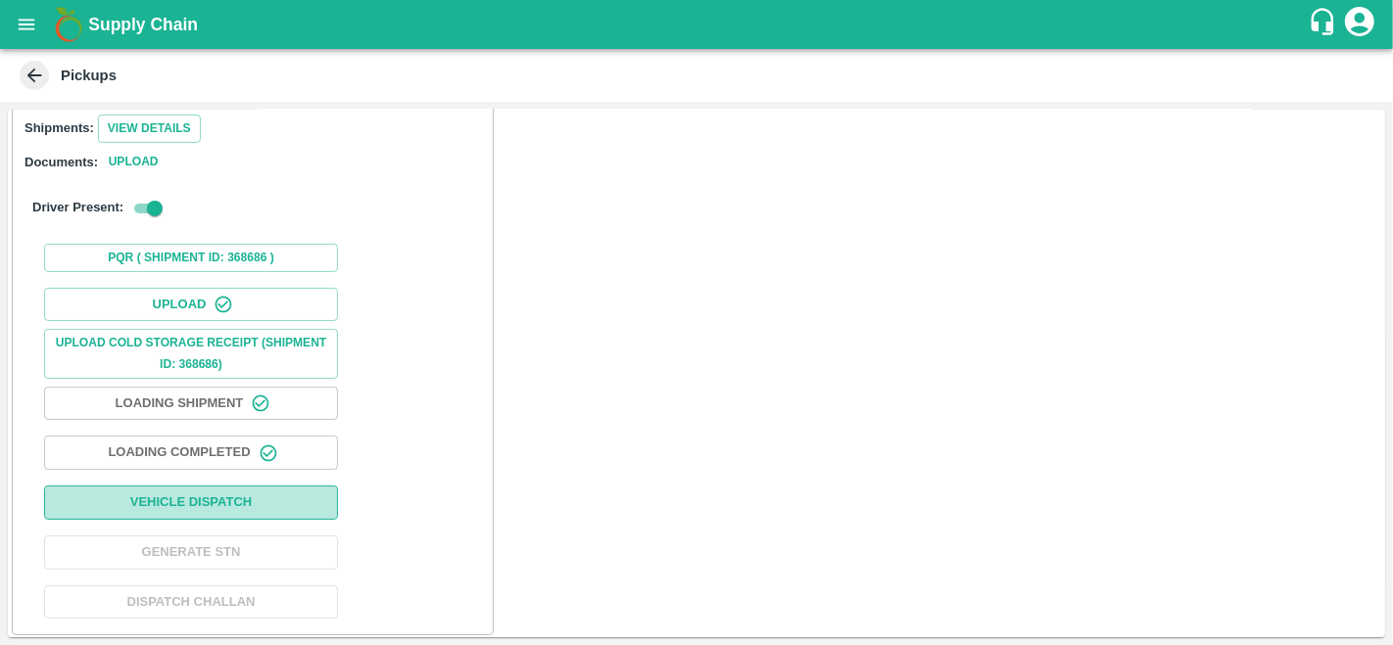
click at [233, 488] on button "Vehicle Dispatch" at bounding box center [191, 503] width 294 height 34
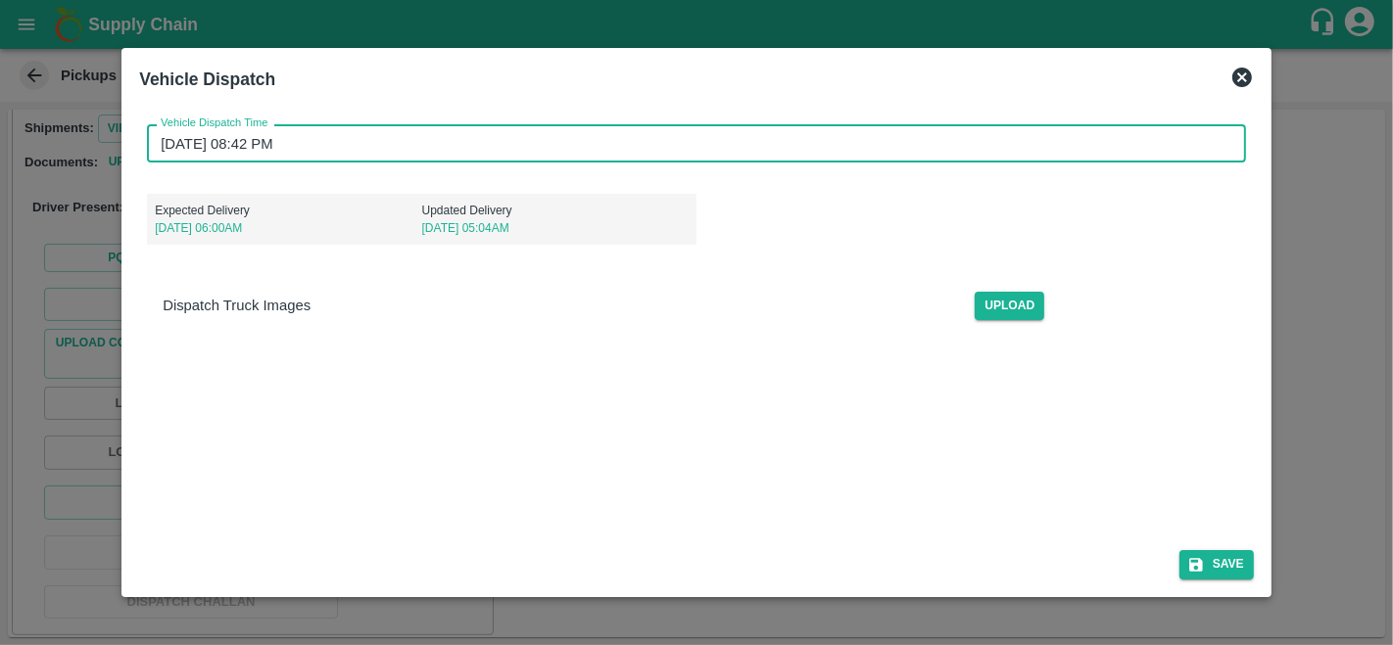
click at [166, 132] on input "06/10/2025 08:42 PM" at bounding box center [689, 142] width 1085 height 37
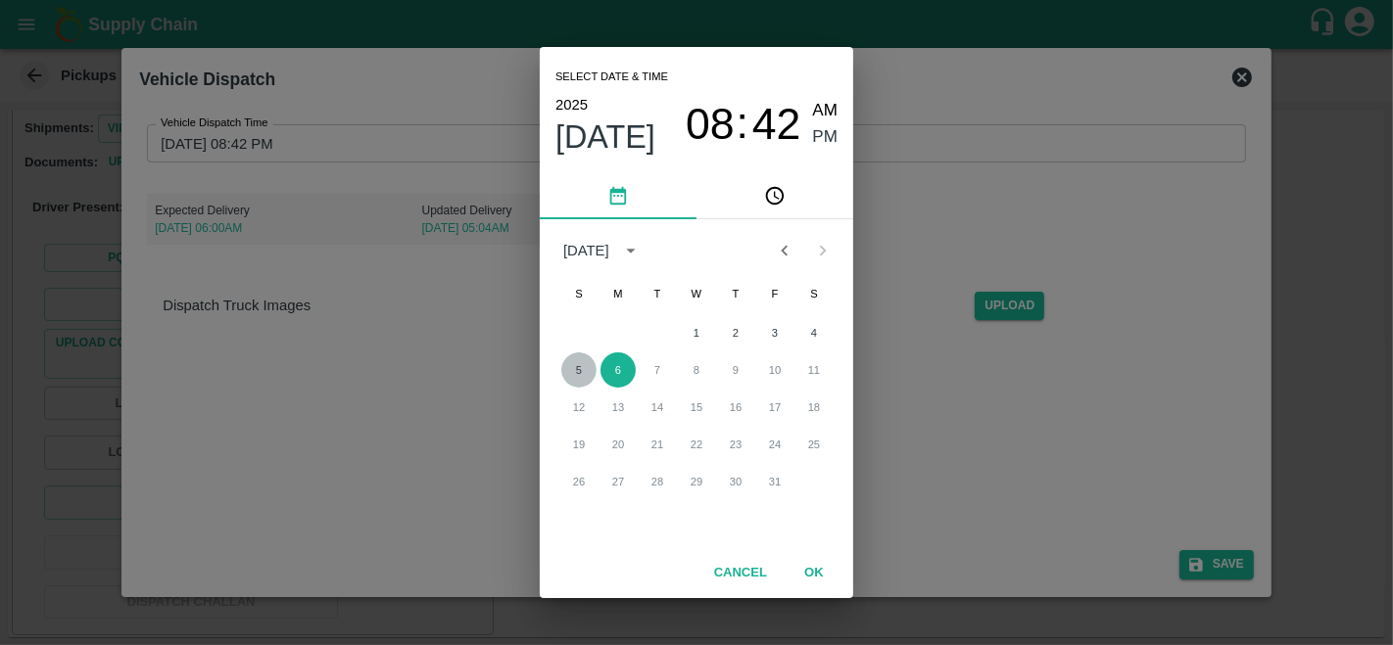
click at [568, 371] on button "5" at bounding box center [578, 370] width 35 height 35
type input "05/10/2025 08:42 PM"
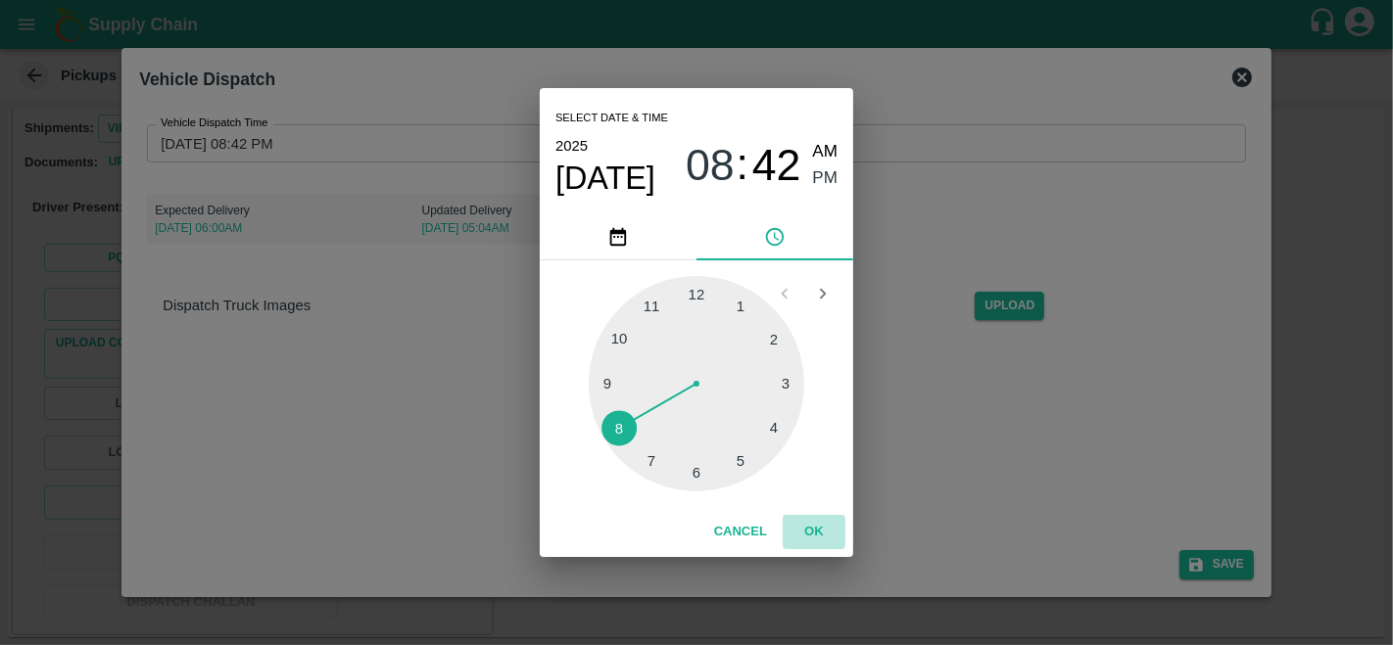
click at [821, 533] on button "OK" at bounding box center [813, 532] width 63 height 34
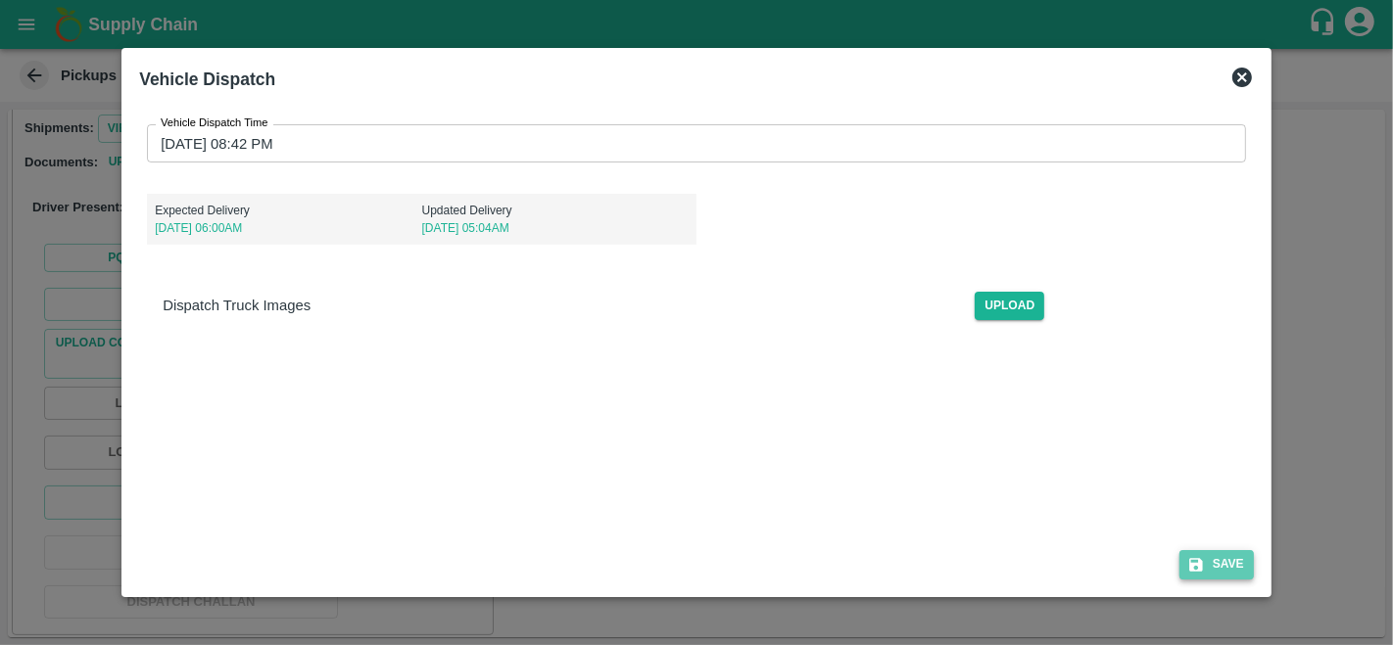
click at [1203, 566] on icon "submit" at bounding box center [1196, 565] width 14 height 14
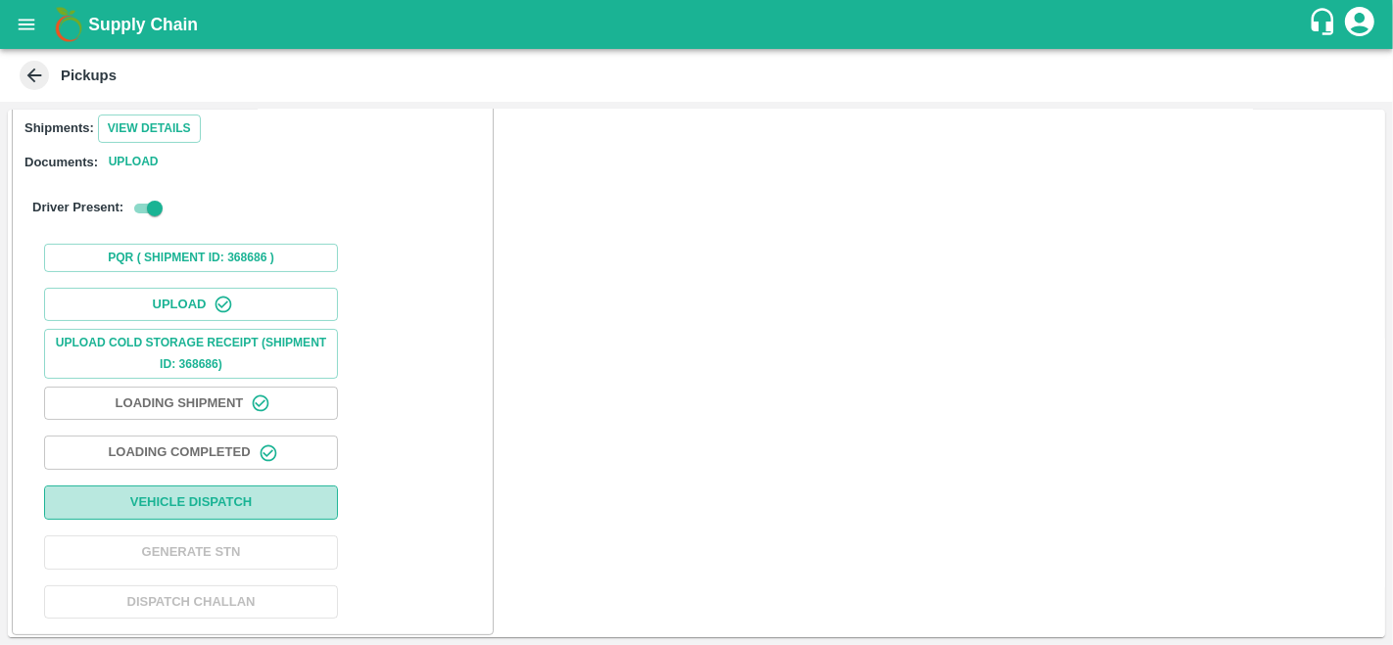
click at [225, 501] on button "Vehicle Dispatch" at bounding box center [191, 503] width 294 height 34
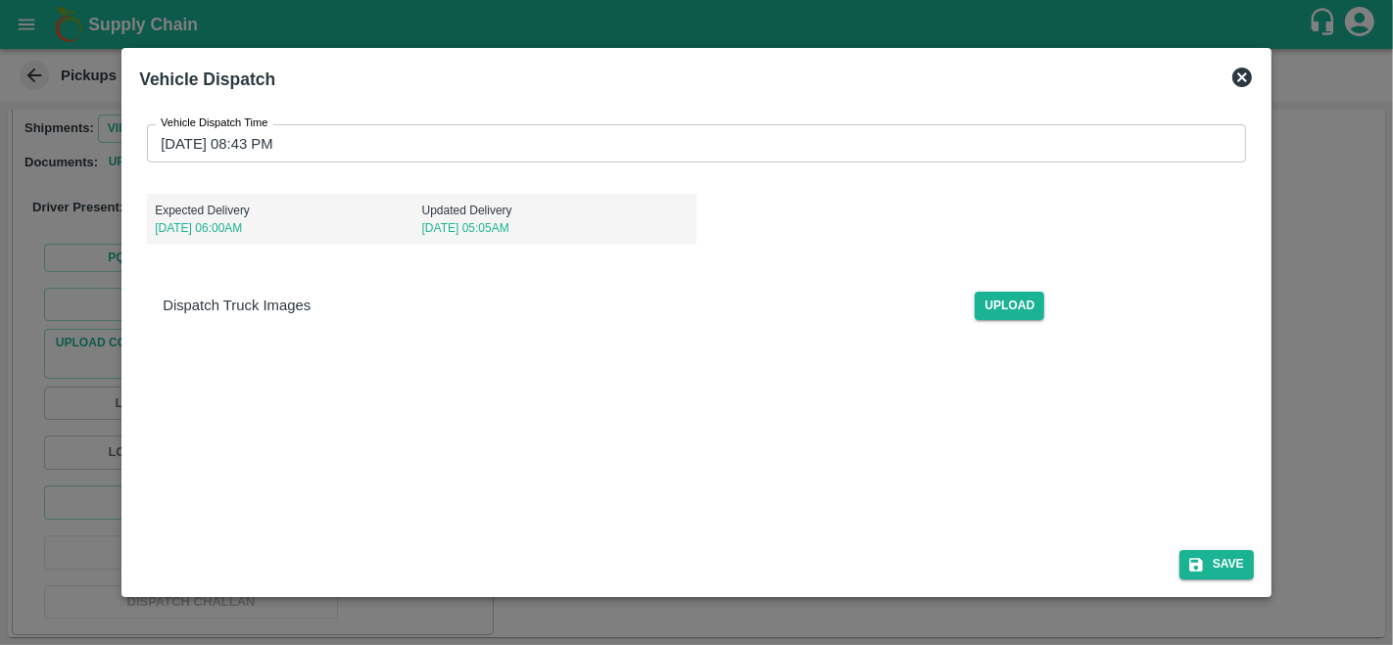
click at [166, 141] on input "06/10/2025 08:43 PM" at bounding box center [689, 142] width 1085 height 37
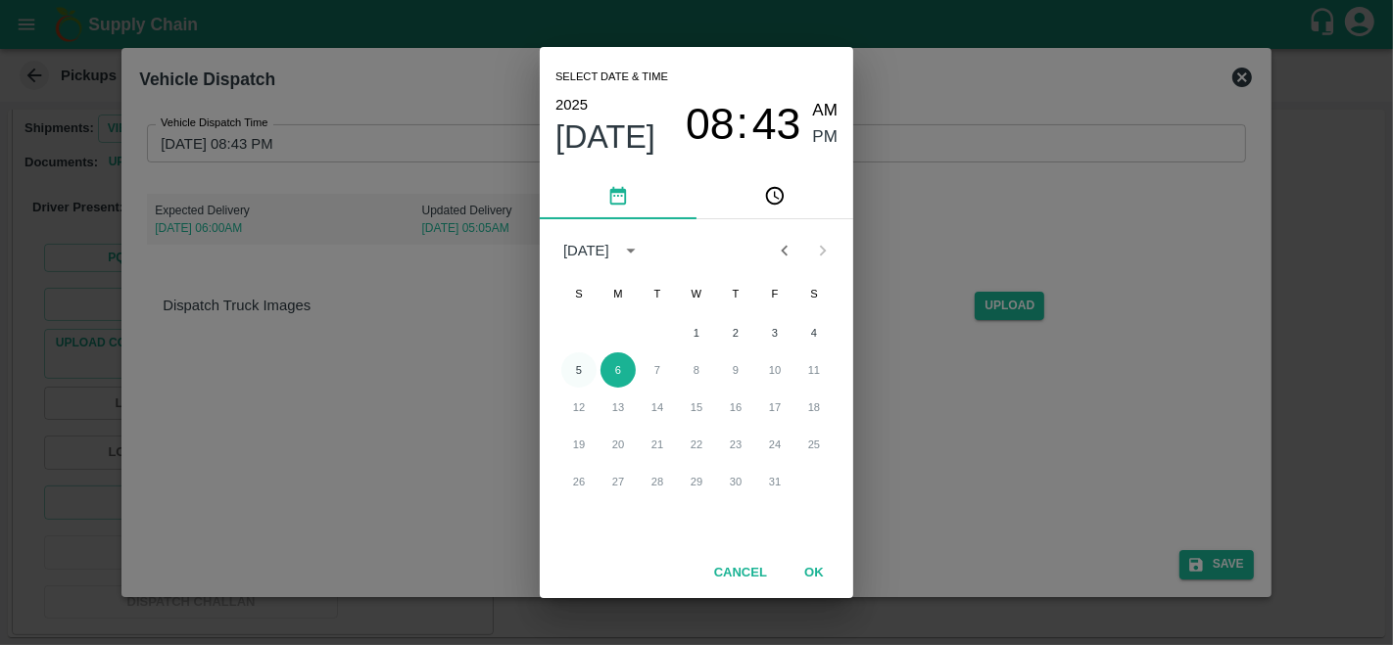
click at [582, 376] on button "5" at bounding box center [578, 370] width 35 height 35
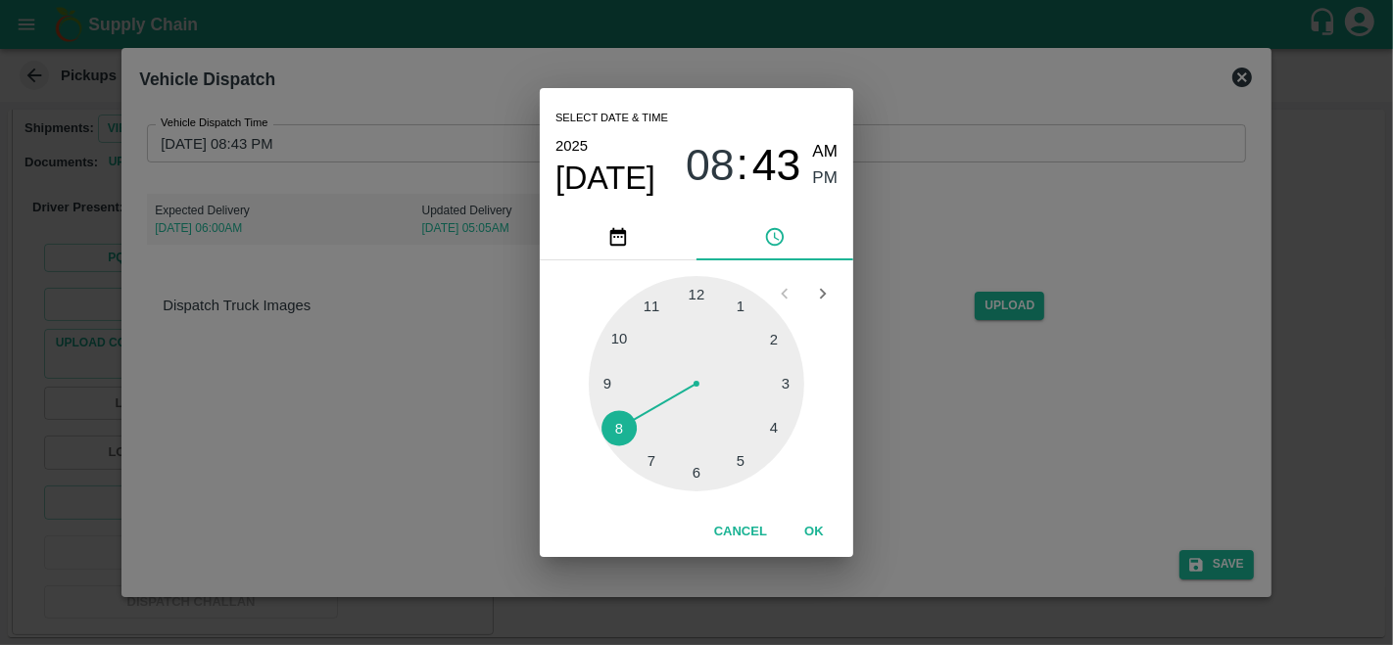
click at [691, 473] on div at bounding box center [696, 383] width 215 height 215
click at [828, 154] on span "AM" at bounding box center [825, 152] width 25 height 26
type input "05/10/2025 06:43 AM"
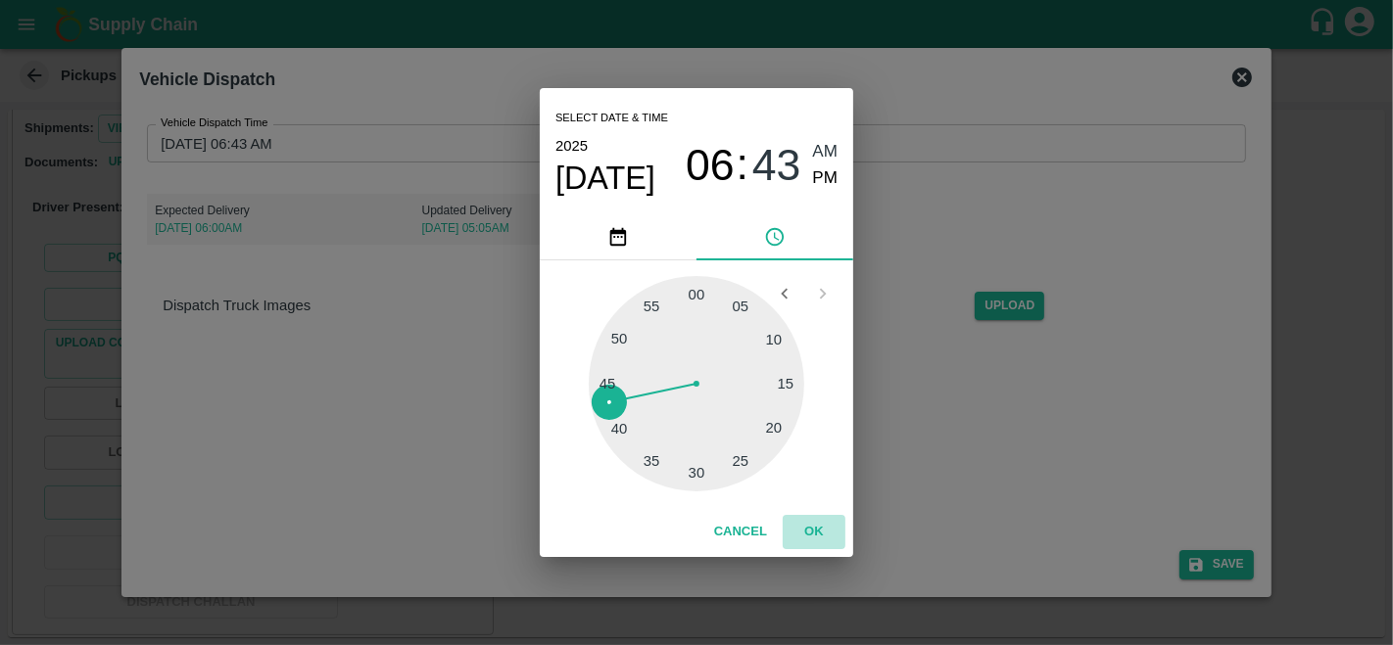
click at [804, 537] on button "OK" at bounding box center [813, 532] width 63 height 34
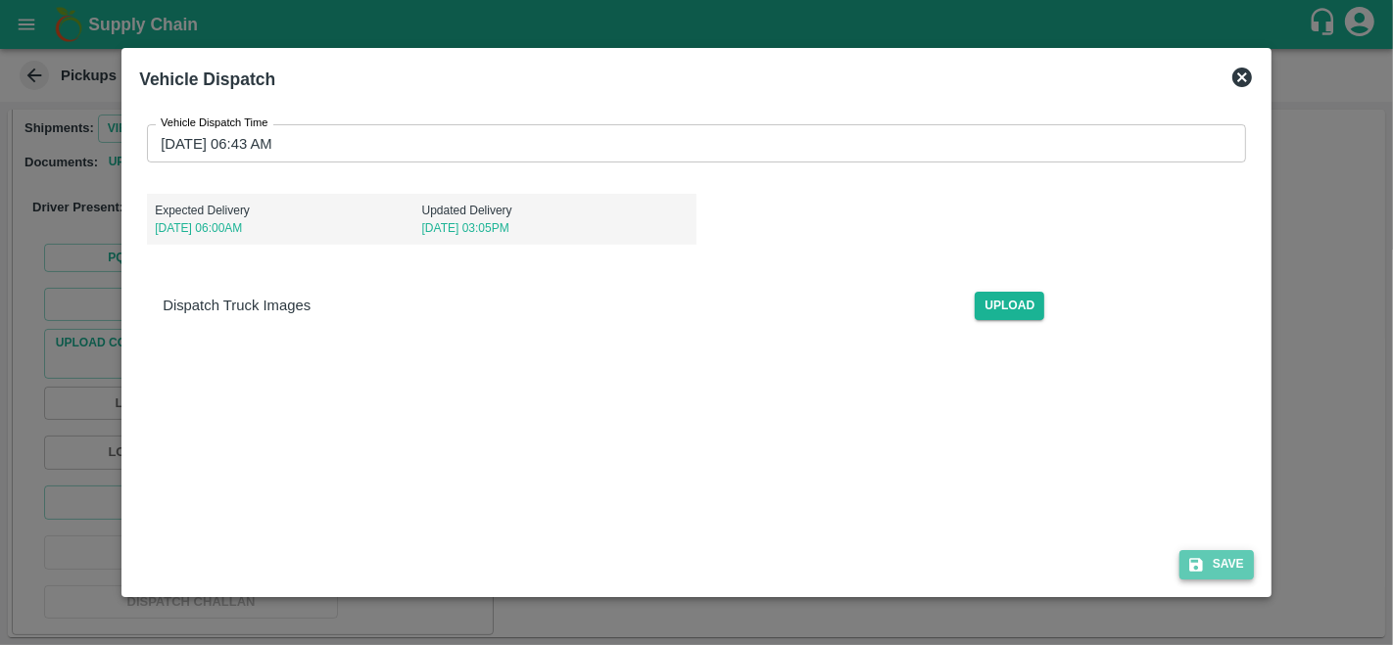
click at [1205, 562] on icon "submit" at bounding box center [1196, 565] width 18 height 18
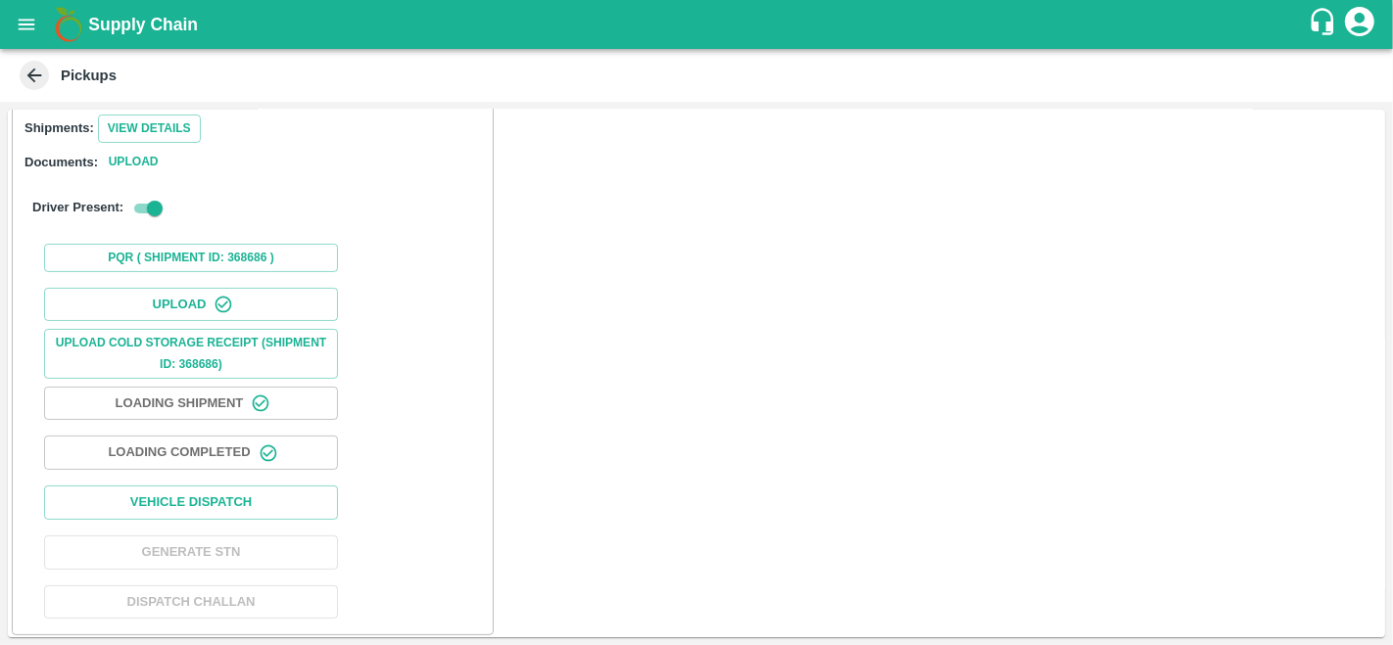
click at [962, 269] on div "Vehicle Arrived Trip: TRIP/89565 Destination: Shop No B 27 , , Pahariya fruit m…" at bounding box center [696, 374] width 1377 height 528
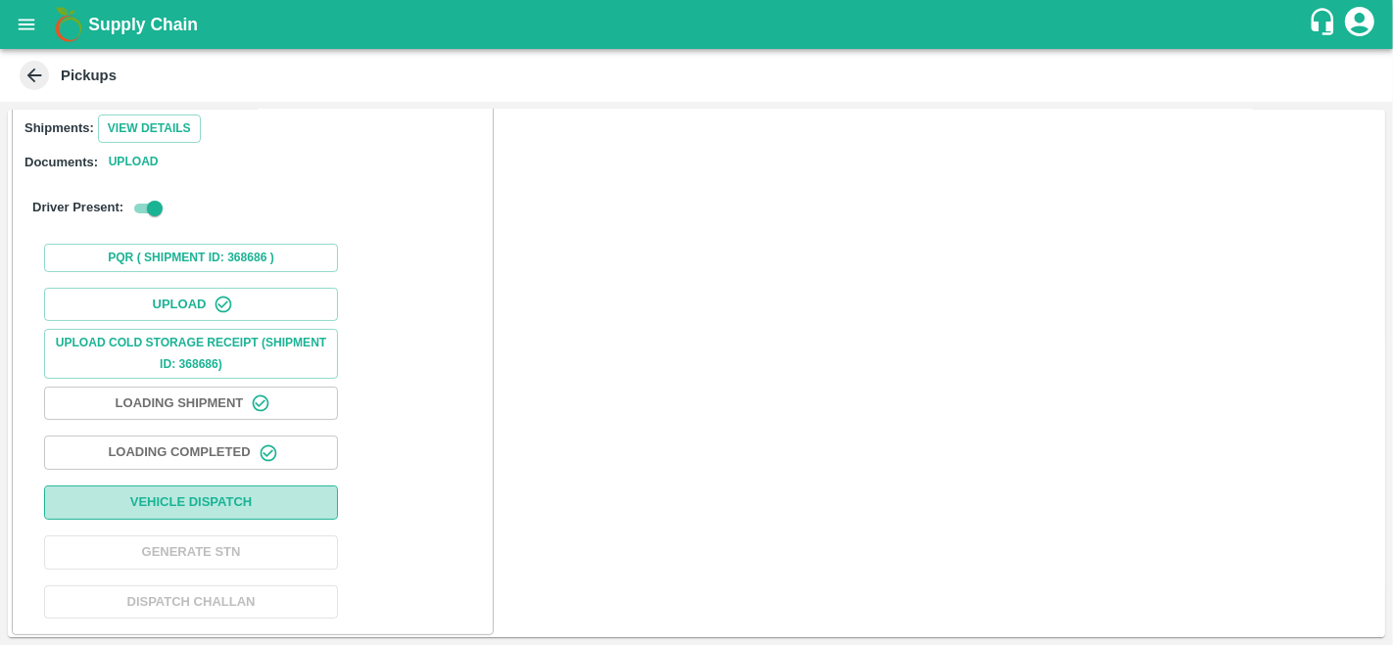
click at [207, 510] on button "Vehicle Dispatch" at bounding box center [191, 503] width 294 height 34
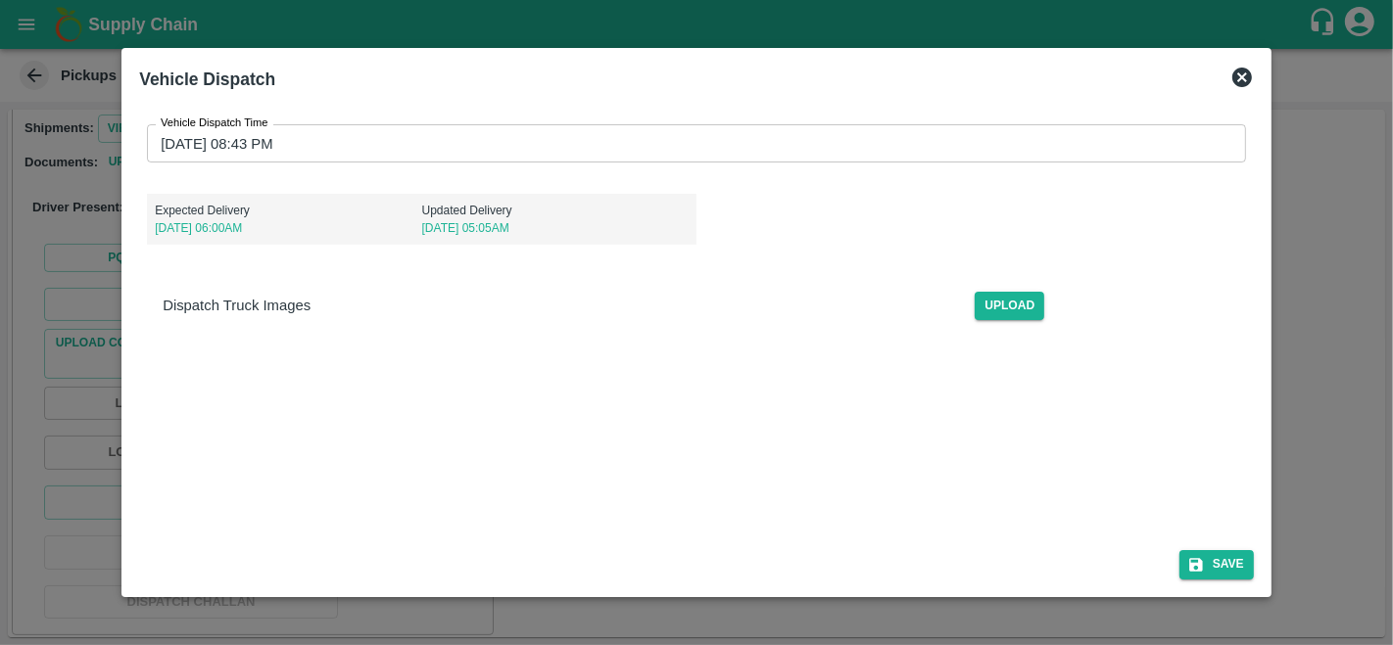
click at [495, 453] on div "Vehicle Dispatch Time 06/10/2025 08:43 PM Vehicle Dispatch Time Expected Delive…" at bounding box center [696, 367] width 1114 height 516
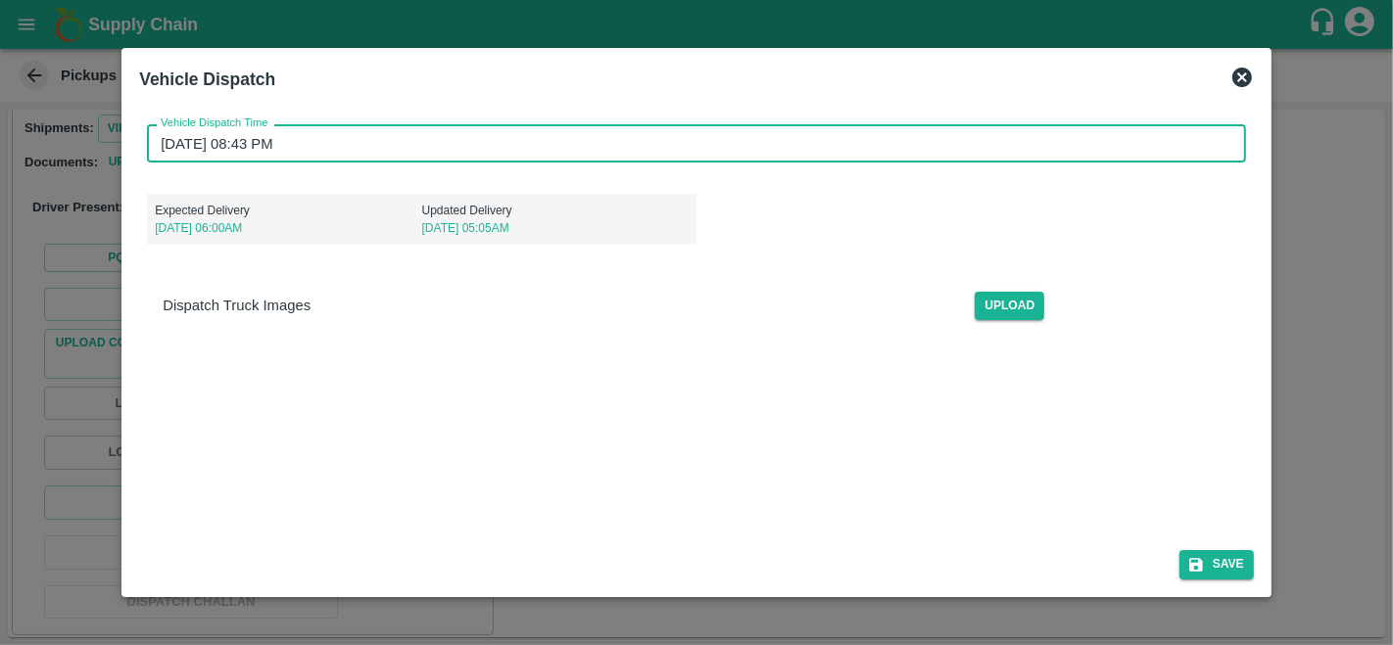
click at [257, 146] on input "06/10/2025 08:43 PM" at bounding box center [689, 142] width 1085 height 37
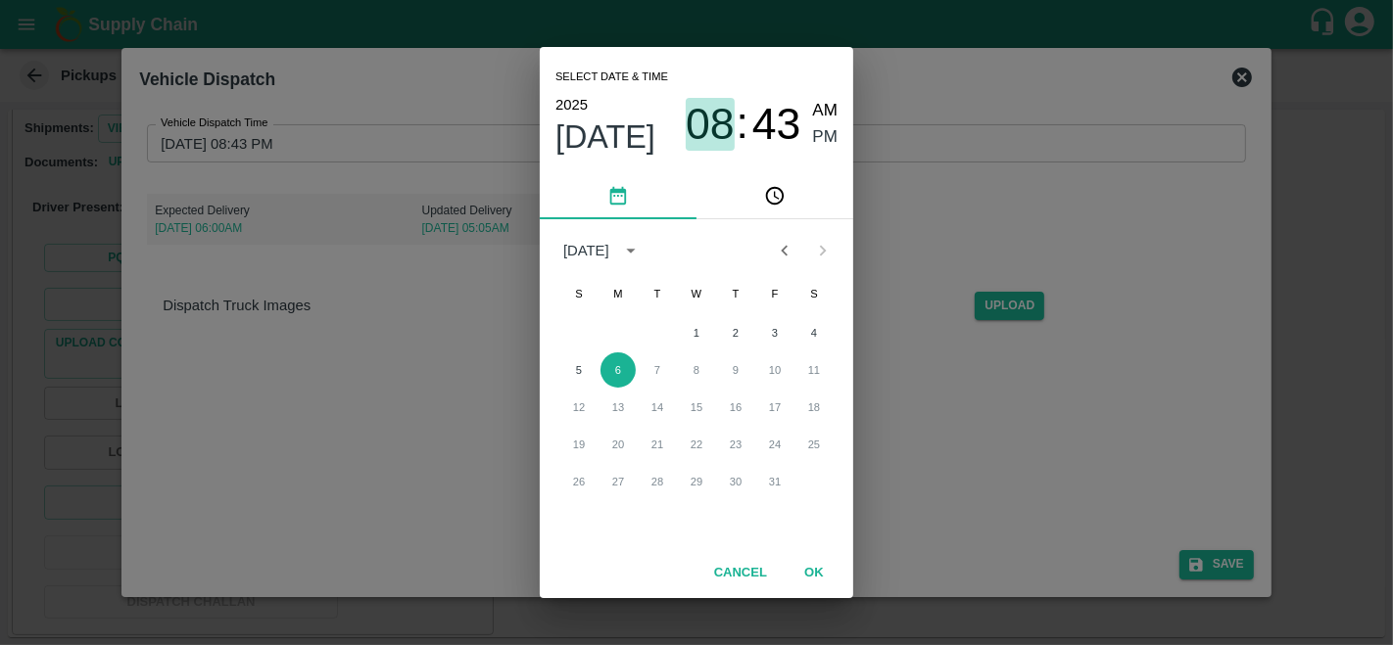
click at [719, 125] on span "08" at bounding box center [710, 124] width 49 height 51
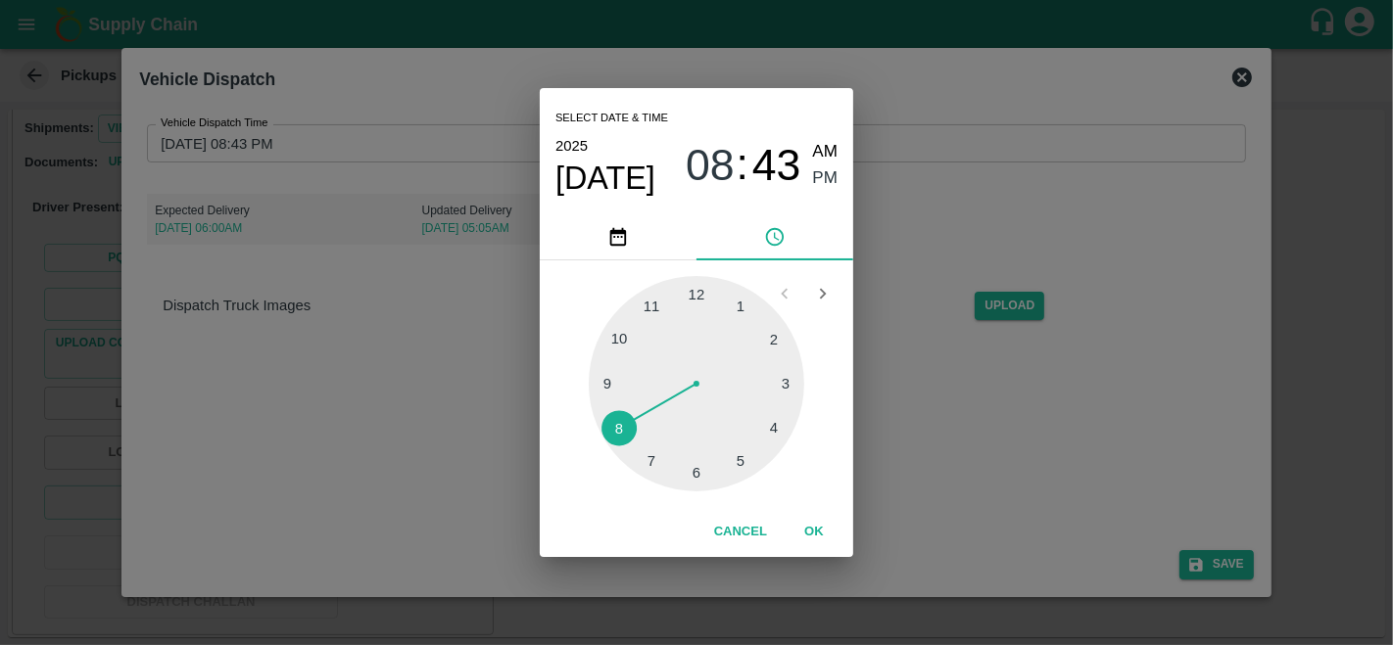
click at [611, 376] on div at bounding box center [696, 383] width 215 height 215
click at [829, 147] on span "AM" at bounding box center [825, 152] width 25 height 26
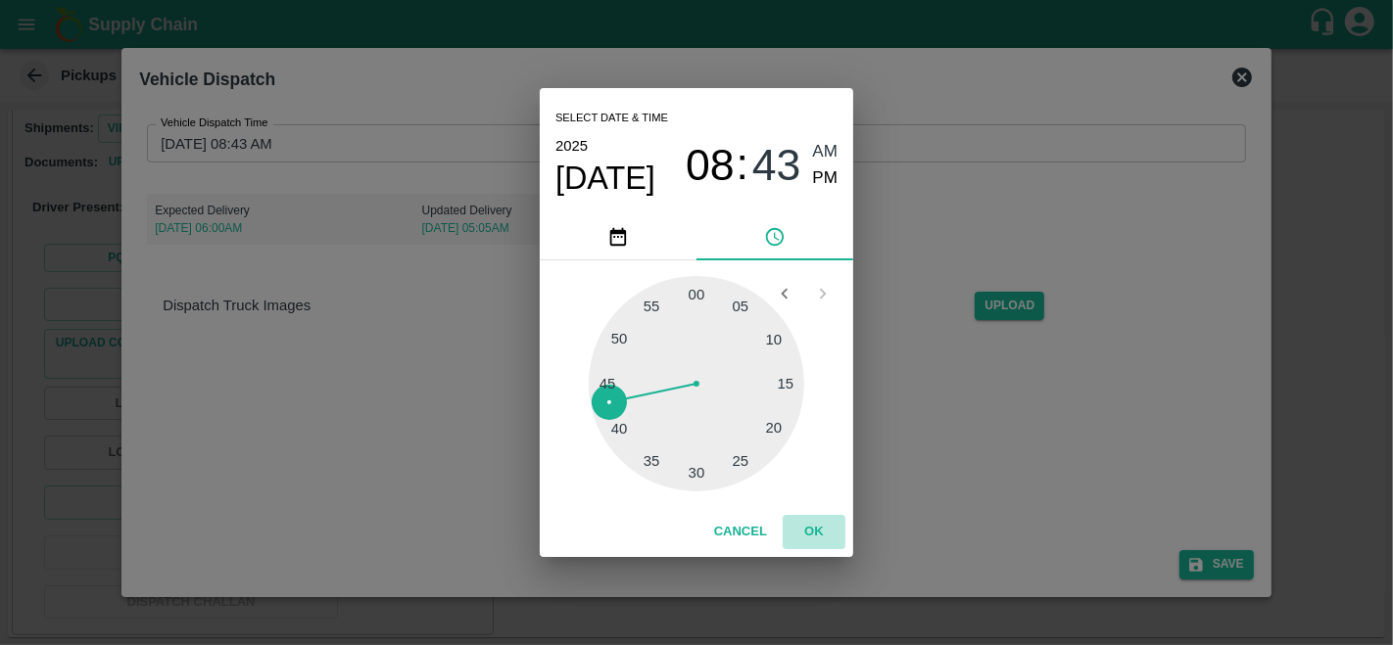
click at [817, 535] on button "OK" at bounding box center [813, 532] width 63 height 34
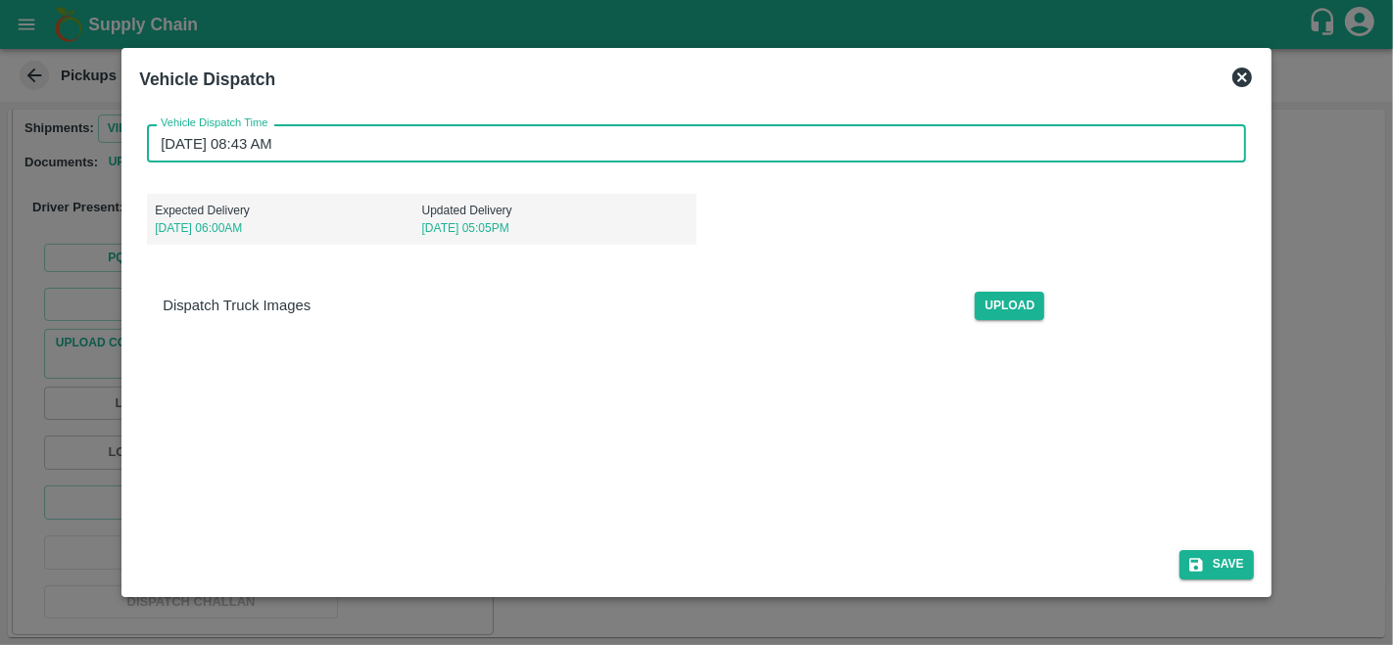
click at [252, 146] on input "06/10/2025 08:43 AM" at bounding box center [689, 142] width 1085 height 37
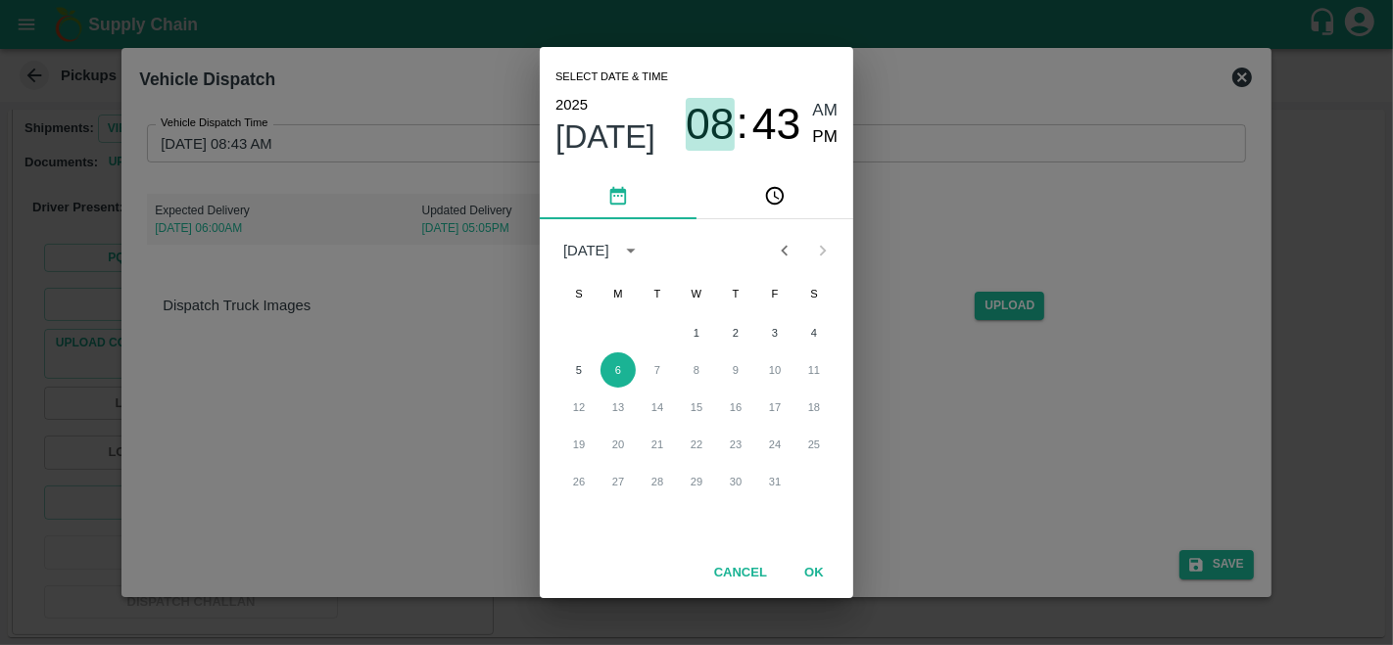
click at [730, 114] on span "08" at bounding box center [710, 124] width 49 height 51
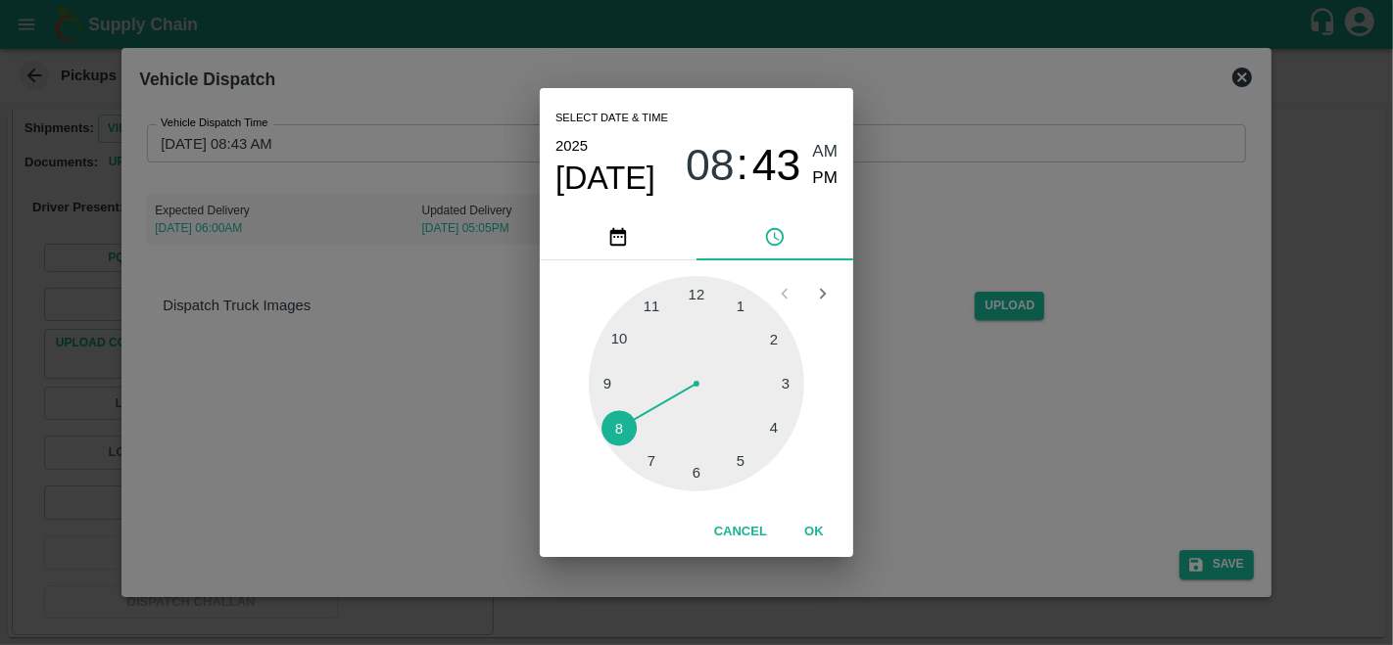
click at [658, 308] on div at bounding box center [696, 383] width 215 height 215
type input "06/10/2025 11:43 AM"
click at [821, 147] on span "AM" at bounding box center [825, 152] width 25 height 26
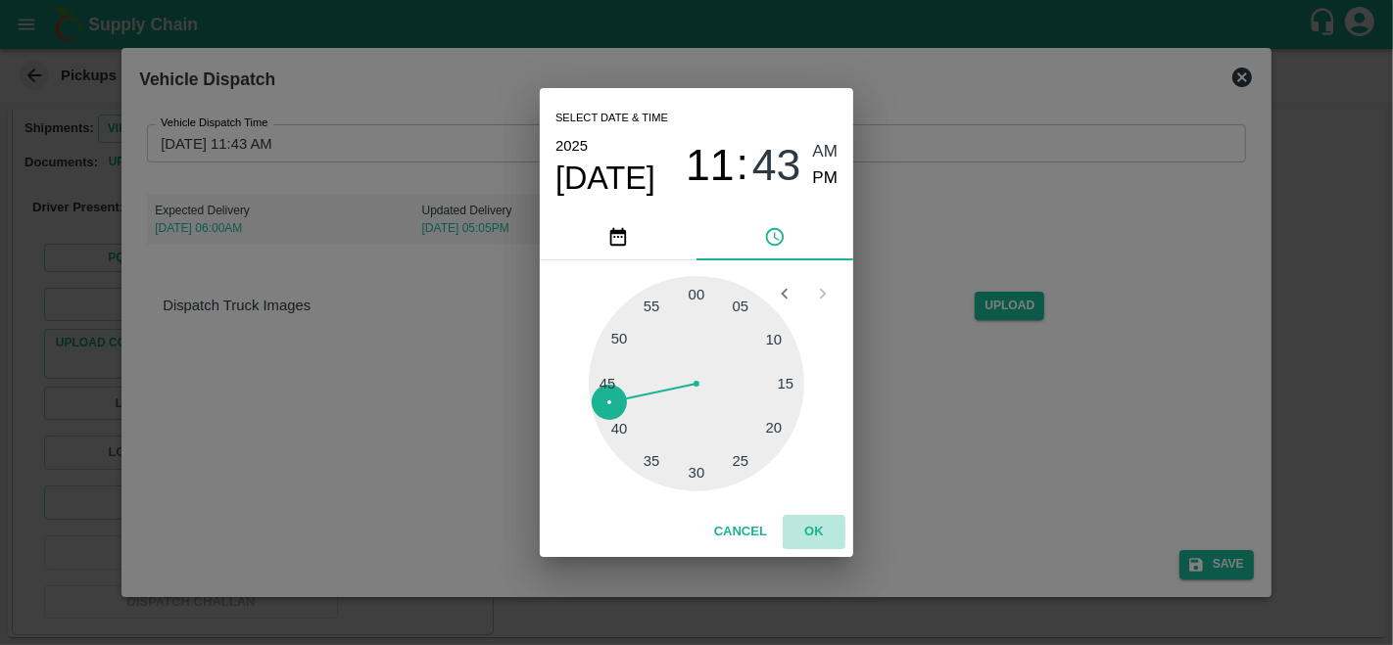
click at [817, 533] on button "OK" at bounding box center [813, 532] width 63 height 34
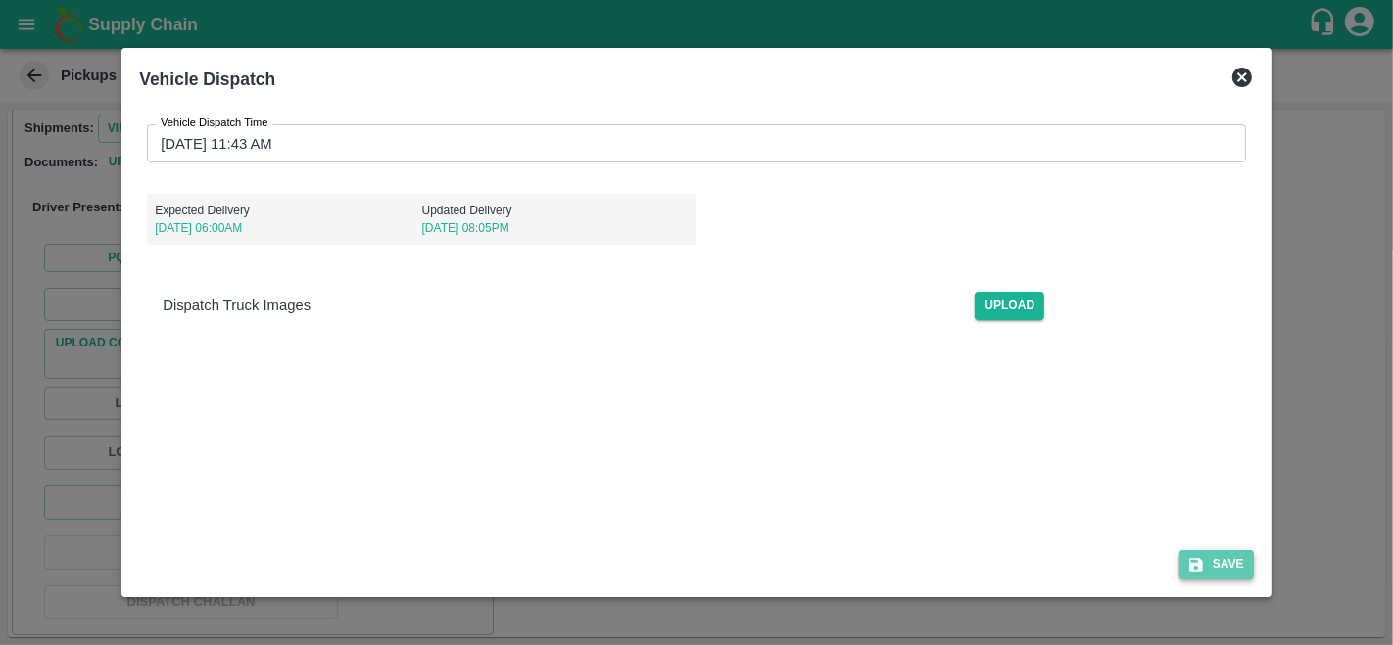
click at [1211, 560] on button "Save" at bounding box center [1216, 564] width 74 height 28
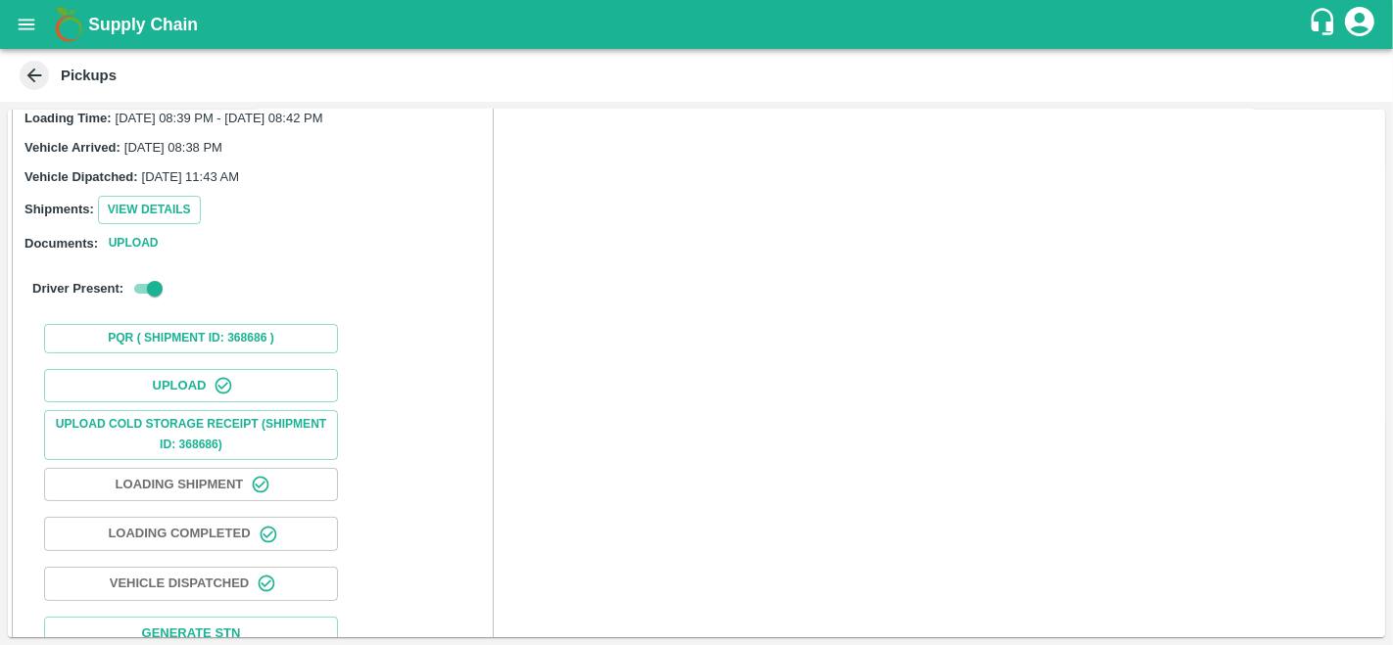
scroll to position [272, 0]
